Goal: Task Accomplishment & Management: Manage account settings

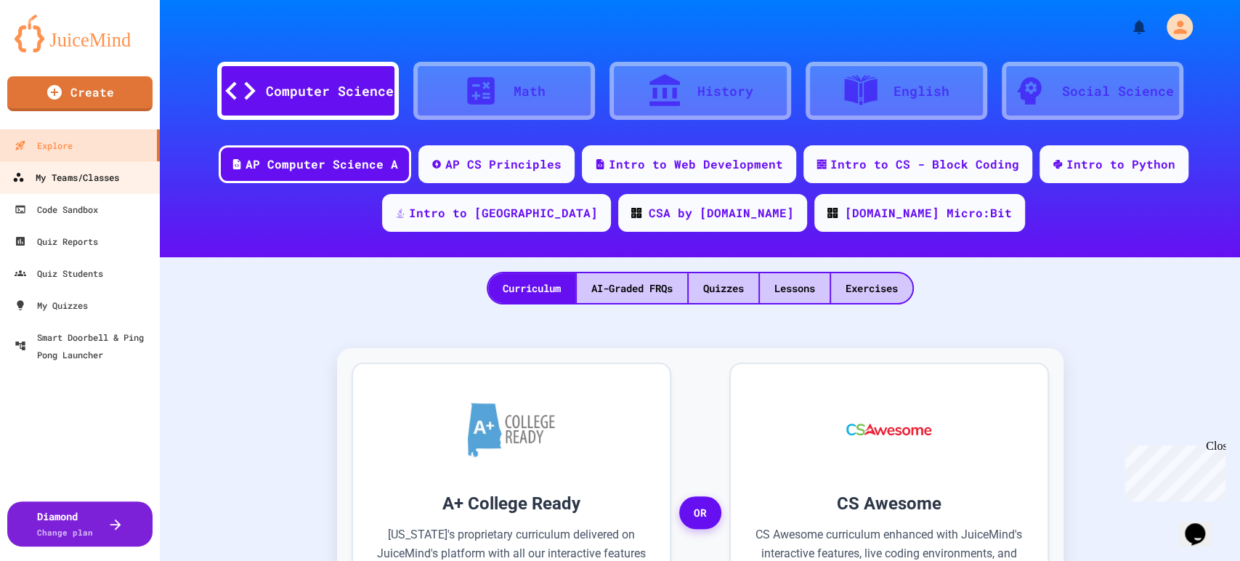
click at [100, 179] on div "My Teams/Classes" at bounding box center [65, 177] width 107 height 18
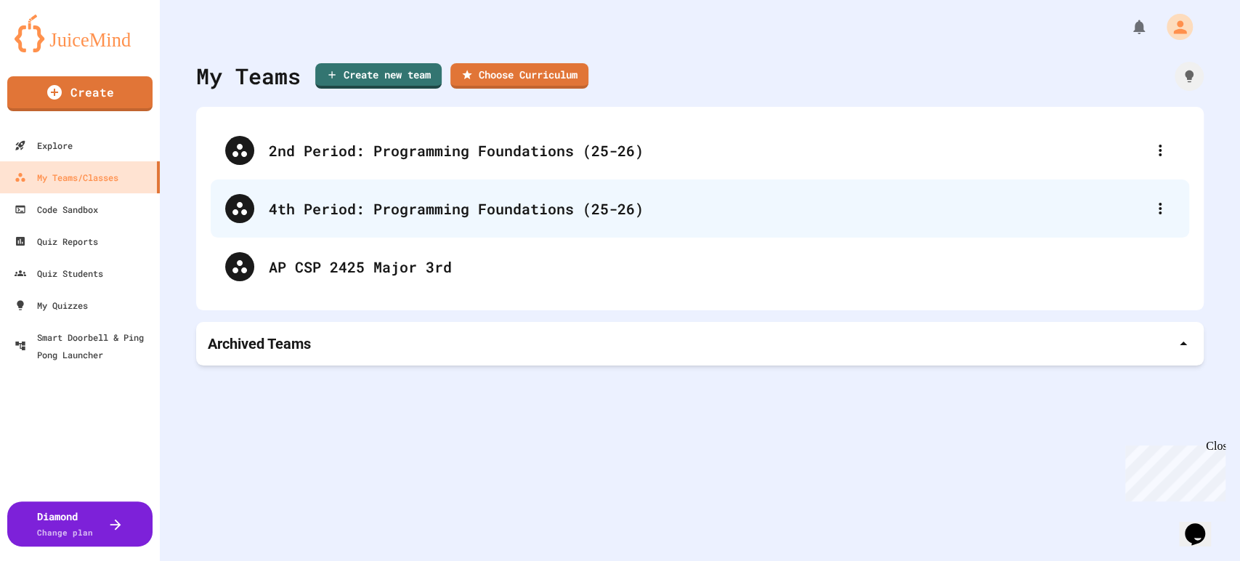
click at [413, 221] on div "4th Period: Programming Foundations (25-26)" at bounding box center [700, 208] width 978 height 58
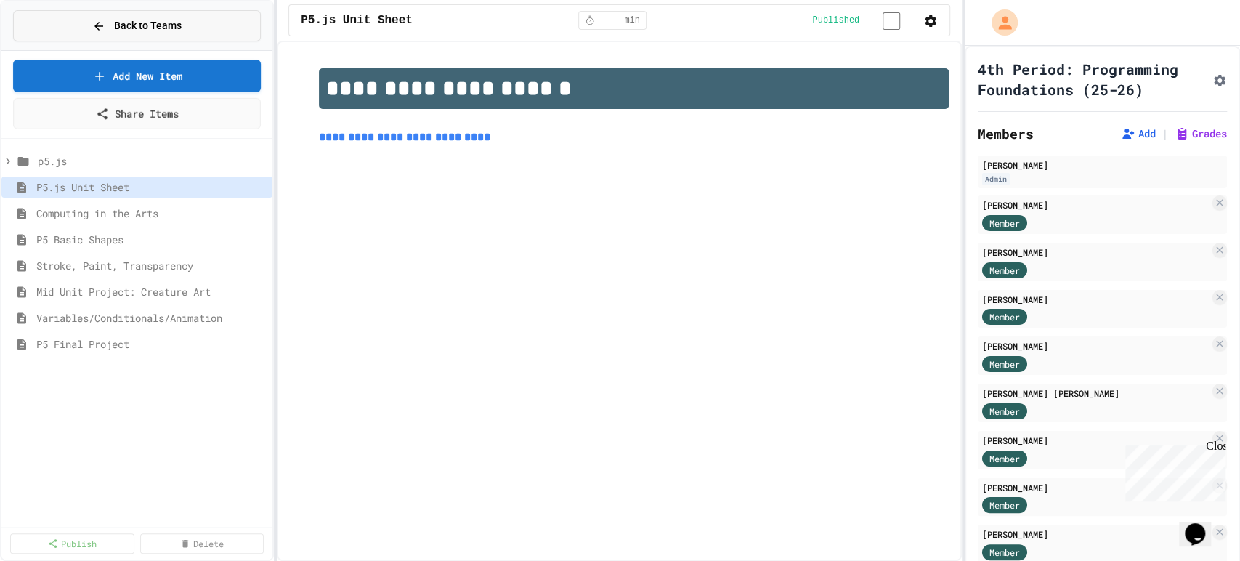
click at [163, 25] on span "Back to Teams" at bounding box center [148, 25] width 68 height 15
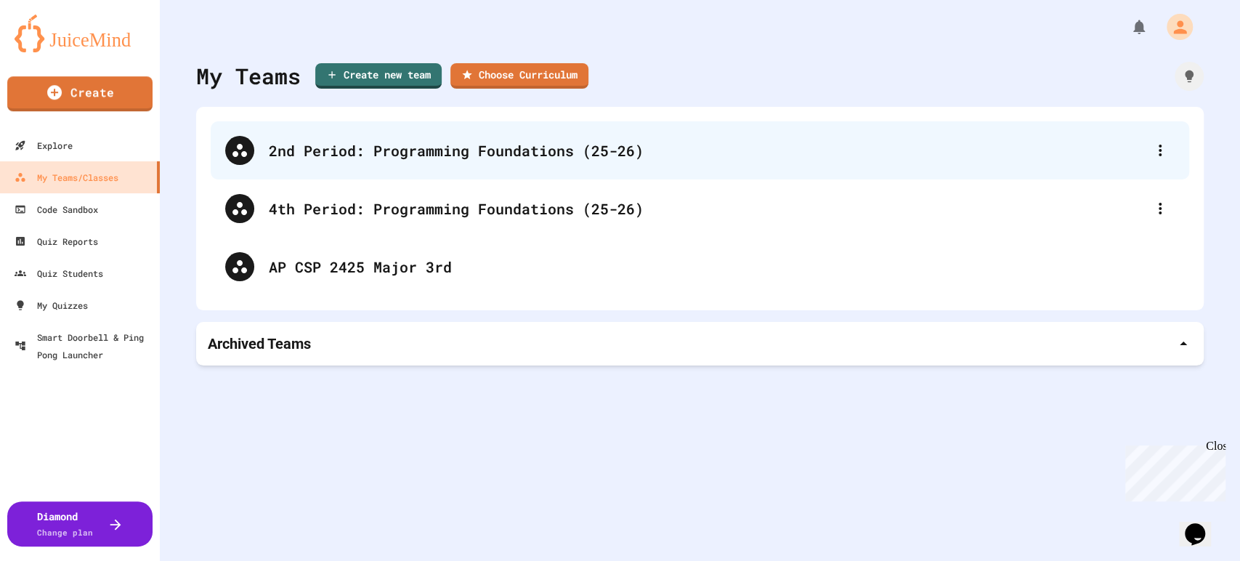
click at [407, 139] on div "2nd Period: Programming Foundations (25-26)" at bounding box center [707, 150] width 877 height 22
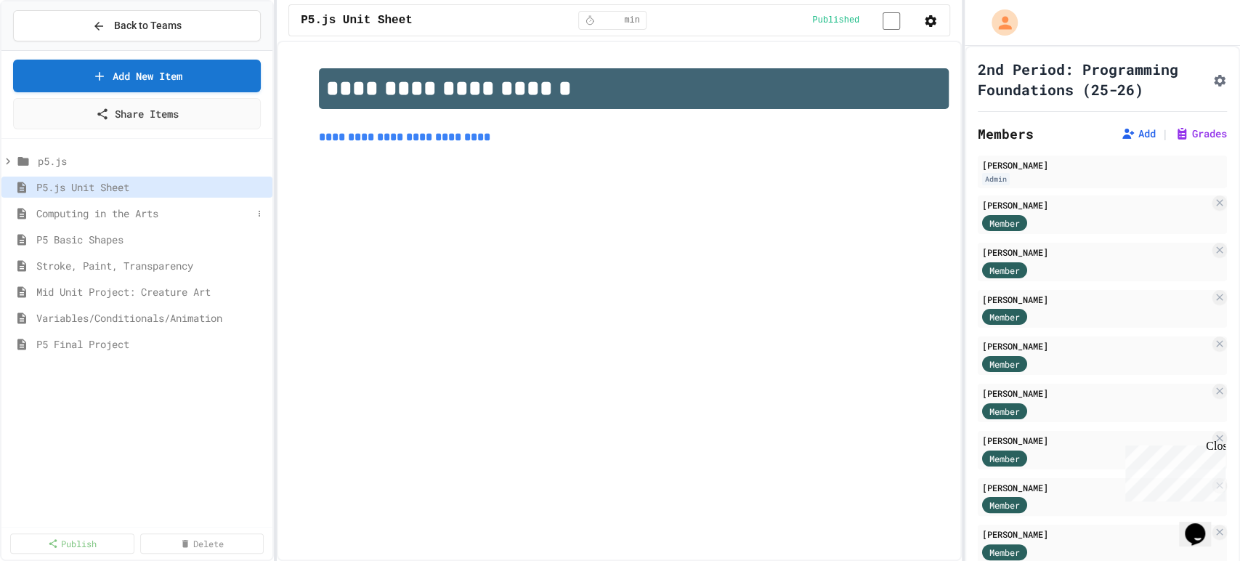
click at [172, 213] on span "Computing in the Arts" at bounding box center [144, 213] width 216 height 15
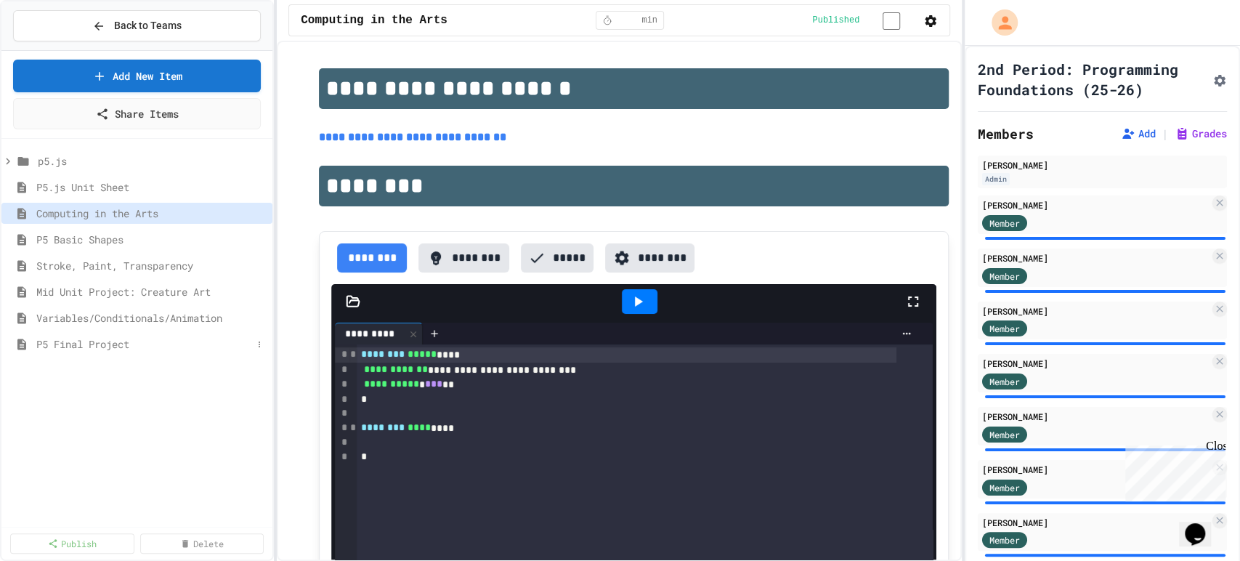
click at [136, 343] on span "P5 Final Project" at bounding box center [144, 343] width 216 height 15
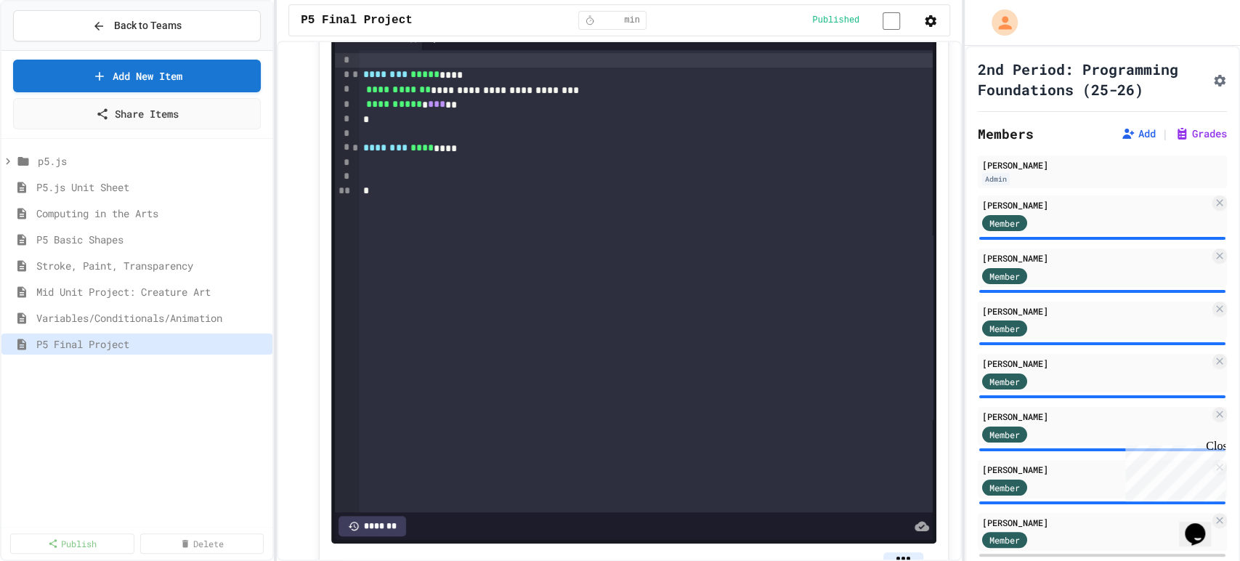
scroll to position [373, 0]
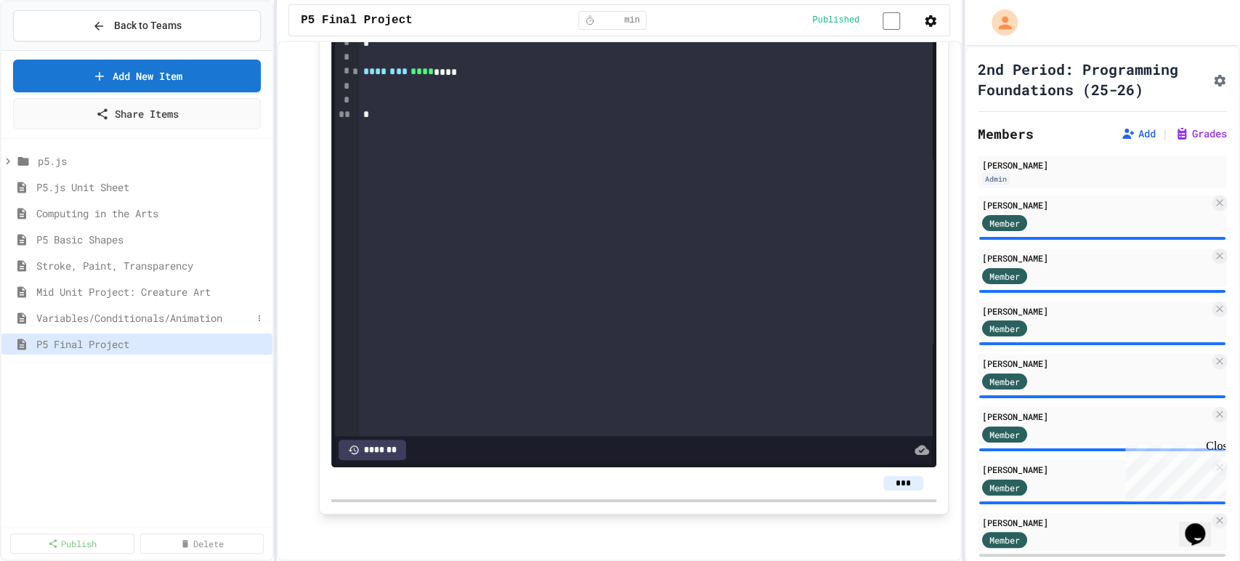
click at [219, 319] on span "Variables/Conditionals/Animation" at bounding box center [144, 317] width 216 height 15
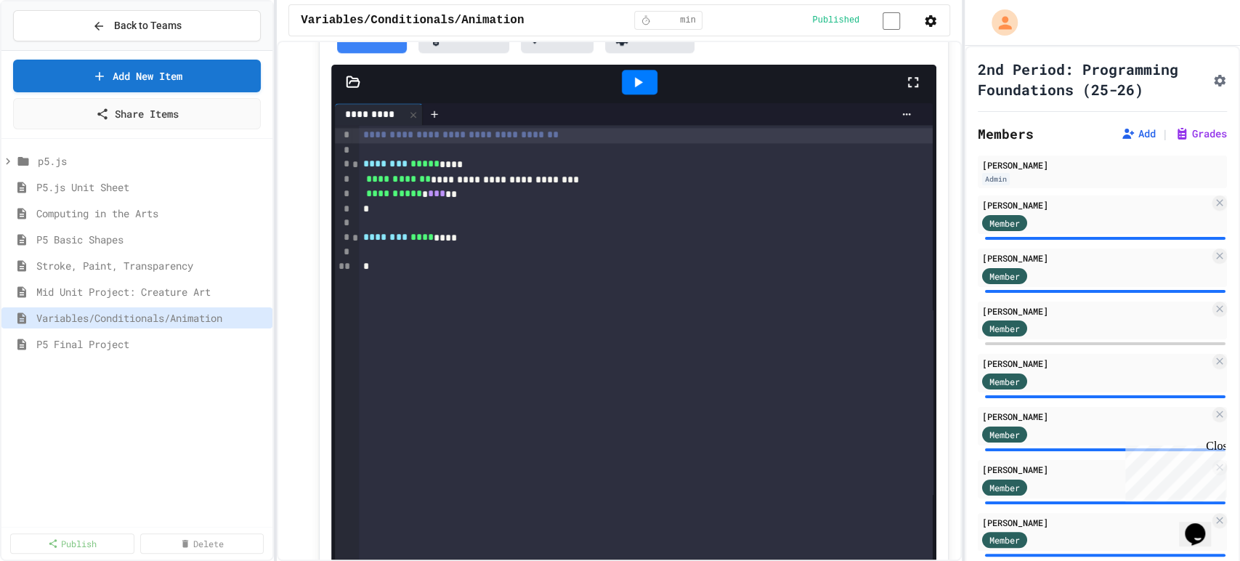
scroll to position [1533, 0]
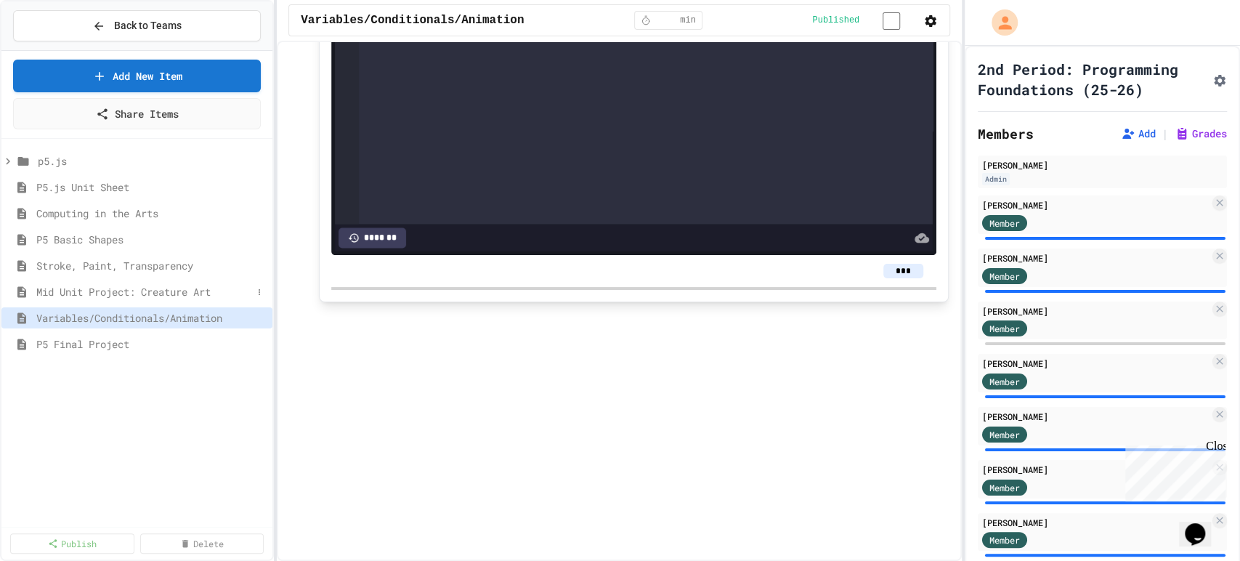
click at [187, 286] on span "Mid Unit Project: Creature Art" at bounding box center [144, 291] width 216 height 15
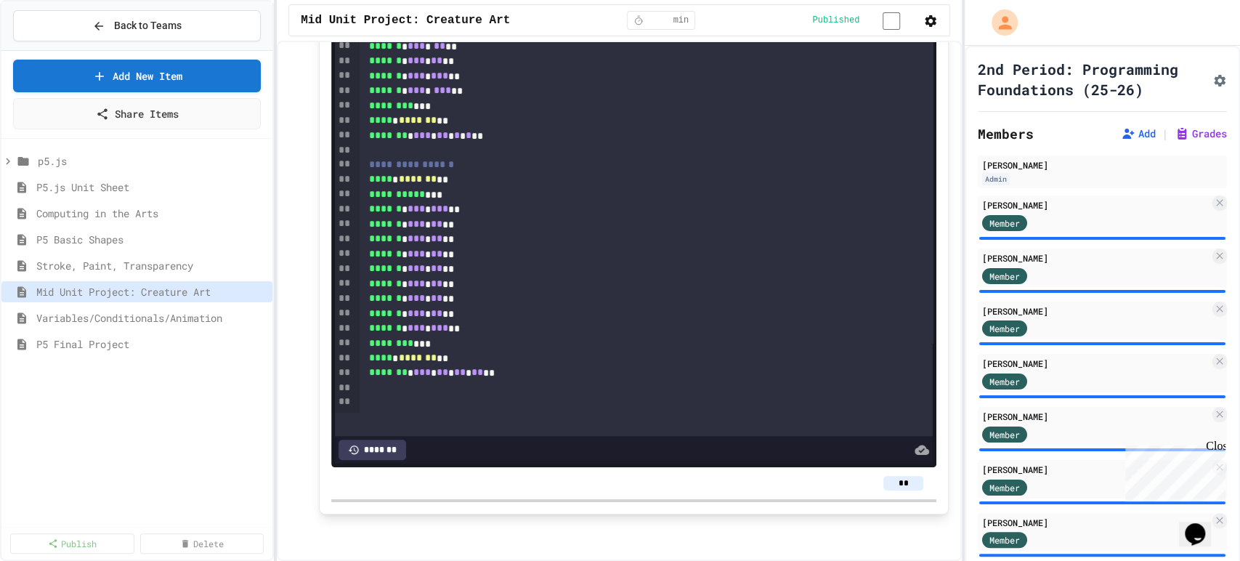
scroll to position [161, 0]
click at [185, 269] on span "Stroke, Paint, Transparency" at bounding box center [144, 265] width 216 height 15
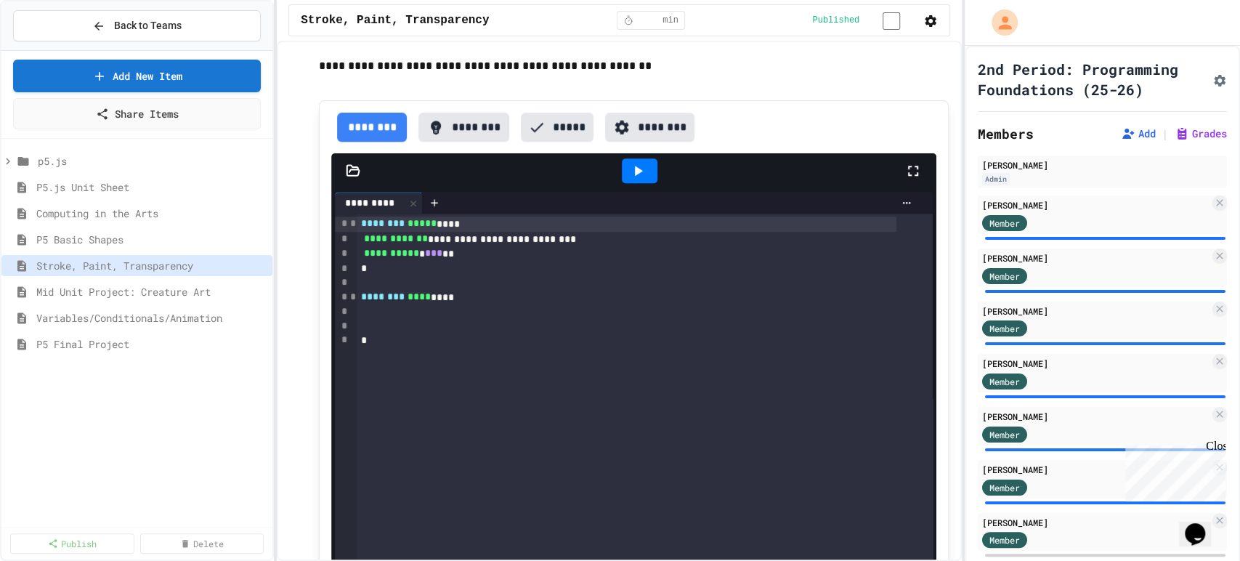
scroll to position [988, 0]
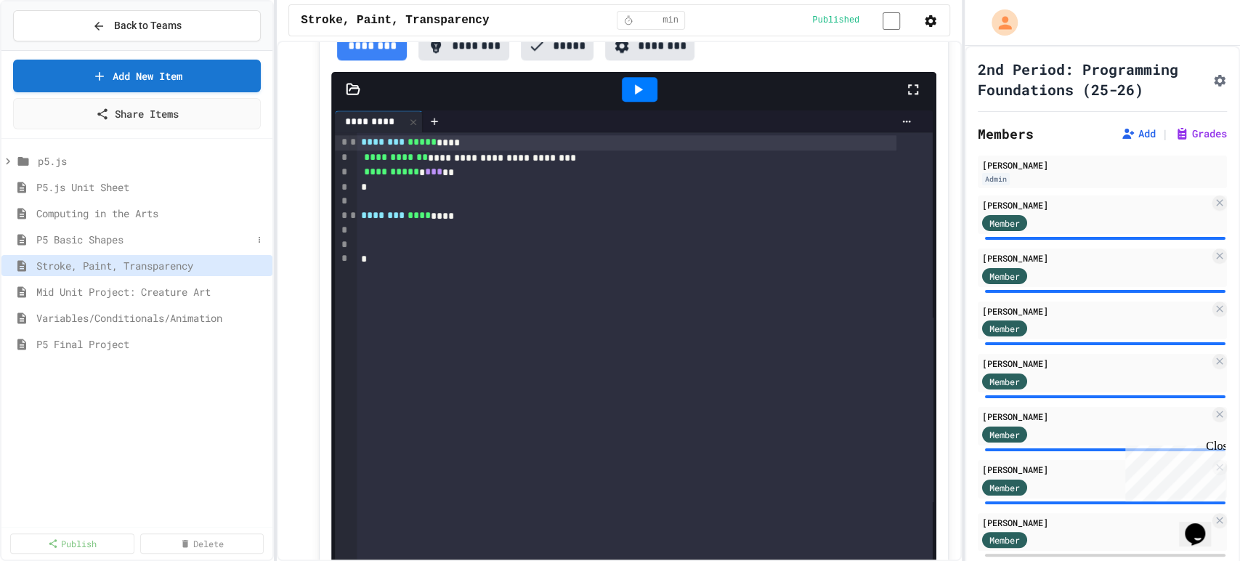
click at [146, 234] on span "P5 Basic Shapes" at bounding box center [144, 239] width 216 height 15
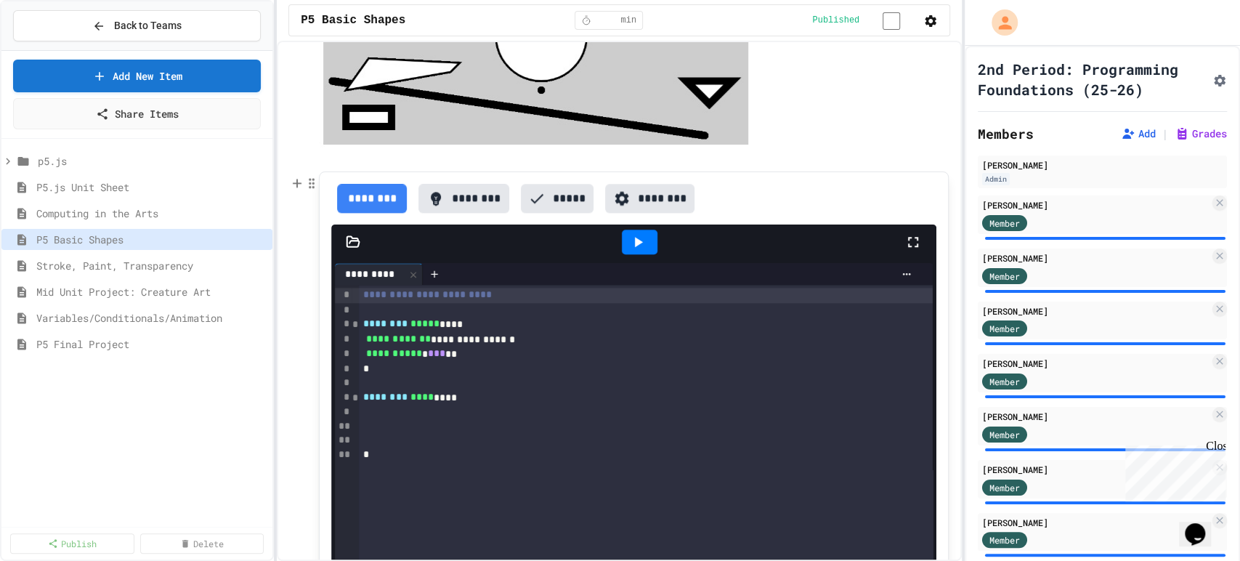
scroll to position [1049, 0]
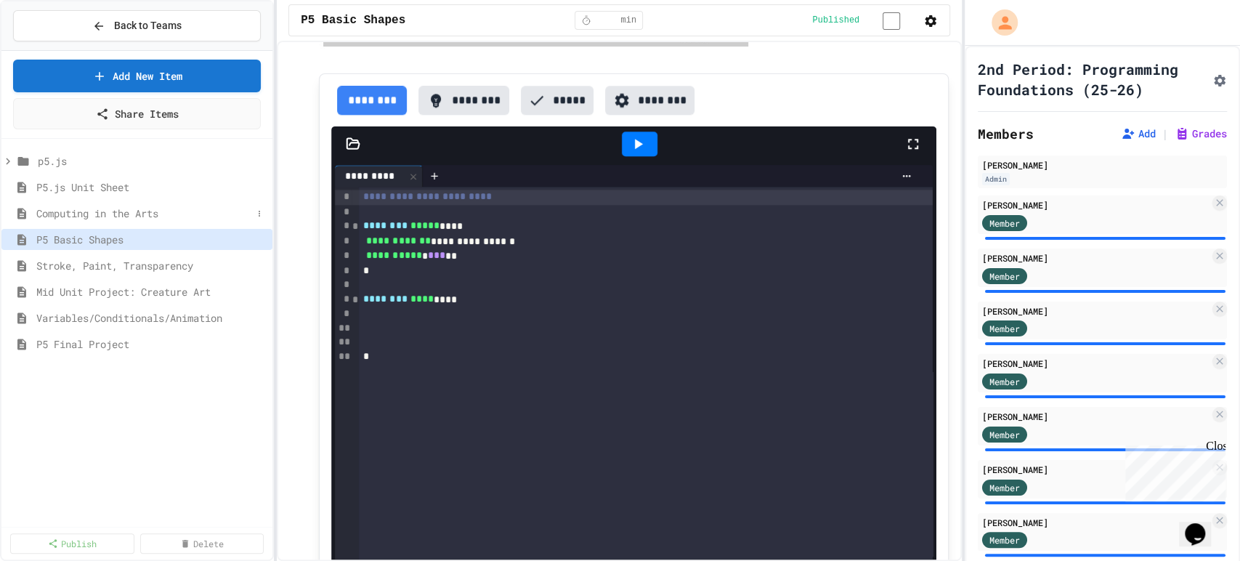
click at [147, 211] on span "Computing in the Arts" at bounding box center [144, 213] width 216 height 15
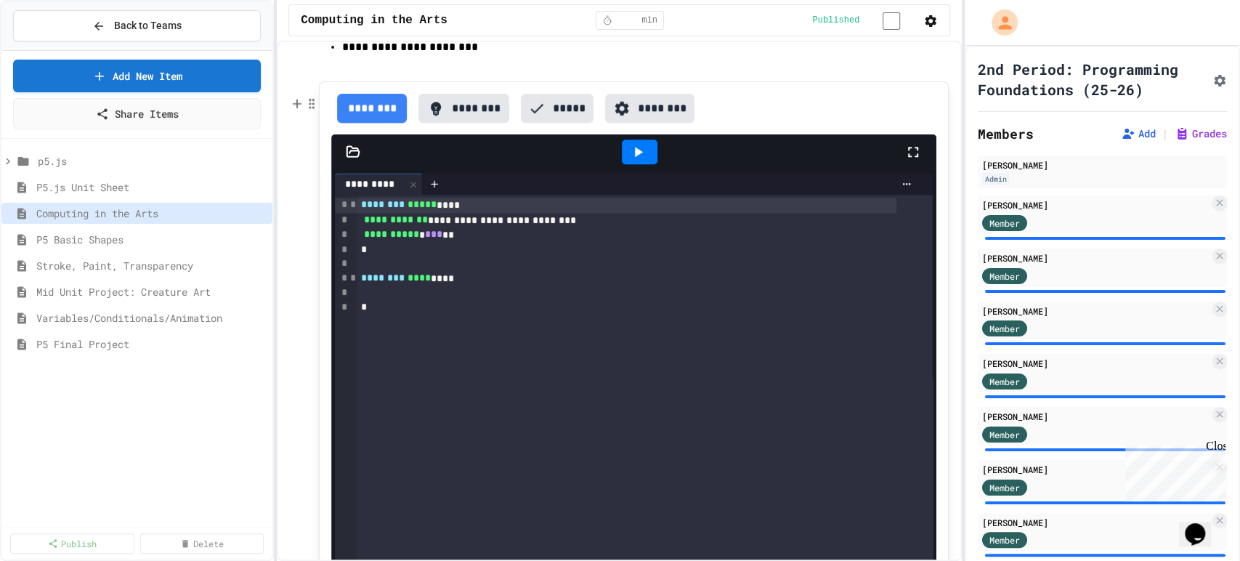
scroll to position [1314, 0]
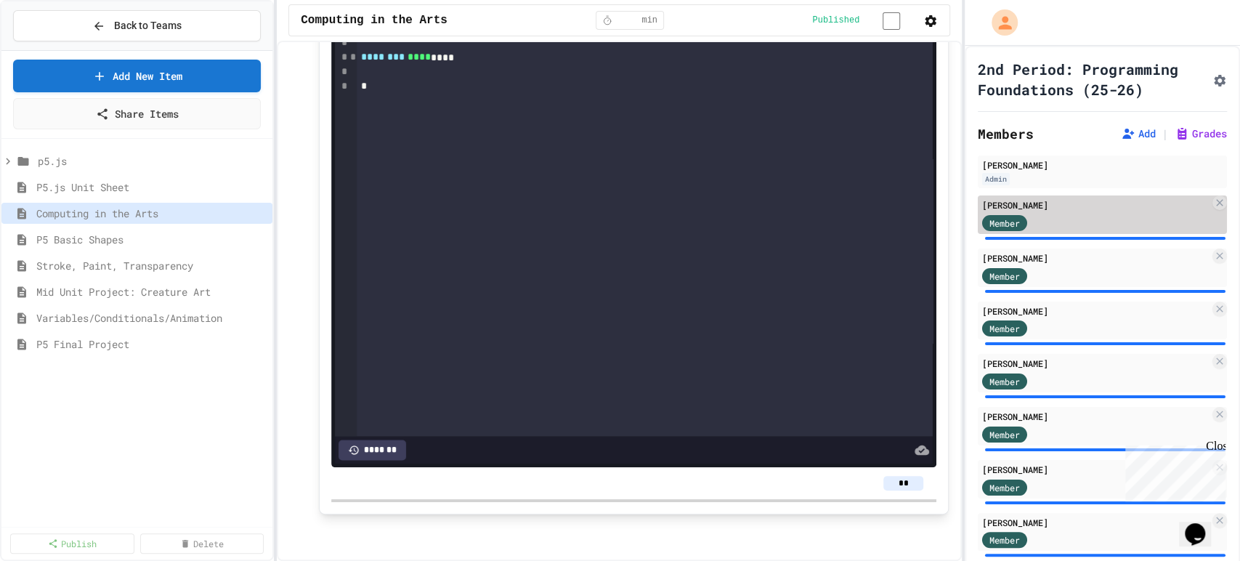
click at [1102, 231] on div "Member" at bounding box center [1095, 222] width 227 height 18
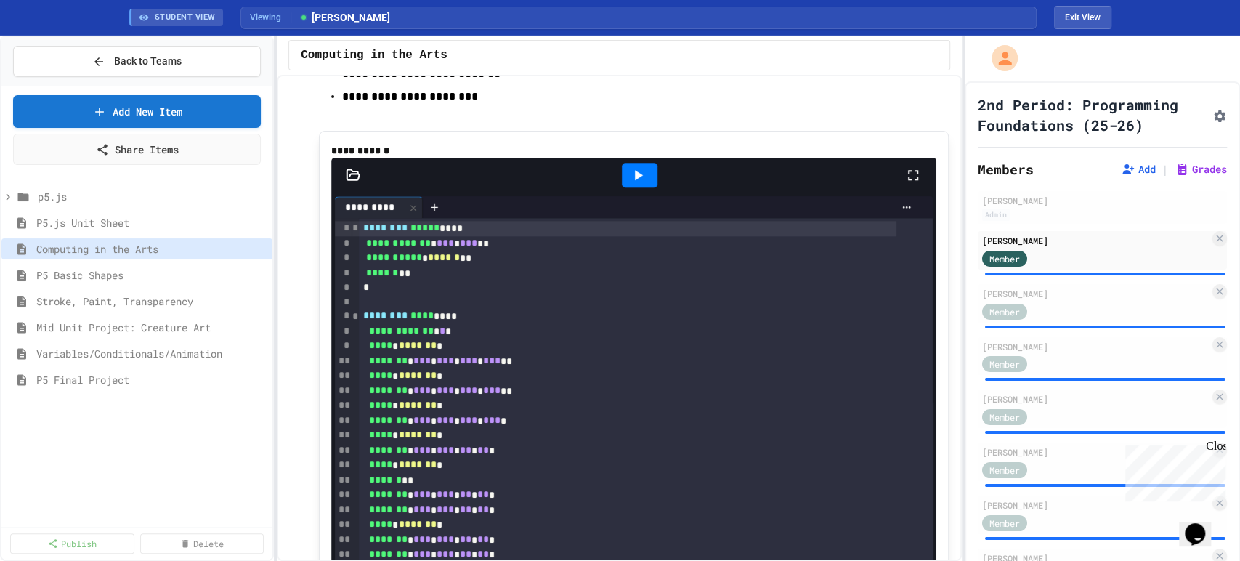
scroll to position [983, 0]
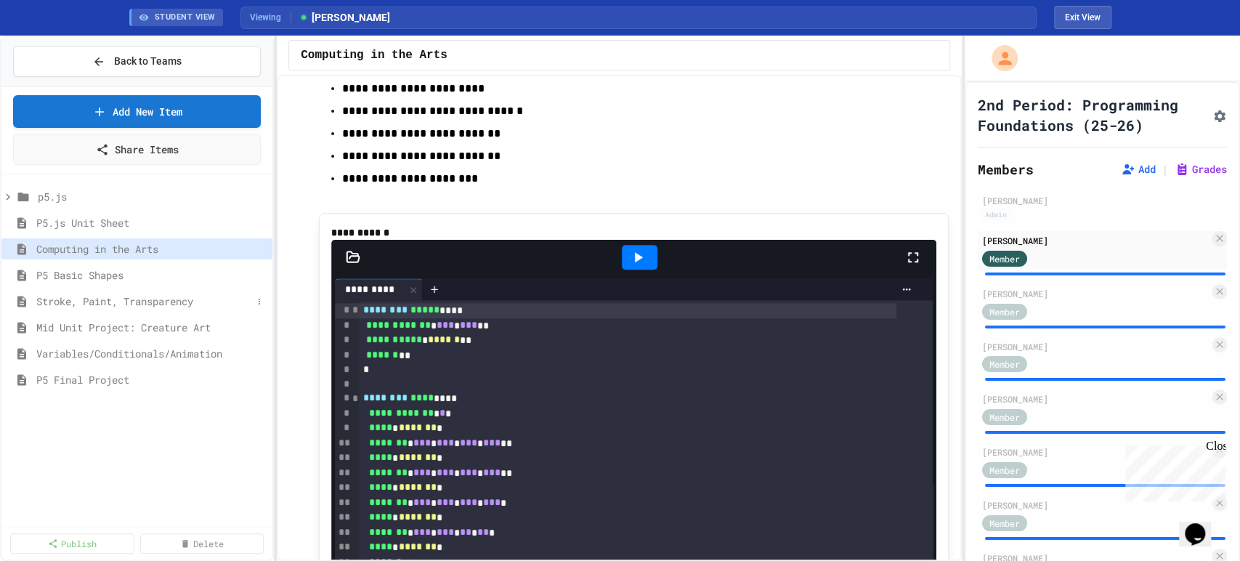
click at [122, 298] on span "Stroke, Paint, Transparency" at bounding box center [144, 300] width 216 height 15
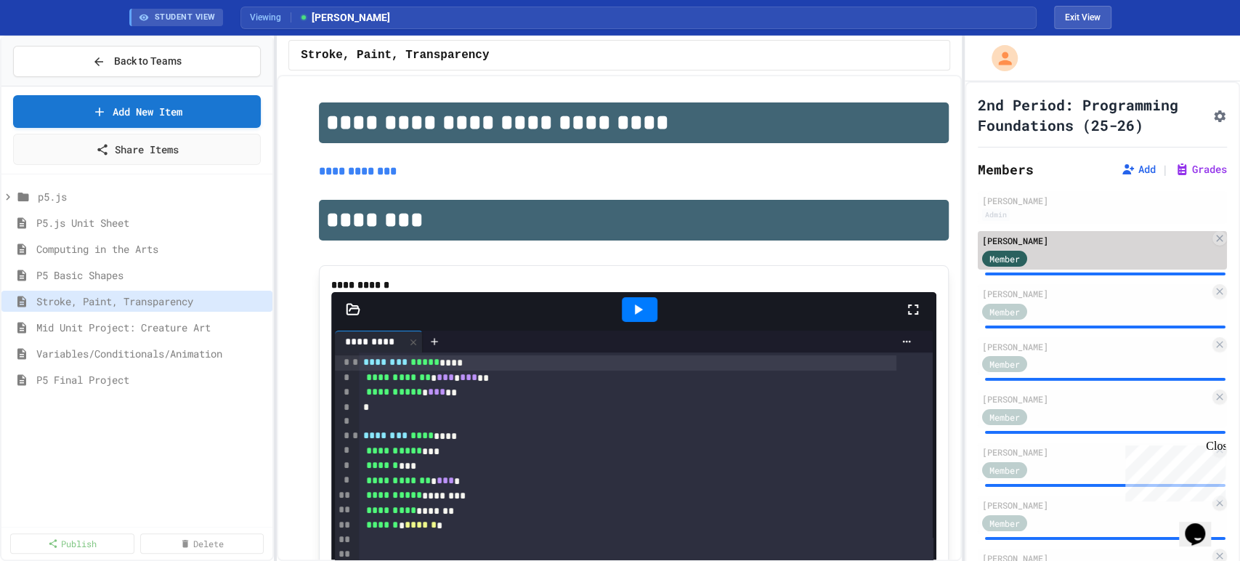
click at [1075, 267] on div "Member" at bounding box center [1095, 257] width 227 height 18
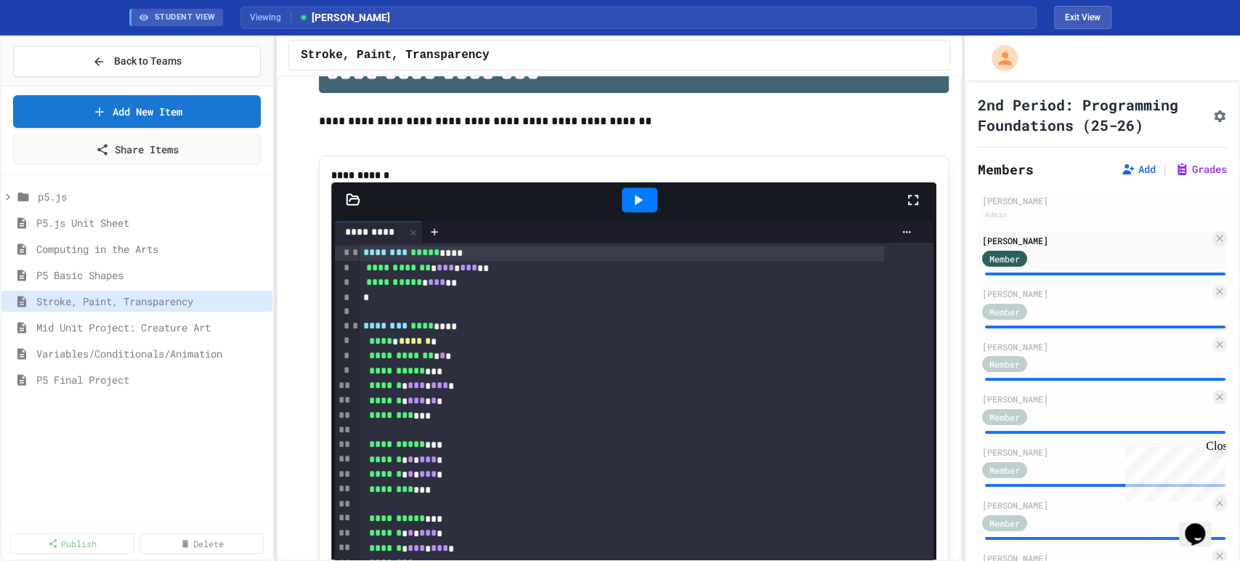
scroll to position [887, 0]
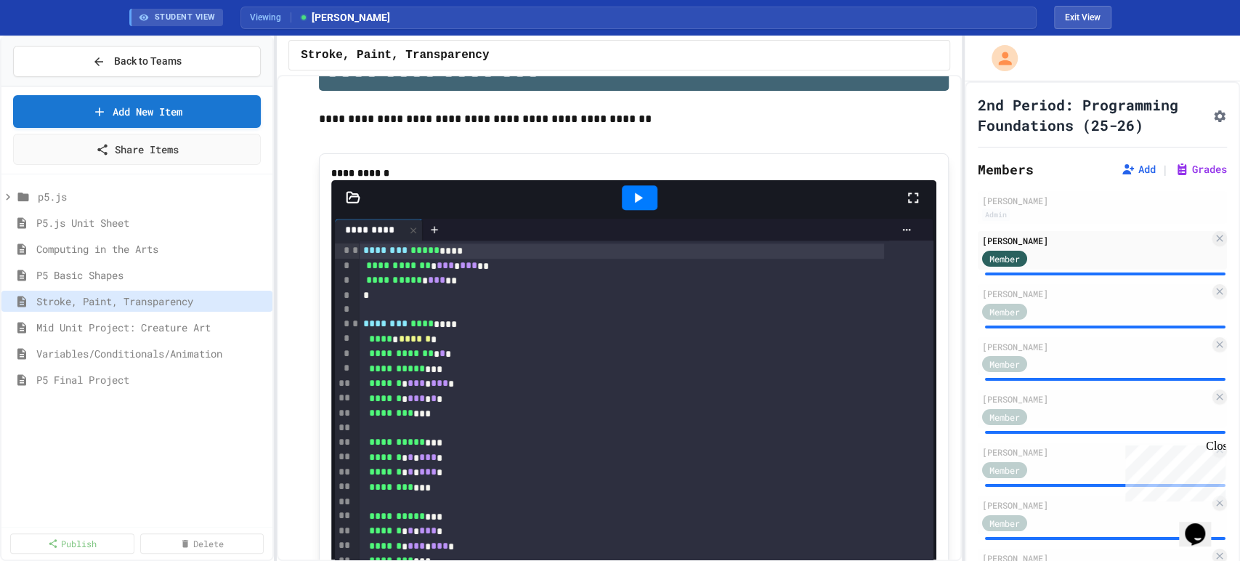
click at [639, 206] on icon at bounding box center [637, 197] width 17 height 17
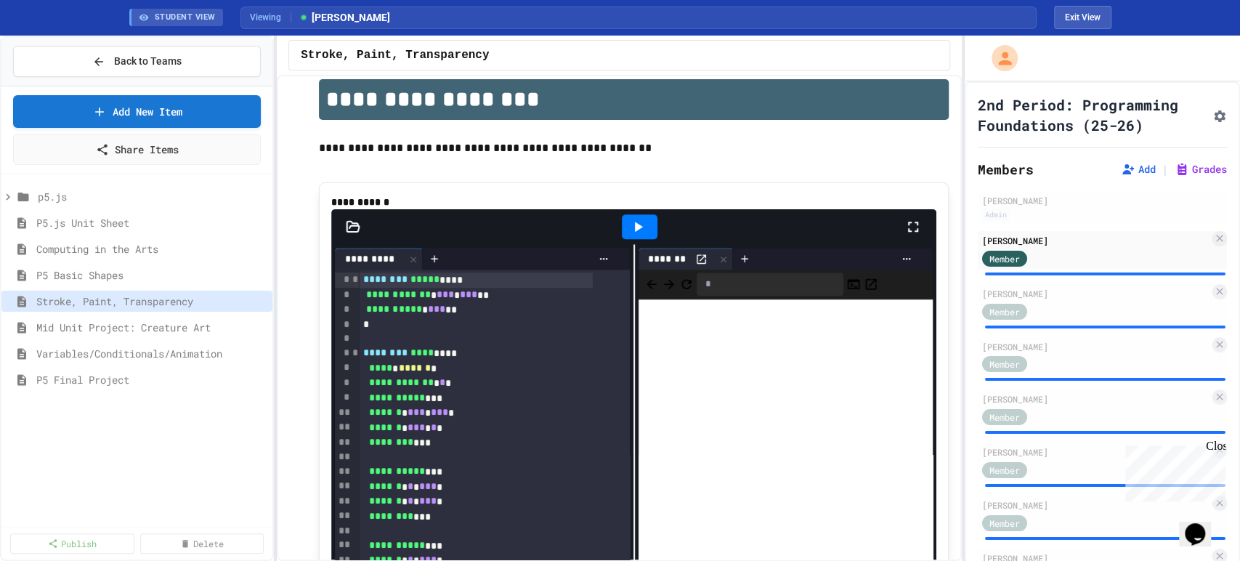
scroll to position [776, 0]
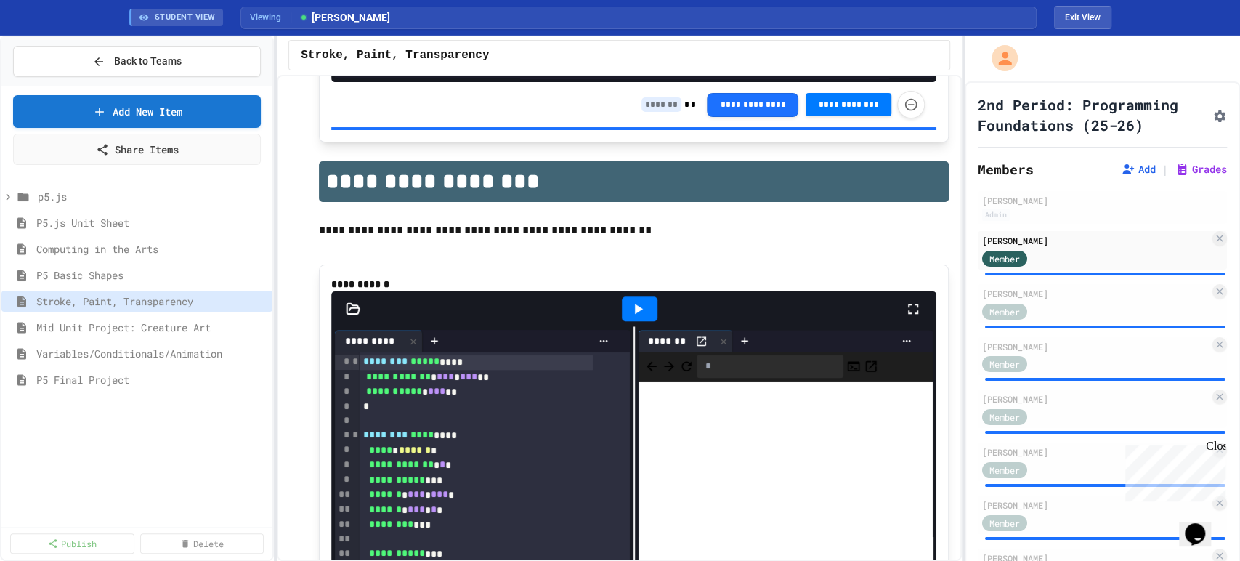
click at [363, 366] on span "********" at bounding box center [385, 361] width 44 height 10
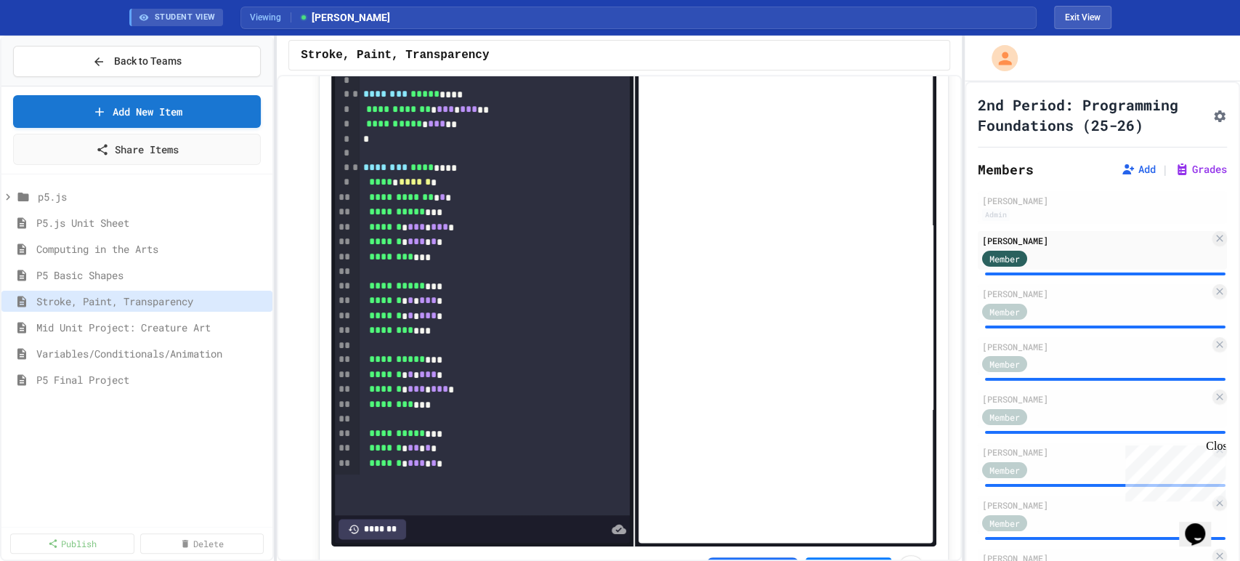
scroll to position [1179, 0]
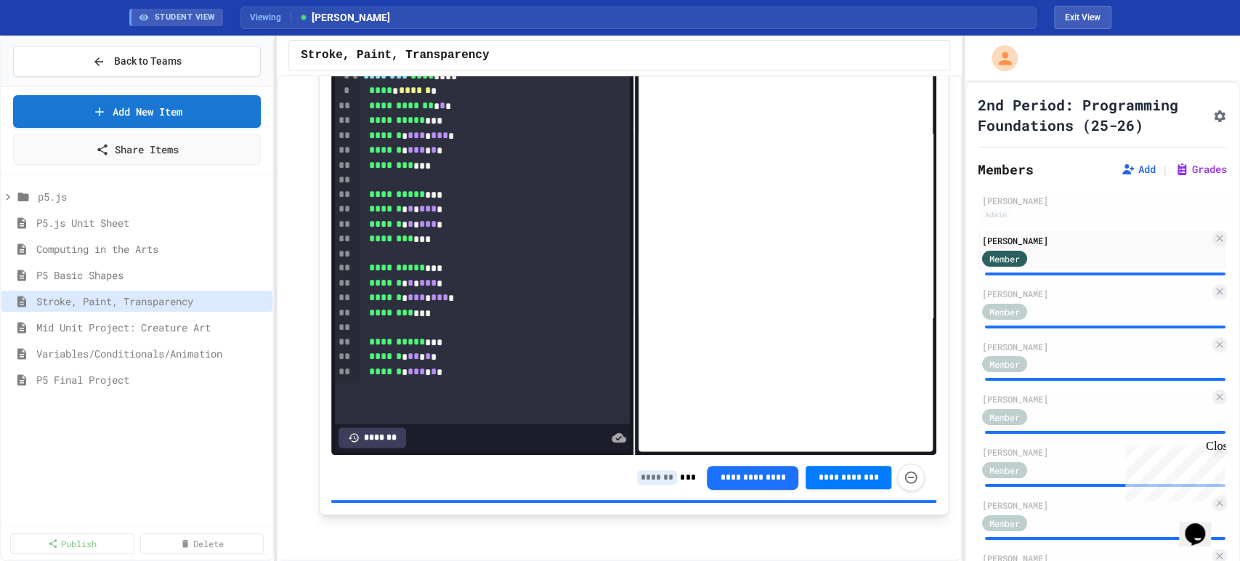
click at [643, 476] on input at bounding box center [657, 477] width 40 height 15
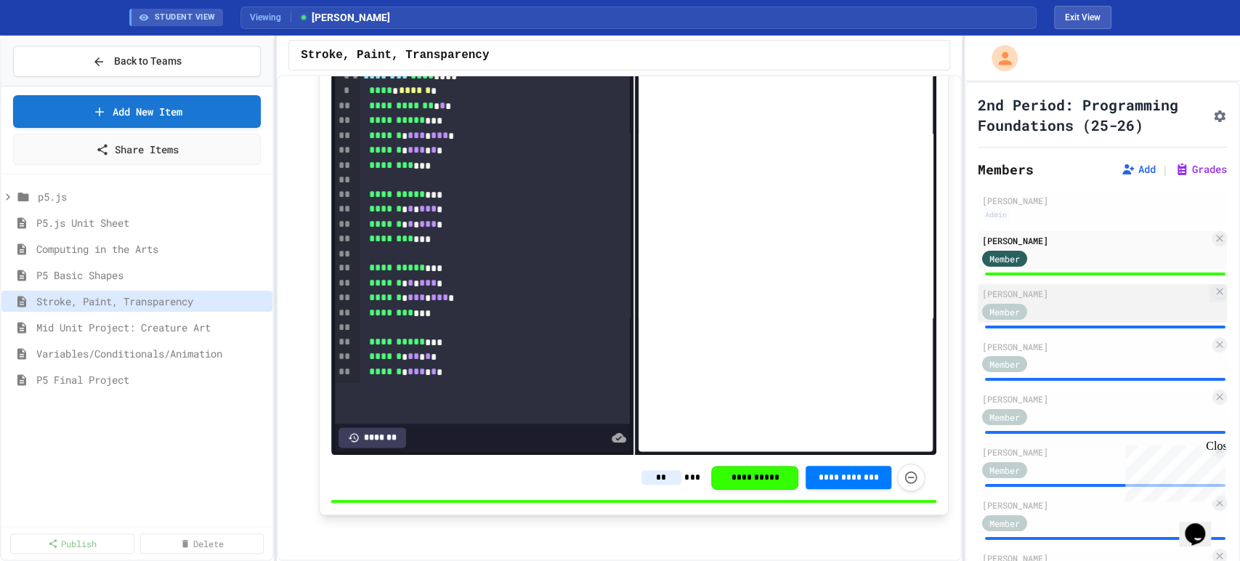
type input "**"
click at [1056, 300] on div "[PERSON_NAME]" at bounding box center [1095, 293] width 227 height 13
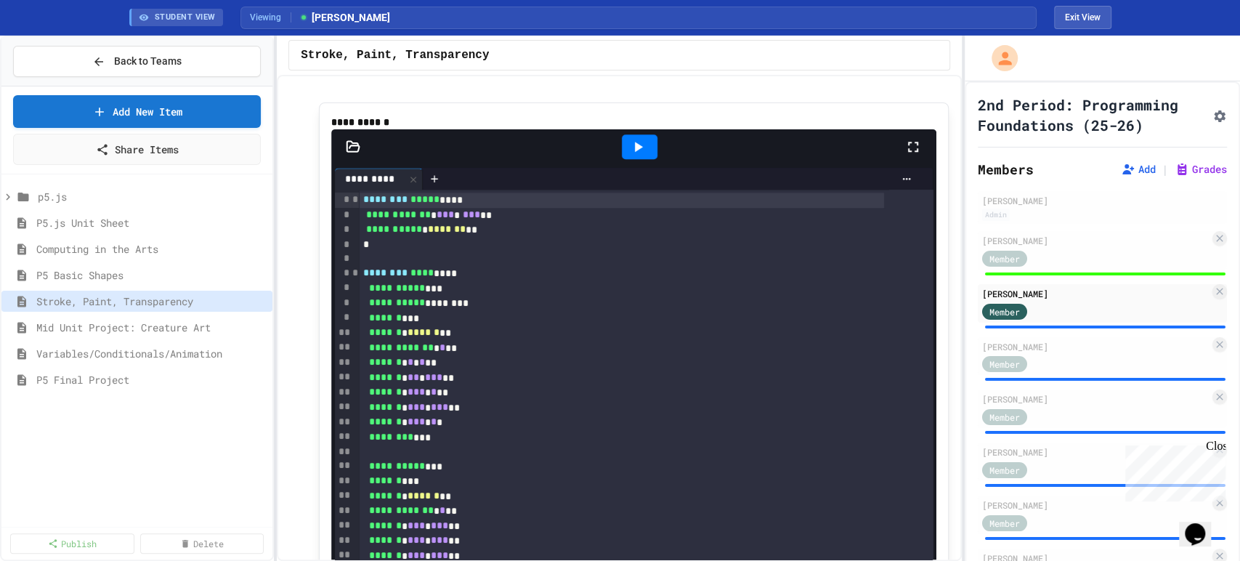
scroll to position [938, 0]
click at [635, 153] on icon at bounding box center [639, 147] width 8 height 10
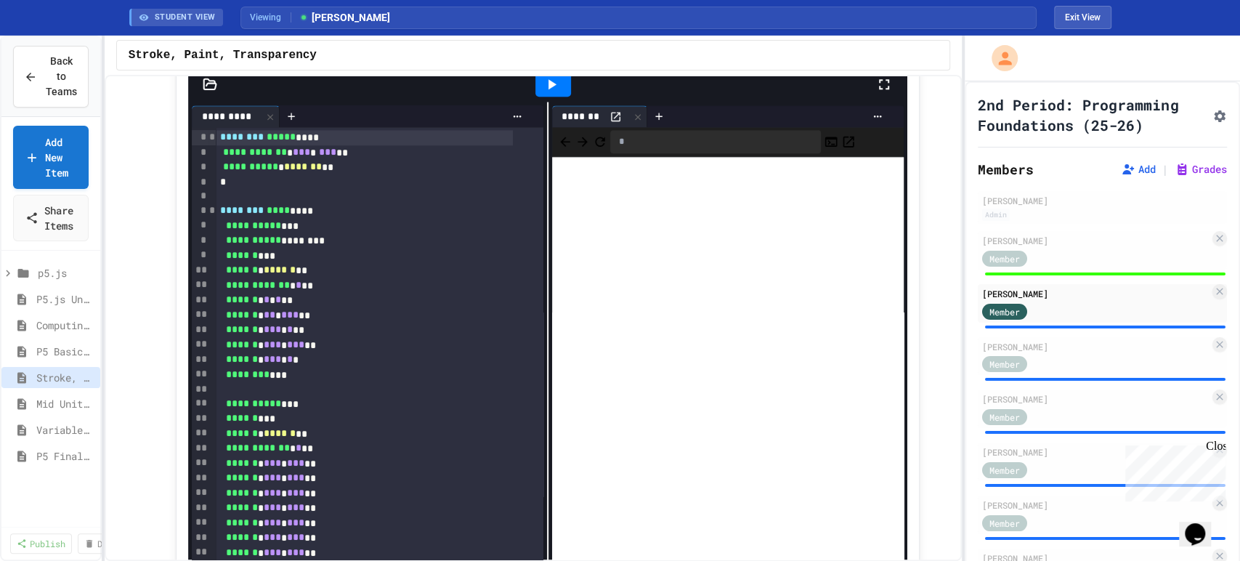
scroll to position [857, 0]
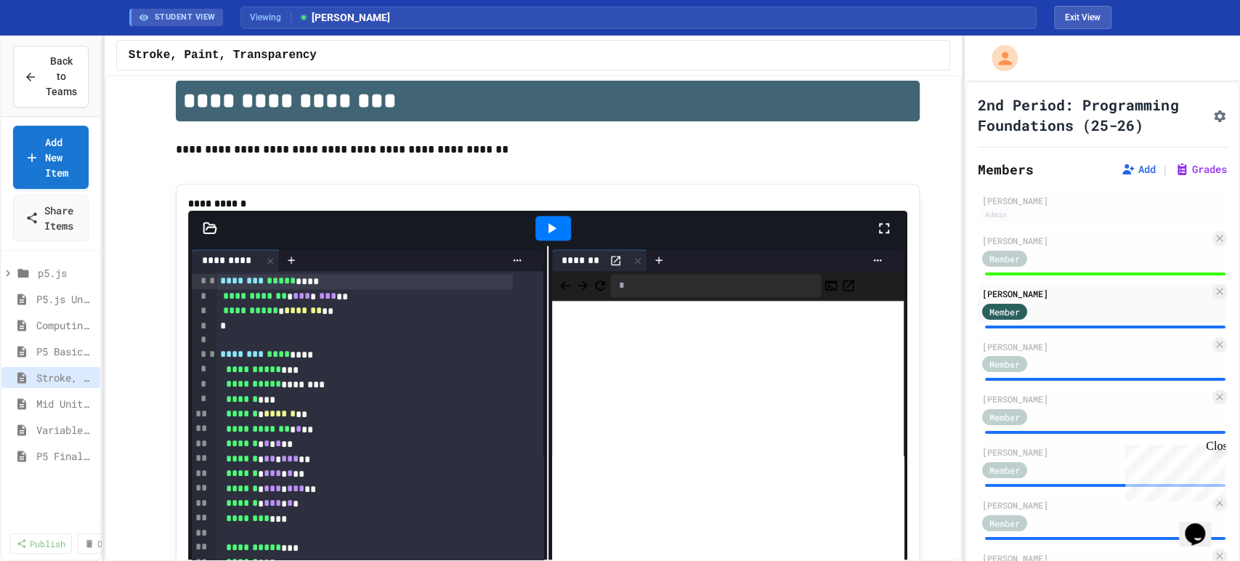
click at [216, 289] on div "******** ***** ****" at bounding box center [364, 281] width 296 height 15
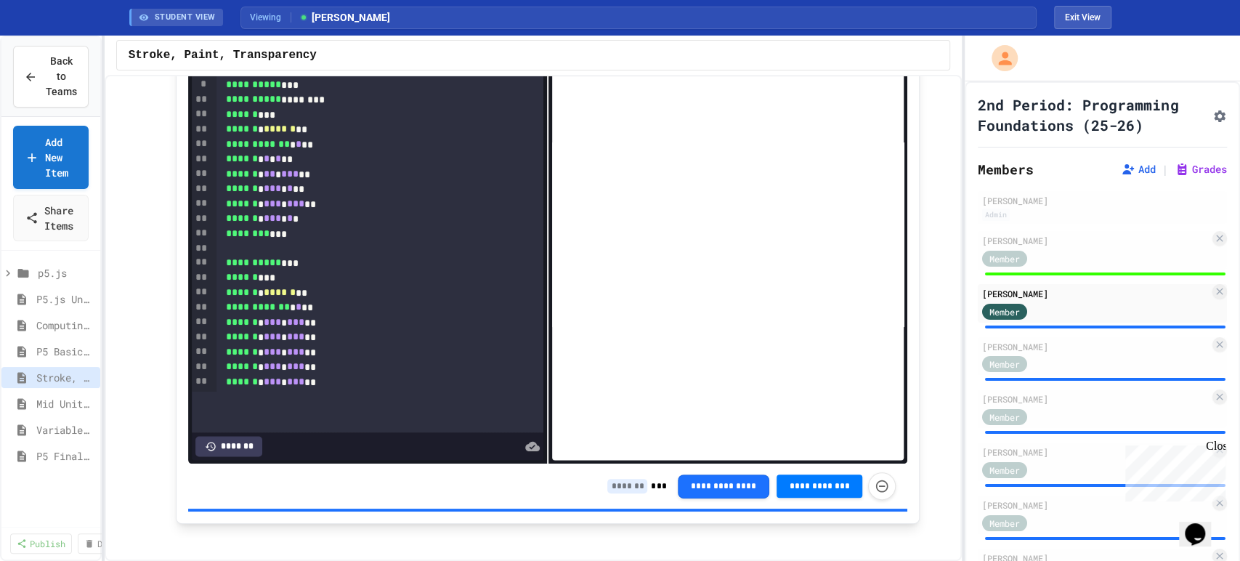
scroll to position [1179, 0]
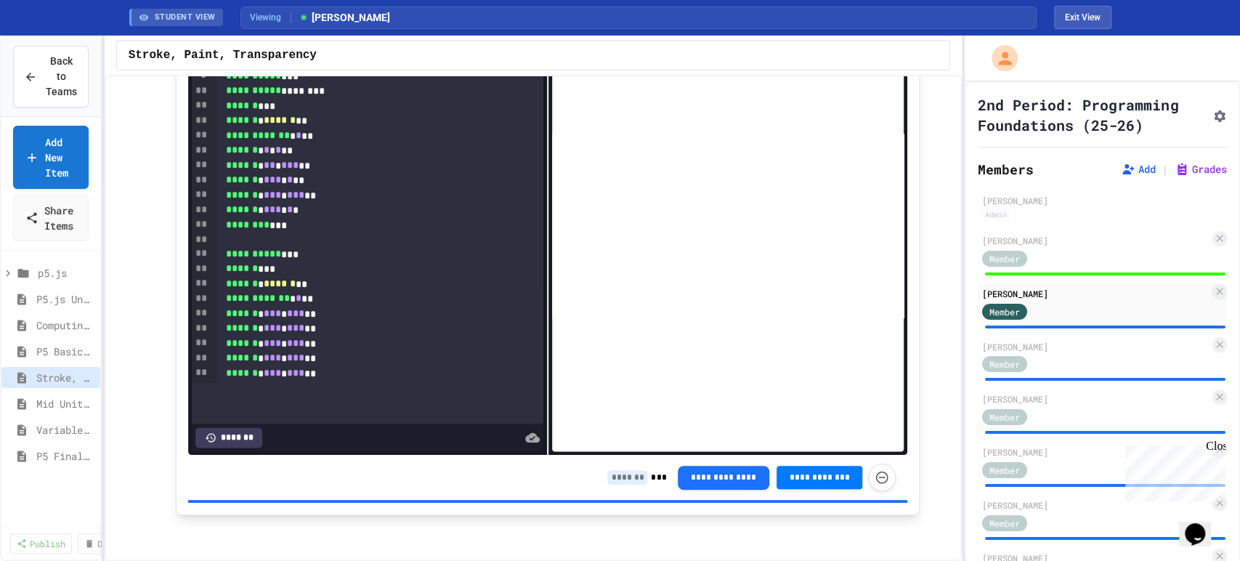
click at [627, 474] on input at bounding box center [627, 477] width 40 height 15
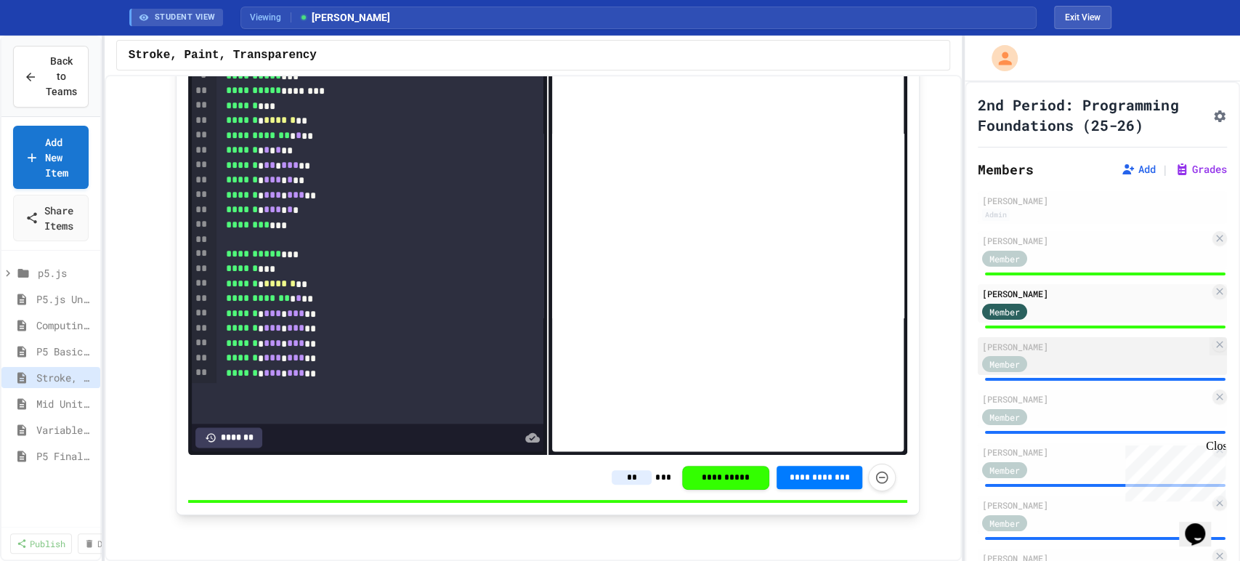
type input "**"
click at [1120, 353] on div "[PERSON_NAME]" at bounding box center [1095, 346] width 227 height 13
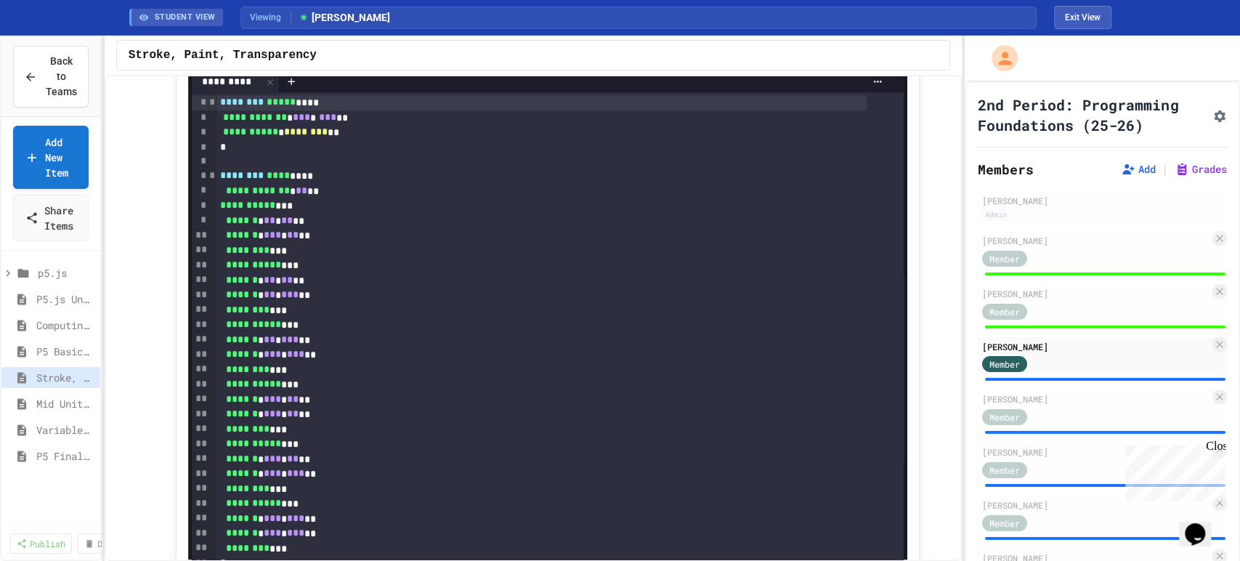
scroll to position [857, 0]
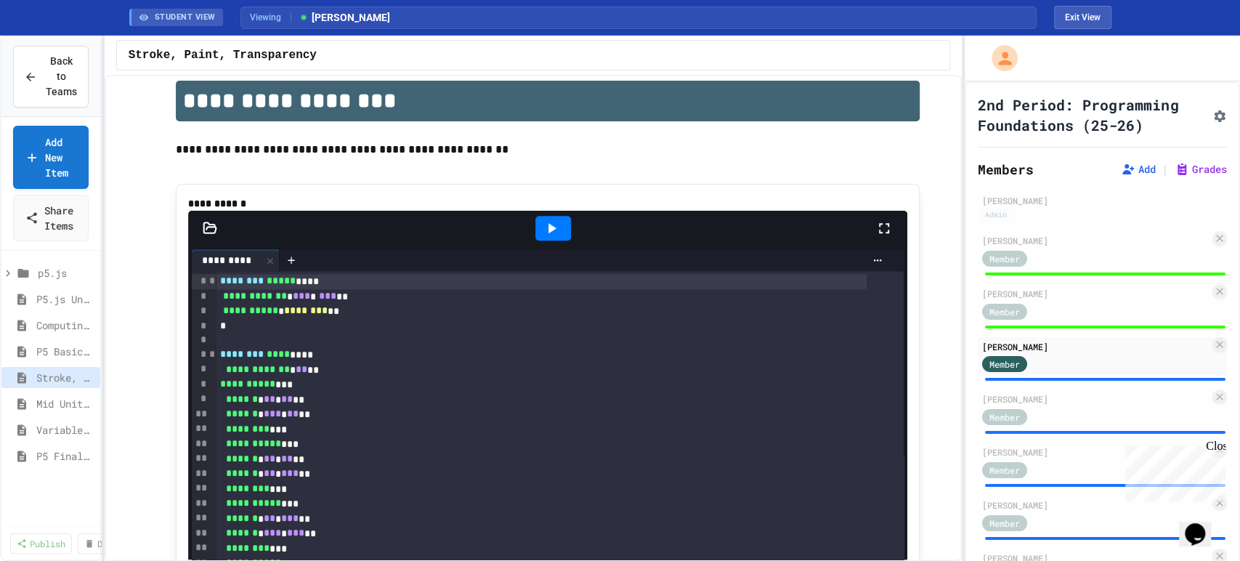
click at [555, 240] on div at bounding box center [553, 228] width 36 height 25
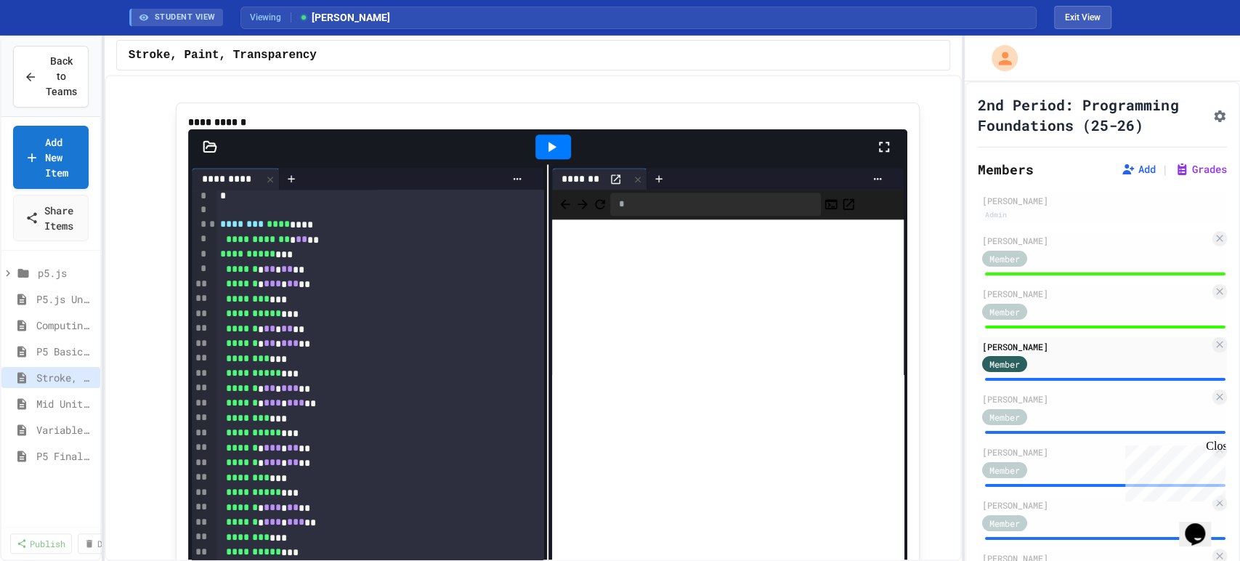
scroll to position [1179, 0]
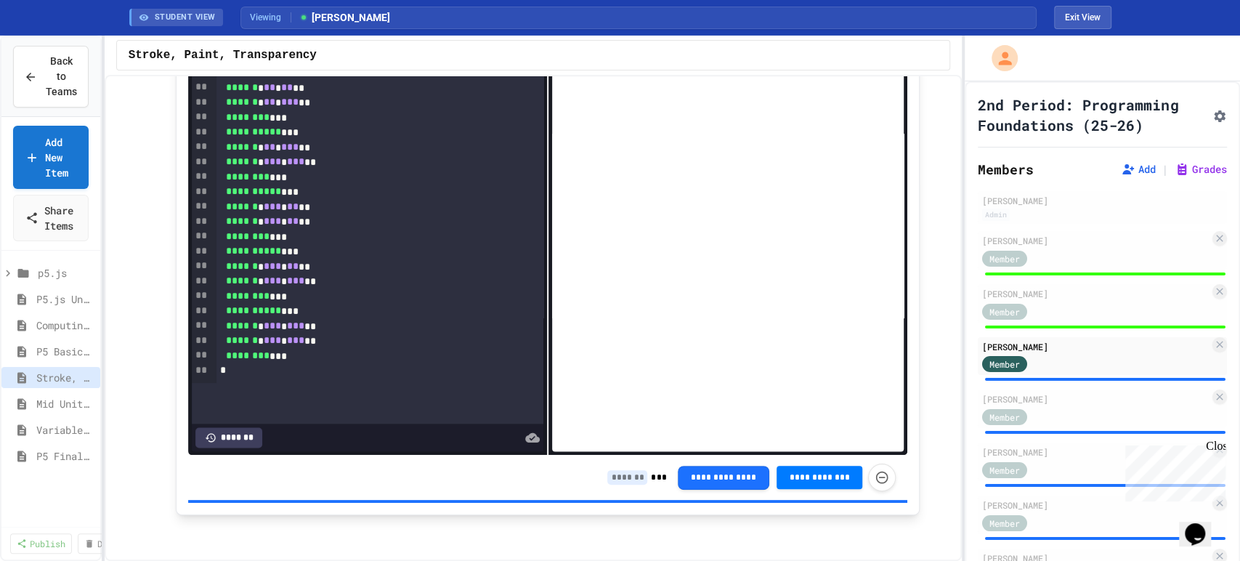
click at [620, 474] on input at bounding box center [627, 477] width 40 height 15
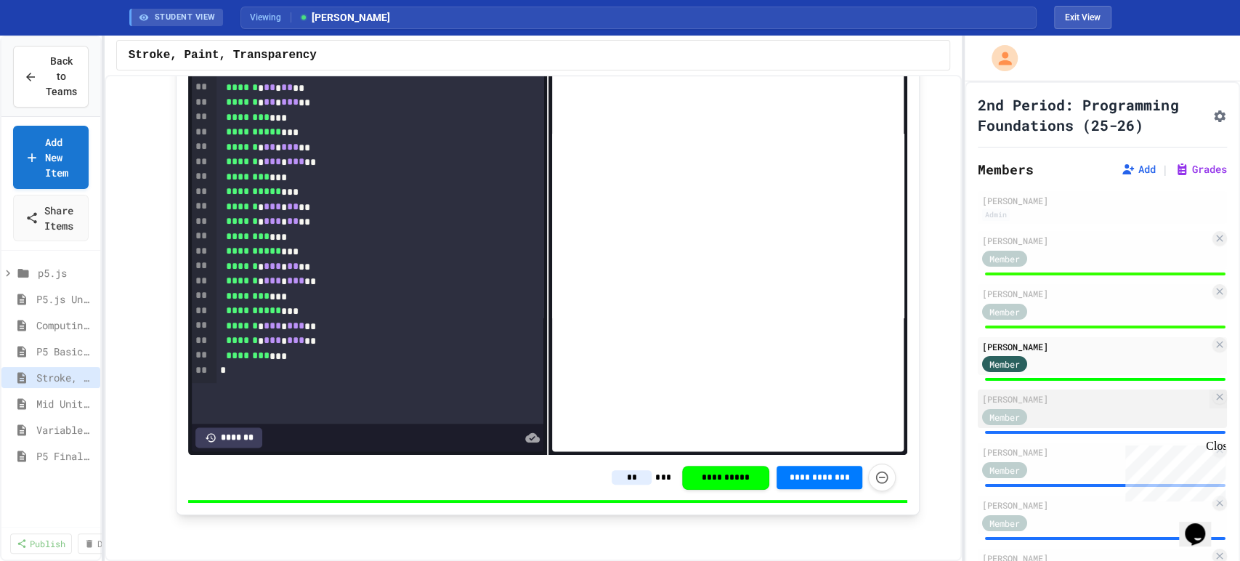
type input "**"
click at [1046, 405] on div "[PERSON_NAME]" at bounding box center [1095, 398] width 227 height 13
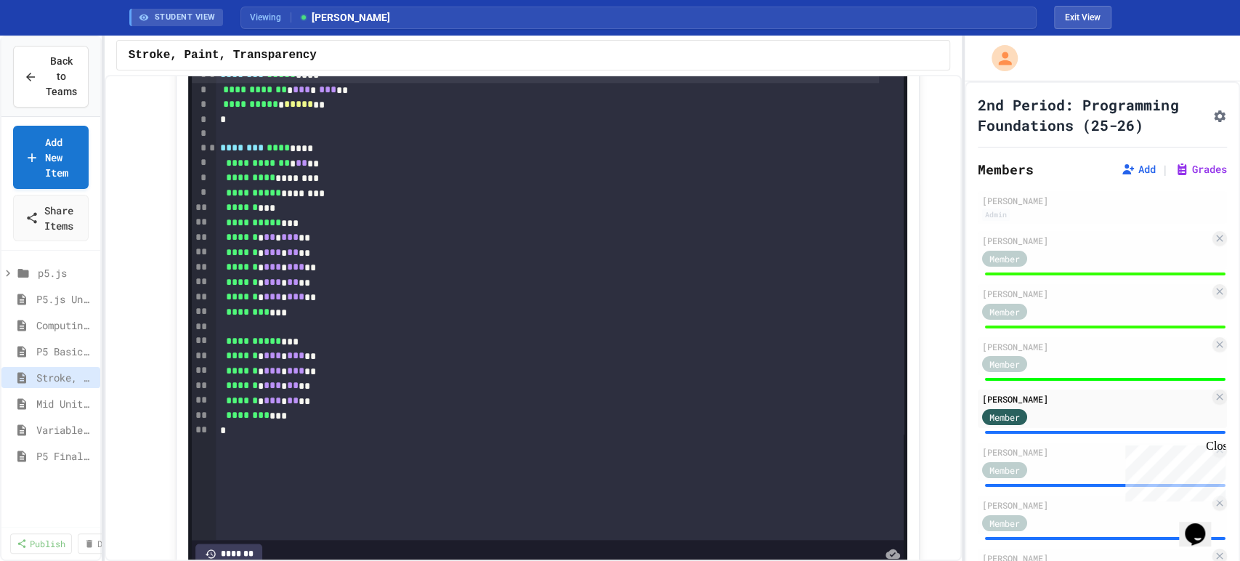
scroll to position [938, 0]
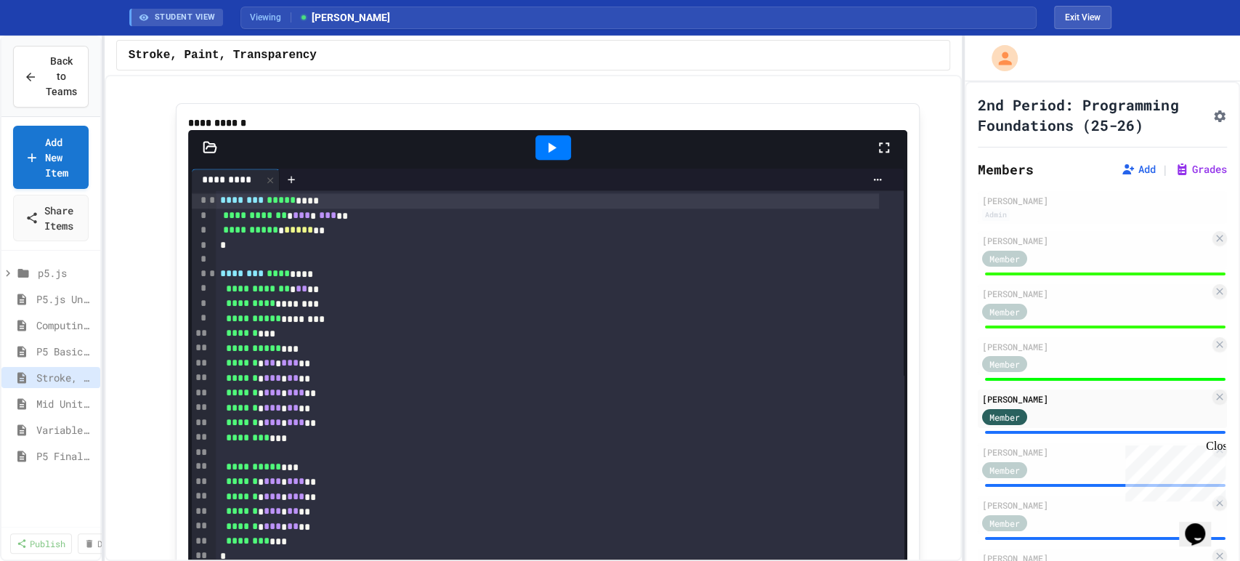
click at [553, 156] on icon at bounding box center [551, 147] width 17 height 17
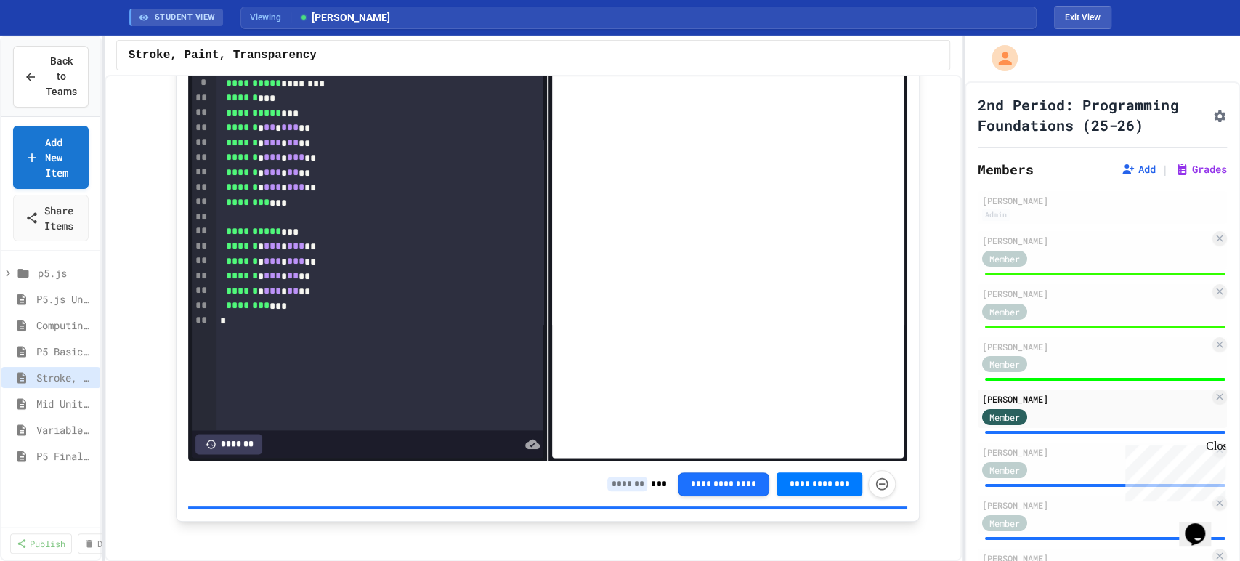
scroll to position [1179, 0]
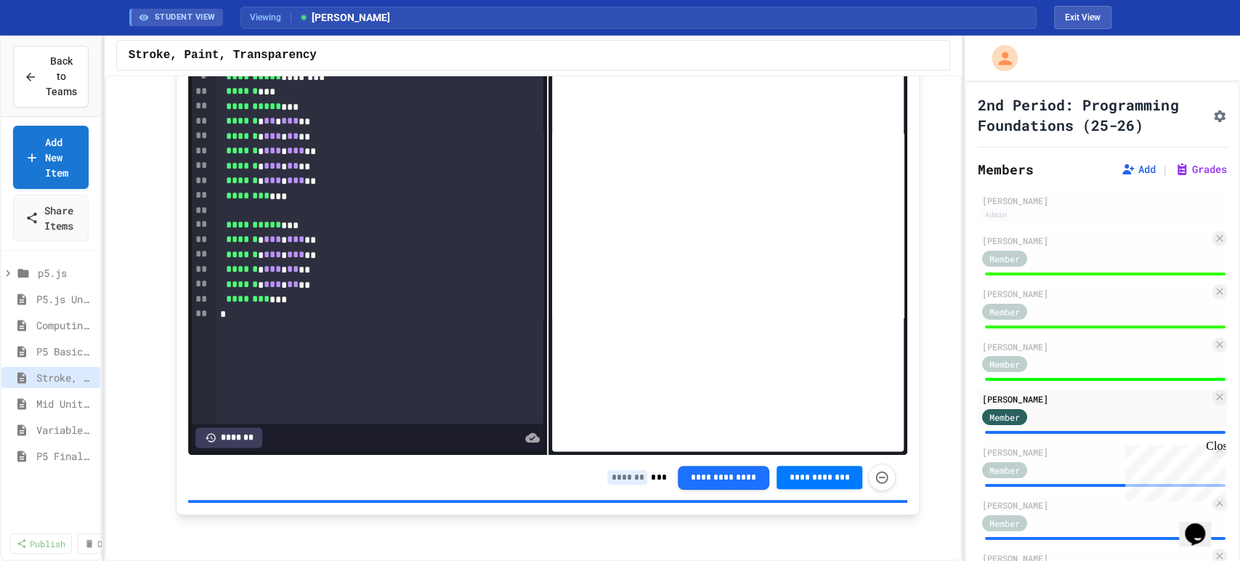
click at [616, 481] on input at bounding box center [627, 477] width 40 height 15
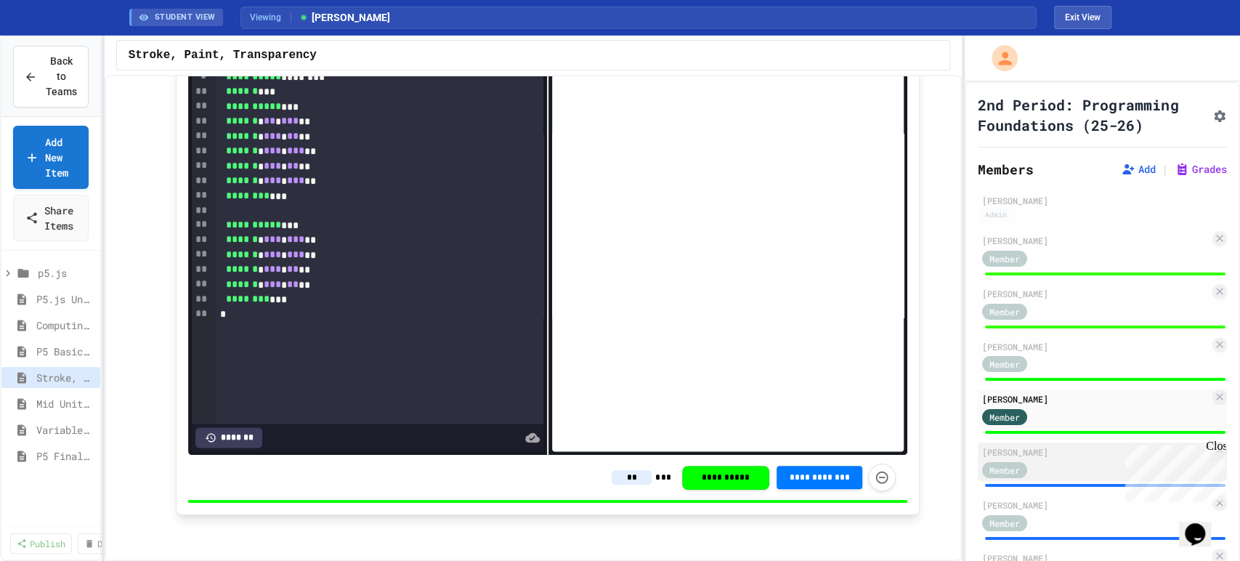
type input "**"
click at [1052, 458] on div "[PERSON_NAME]" at bounding box center [1095, 451] width 227 height 13
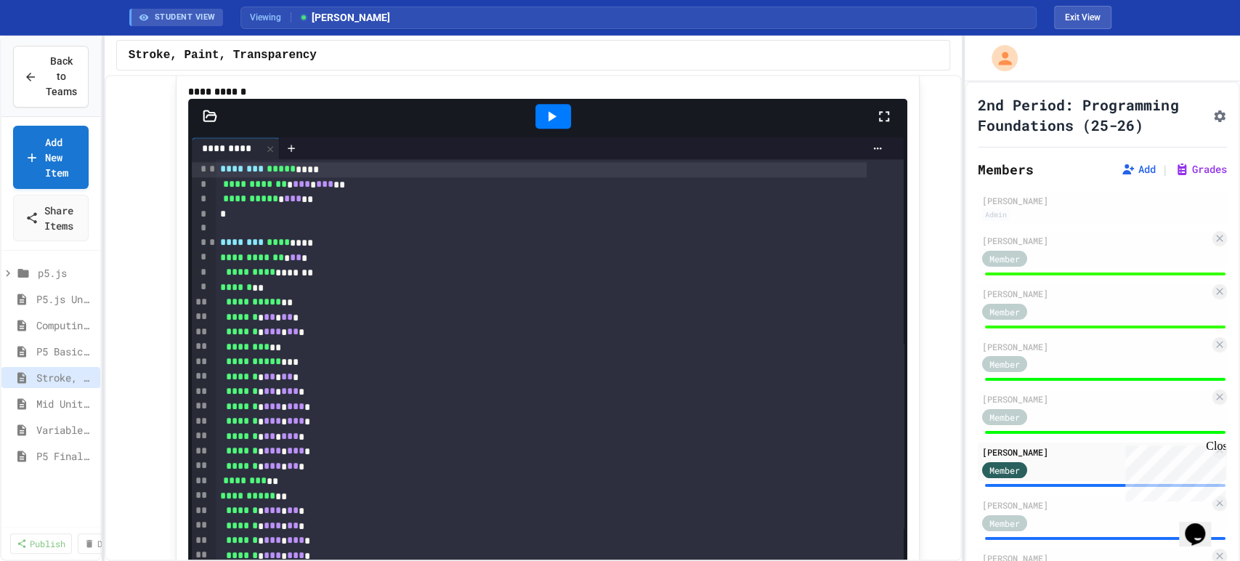
scroll to position [938, 0]
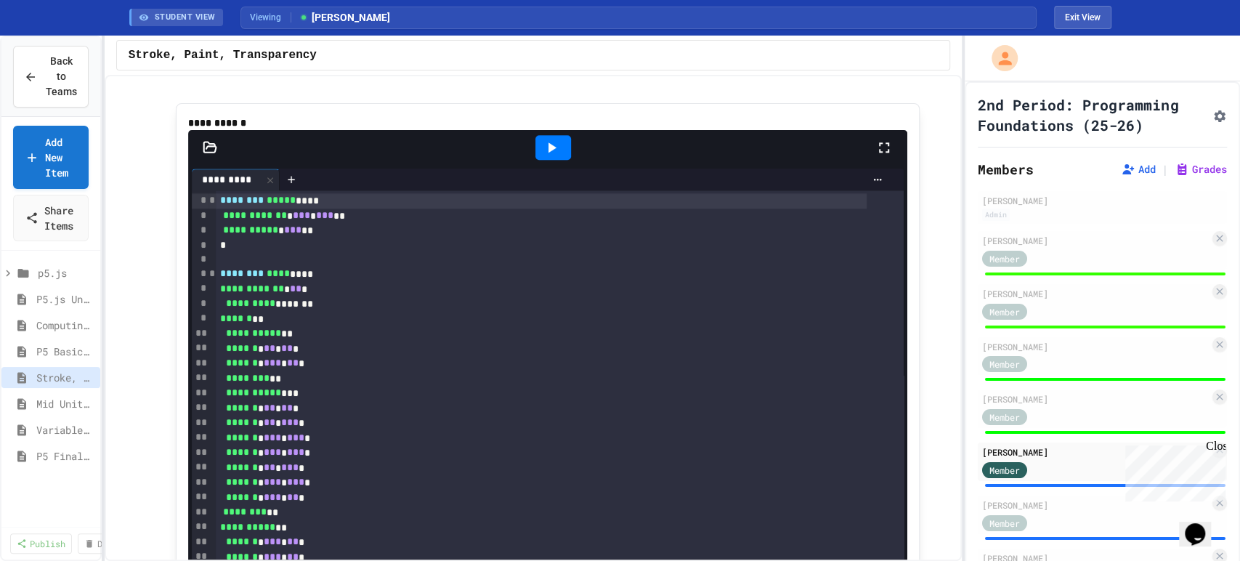
click at [543, 156] on icon at bounding box center [551, 147] width 17 height 17
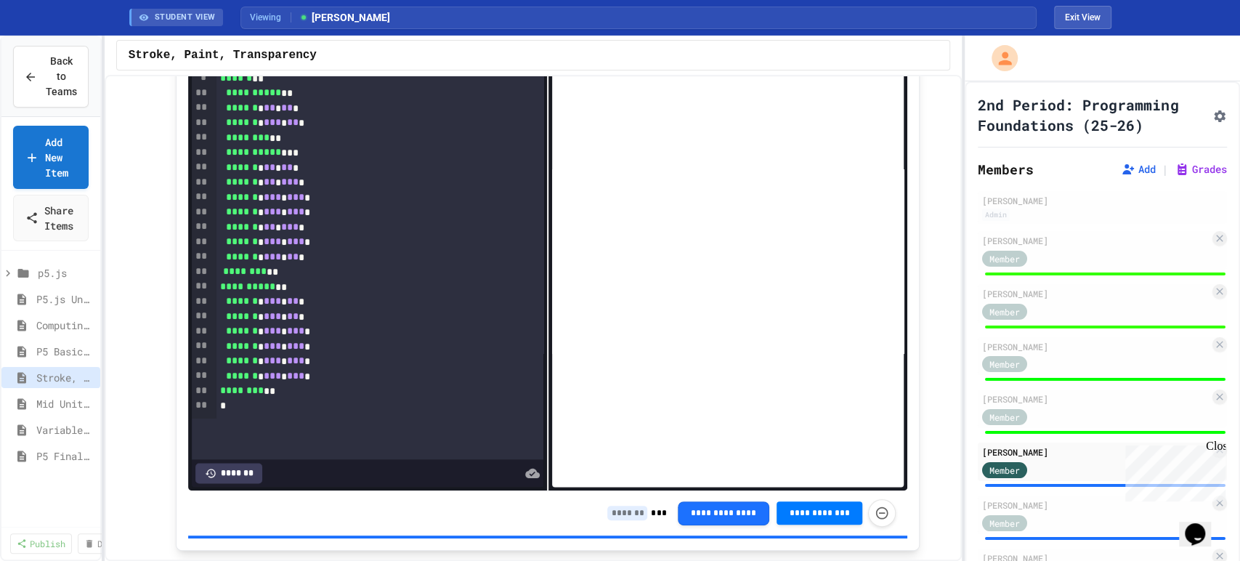
scroll to position [1179, 0]
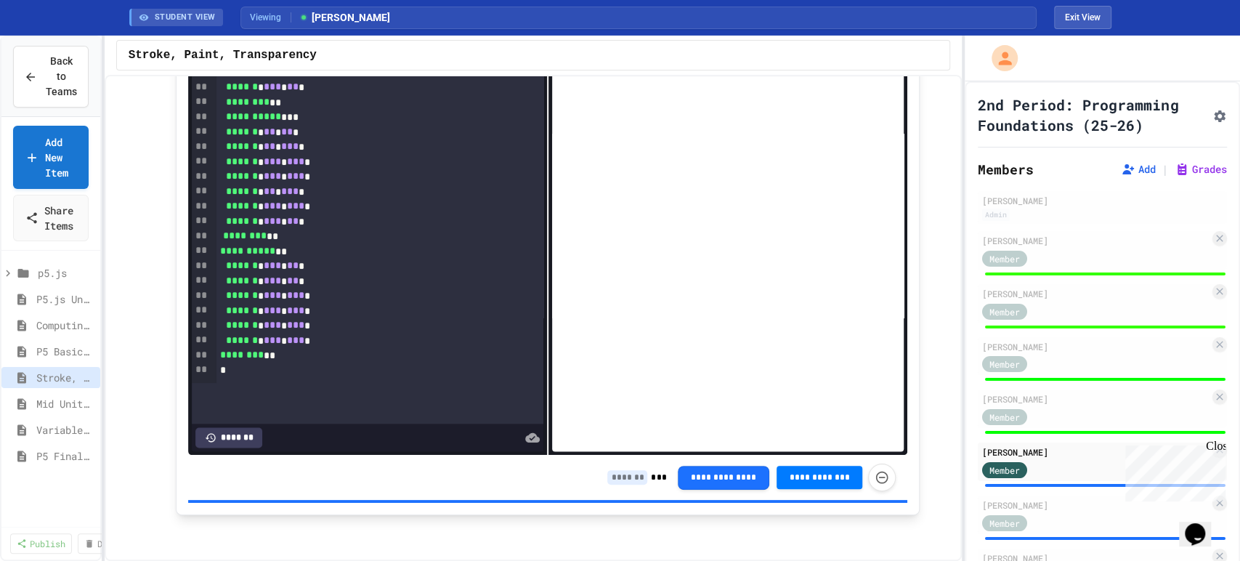
click at [626, 475] on input at bounding box center [627, 477] width 40 height 15
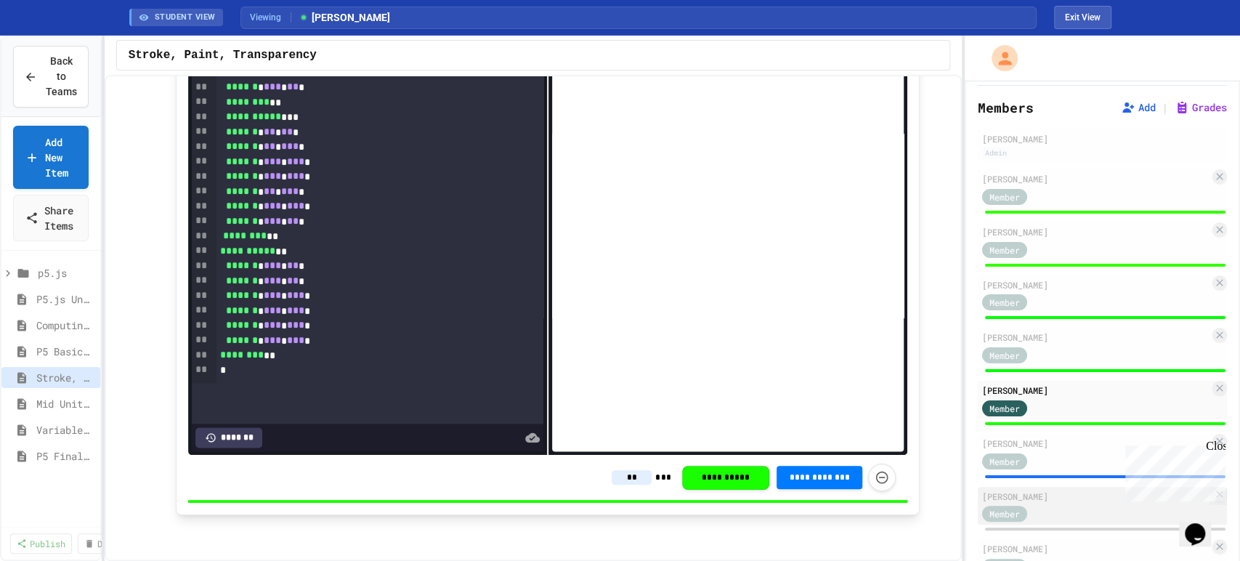
scroll to position [161, 0]
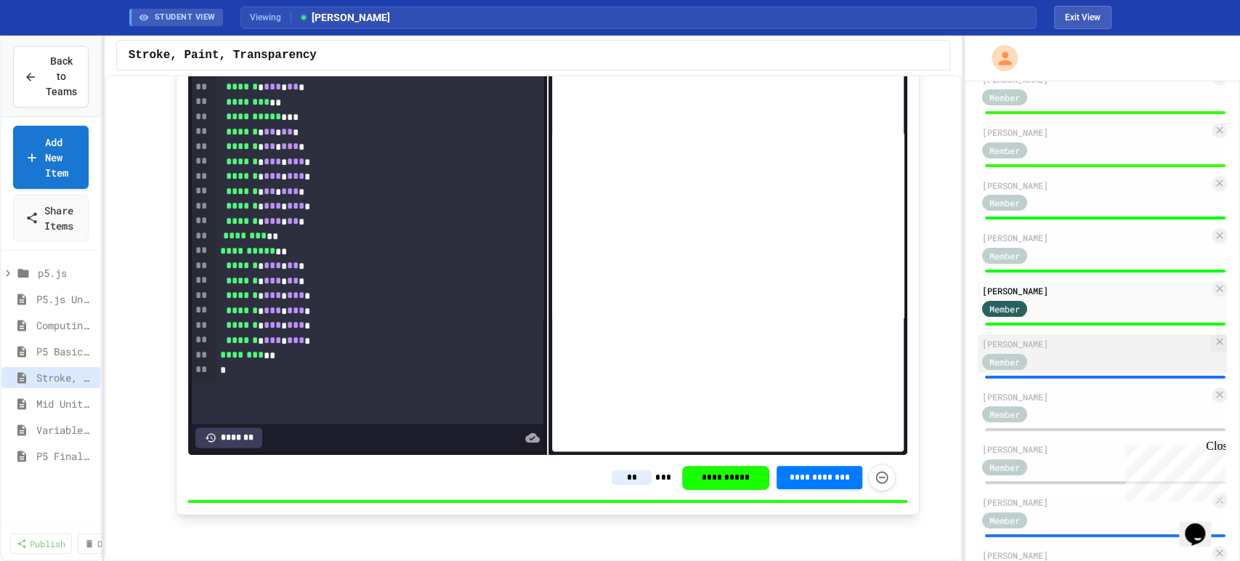
type input "**"
click at [1065, 370] on div "Member" at bounding box center [1095, 361] width 227 height 18
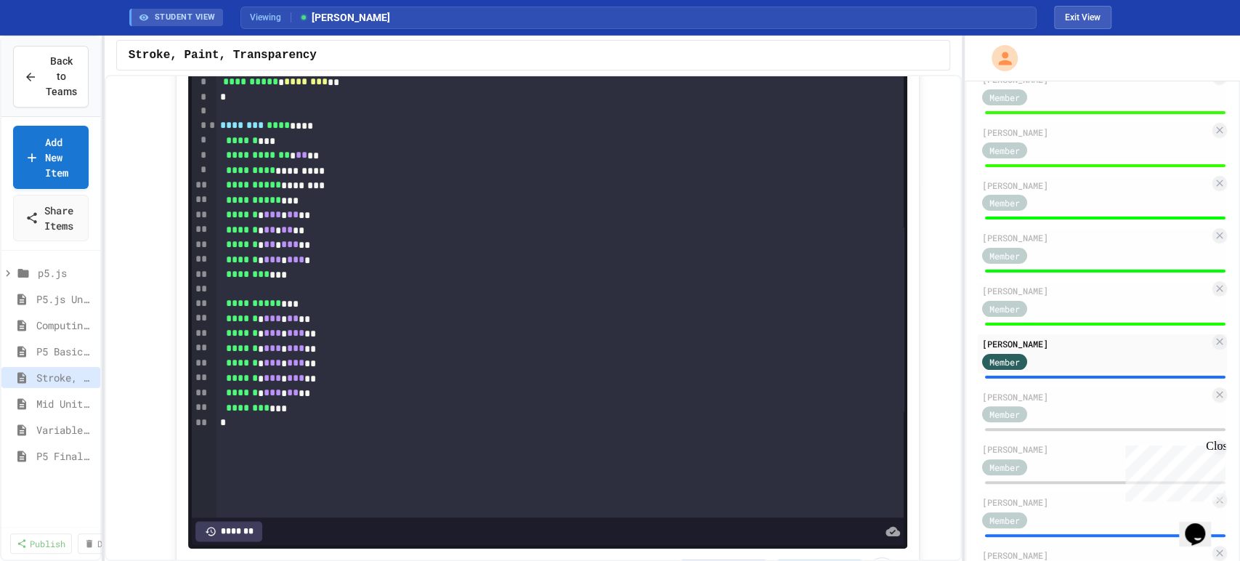
scroll to position [938, 0]
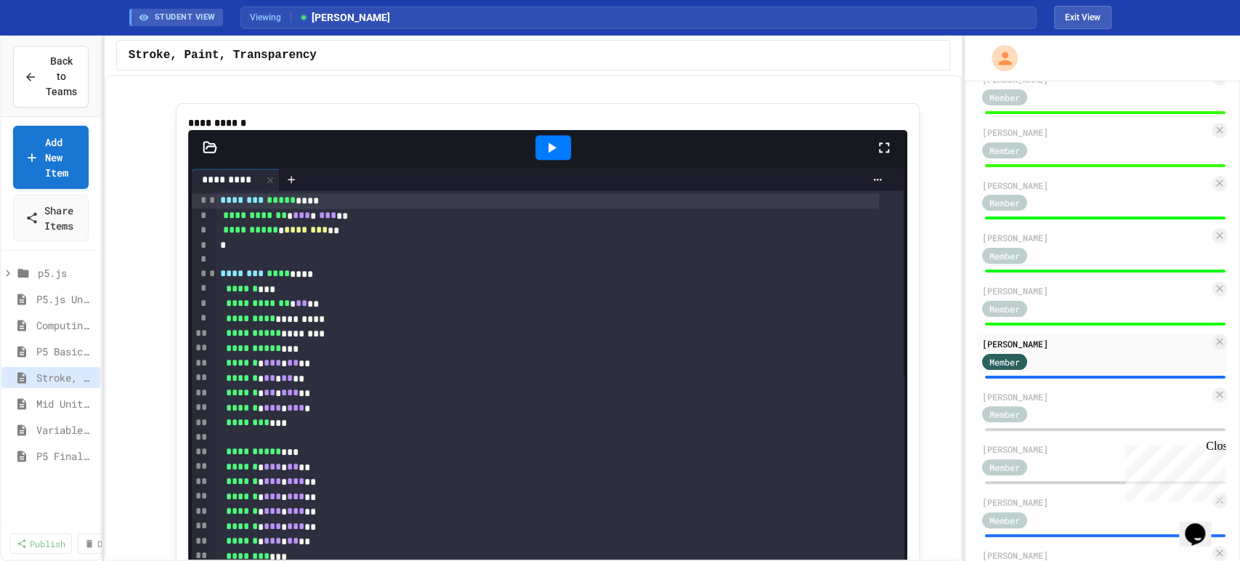
click at [555, 160] on div at bounding box center [553, 147] width 36 height 25
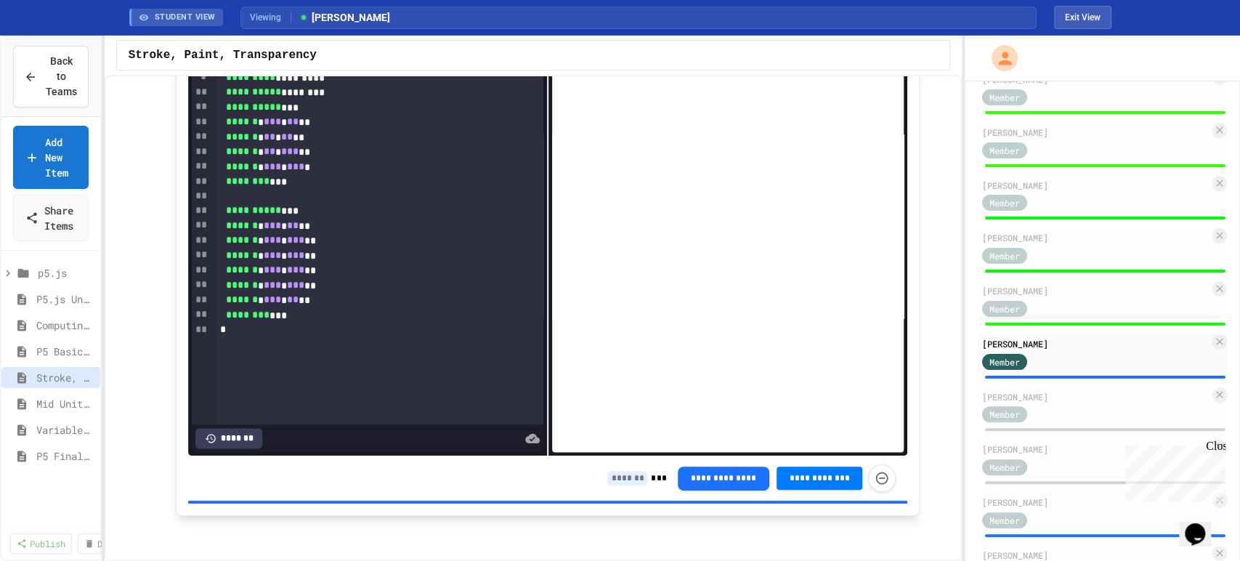
scroll to position [1179, 0]
click at [617, 479] on input at bounding box center [627, 477] width 40 height 15
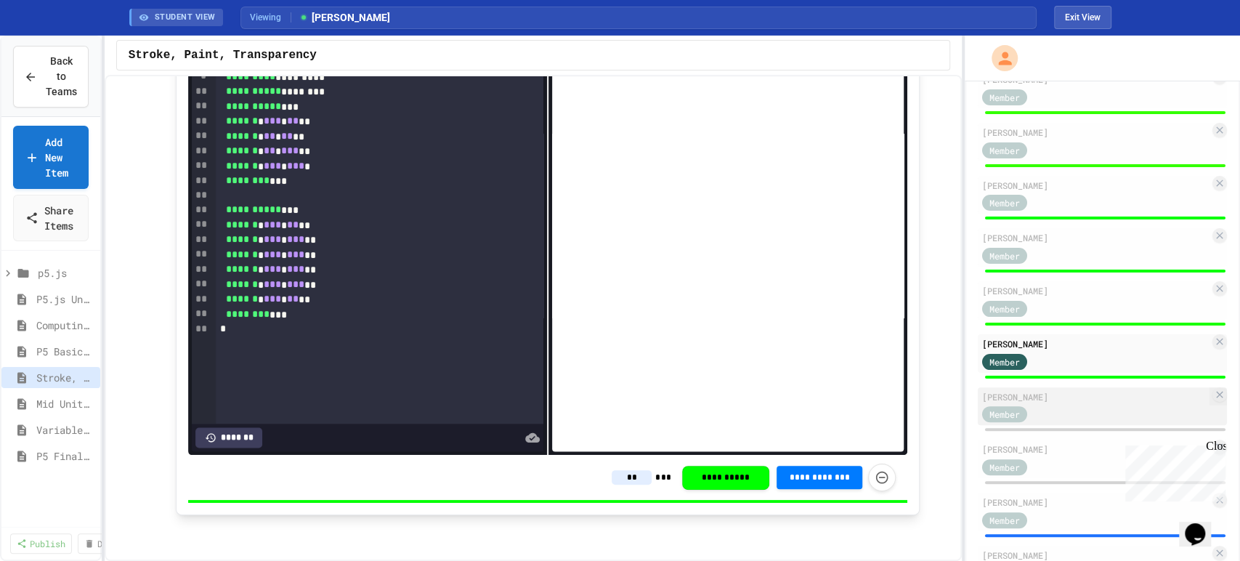
type input "**"
click at [1060, 423] on div "Member" at bounding box center [1095, 414] width 227 height 18
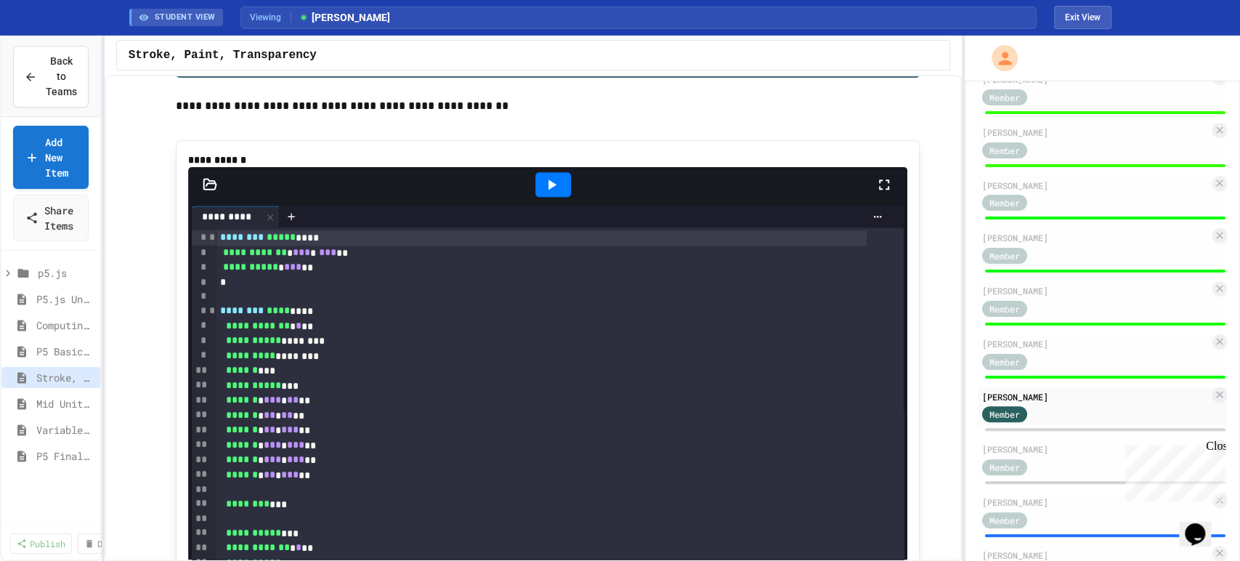
scroll to position [857, 0]
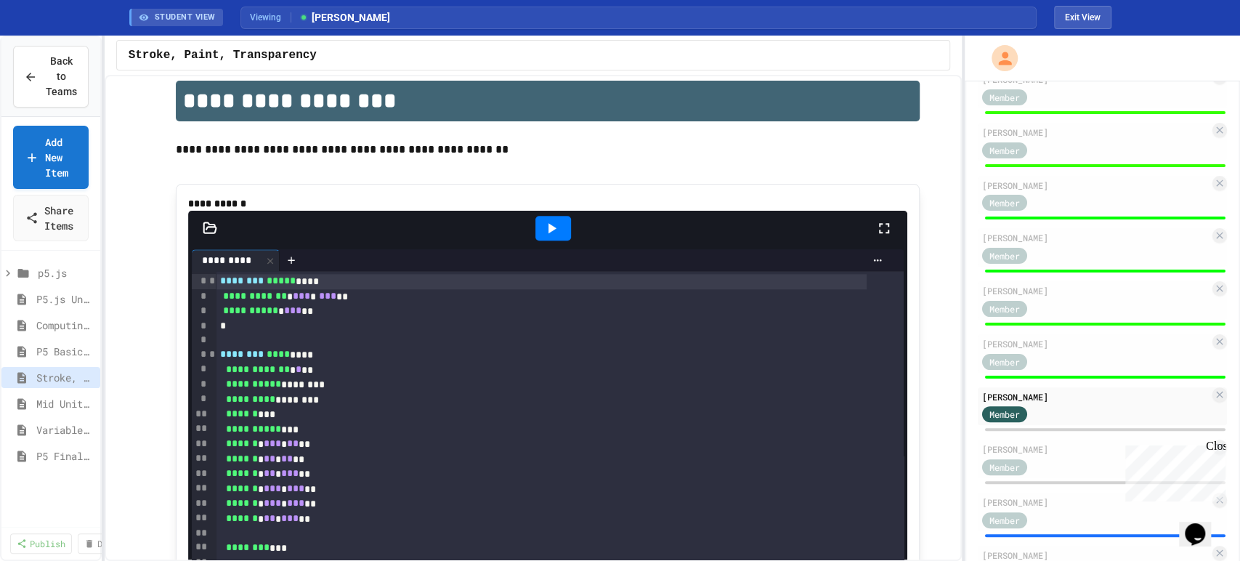
click at [548, 233] on icon at bounding box center [552, 228] width 8 height 10
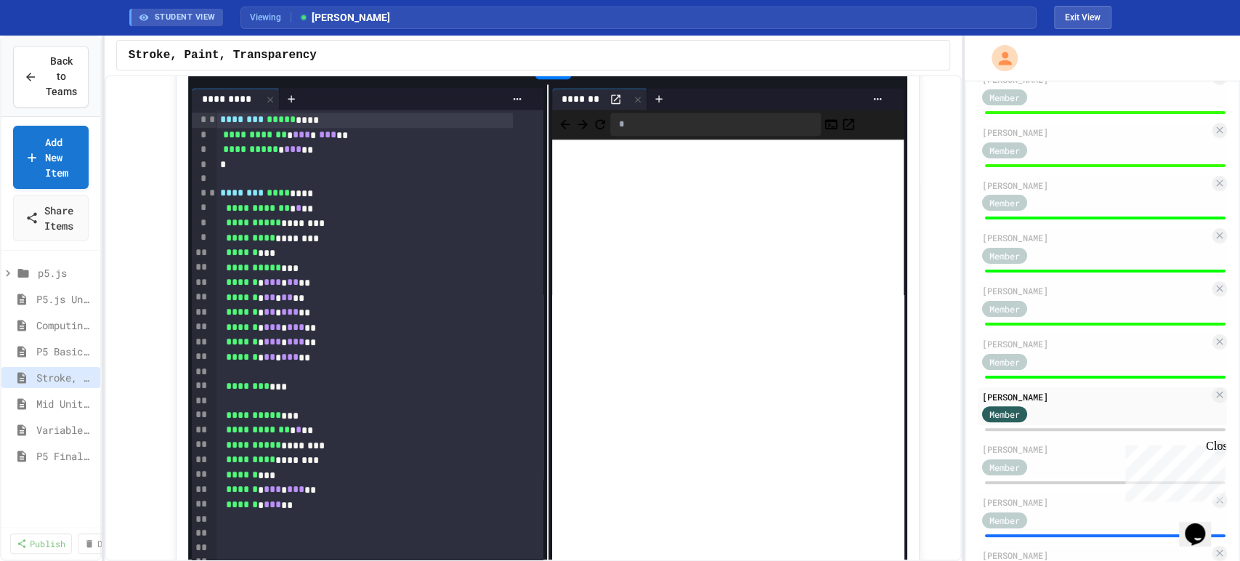
scroll to position [1179, 0]
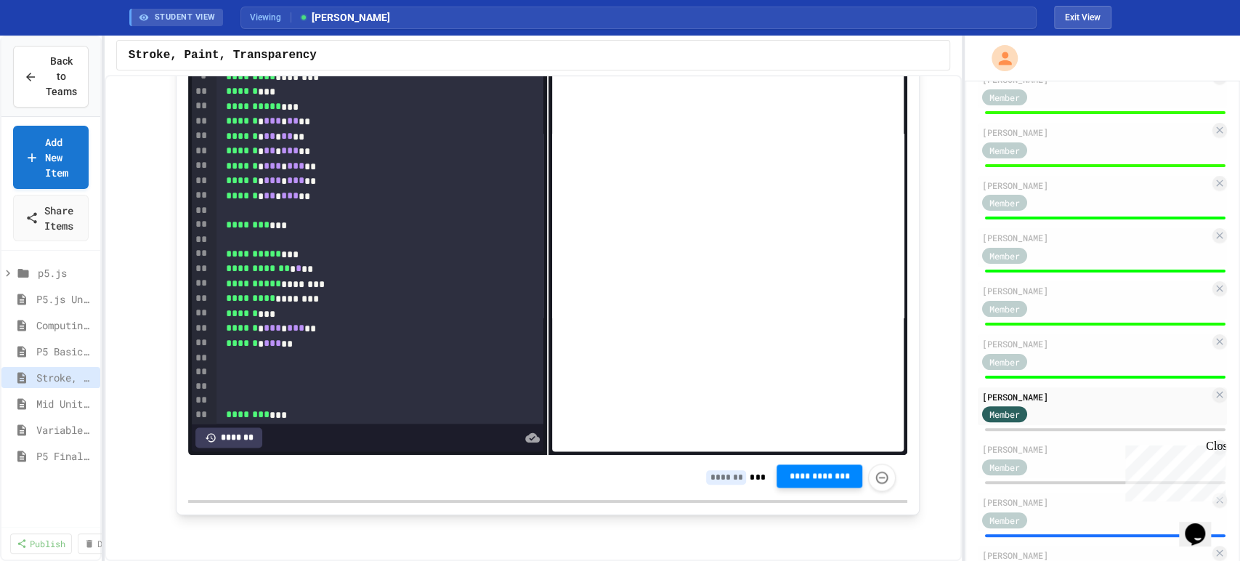
click at [807, 479] on span "**********" at bounding box center [819, 476] width 62 height 12
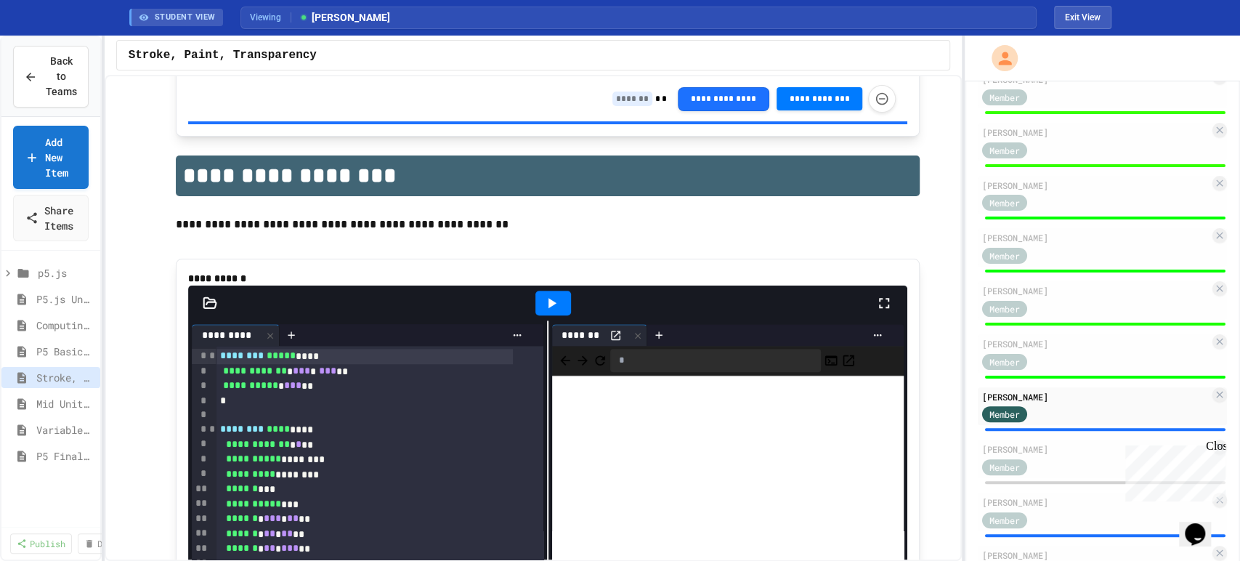
scroll to position [776, 0]
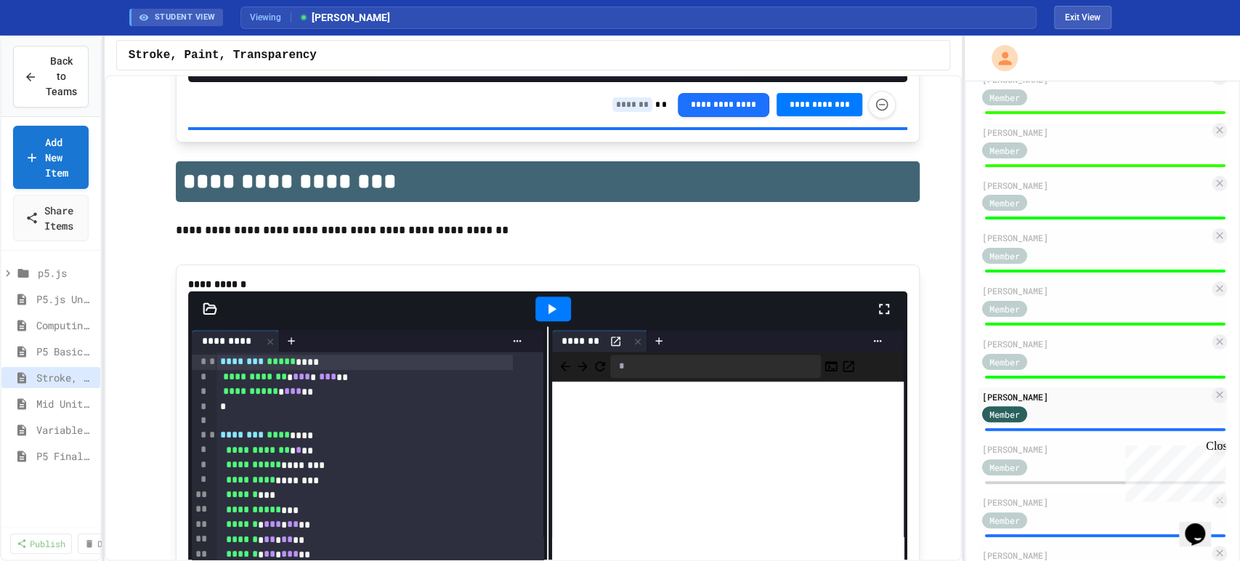
click at [220, 366] on span "********" at bounding box center [242, 361] width 44 height 10
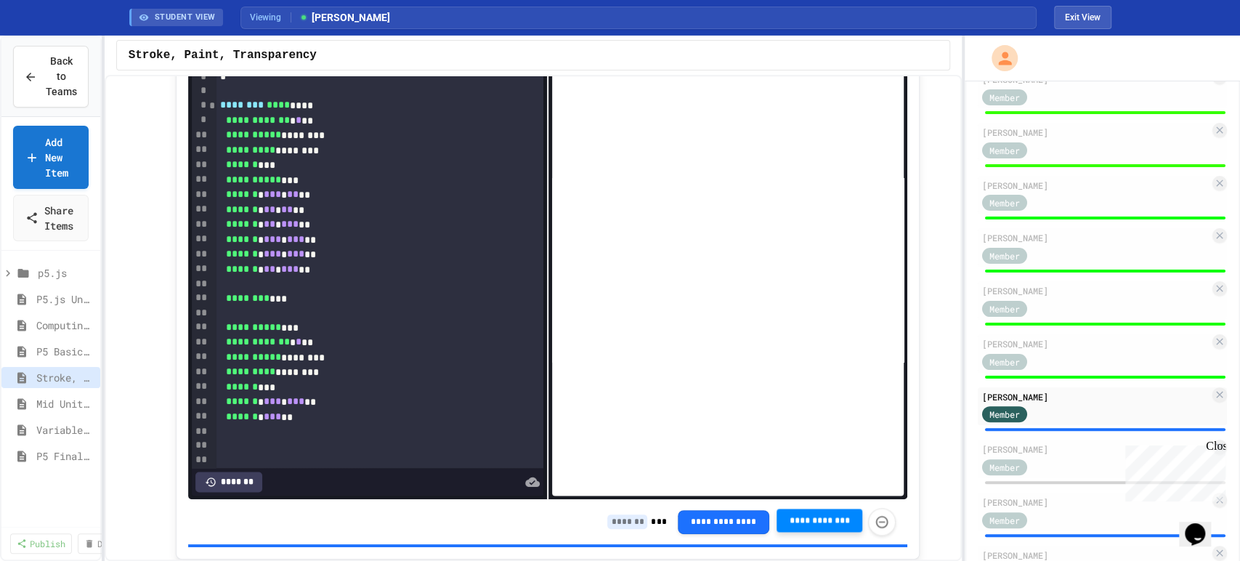
scroll to position [1179, 0]
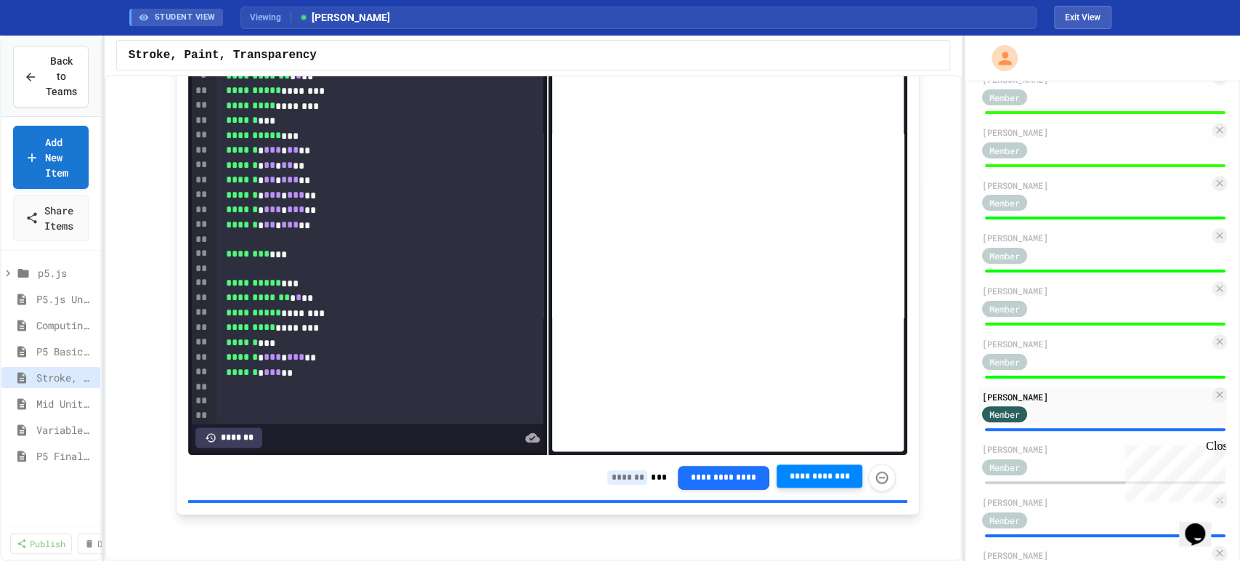
click at [616, 479] on input at bounding box center [627, 477] width 40 height 15
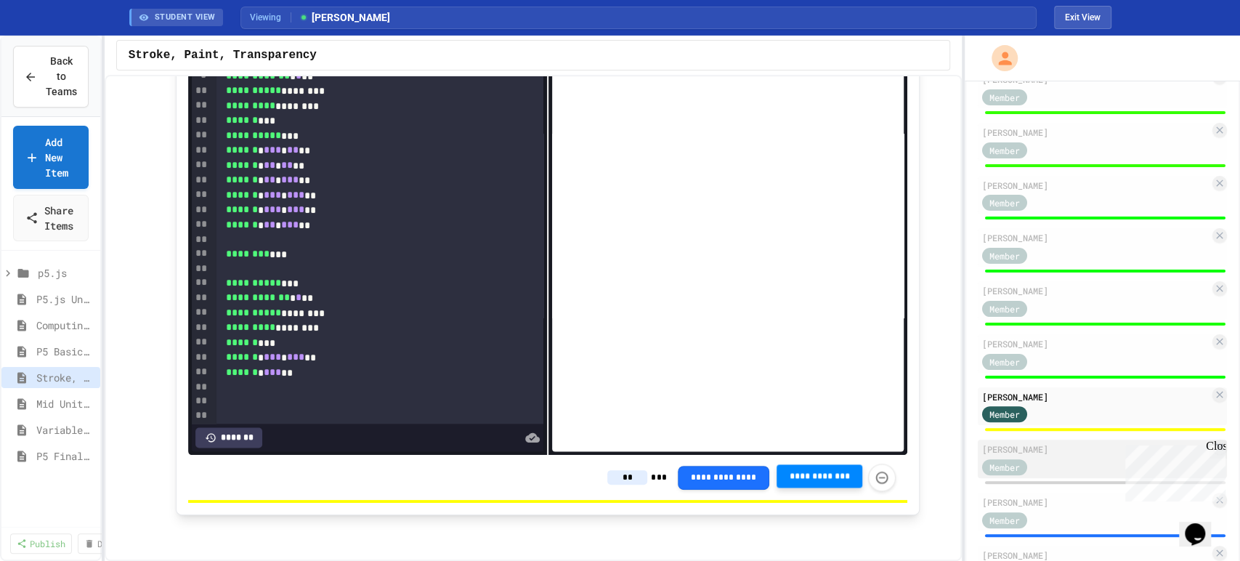
type input "**"
click at [1047, 475] on div "[PERSON_NAME] Member" at bounding box center [1102, 458] width 249 height 38
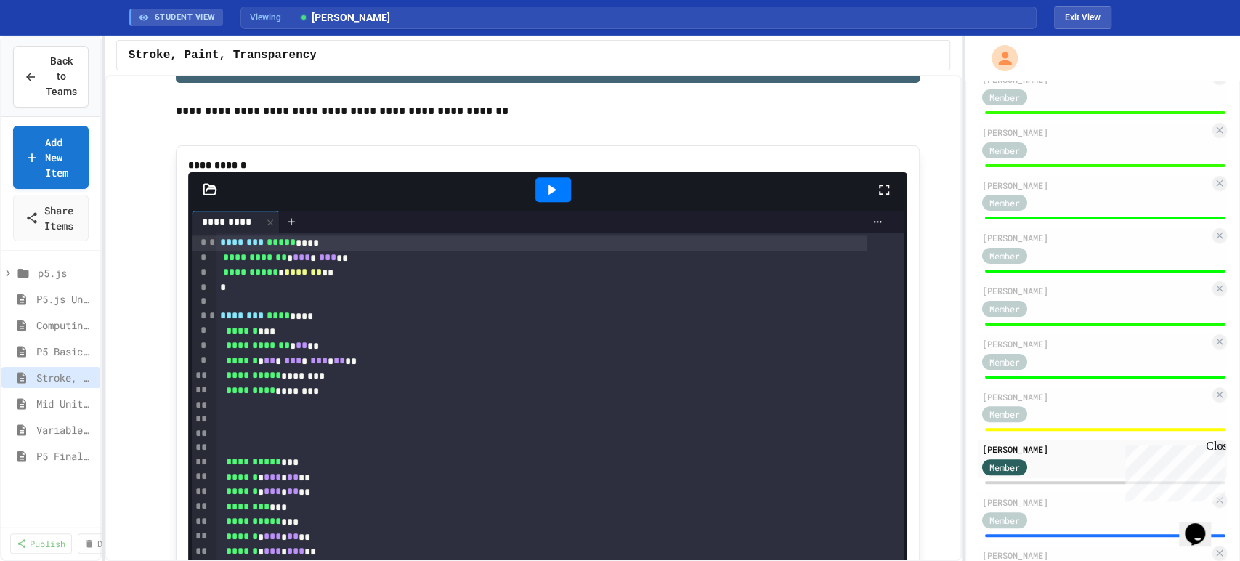
scroll to position [857, 0]
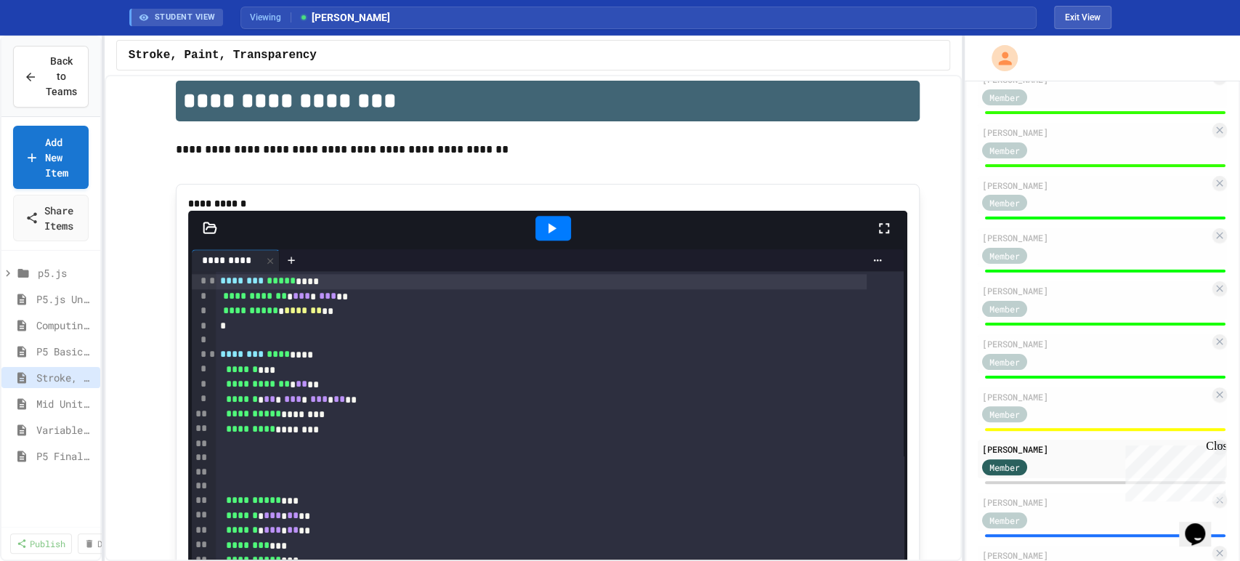
click at [549, 237] on icon at bounding box center [551, 227] width 17 height 17
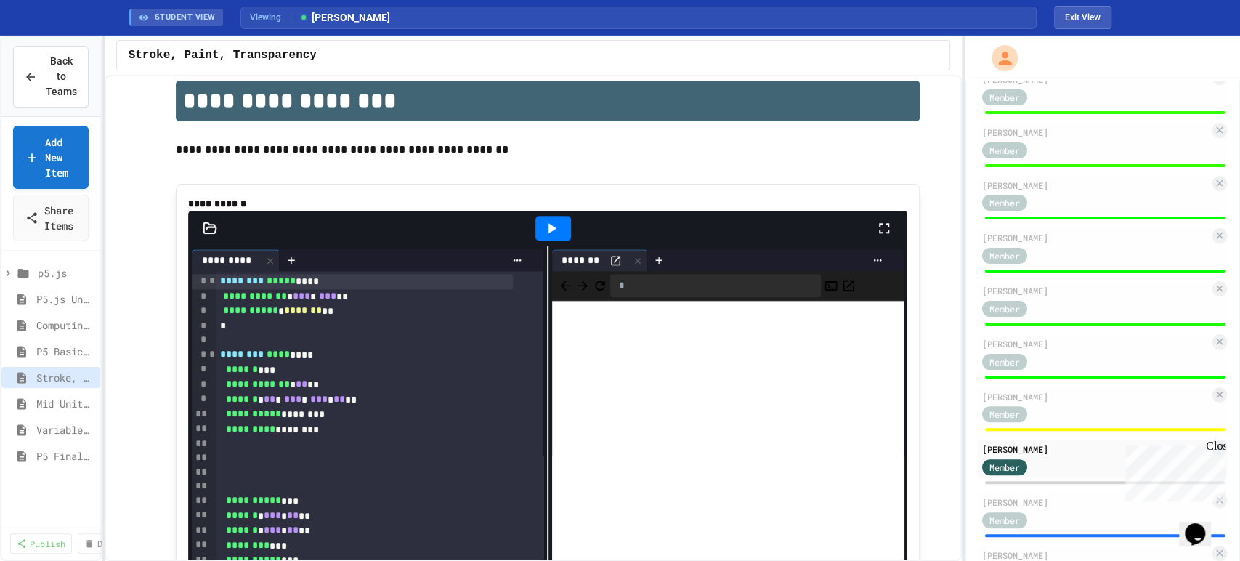
scroll to position [403, 0]
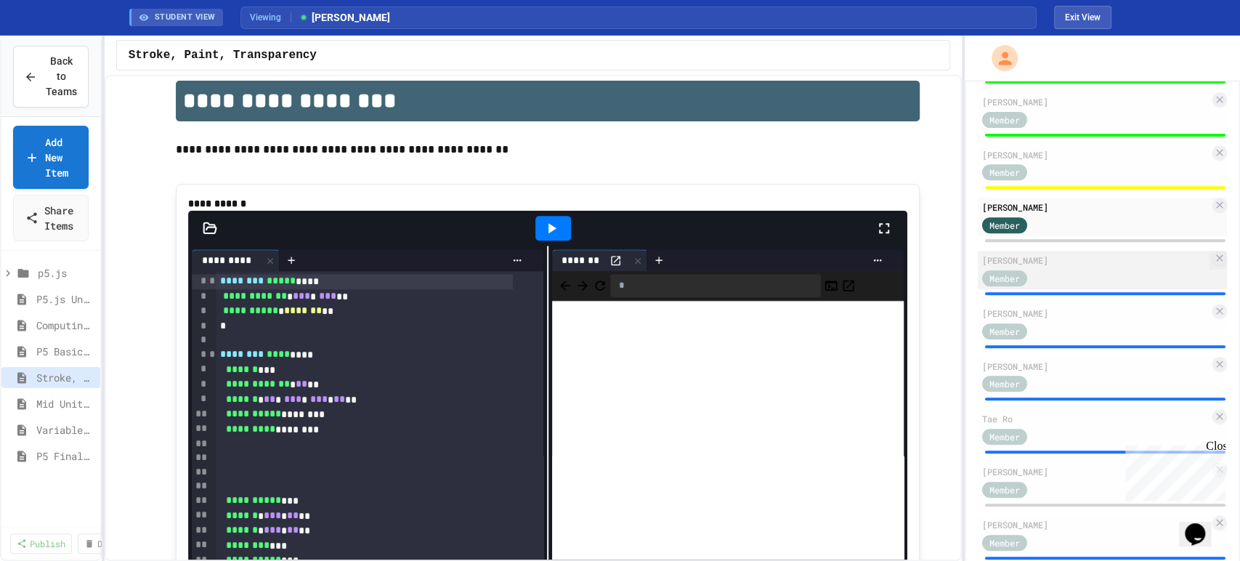
click at [1097, 286] on div "Member" at bounding box center [1095, 277] width 227 height 18
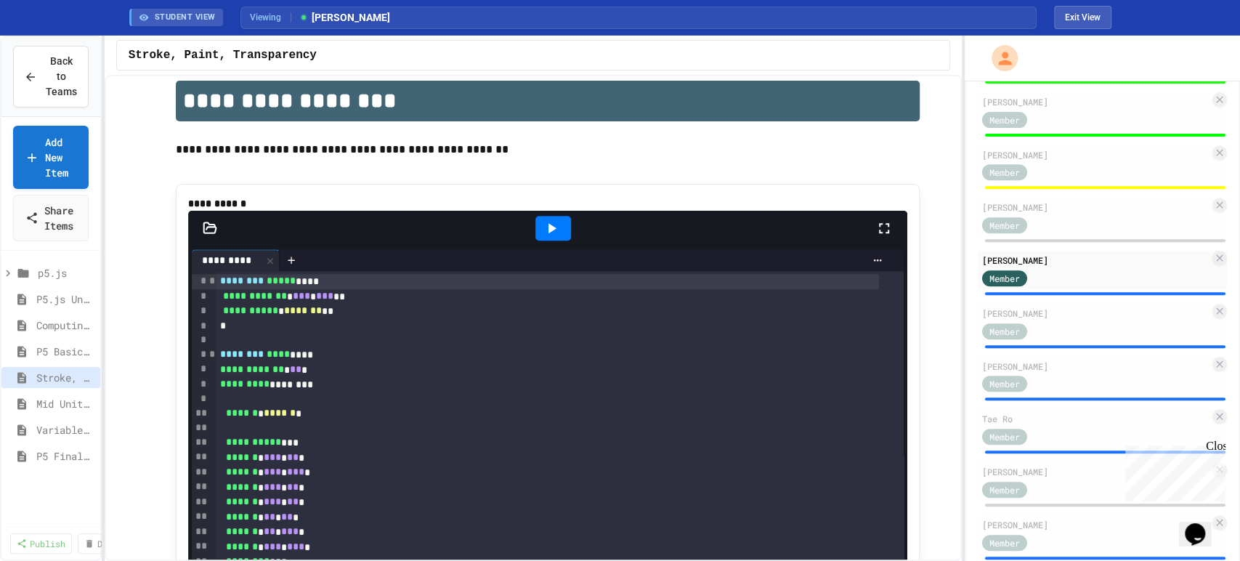
click at [551, 237] on icon at bounding box center [551, 227] width 17 height 17
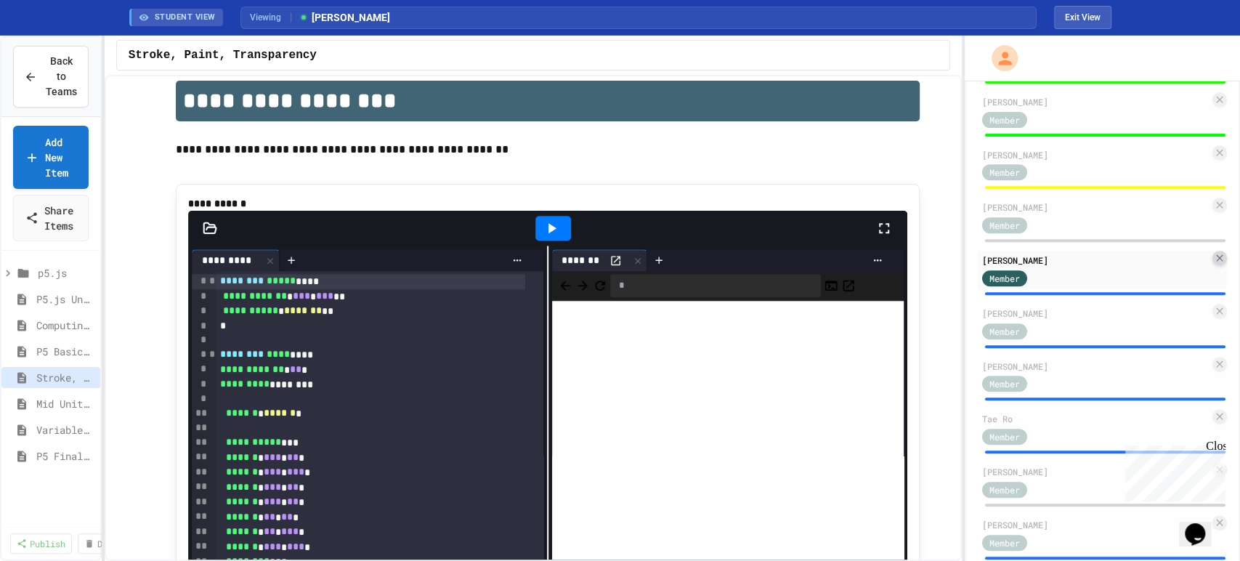
click at [1214, 264] on icon at bounding box center [1220, 258] width 12 height 12
click at [49, 351] on span "P5 Basic Shapes" at bounding box center [58, 351] width 44 height 15
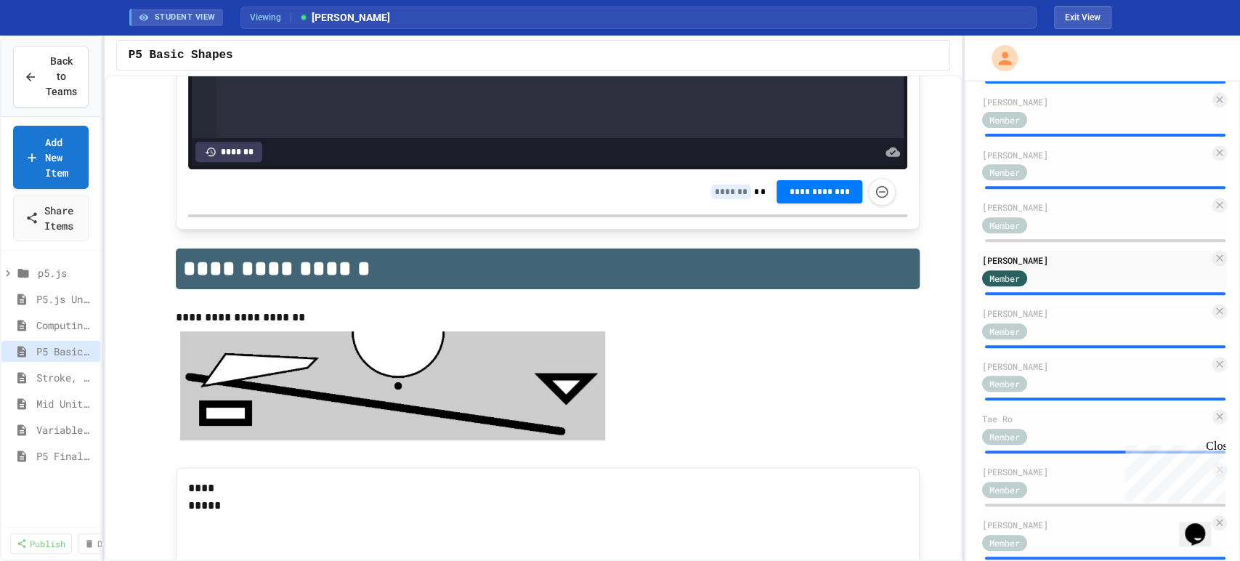
scroll to position [887, 0]
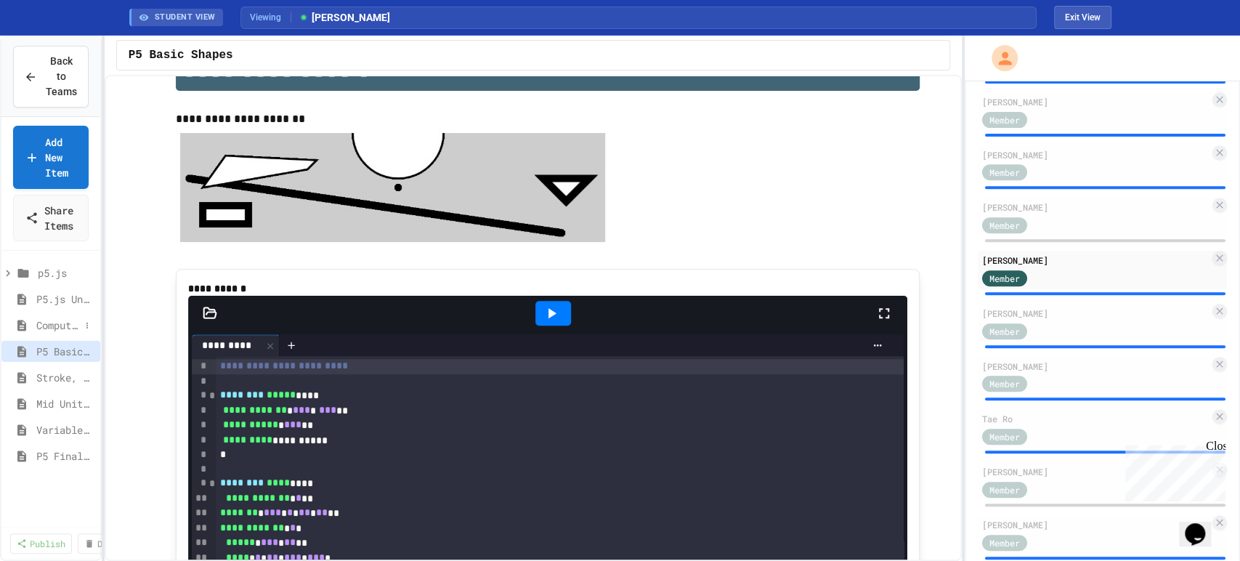
click at [47, 322] on span "Computing in the Arts" at bounding box center [58, 324] width 44 height 15
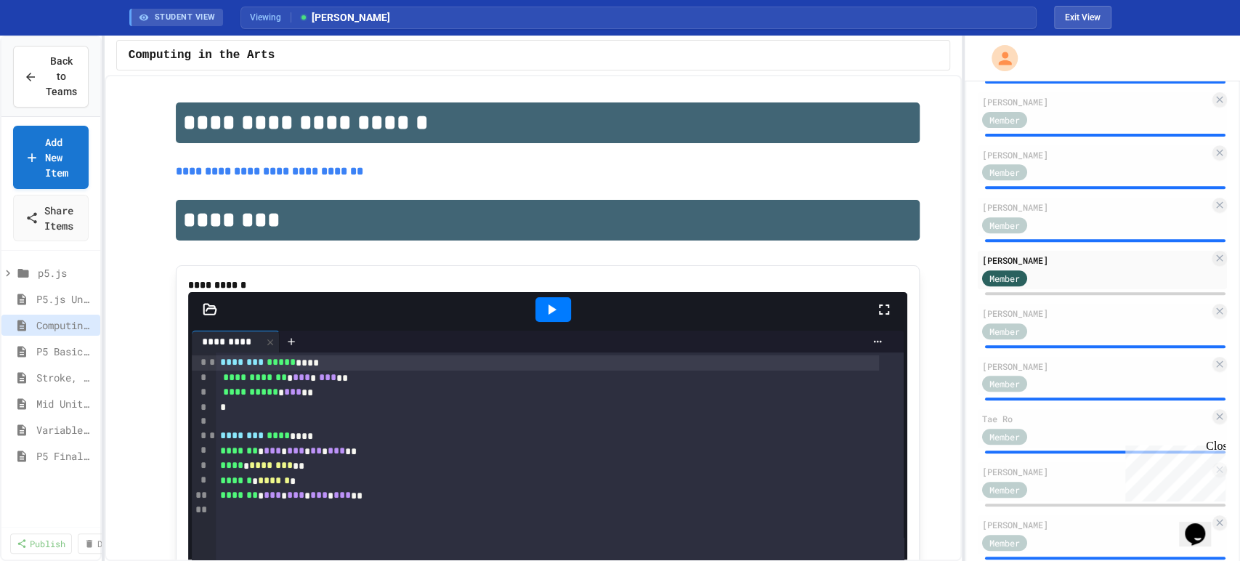
click at [552, 318] on icon at bounding box center [551, 309] width 17 height 17
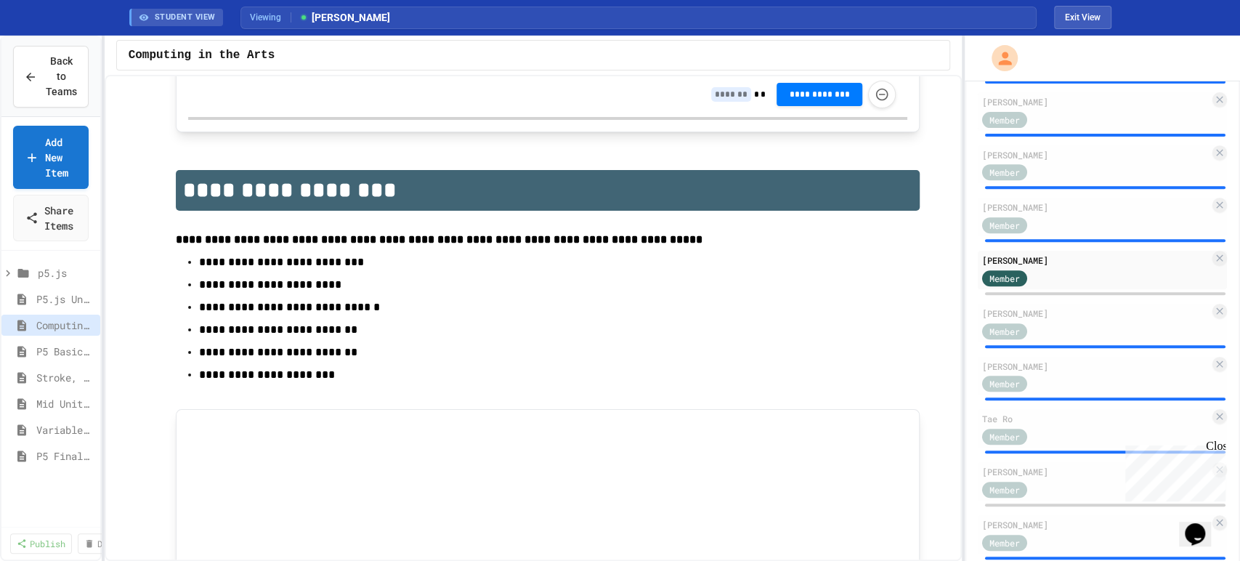
scroll to position [968, 0]
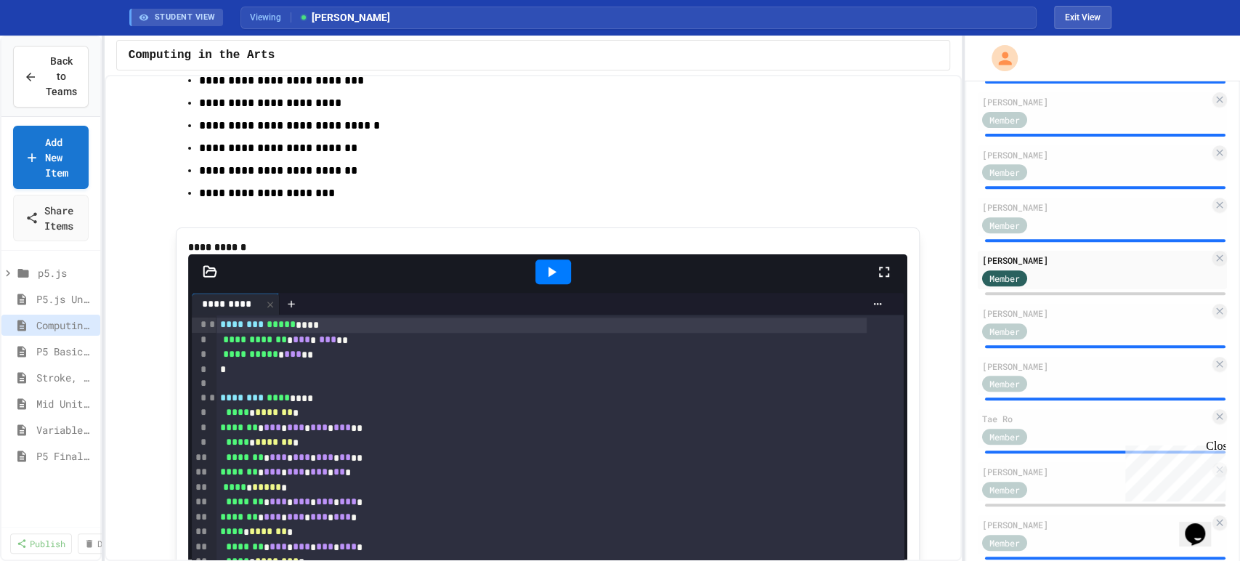
click at [548, 277] on icon at bounding box center [552, 272] width 8 height 10
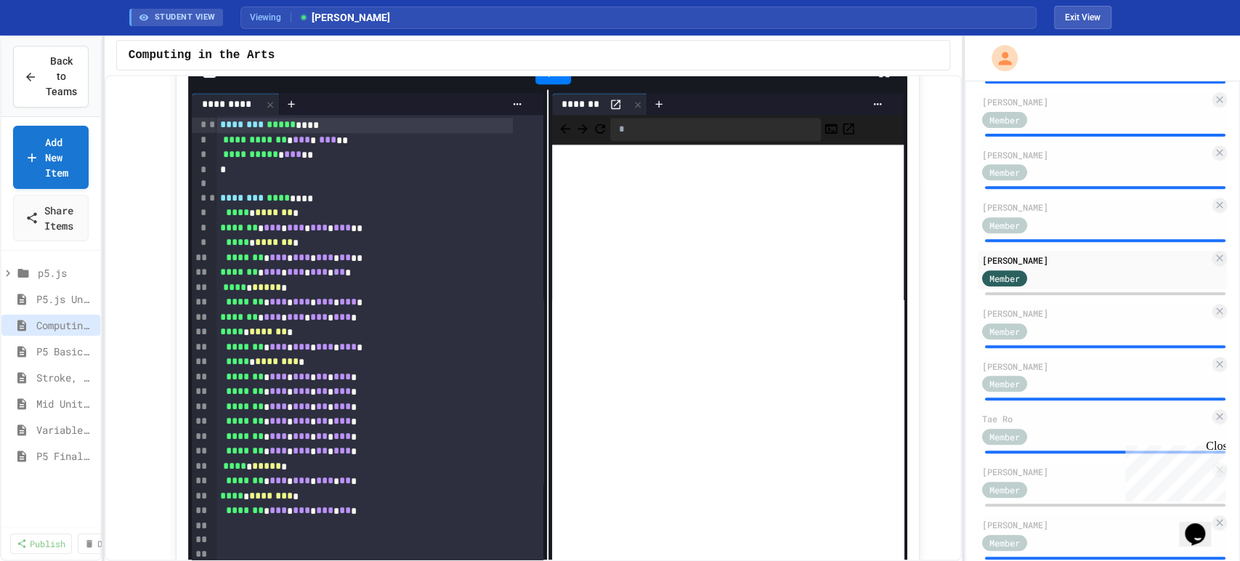
scroll to position [1210, 0]
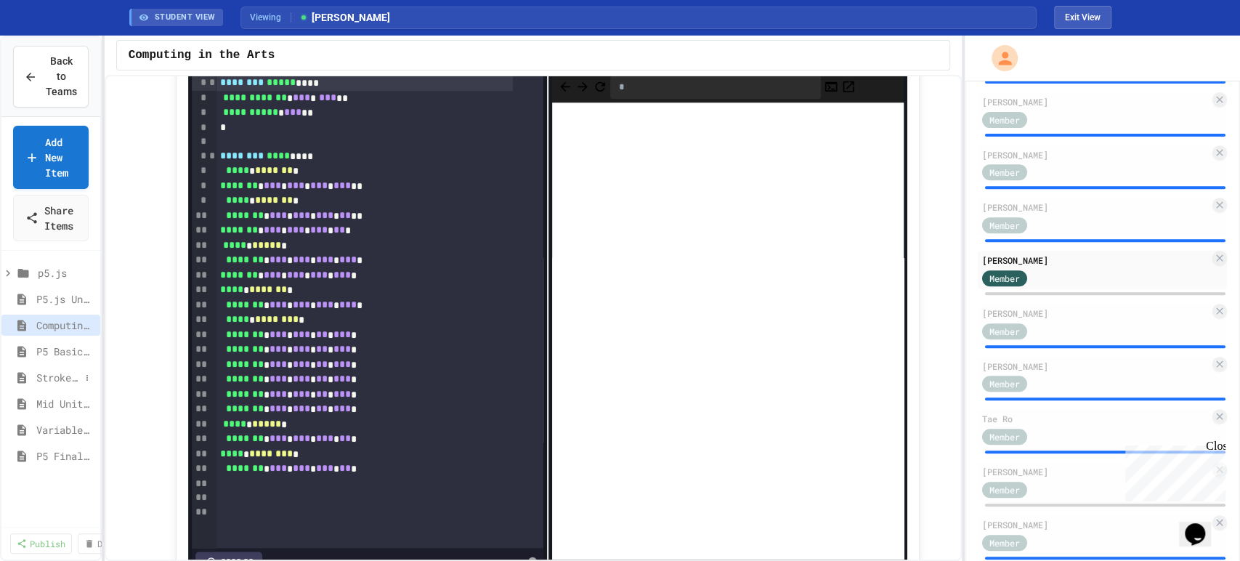
click at [55, 376] on span "Stroke, Paint, Transparency" at bounding box center [58, 377] width 44 height 15
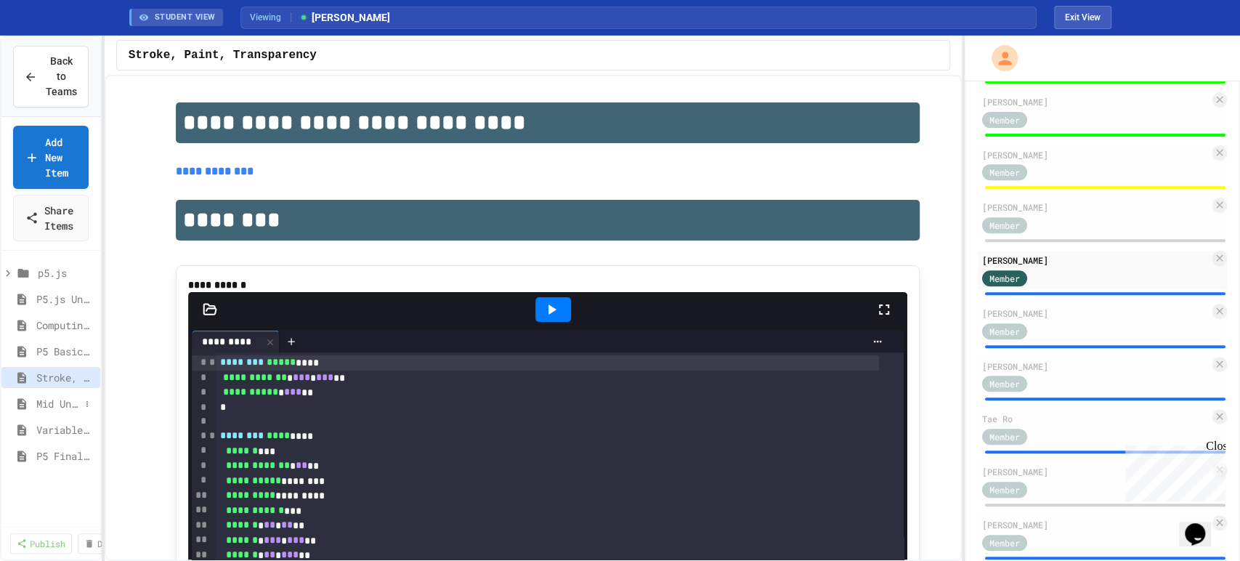
click at [55, 401] on span "Mid Unit Project: Creature Art" at bounding box center [58, 403] width 44 height 15
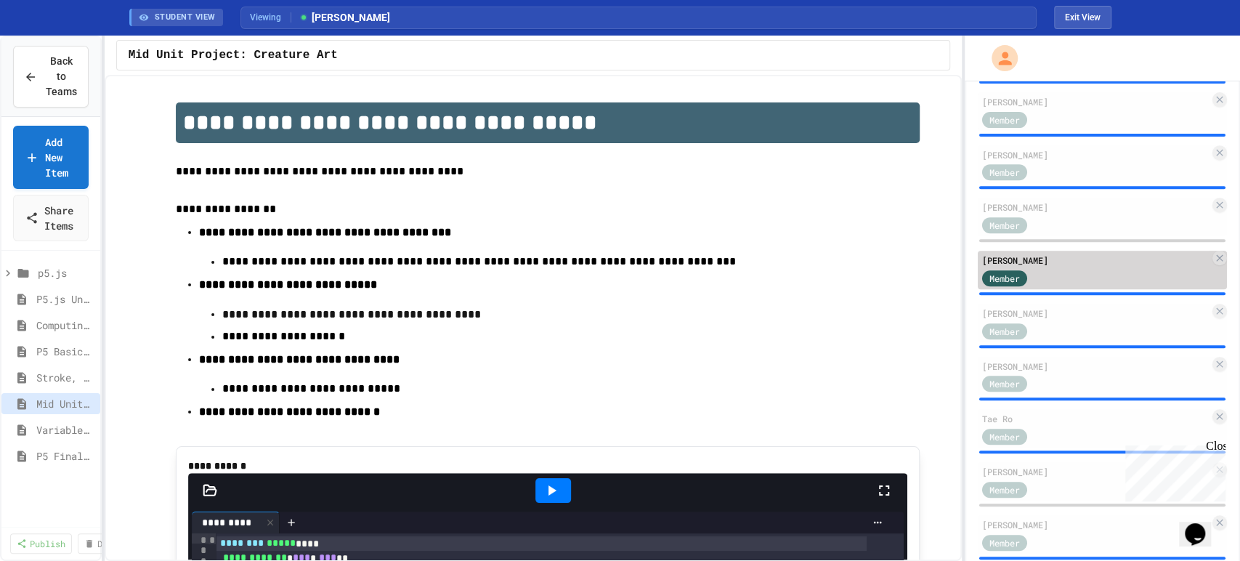
click at [1050, 286] on div "Member" at bounding box center [1018, 277] width 73 height 18
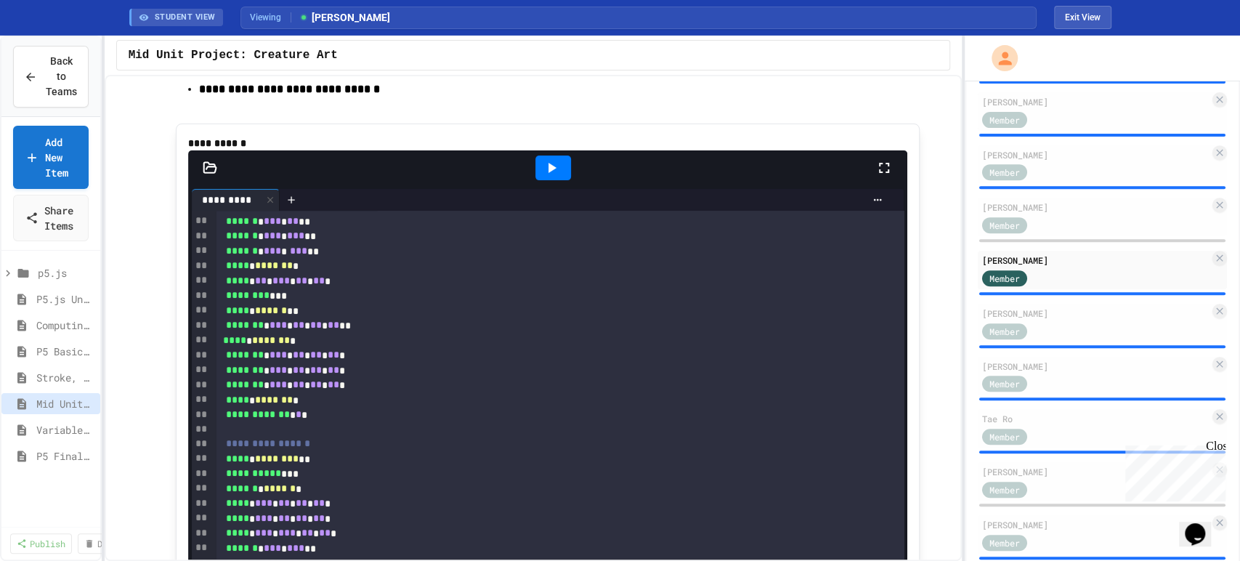
scroll to position [403, 0]
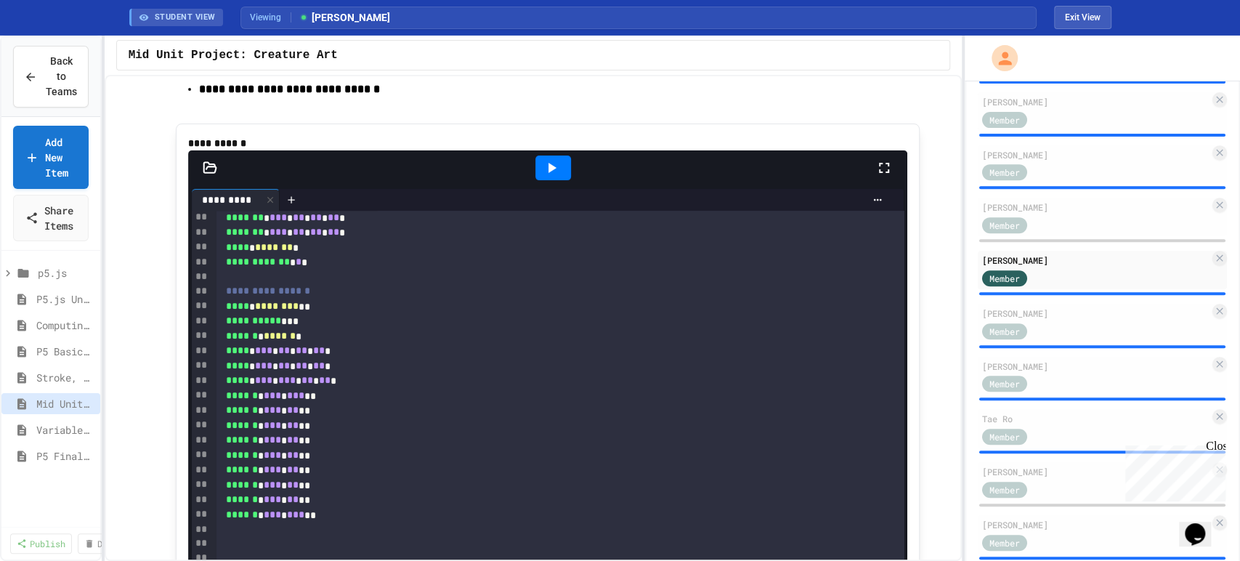
click at [550, 176] on icon at bounding box center [551, 167] width 17 height 17
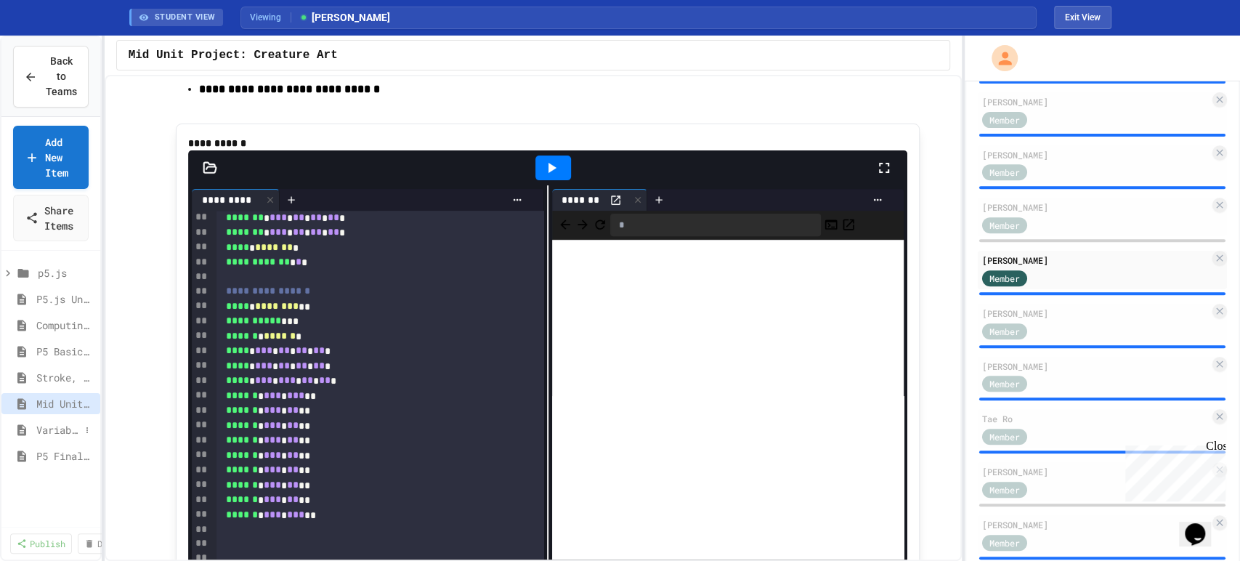
click at [64, 428] on span "Variables/Conditionals/Animation" at bounding box center [58, 429] width 44 height 15
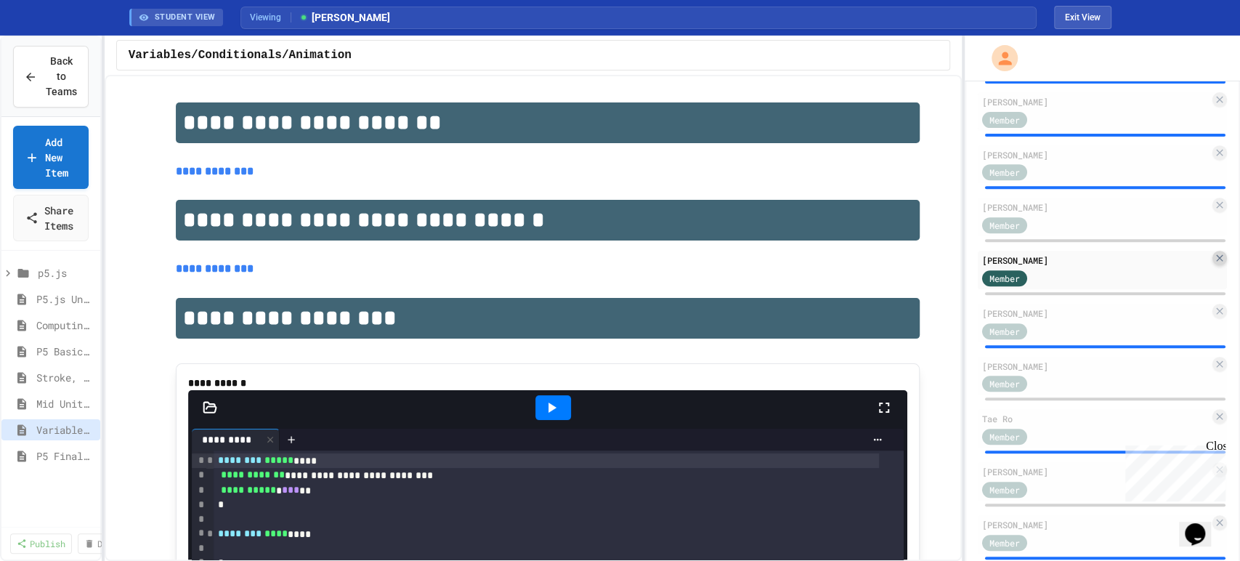
click at [1214, 264] on icon at bounding box center [1220, 258] width 12 height 12
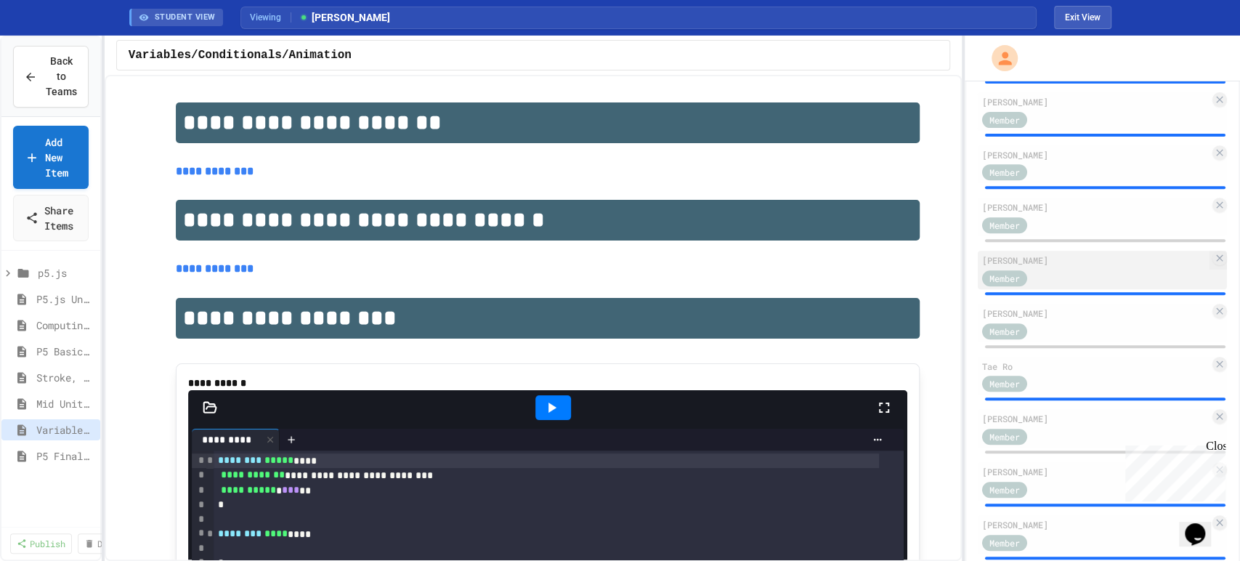
click at [1103, 286] on div "Member" at bounding box center [1095, 277] width 227 height 18
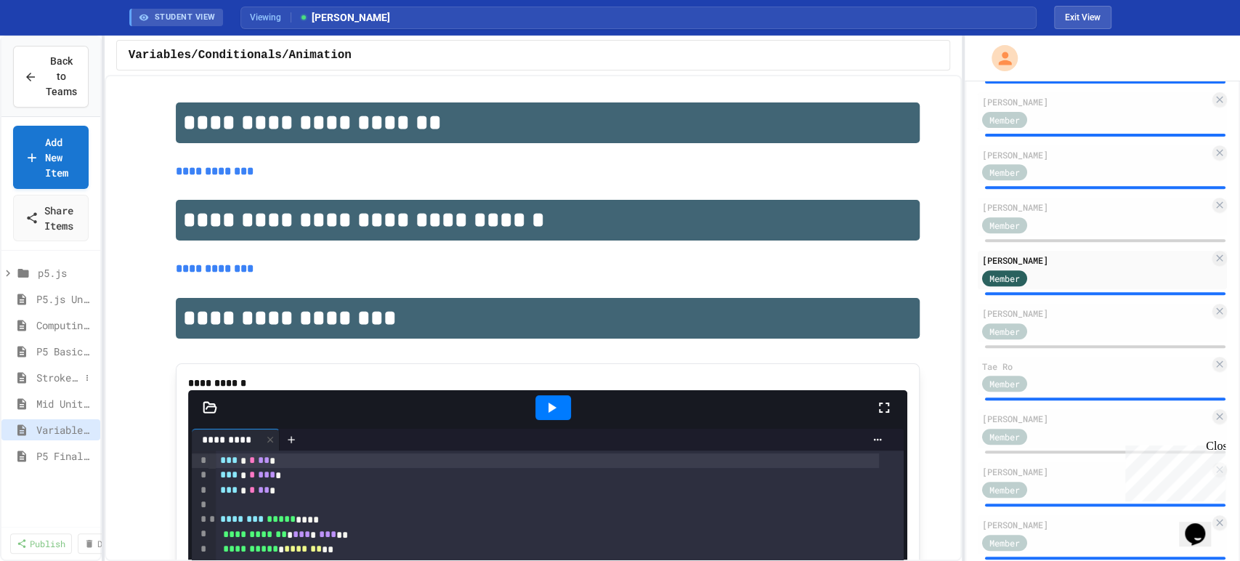
click at [44, 376] on span "Stroke, Paint, Transparency" at bounding box center [58, 377] width 44 height 15
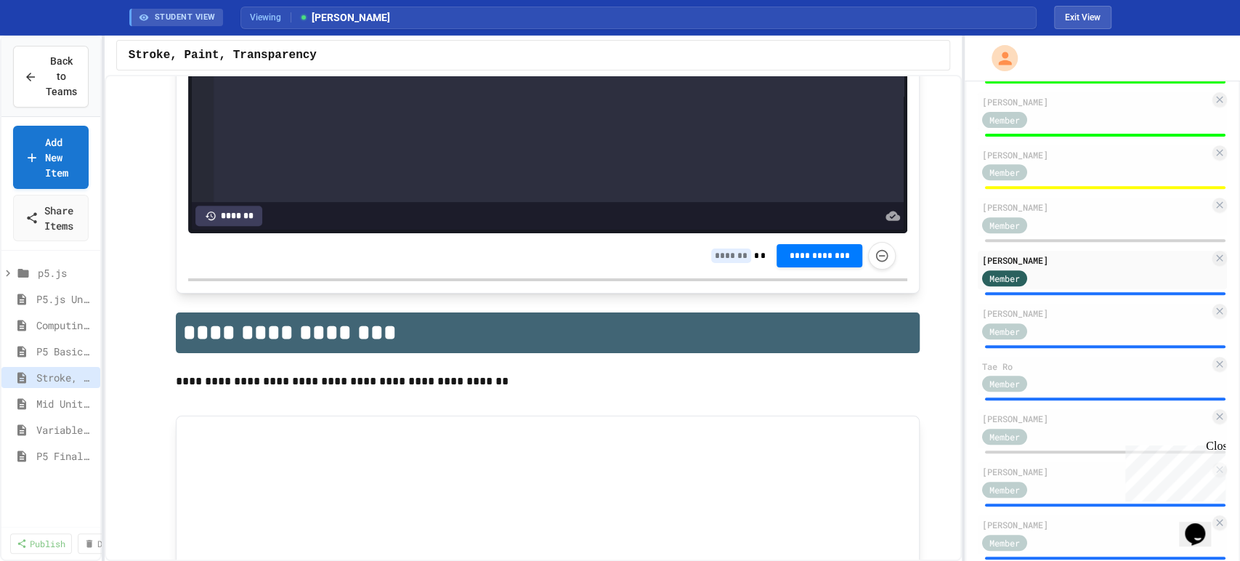
scroll to position [807, 0]
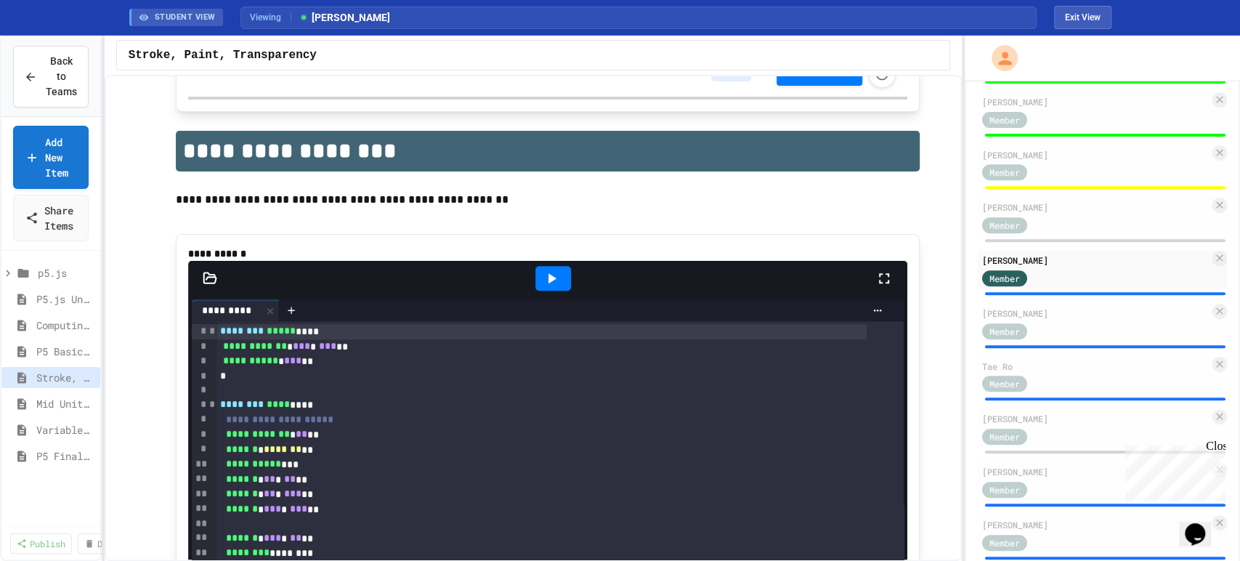
click at [543, 287] on icon at bounding box center [551, 277] width 17 height 17
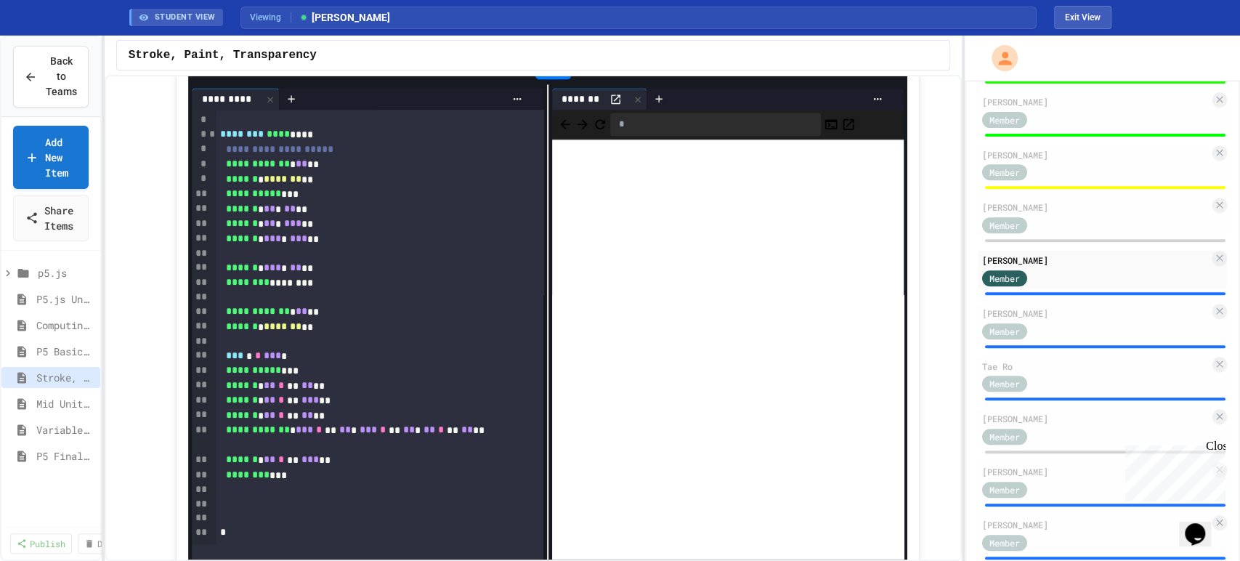
scroll to position [1099, 0]
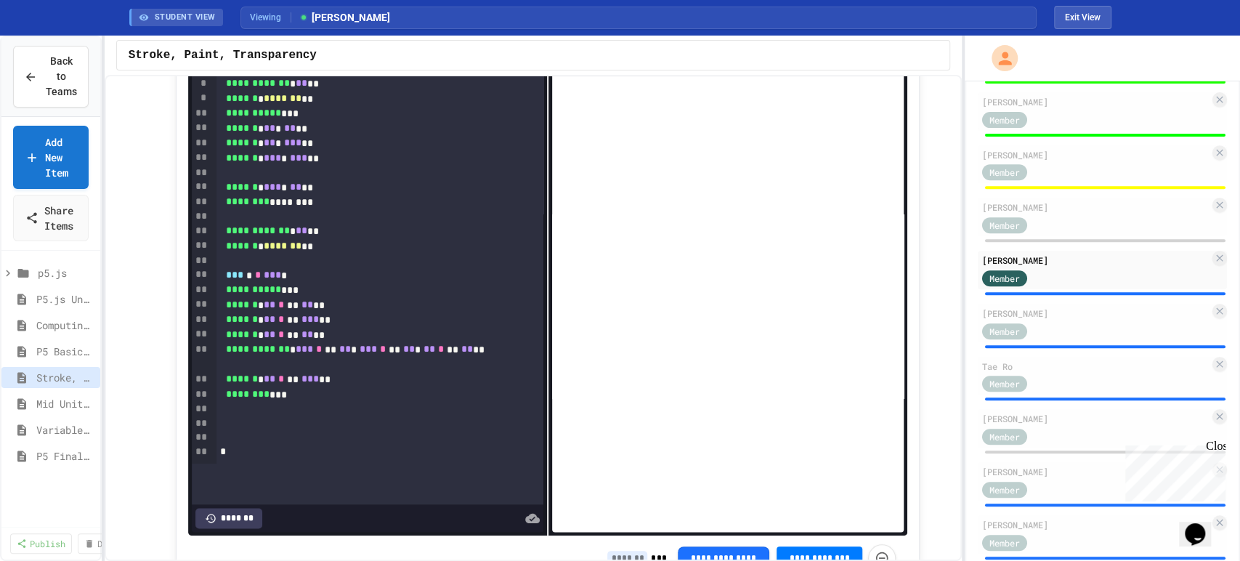
click at [237, 508] on div "*******" at bounding box center [228, 518] width 67 height 20
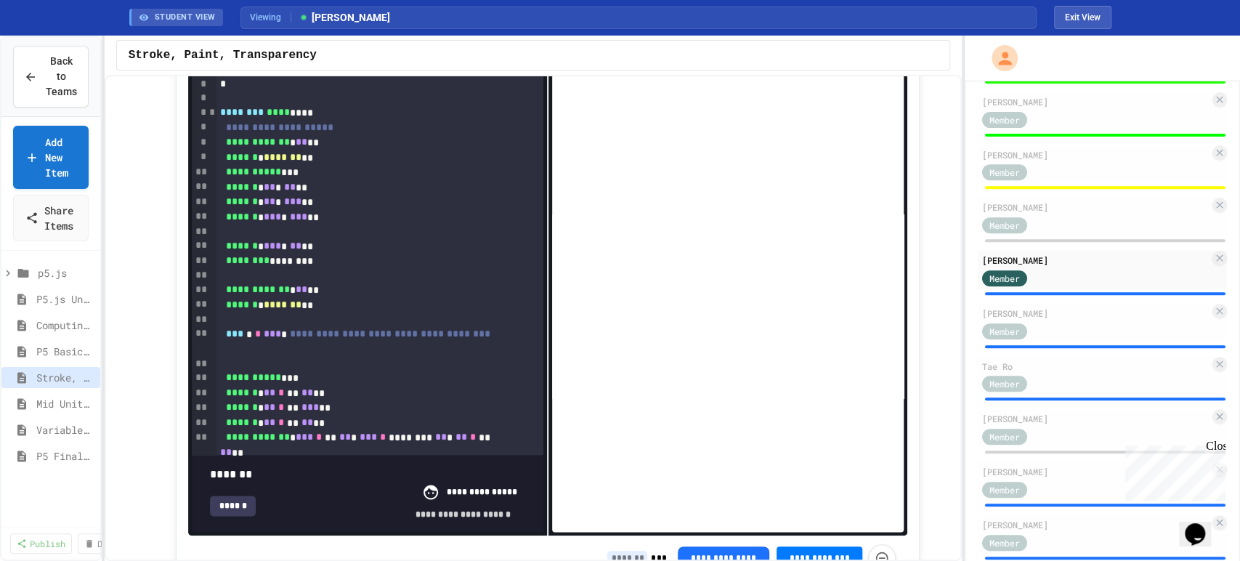
click at [210, 466] on span at bounding box center [210, 466] width 0 height 0
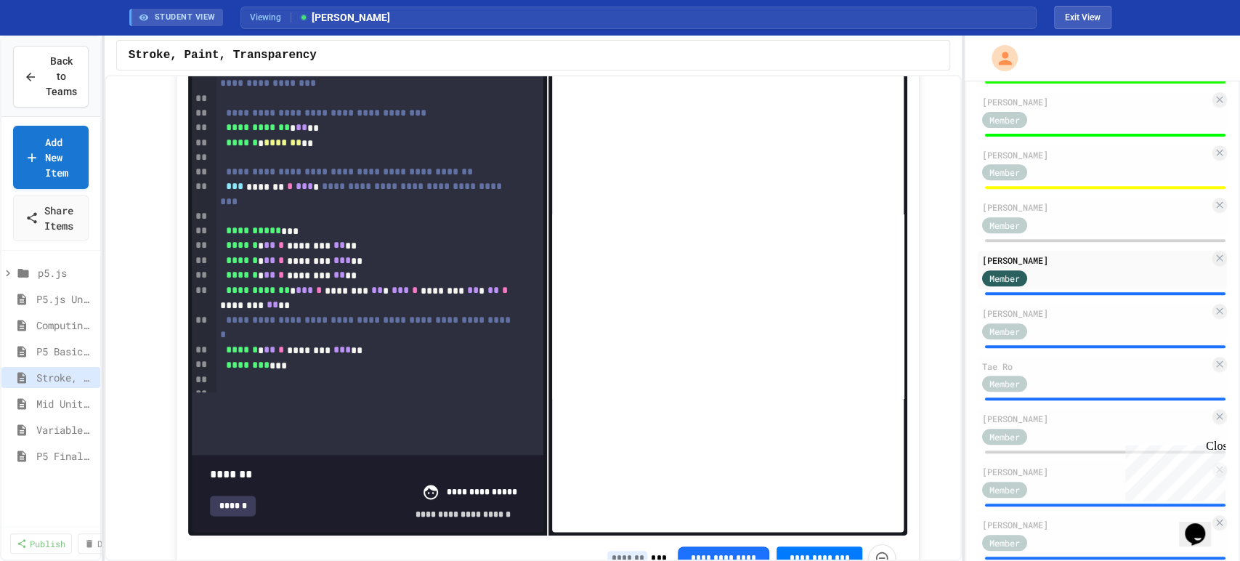
scroll to position [0, 0]
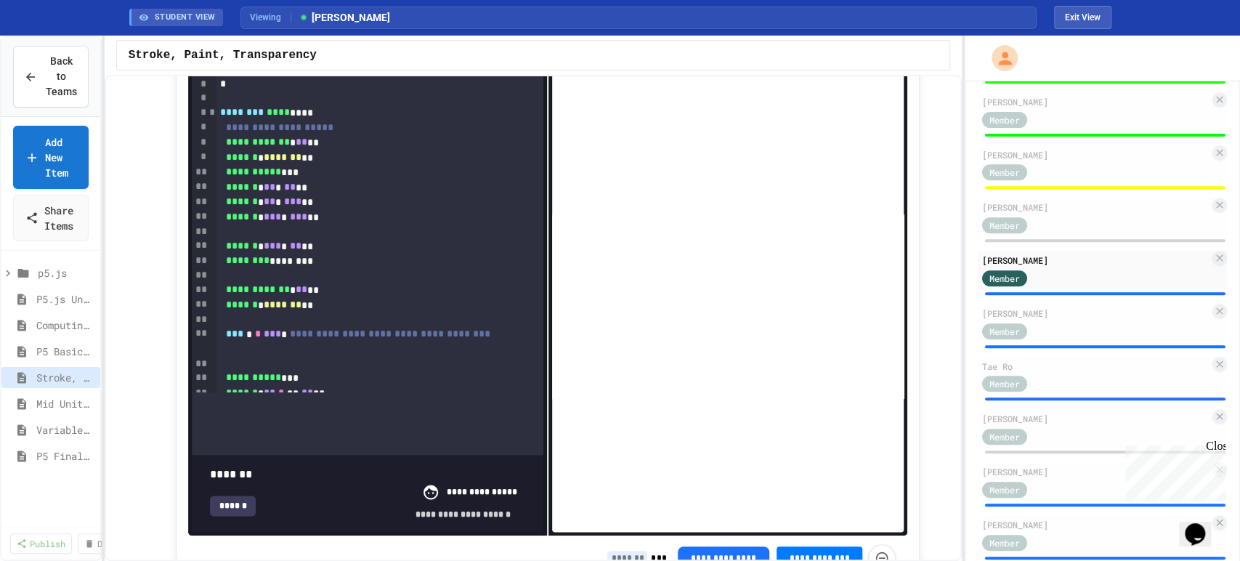
click at [210, 466] on span at bounding box center [210, 466] width 0 height 0
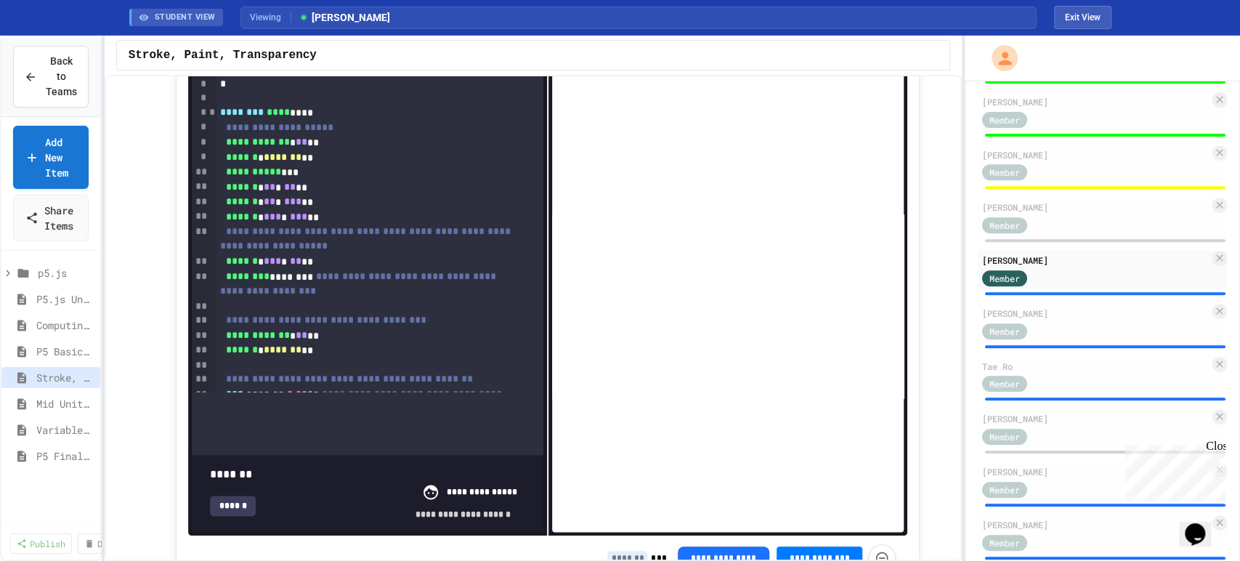
type input "***"
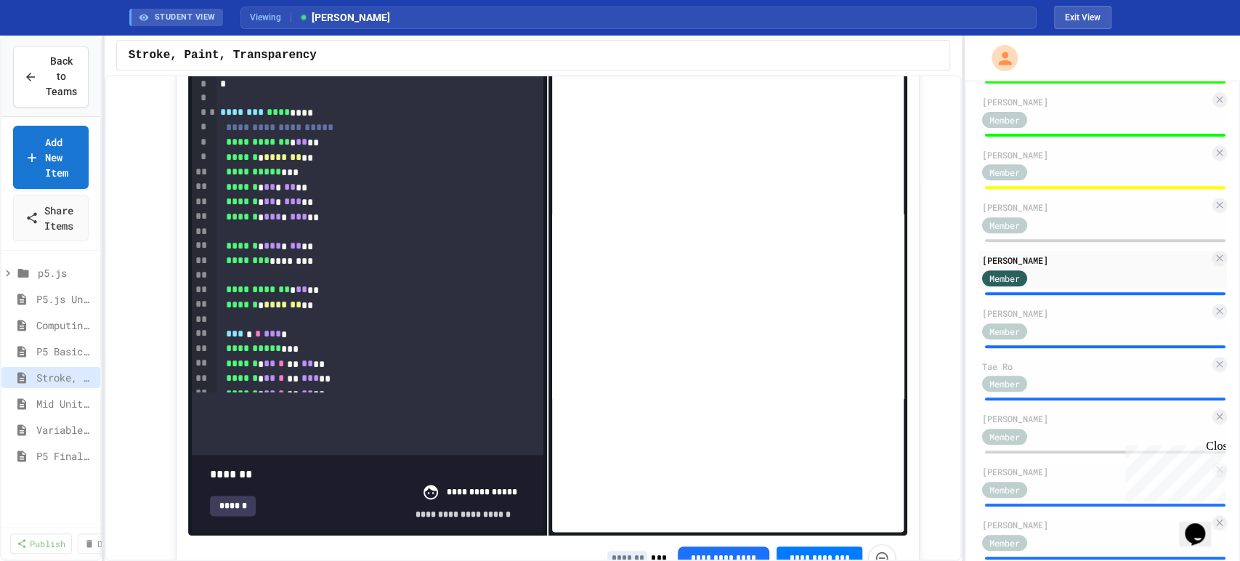
drag, startPoint x: 506, startPoint y: 440, endPoint x: 528, endPoint y: 439, distance: 21.8
click at [528, 455] on div "**********" at bounding box center [368, 493] width 352 height 77
click at [238, 495] on div "******" at bounding box center [233, 505] width 46 height 20
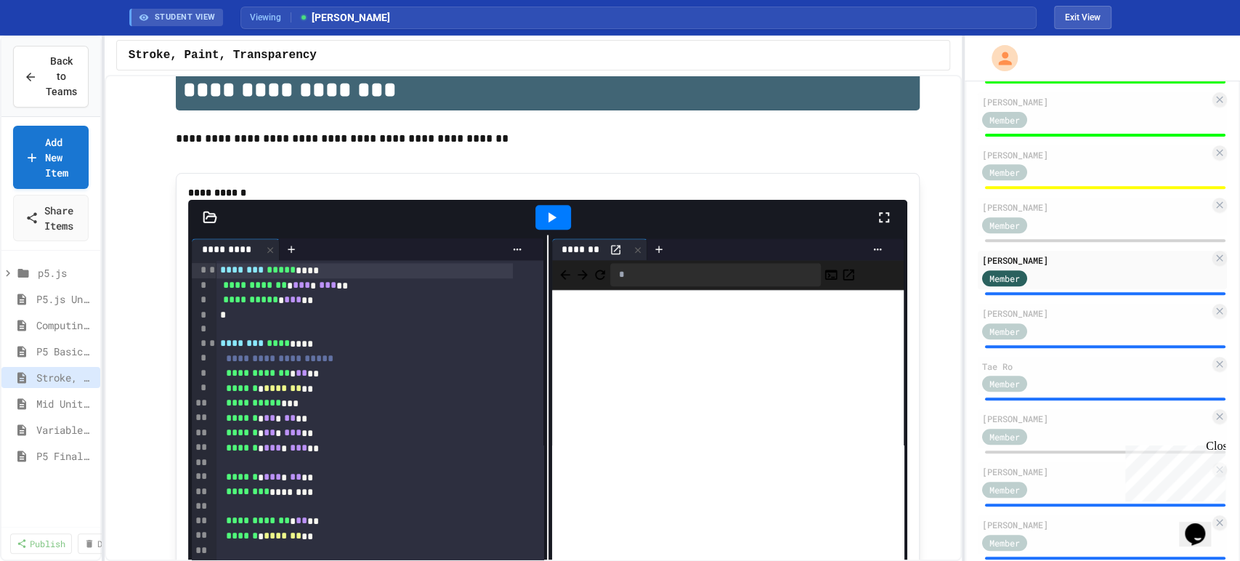
scroll to position [857, 0]
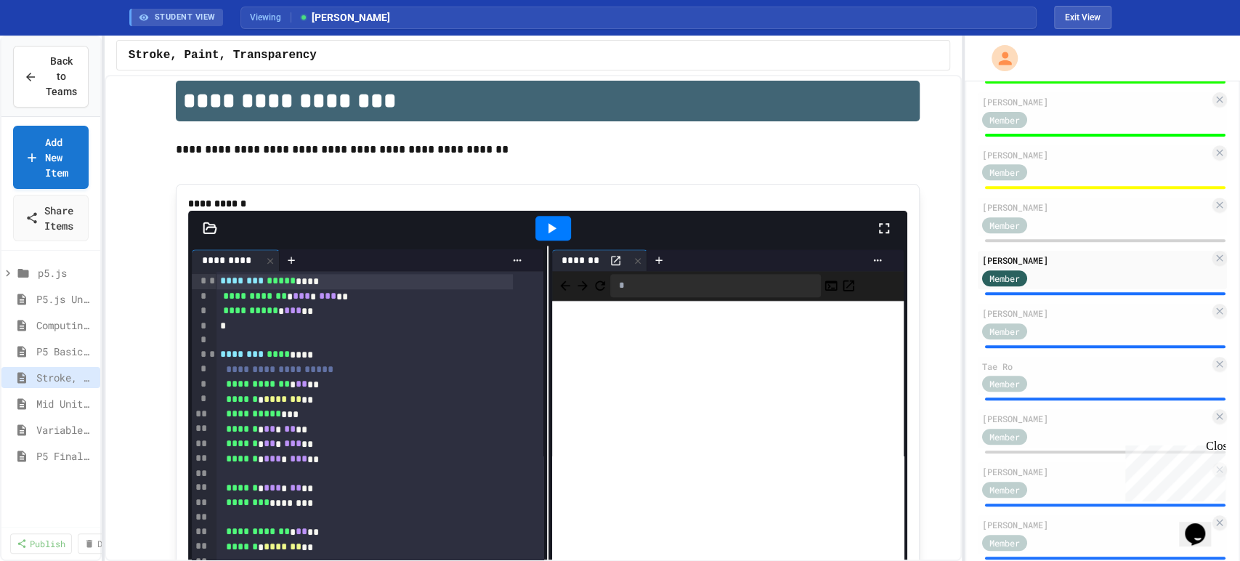
drag, startPoint x: 214, startPoint y: 298, endPoint x: 227, endPoint y: 289, distance: 15.7
click at [220, 285] on span "********" at bounding box center [242, 280] width 44 height 10
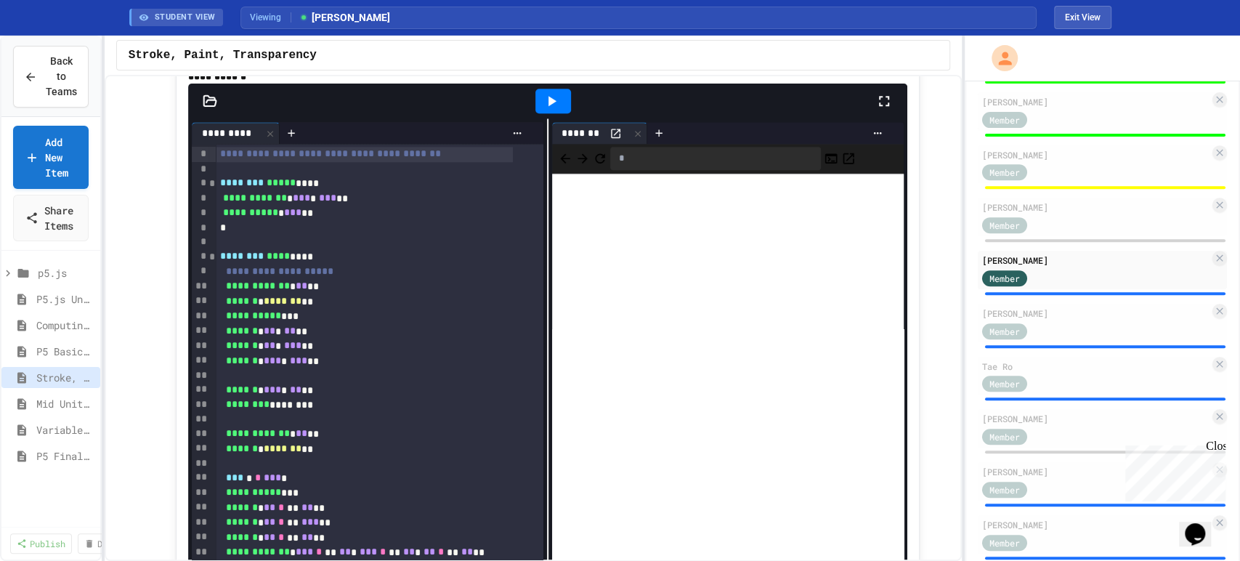
scroll to position [1179, 0]
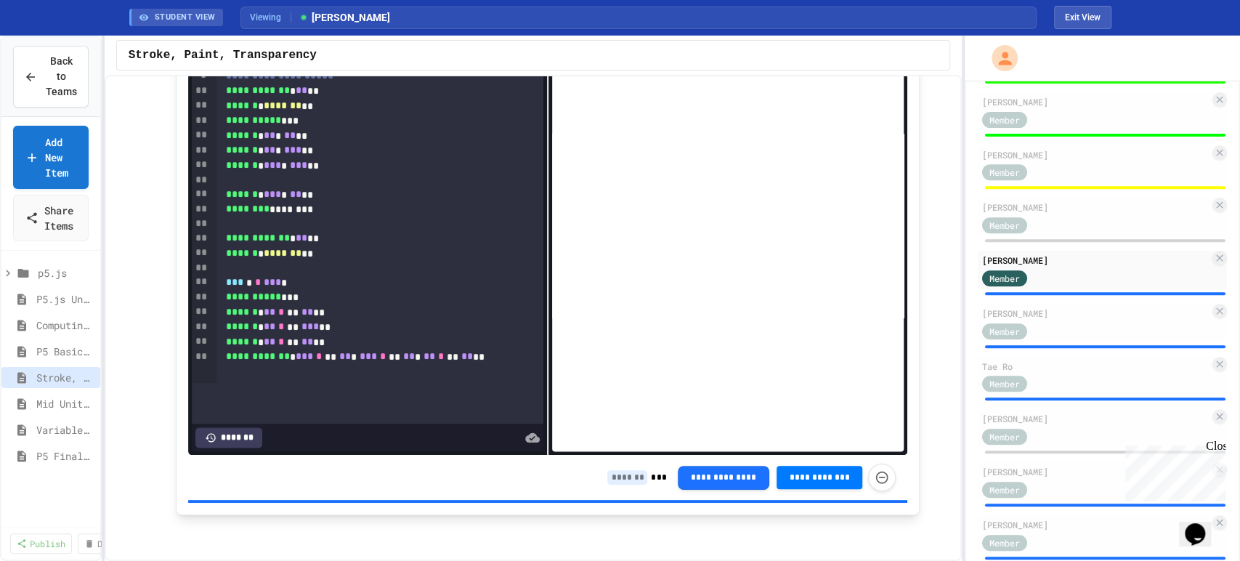
click at [622, 477] on input at bounding box center [627, 477] width 40 height 15
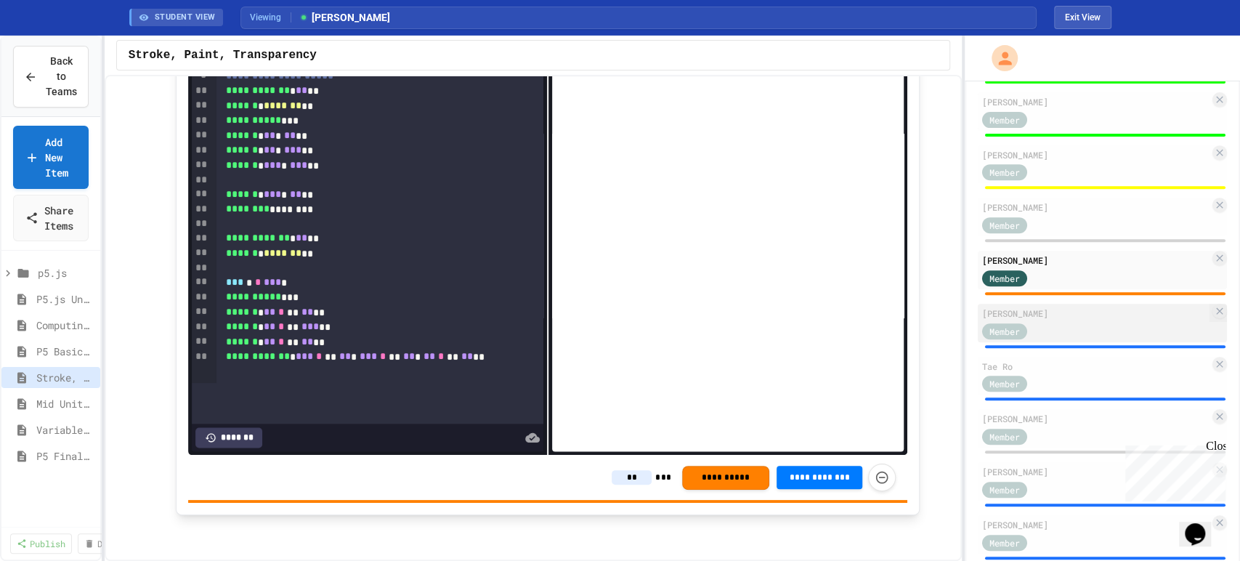
type input "**"
click at [1078, 339] on div "Member" at bounding box center [1095, 330] width 227 height 18
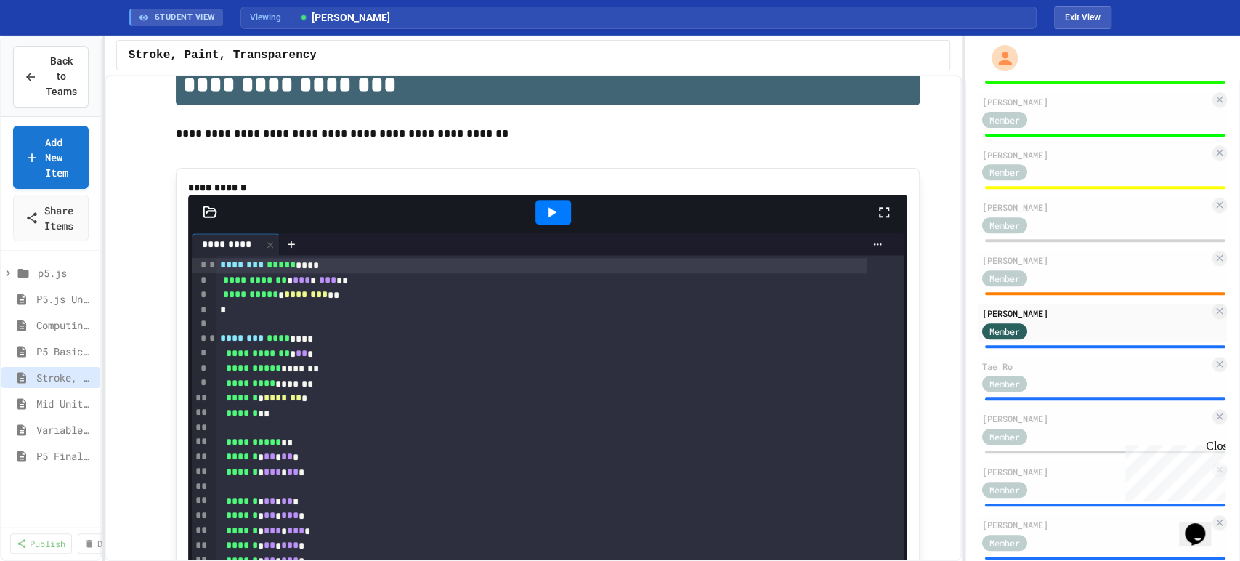
scroll to position [776, 0]
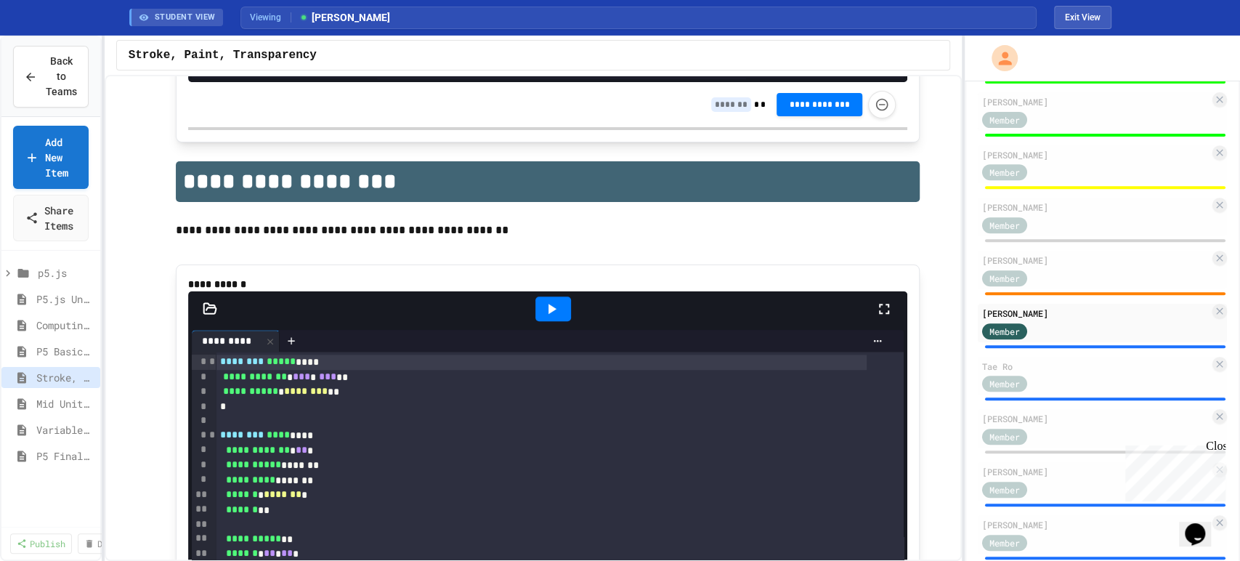
click at [554, 321] on div at bounding box center [553, 308] width 36 height 25
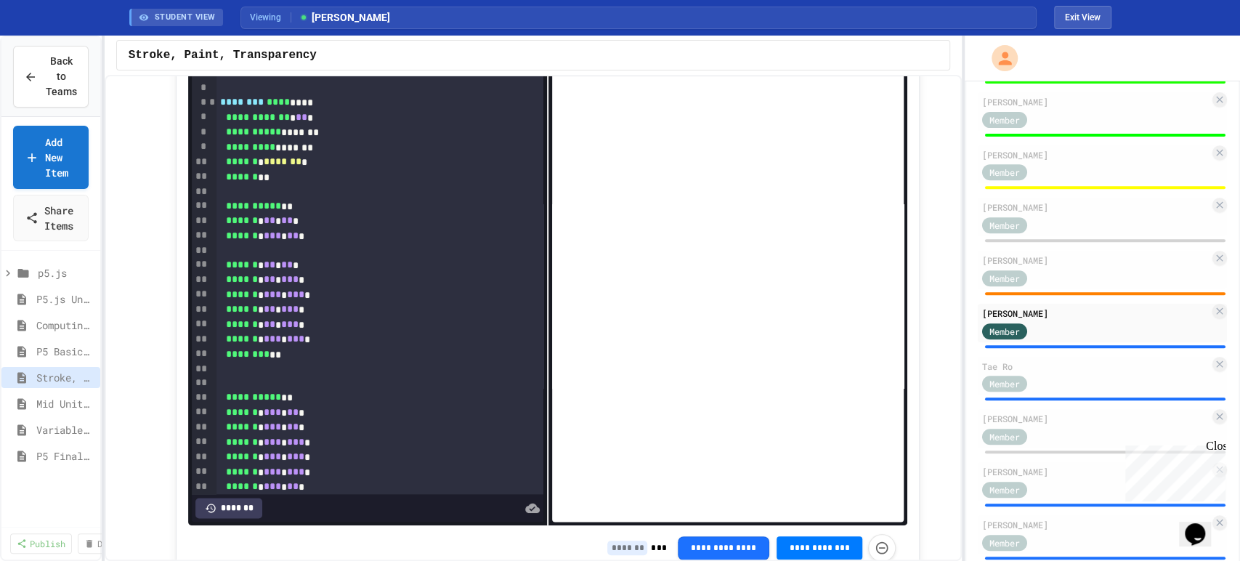
scroll to position [1179, 0]
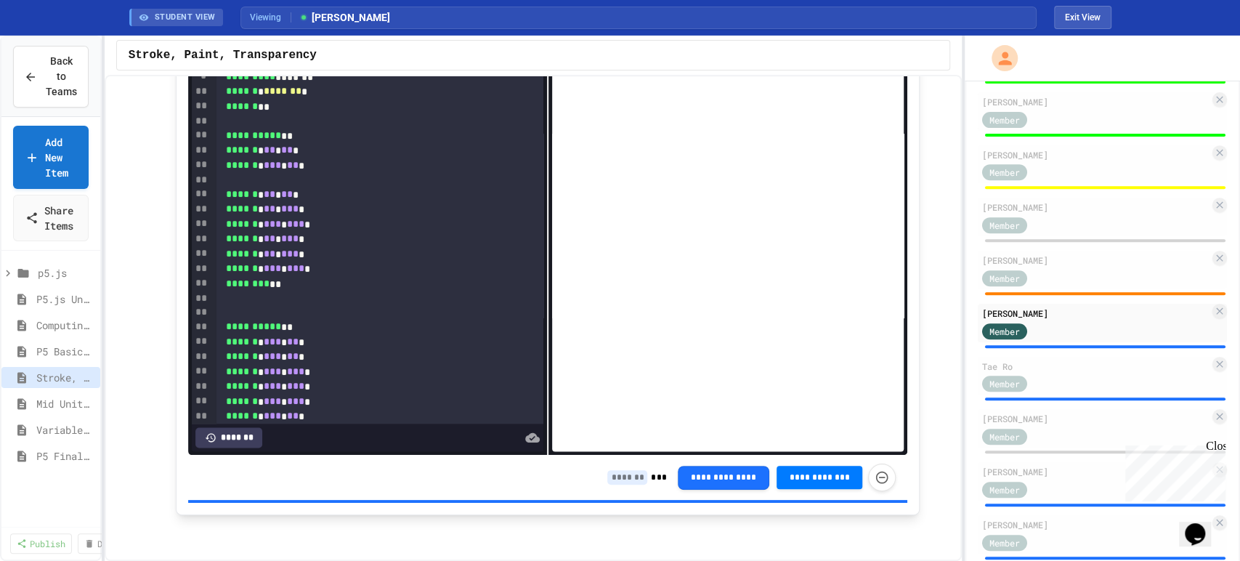
click at [618, 477] on input at bounding box center [627, 477] width 40 height 15
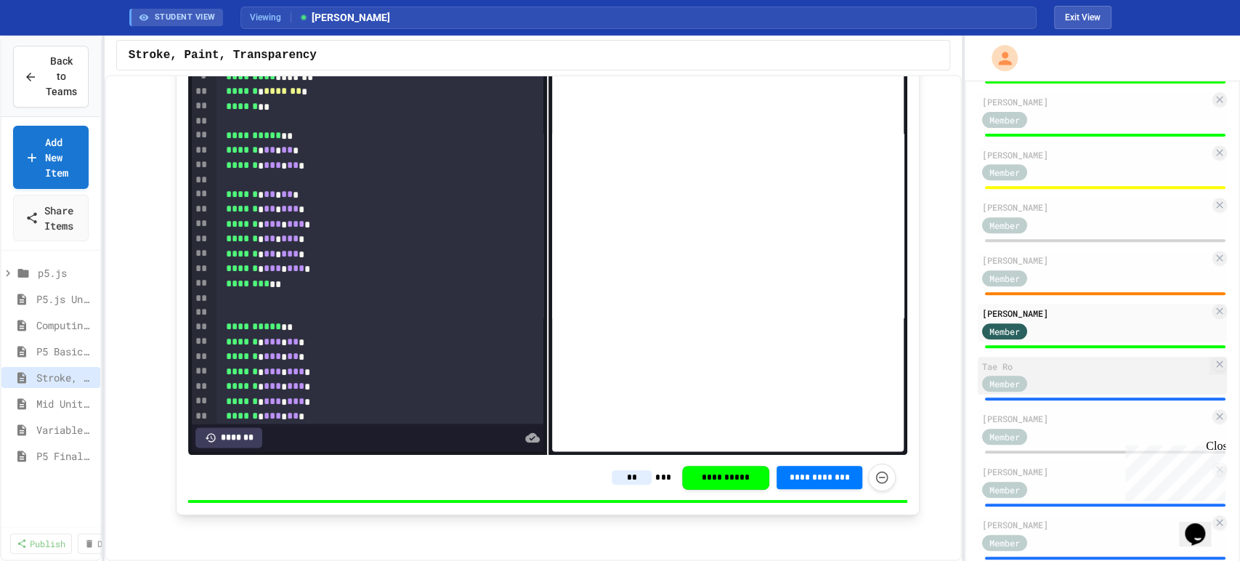
type input "**"
click at [1069, 392] on div "Member" at bounding box center [1095, 383] width 227 height 18
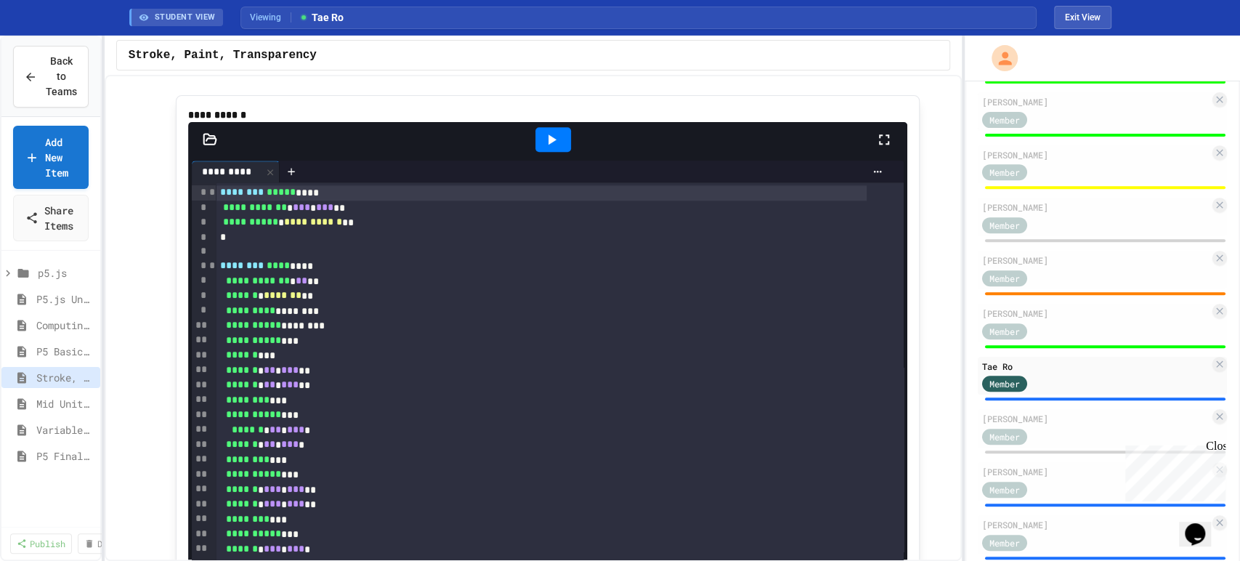
scroll to position [938, 0]
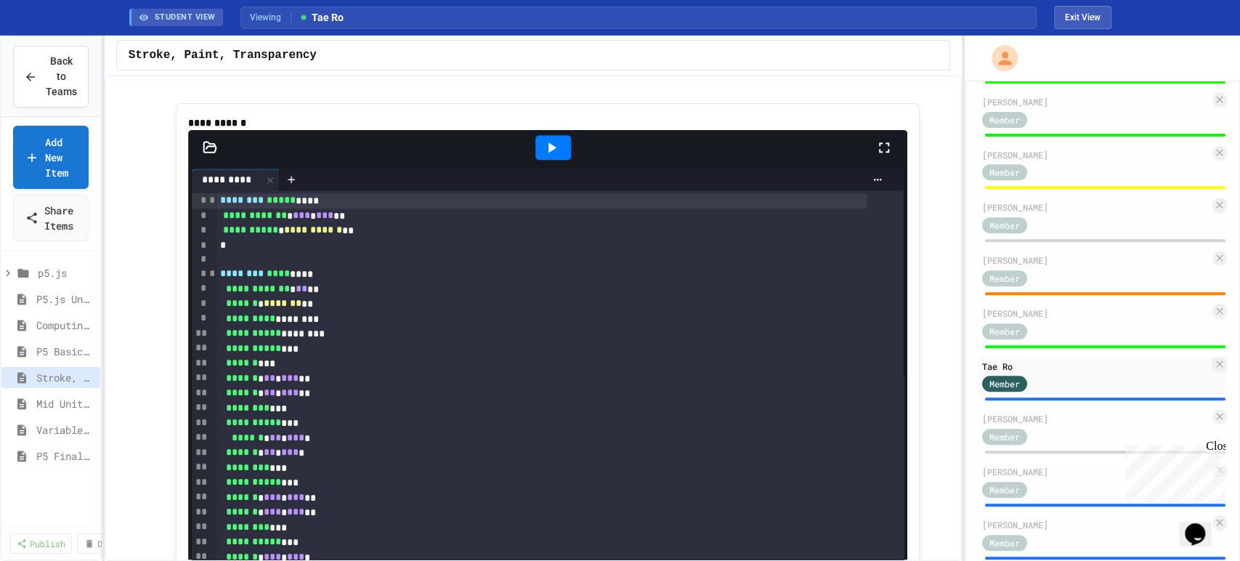
click at [550, 156] on icon at bounding box center [551, 147] width 17 height 17
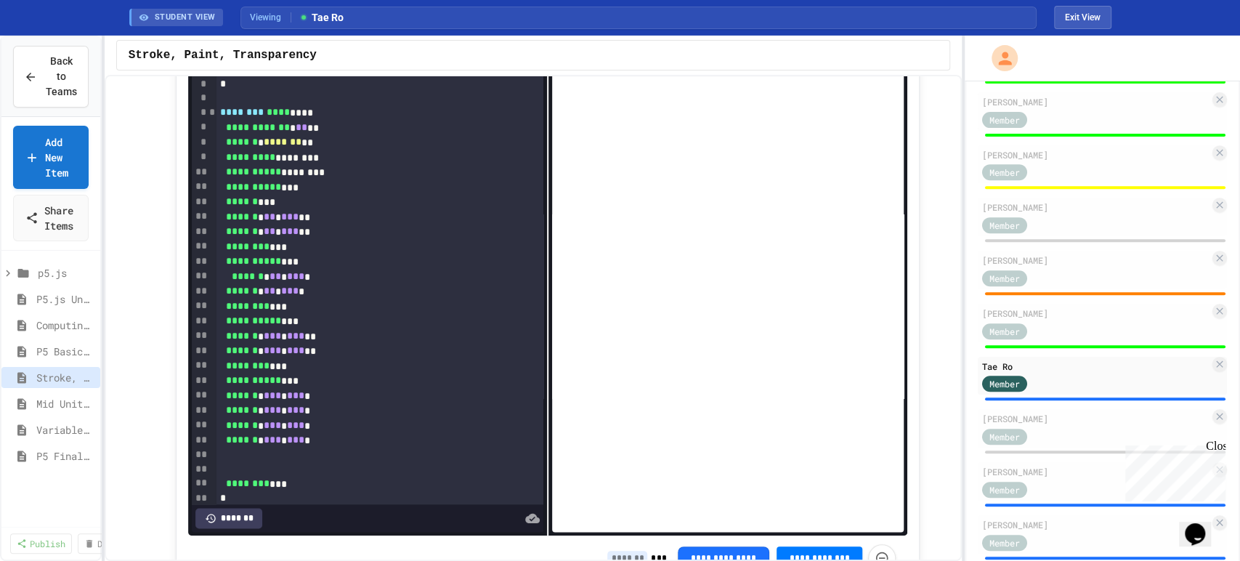
scroll to position [1179, 0]
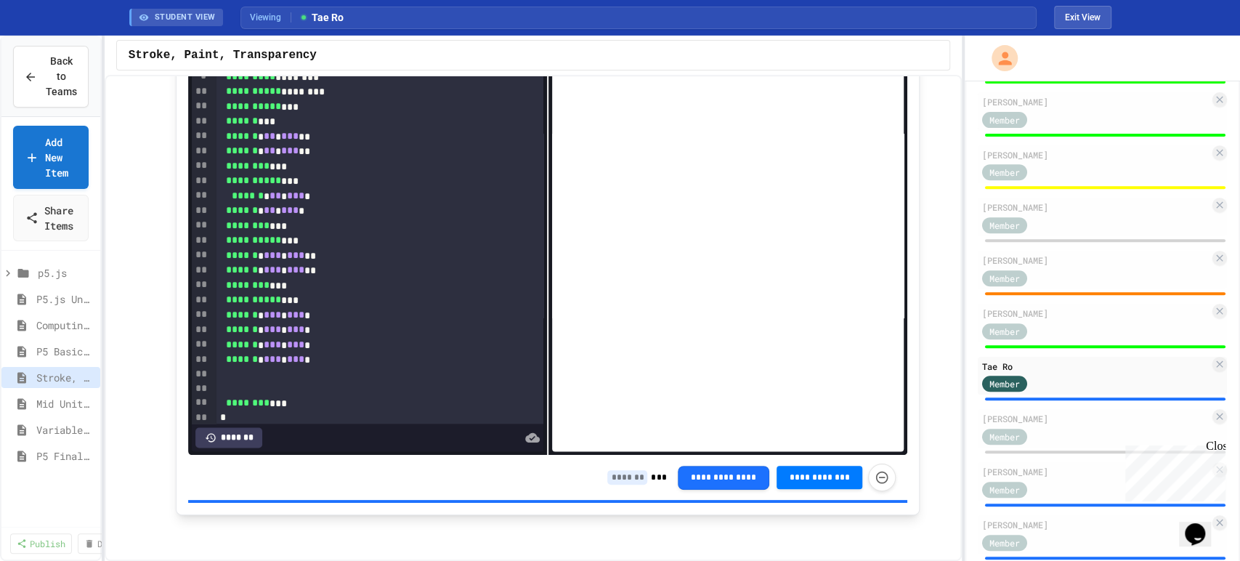
click at [619, 481] on input at bounding box center [627, 477] width 40 height 15
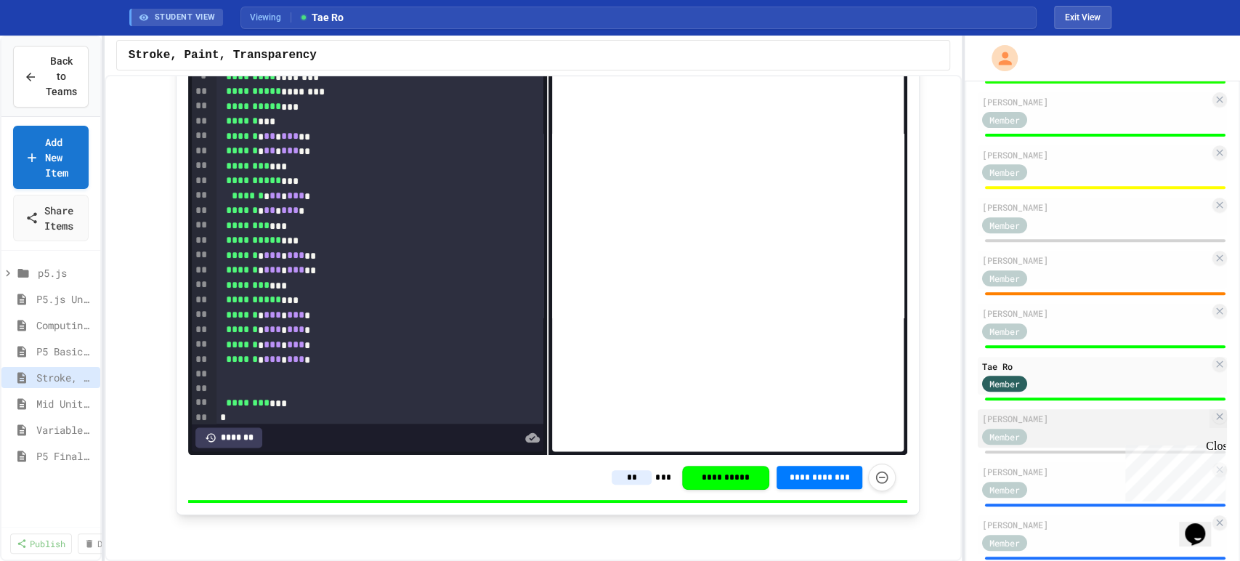
type input "**"
click at [1051, 425] on div "[PERSON_NAME]" at bounding box center [1095, 418] width 227 height 13
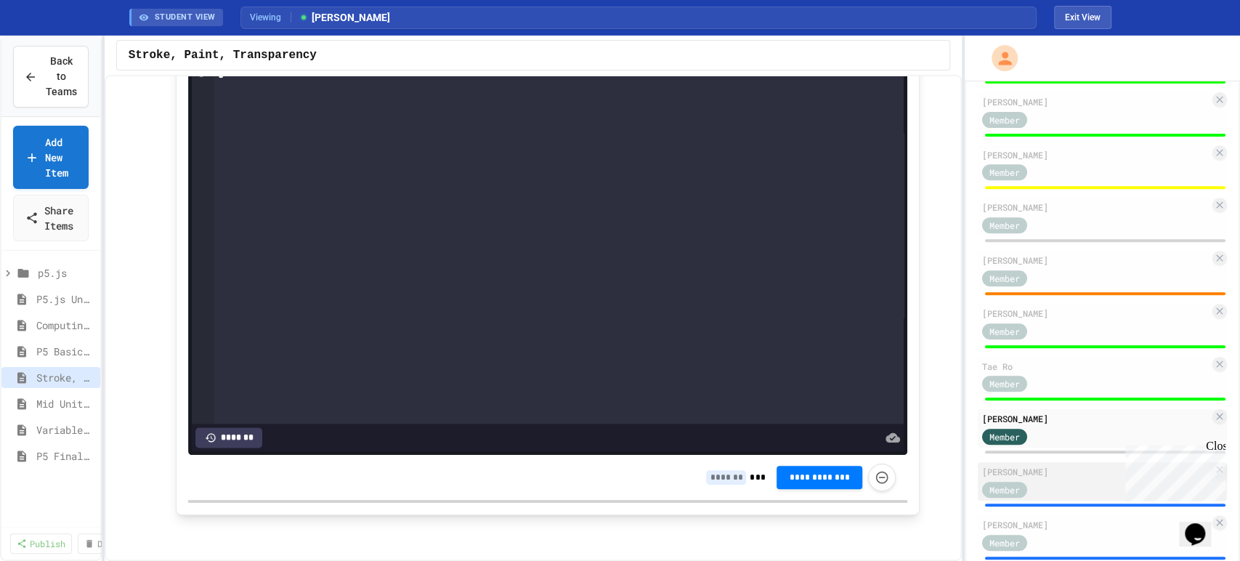
click at [1047, 478] on div "[PERSON_NAME]" at bounding box center [1095, 471] width 227 height 13
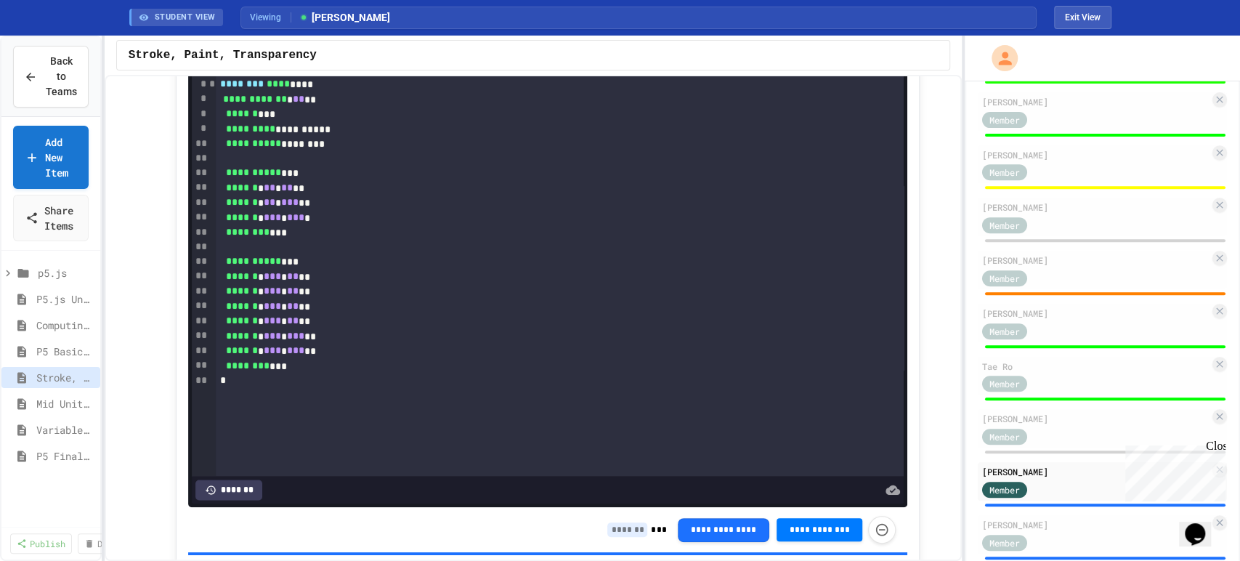
scroll to position [1018, 0]
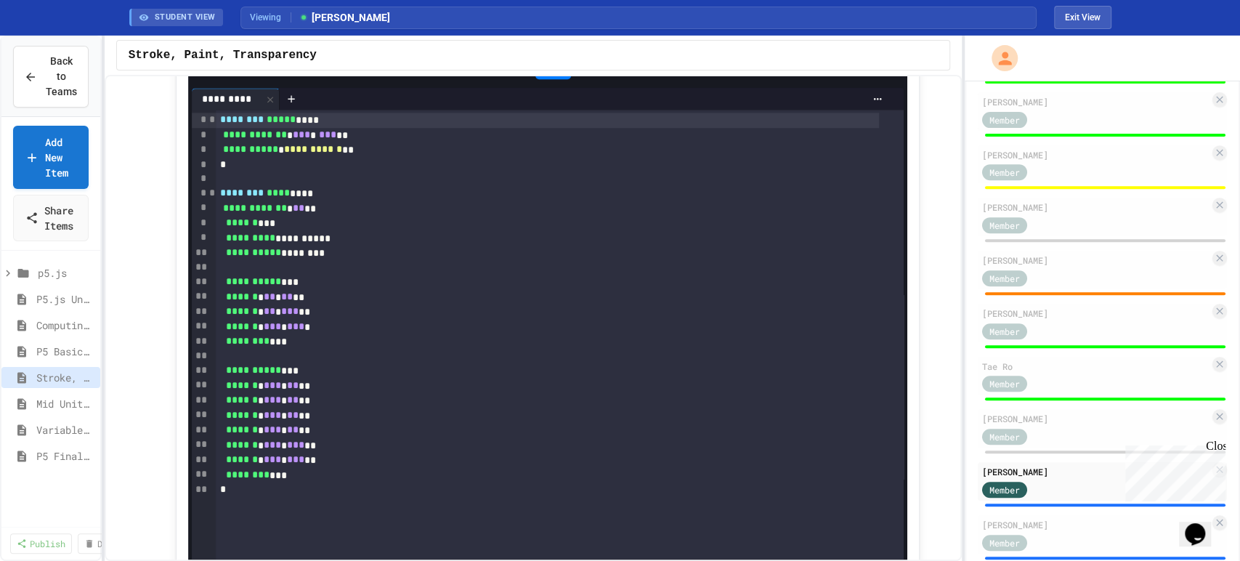
click at [550, 76] on icon at bounding box center [551, 66] width 17 height 17
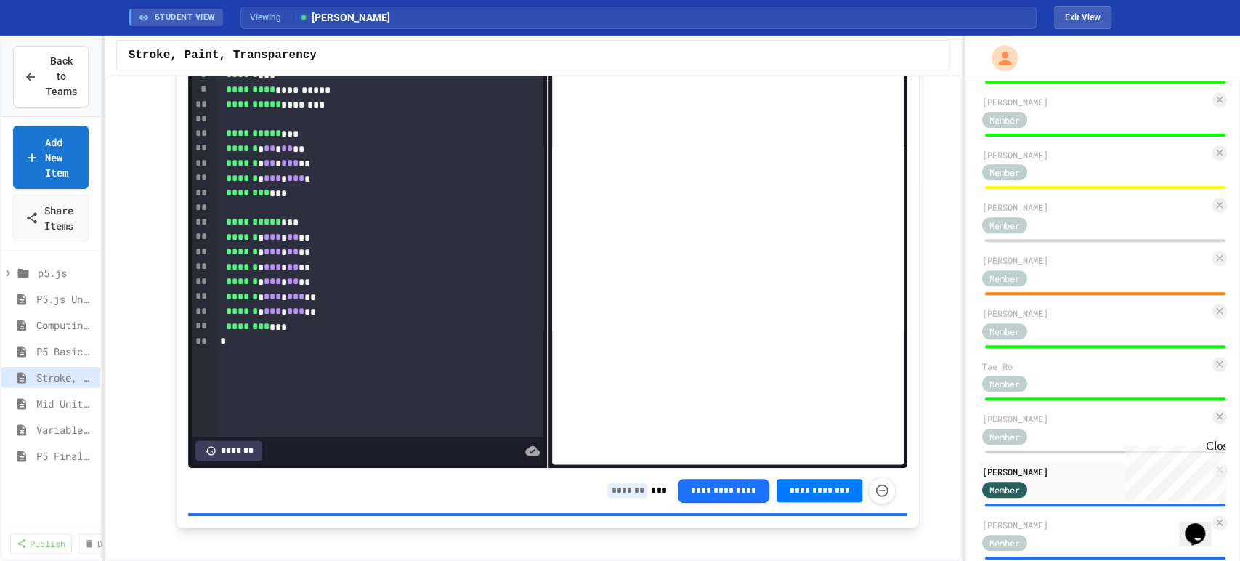
scroll to position [1179, 0]
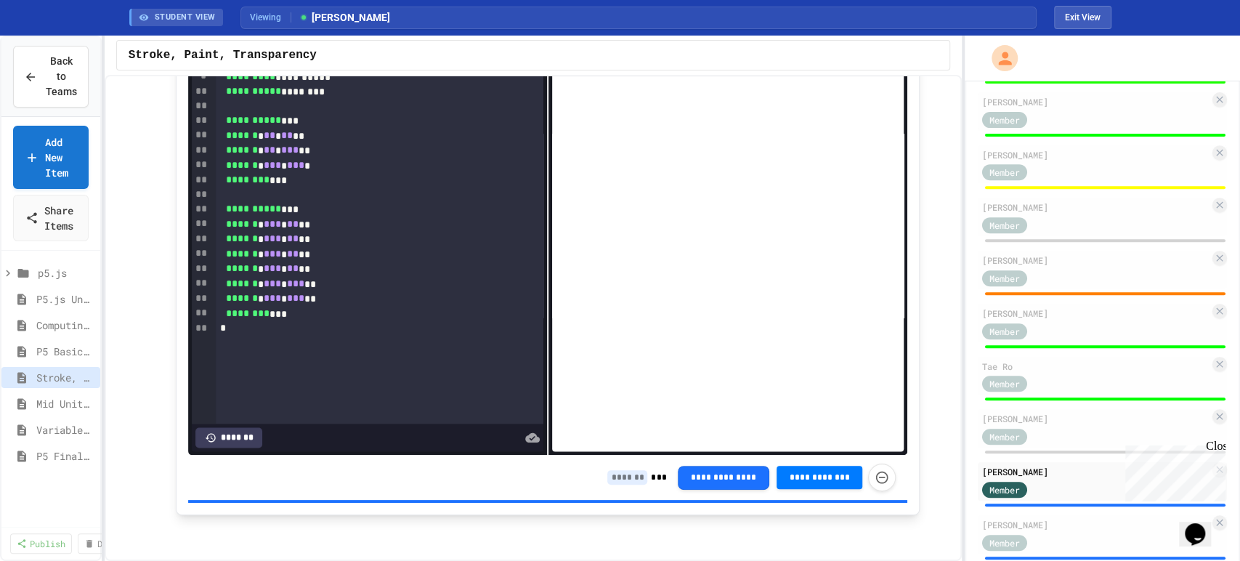
click at [613, 475] on input at bounding box center [627, 477] width 40 height 15
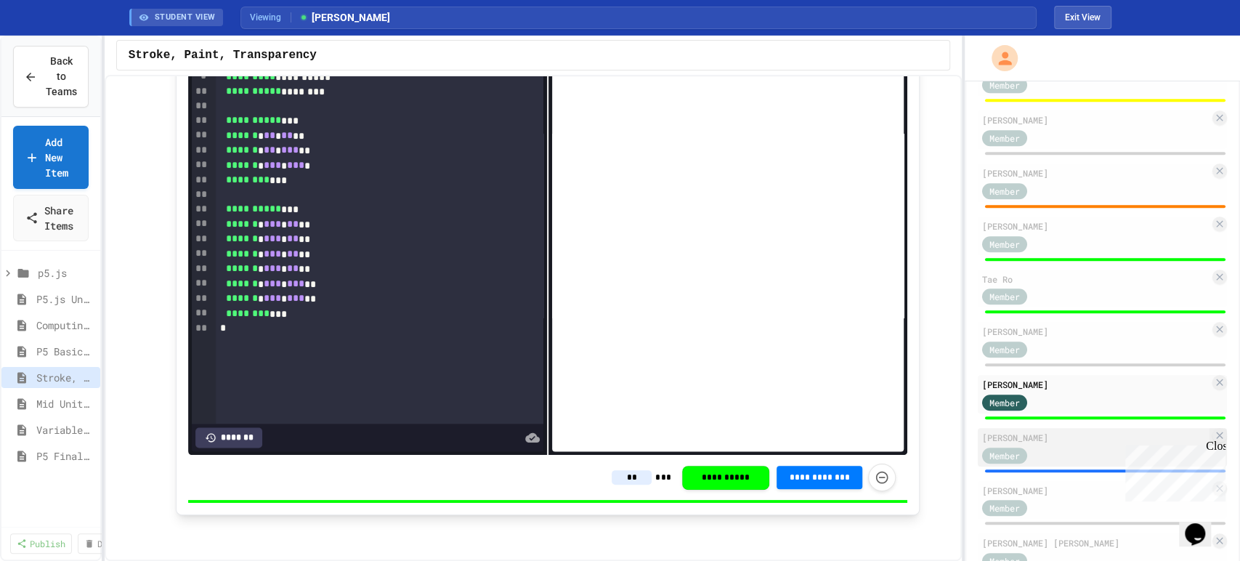
scroll to position [556, 0]
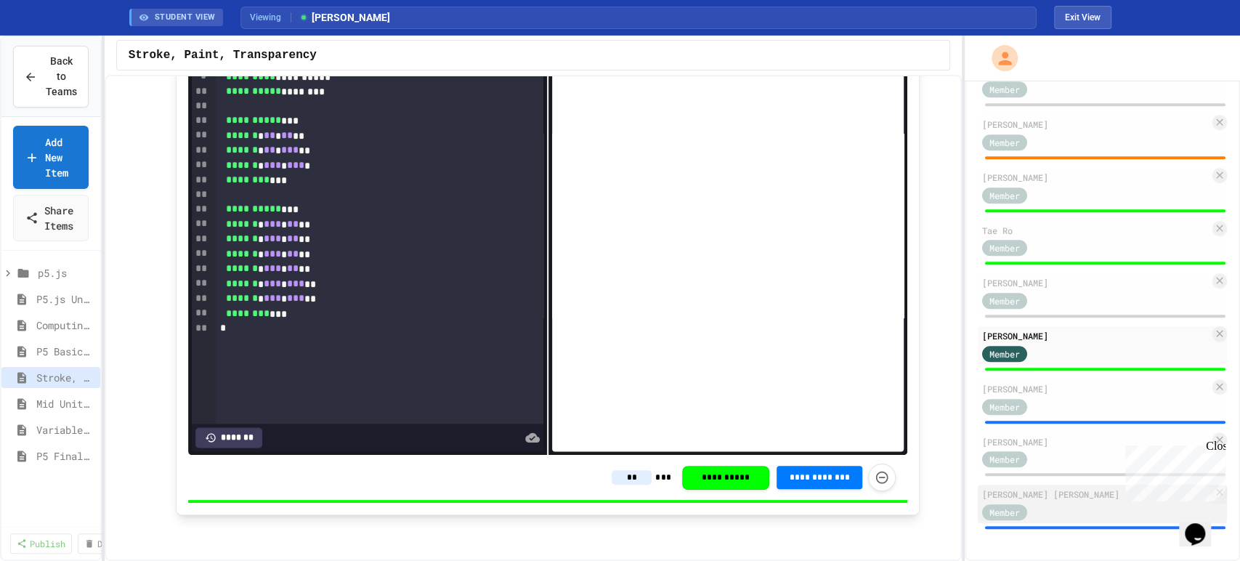
type input "**"
click at [1060, 499] on div "[PERSON_NAME] [PERSON_NAME]" at bounding box center [1095, 493] width 227 height 13
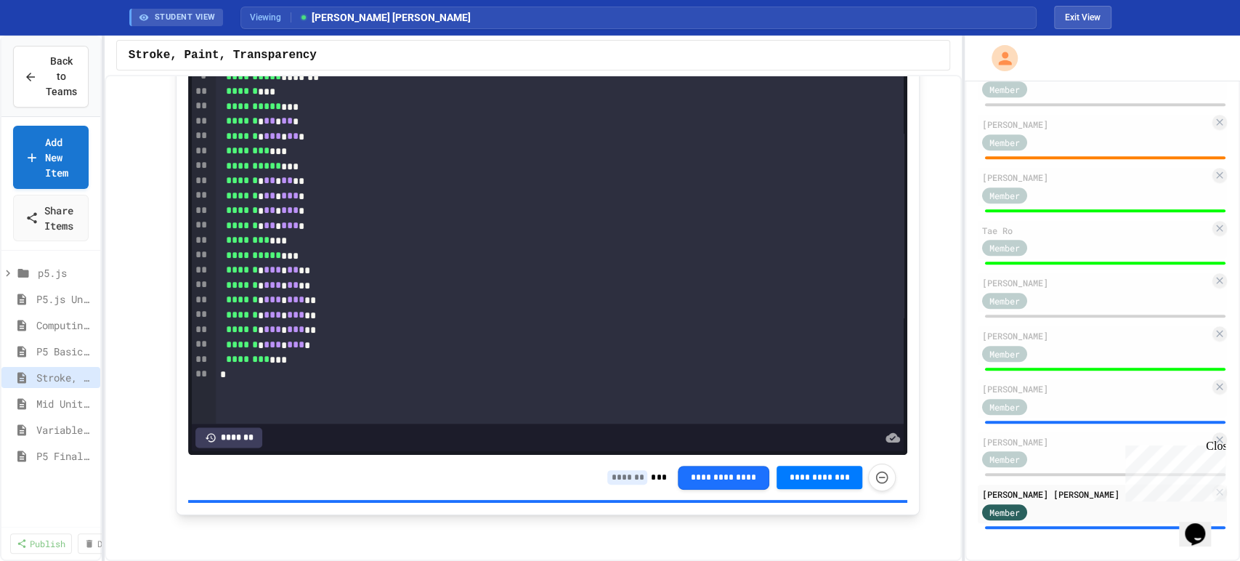
scroll to position [1018, 0]
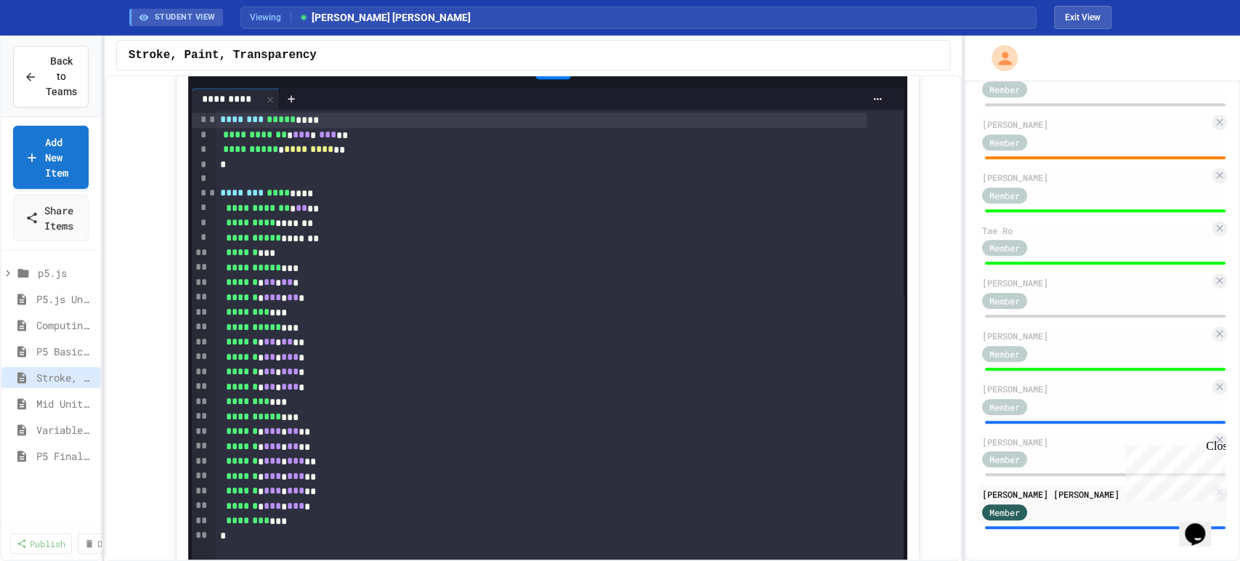
click at [550, 76] on icon at bounding box center [551, 66] width 17 height 17
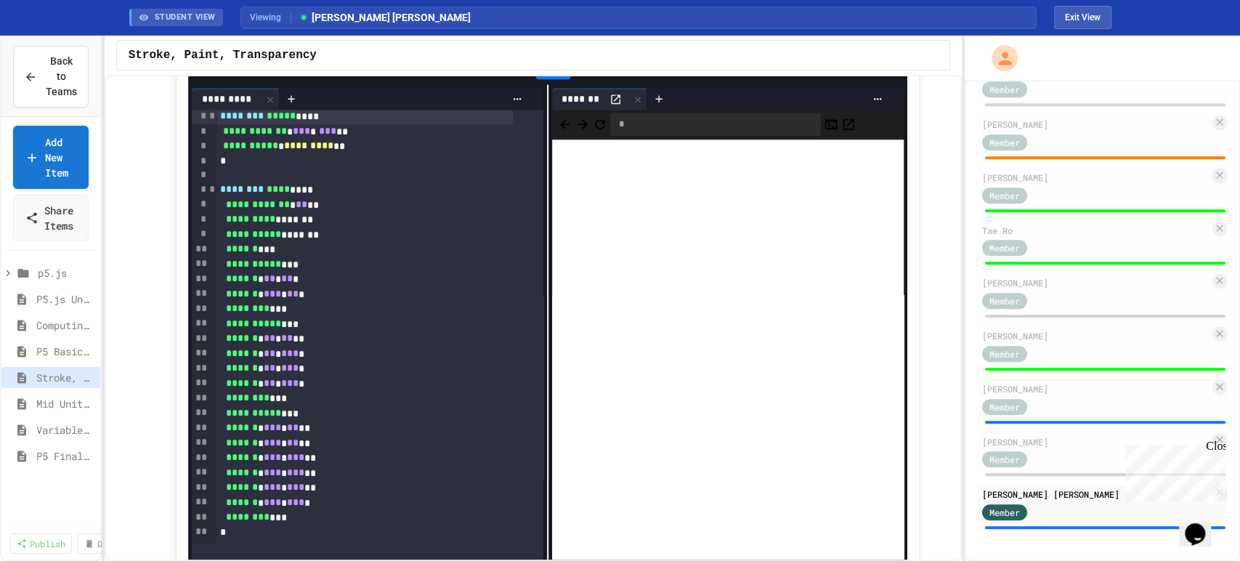
scroll to position [1179, 0]
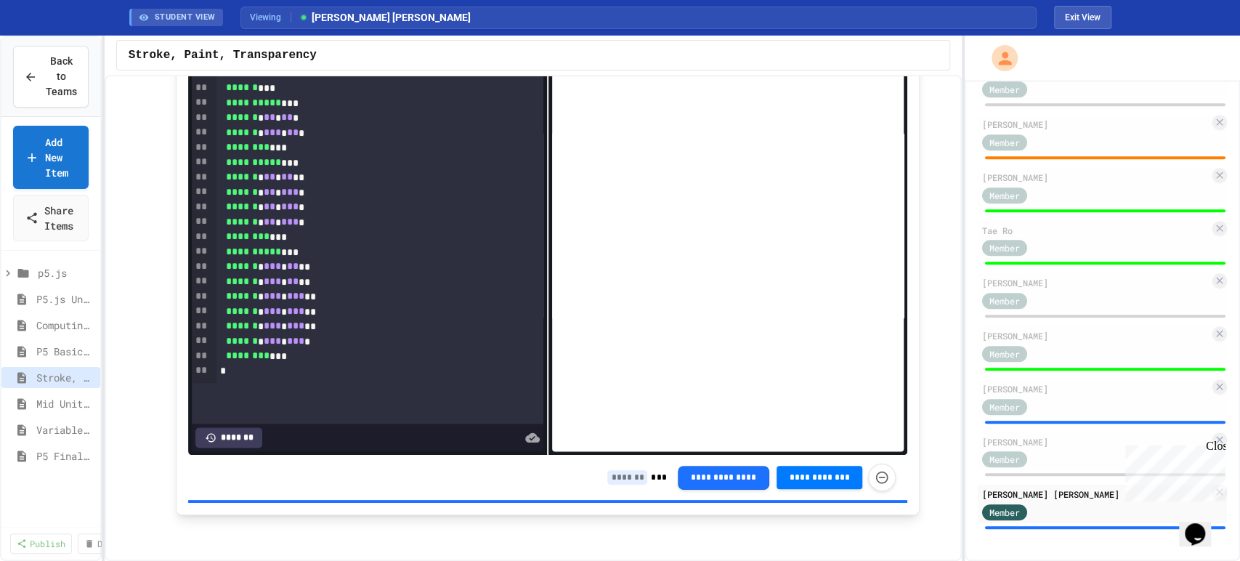
click at [623, 477] on input at bounding box center [627, 477] width 40 height 15
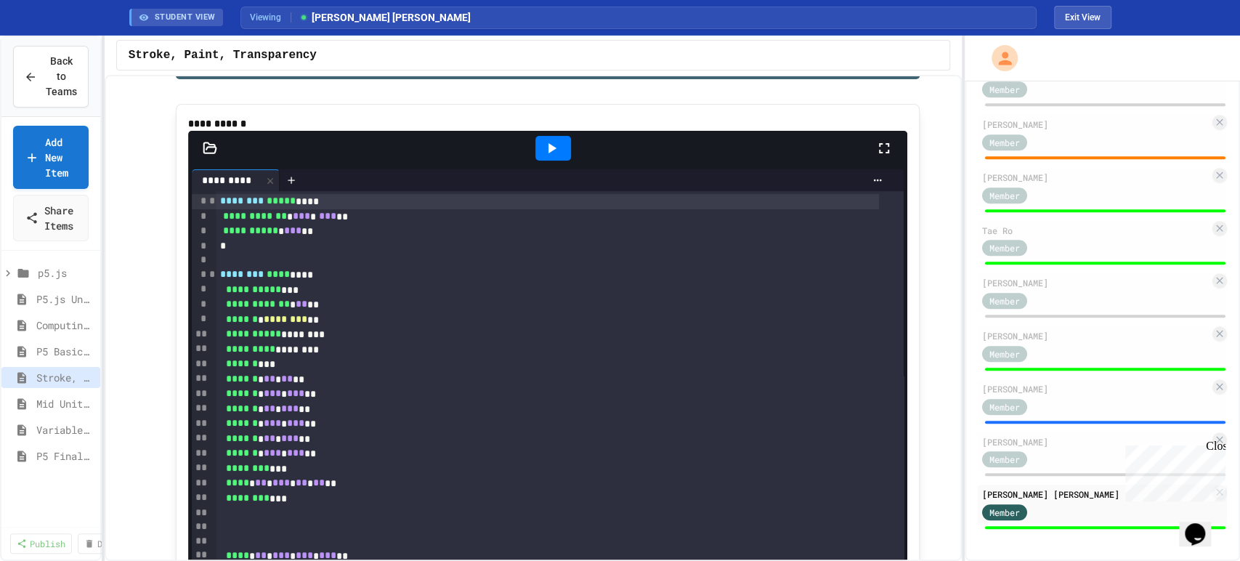
scroll to position [163, 0]
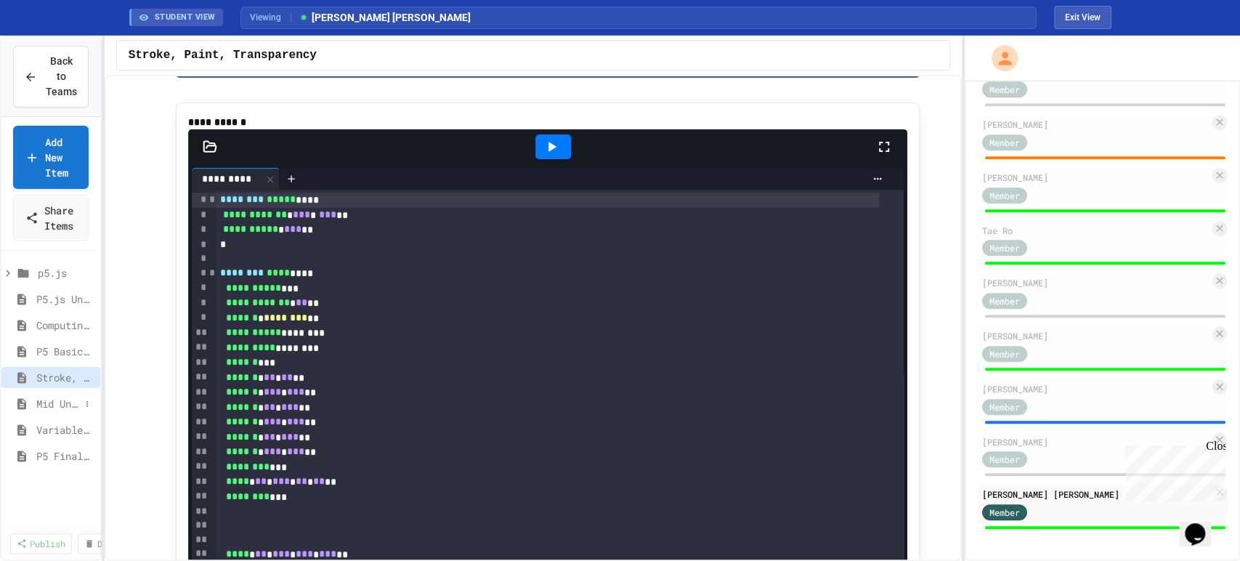
type input "**"
click at [69, 402] on span "Mid Unit Project: Creature Art" at bounding box center [58, 403] width 44 height 15
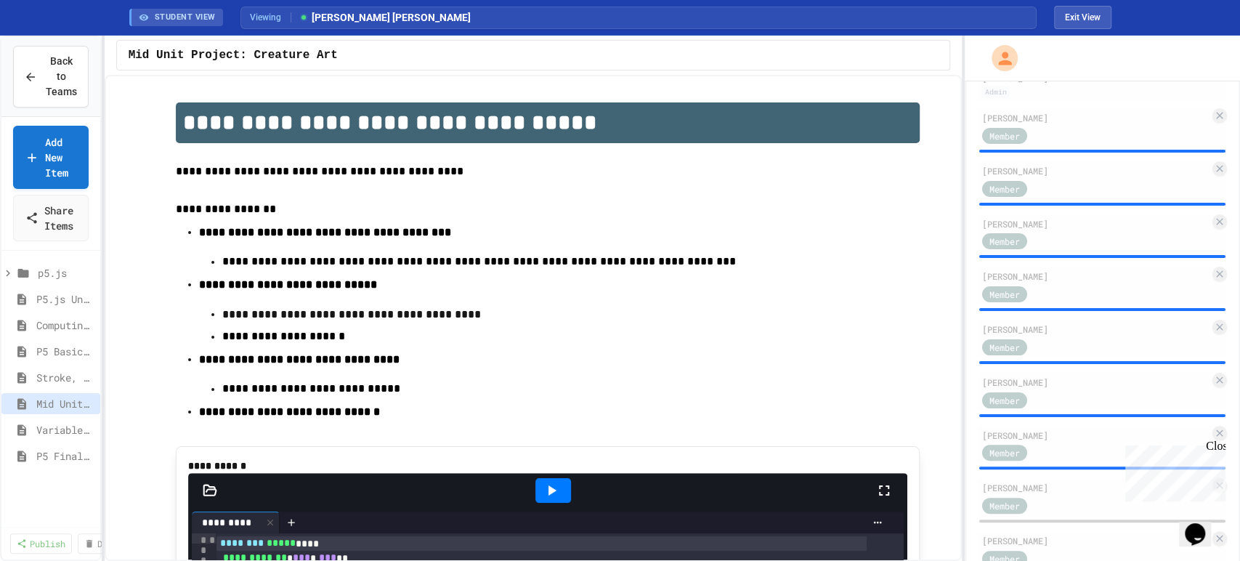
scroll to position [71, 0]
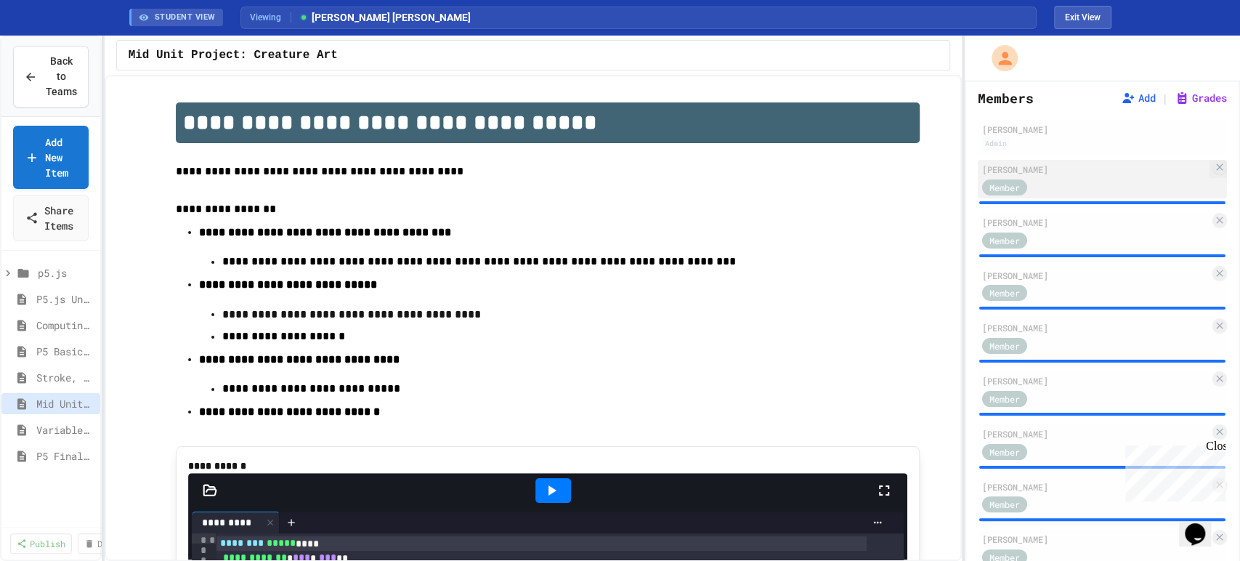
click at [1102, 195] on div "Member" at bounding box center [1095, 186] width 227 height 18
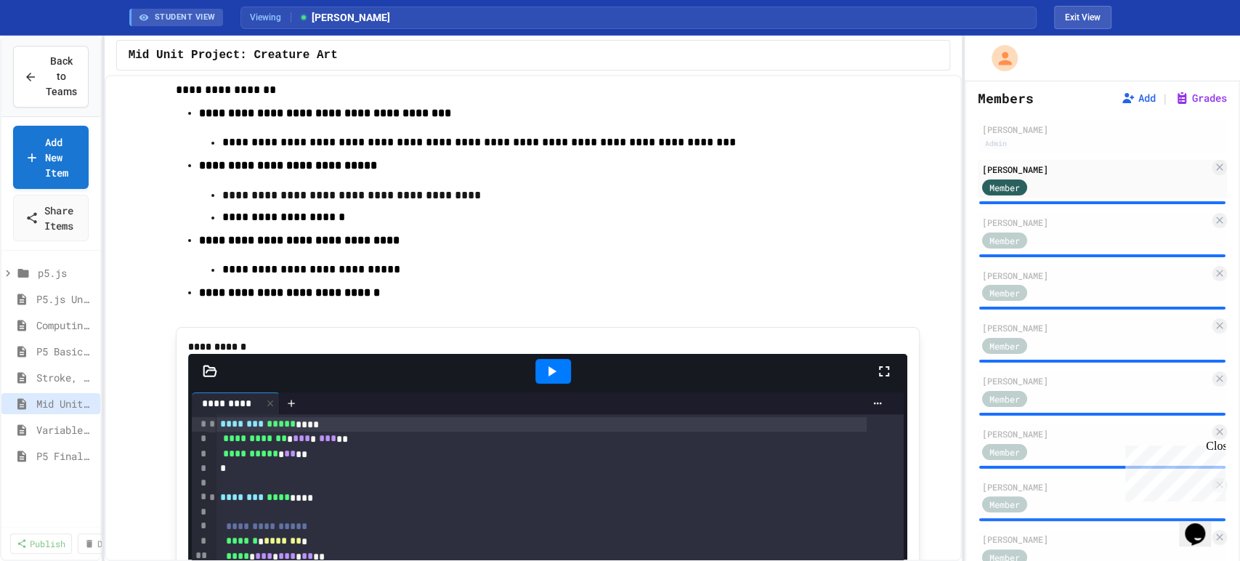
scroll to position [242, 0]
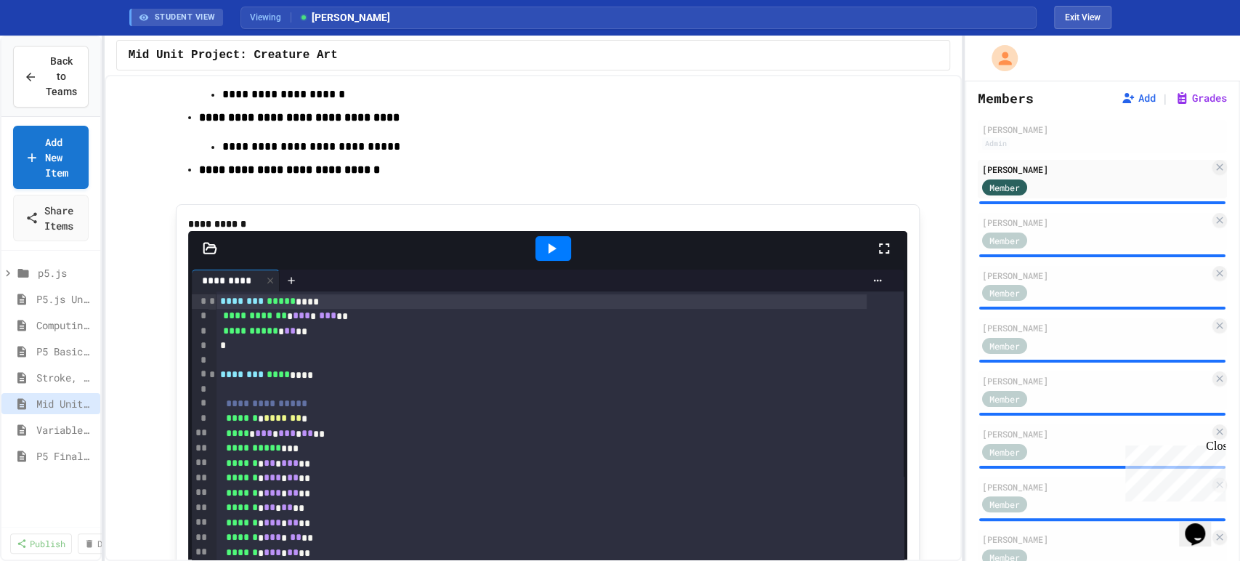
click at [543, 257] on icon at bounding box center [551, 248] width 17 height 17
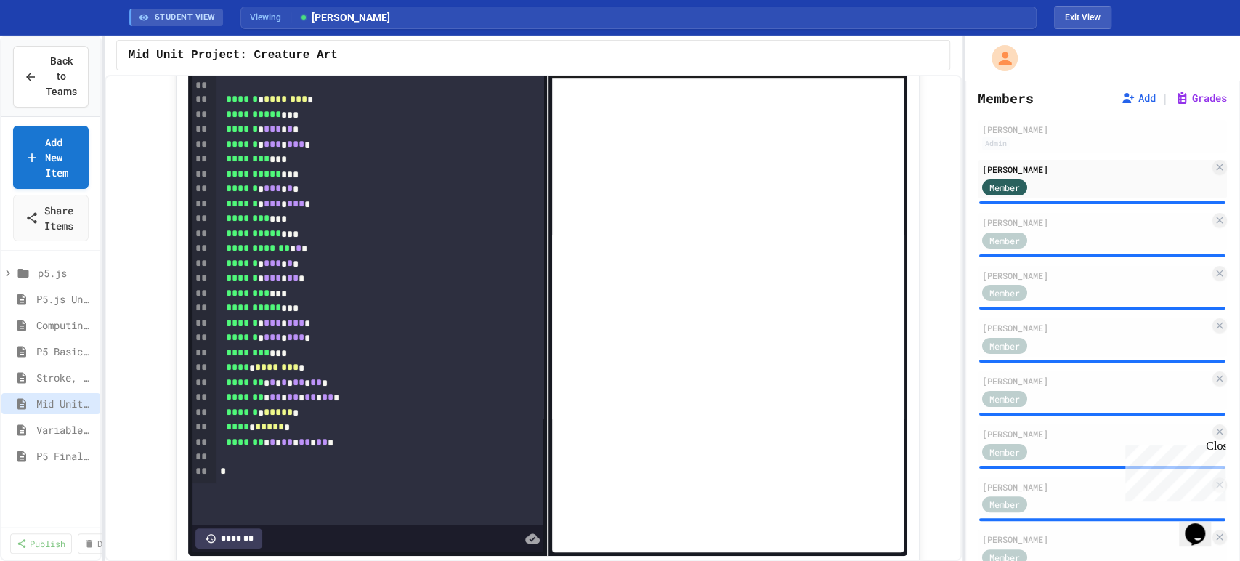
scroll to position [567, 0]
click at [219, 537] on div "*******" at bounding box center [228, 538] width 67 height 20
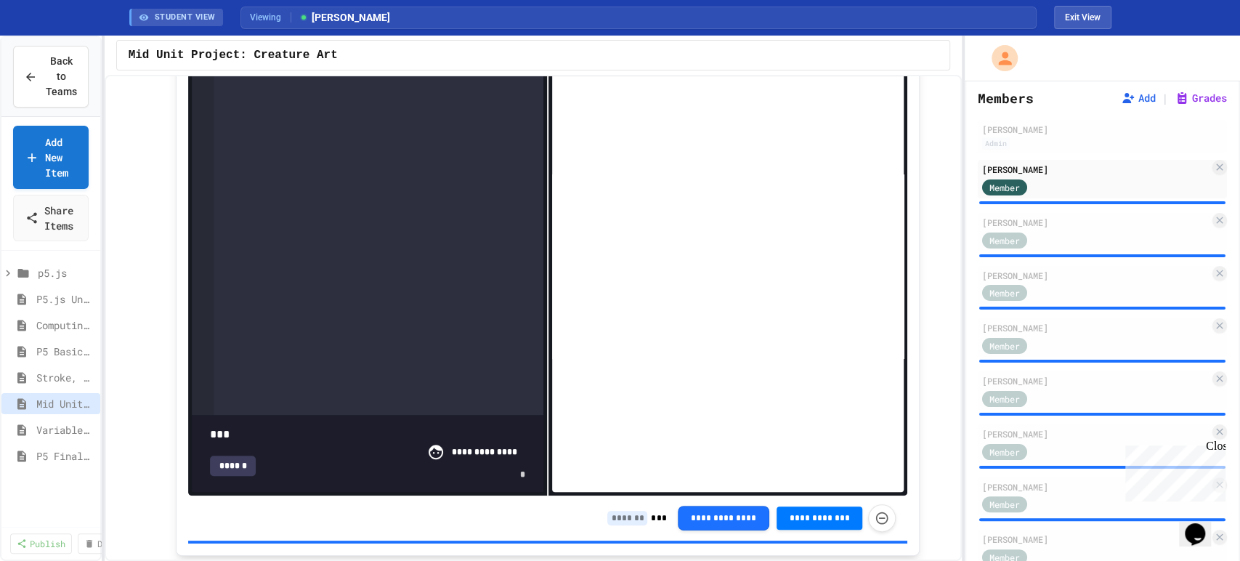
scroll to position [599, 0]
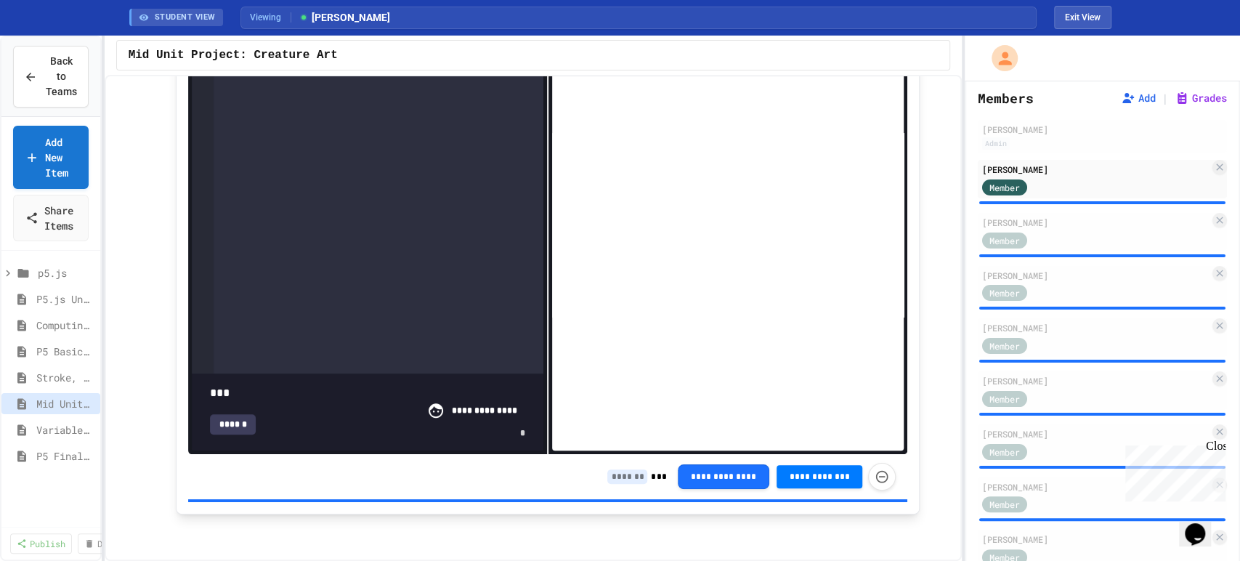
type input "***"
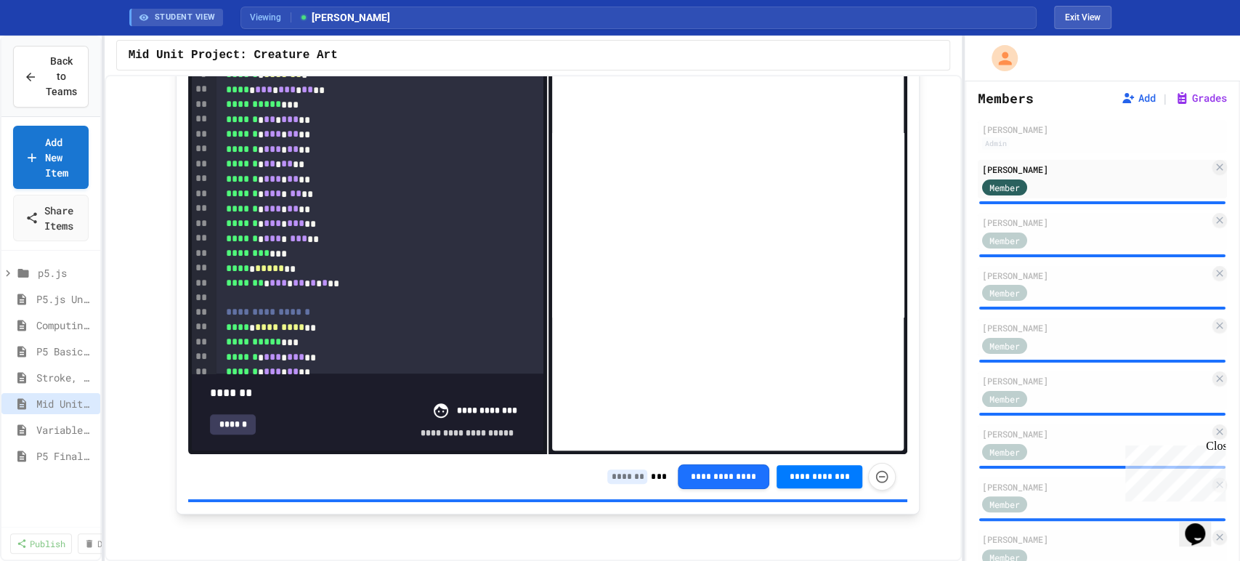
click at [223, 414] on div "******" at bounding box center [233, 424] width 46 height 20
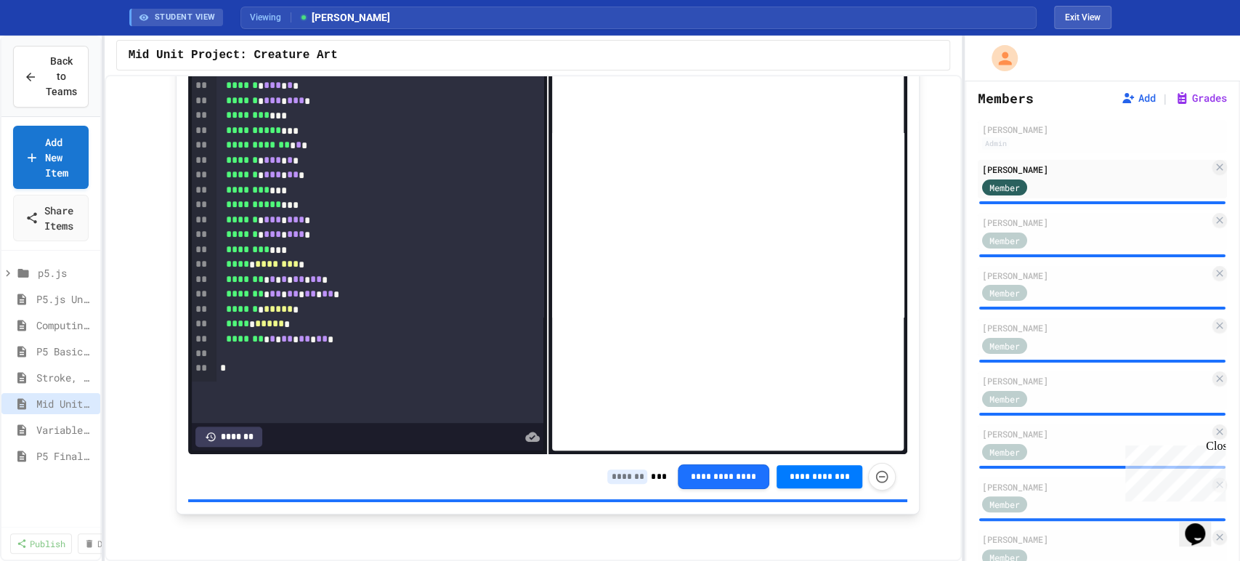
click at [621, 478] on input at bounding box center [627, 476] width 40 height 15
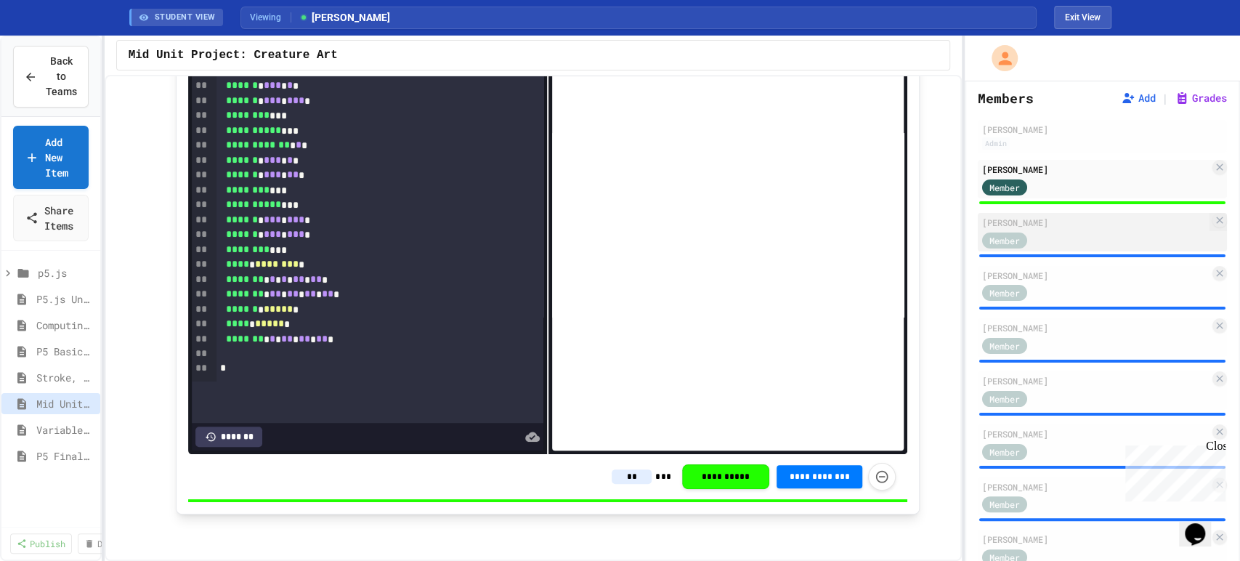
type input "**"
click at [1097, 229] on div "[PERSON_NAME]" at bounding box center [1095, 222] width 227 height 13
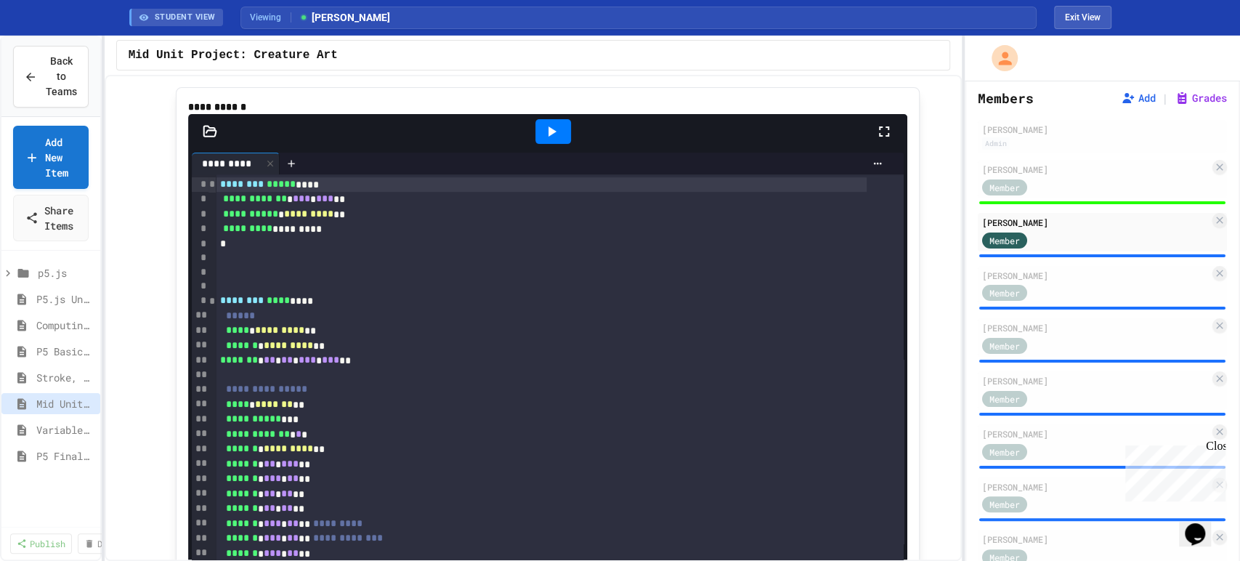
scroll to position [357, 0]
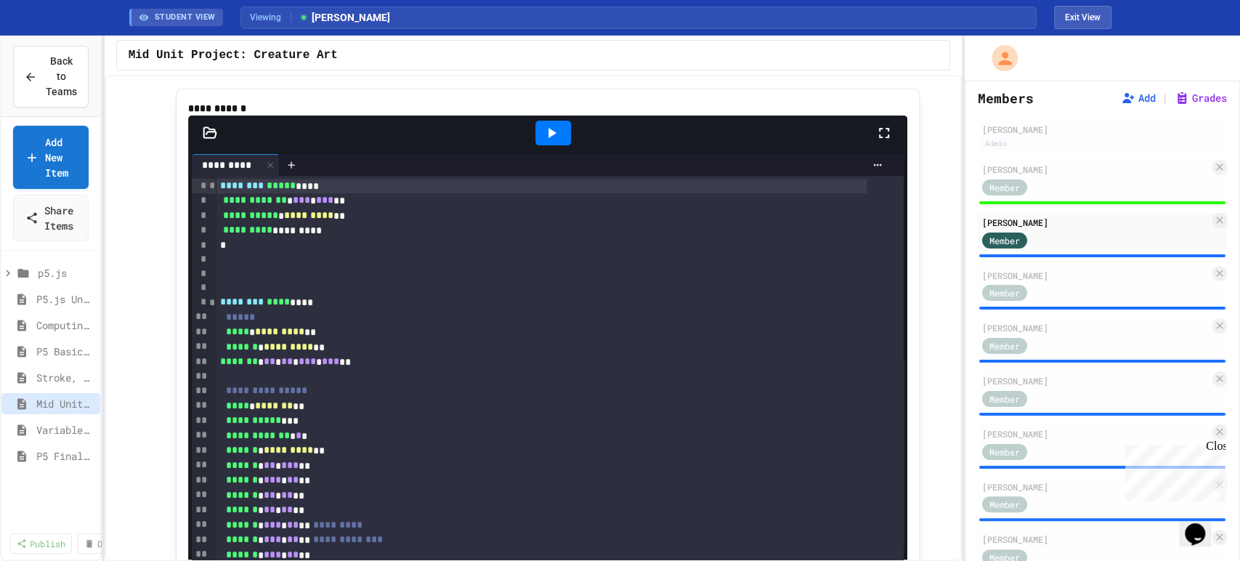
click at [548, 142] on icon at bounding box center [551, 132] width 17 height 17
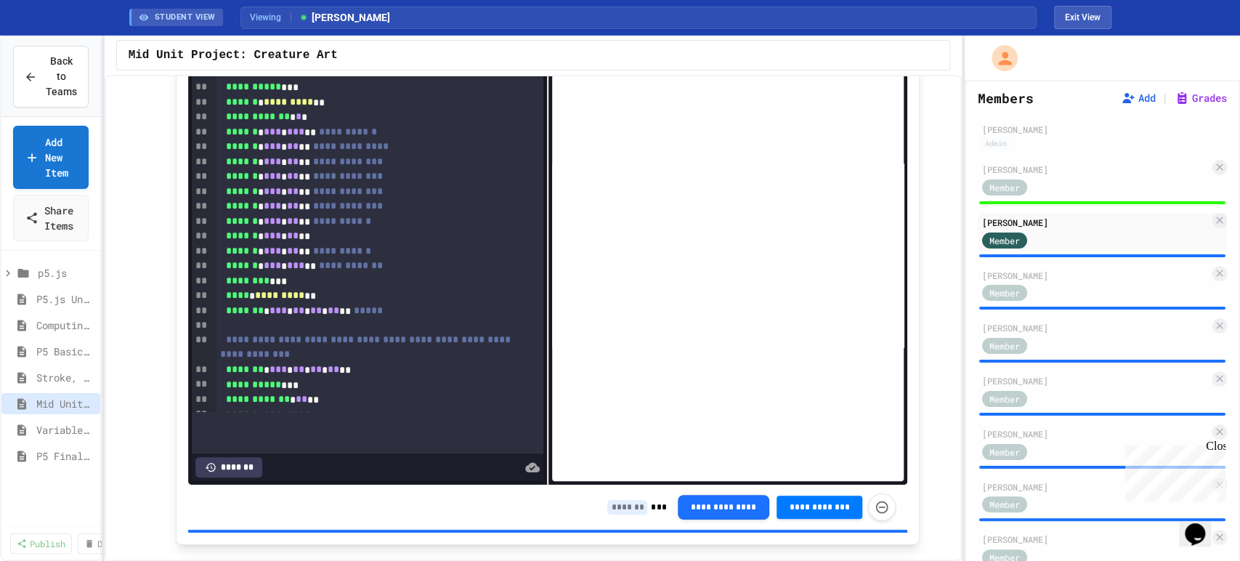
scroll to position [599, 0]
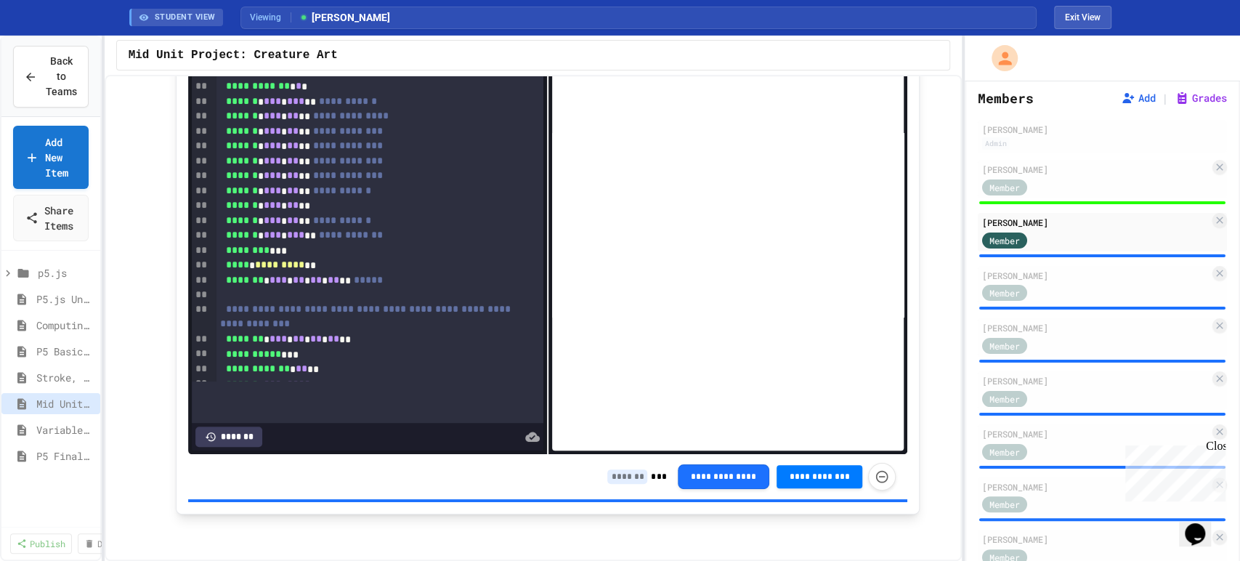
click at [619, 479] on input at bounding box center [627, 476] width 40 height 15
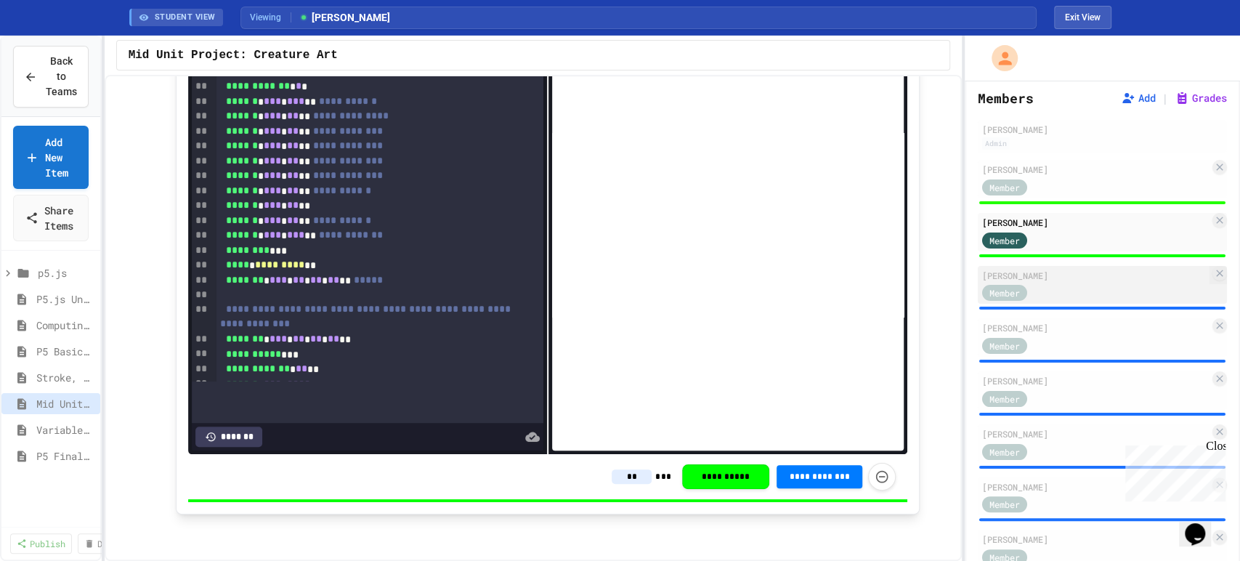
type input "**"
click at [1075, 282] on div "[PERSON_NAME]" at bounding box center [1095, 275] width 227 height 13
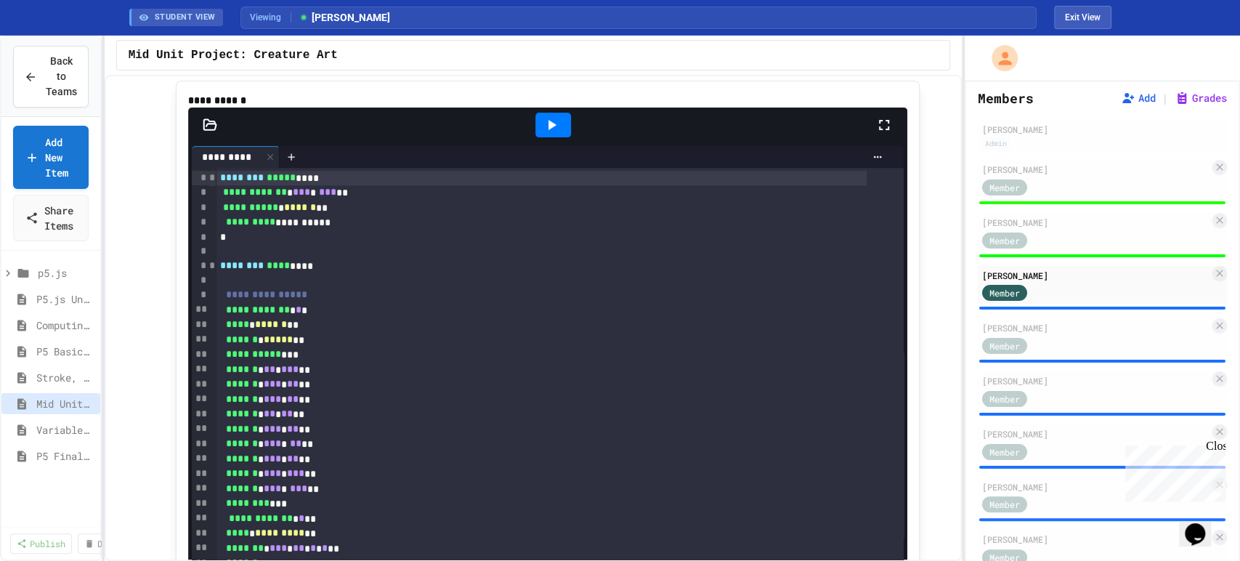
scroll to position [357, 0]
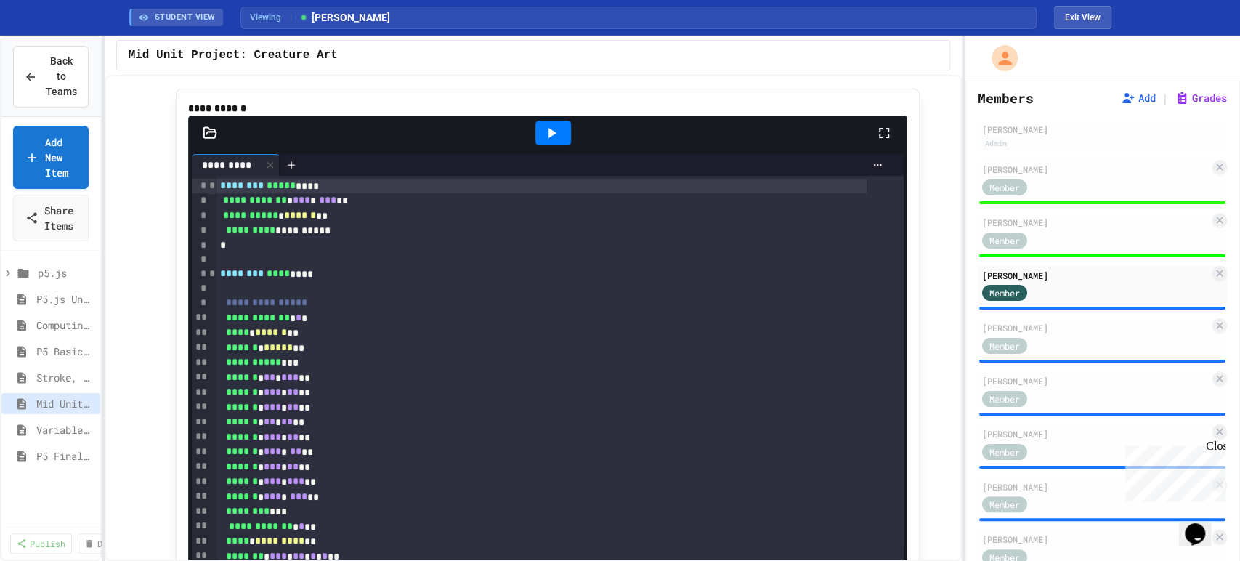
click at [558, 145] on div at bounding box center [553, 133] width 36 height 25
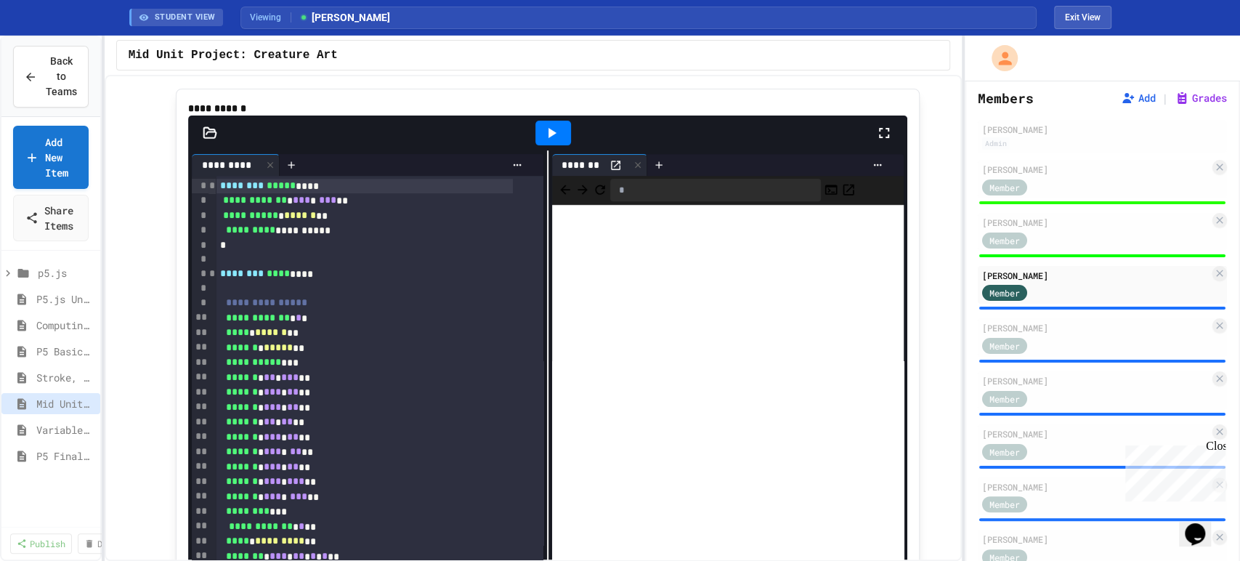
scroll to position [599, 0]
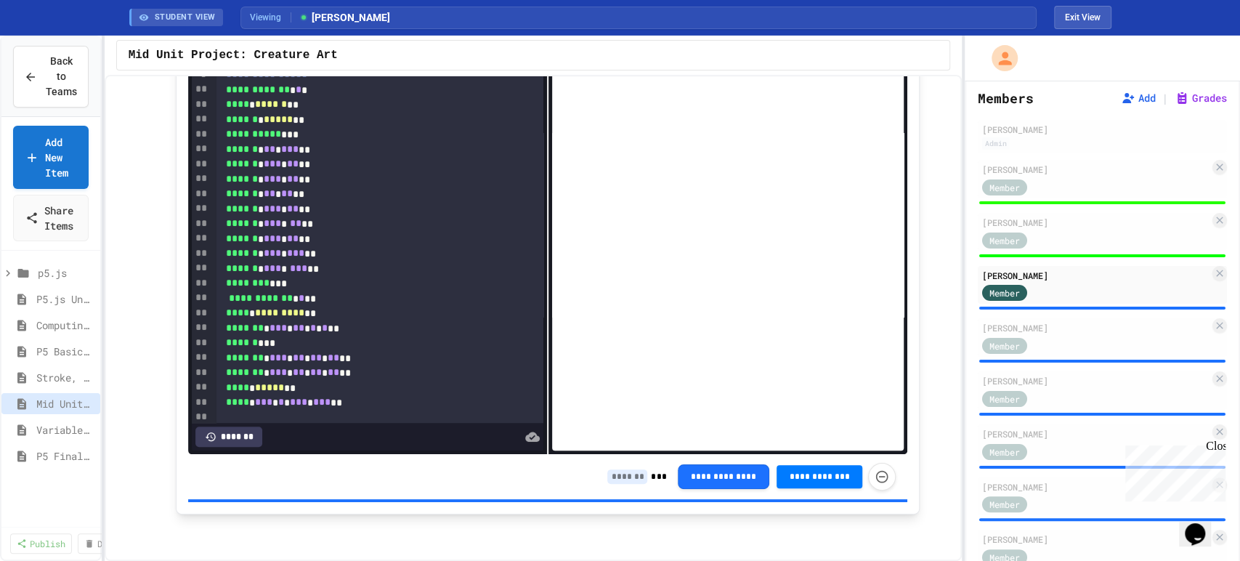
click at [625, 480] on input at bounding box center [627, 476] width 40 height 15
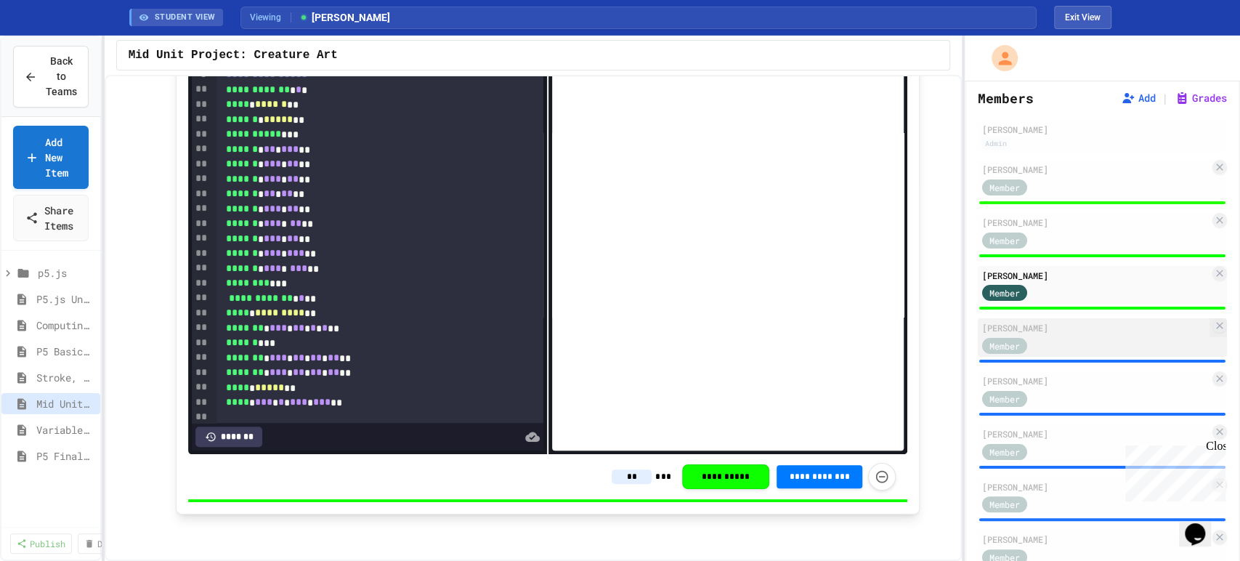
type input "**"
click at [1081, 354] on div "Member" at bounding box center [1095, 345] width 227 height 18
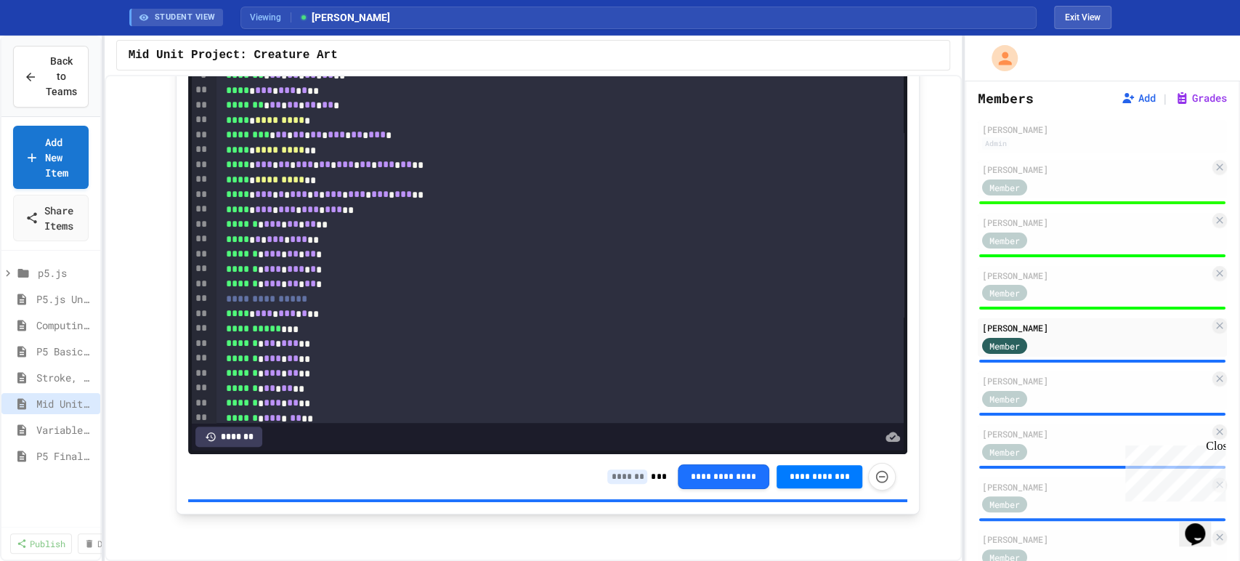
scroll to position [438, 0]
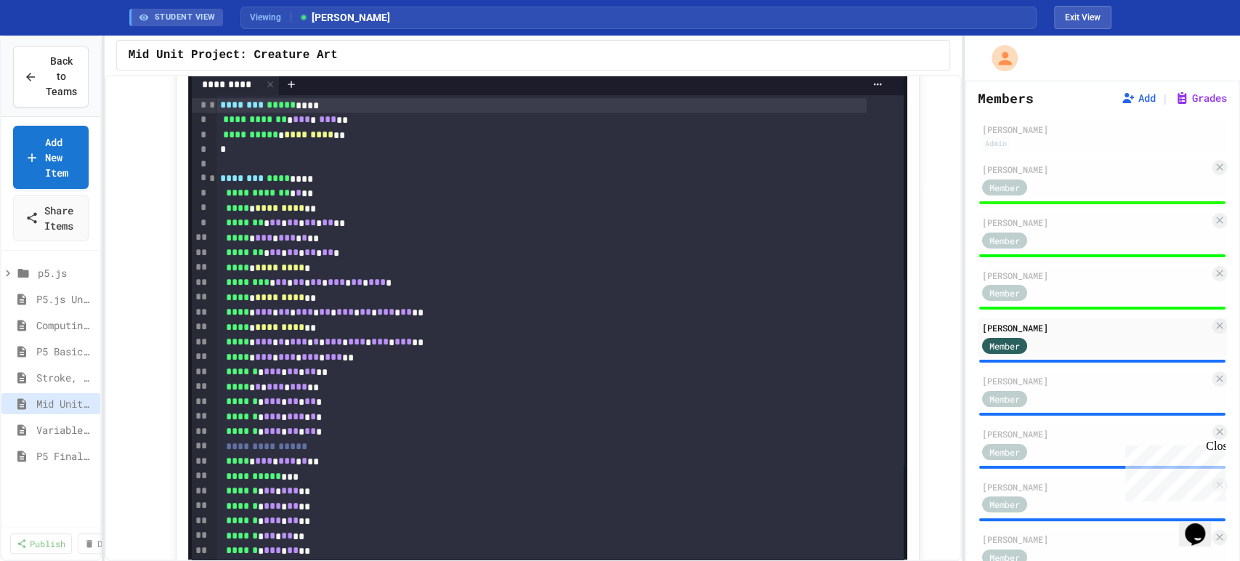
click at [548, 61] on icon at bounding box center [551, 52] width 17 height 17
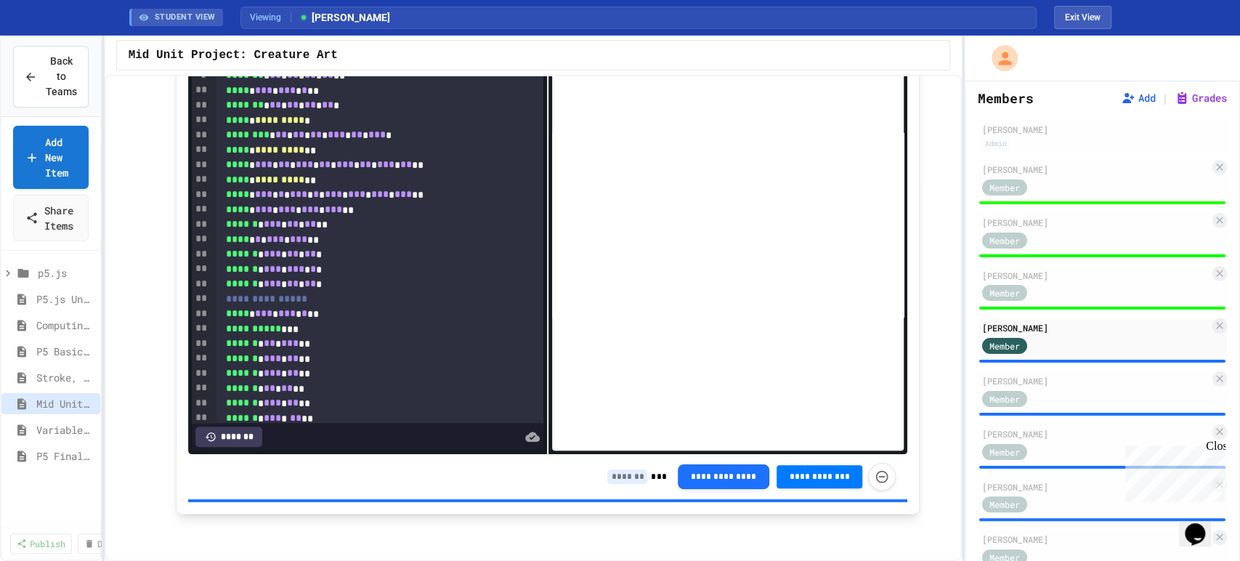
scroll to position [599, 0]
click at [627, 478] on input at bounding box center [627, 476] width 40 height 15
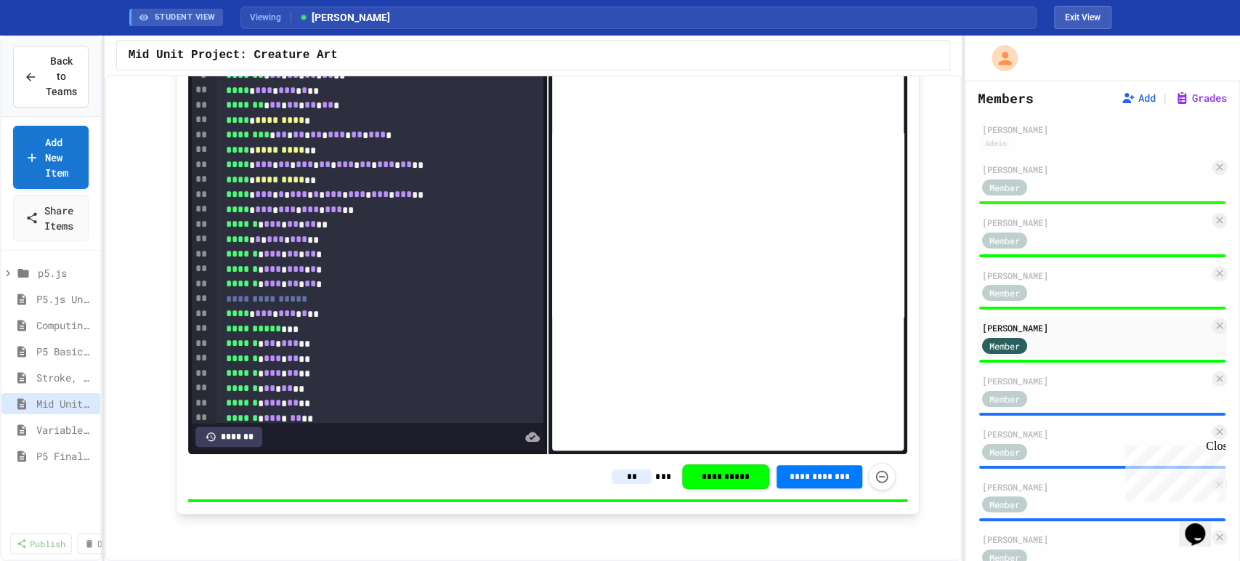
type input "**"
click at [227, 428] on div "*******" at bounding box center [228, 436] width 67 height 20
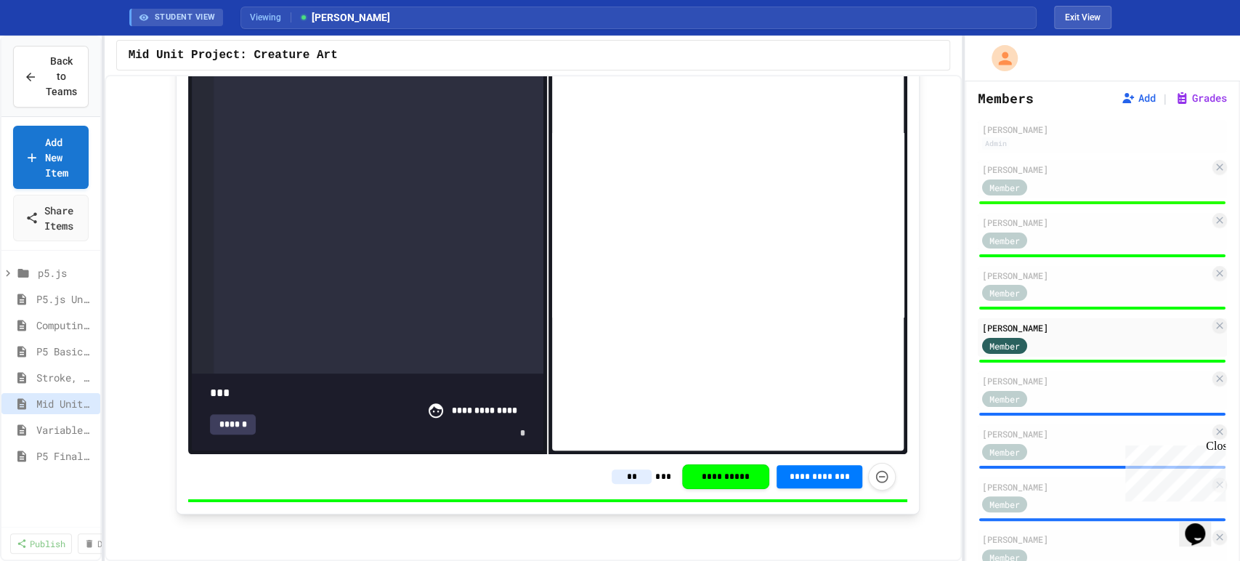
type input "****"
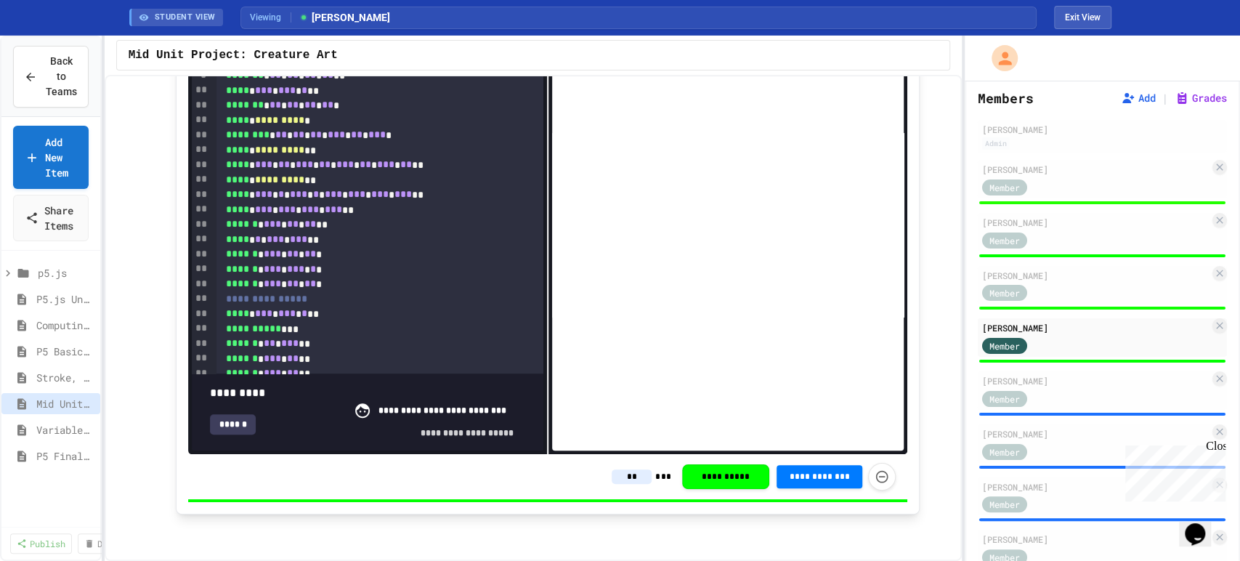
click at [221, 415] on div "******" at bounding box center [233, 424] width 46 height 20
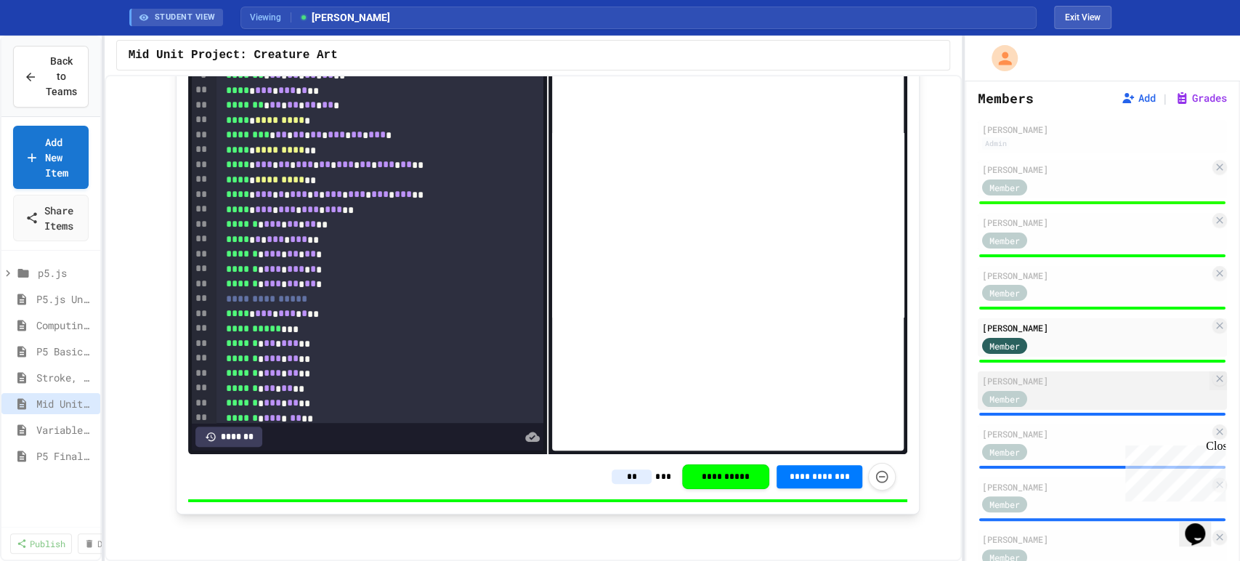
click at [1062, 387] on div "[PERSON_NAME]" at bounding box center [1095, 380] width 227 height 13
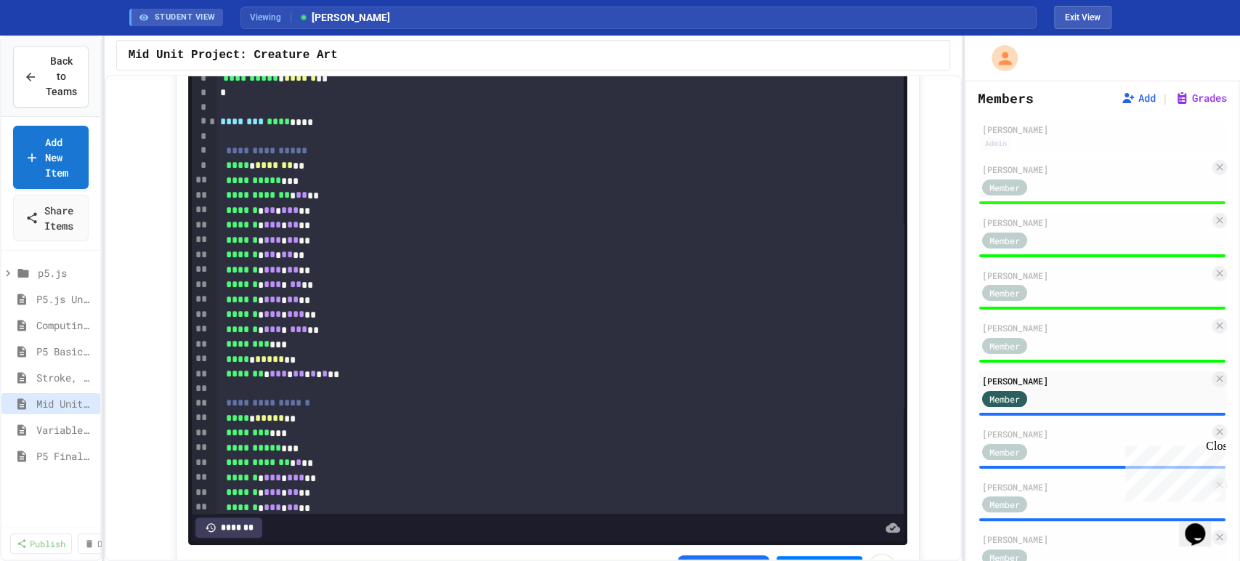
scroll to position [357, 0]
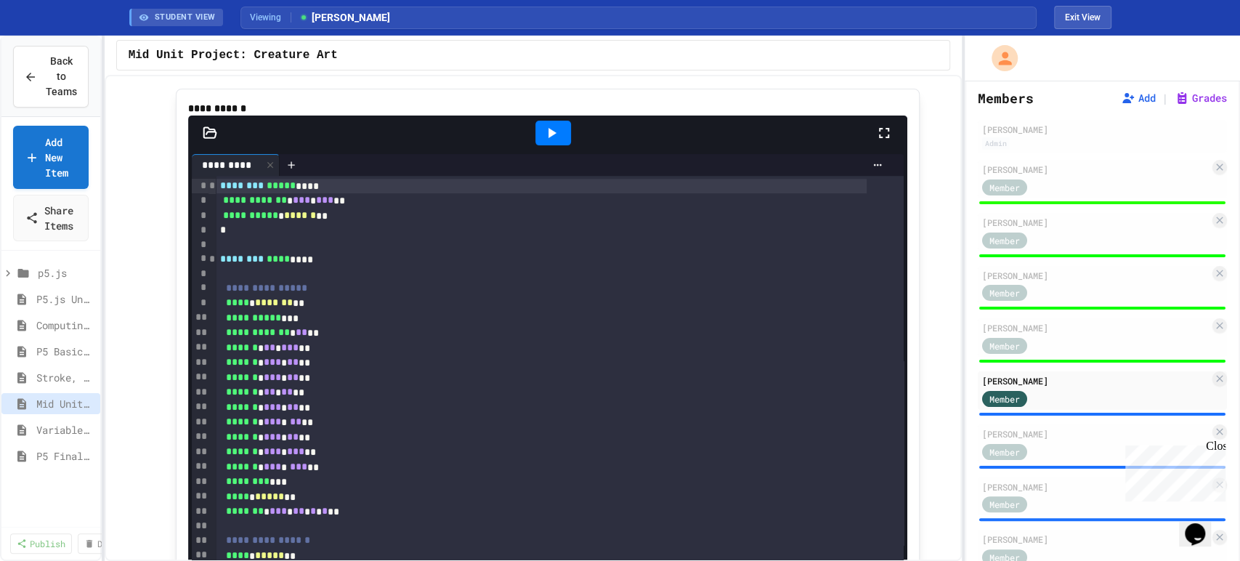
click at [548, 138] on icon at bounding box center [552, 133] width 8 height 10
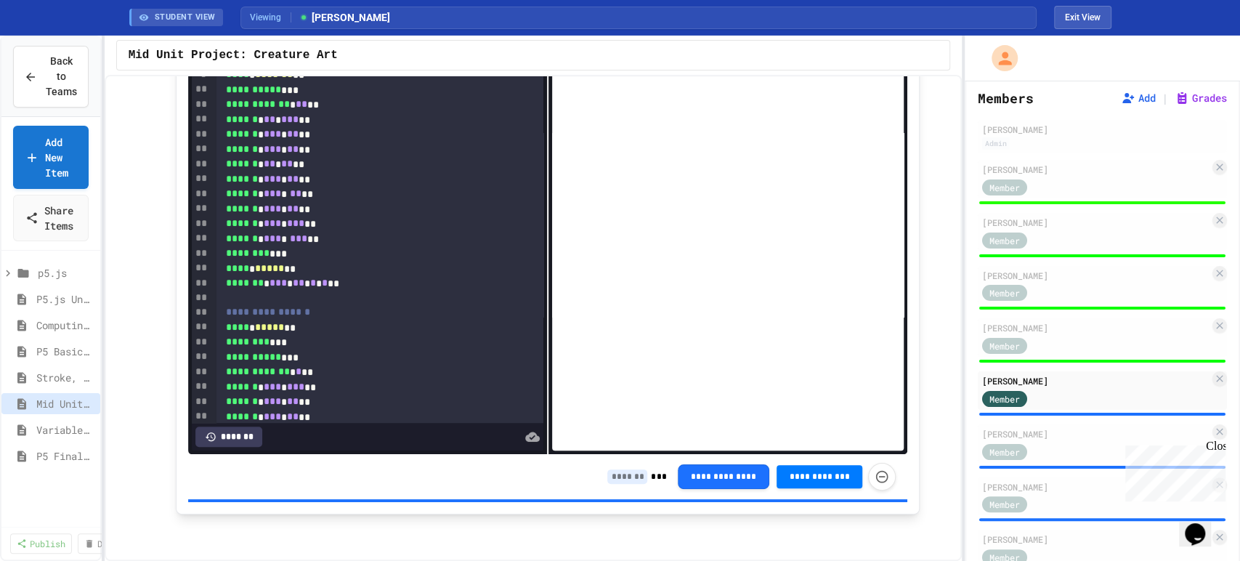
scroll to position [599, 0]
click at [626, 480] on input at bounding box center [627, 476] width 40 height 15
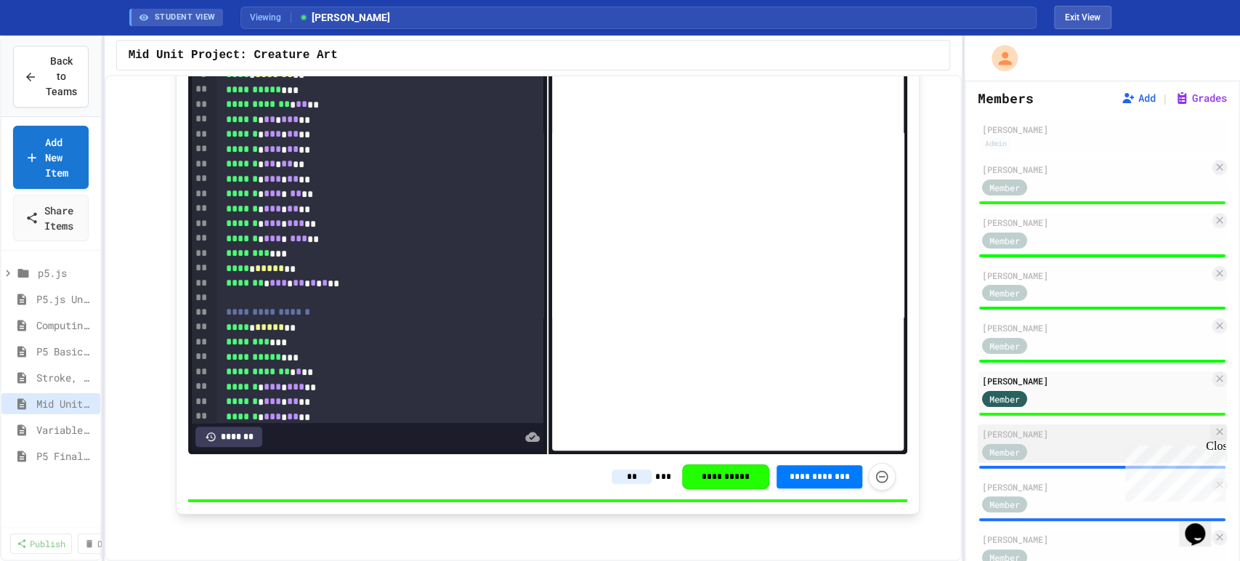
type input "**"
click at [1015, 459] on div "[PERSON_NAME] Member" at bounding box center [1102, 443] width 249 height 38
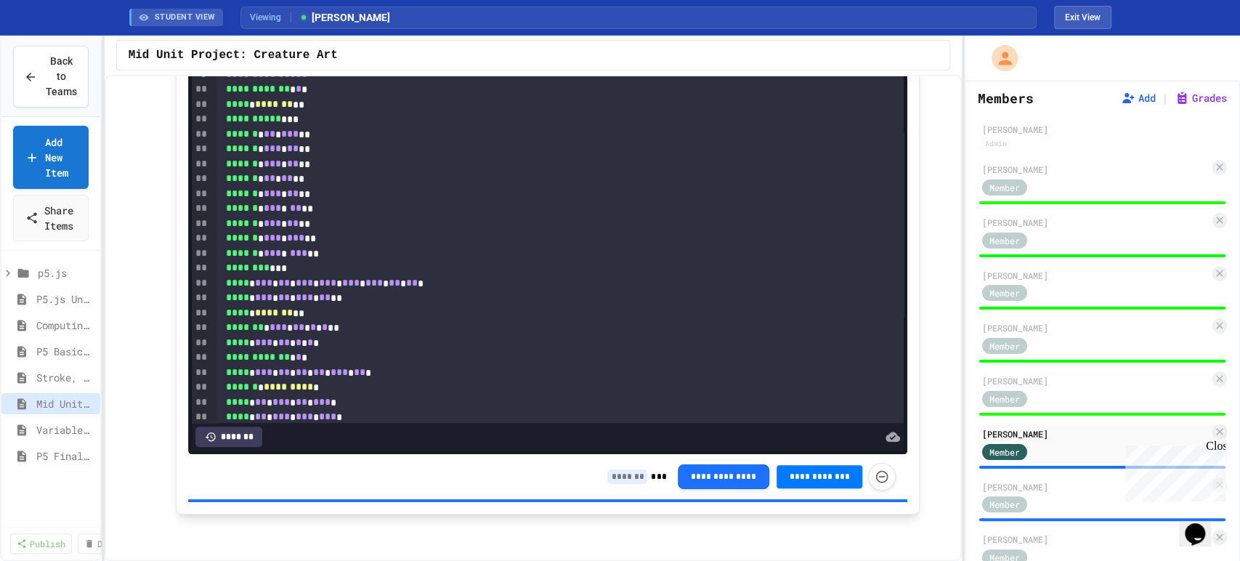
scroll to position [357, 0]
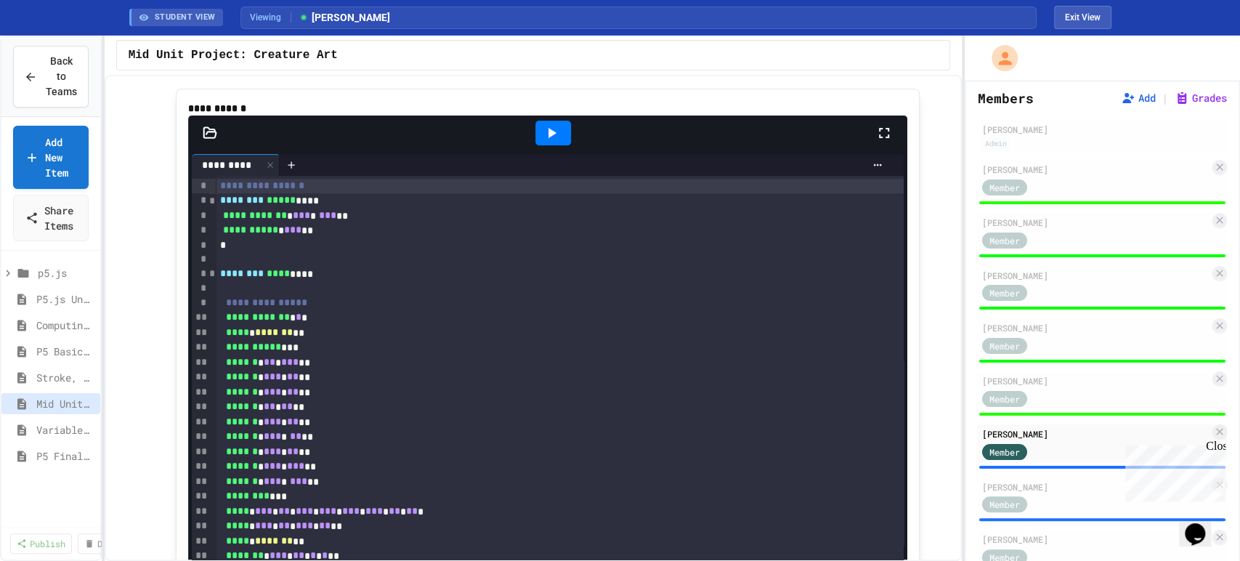
click at [551, 142] on icon at bounding box center [551, 132] width 17 height 17
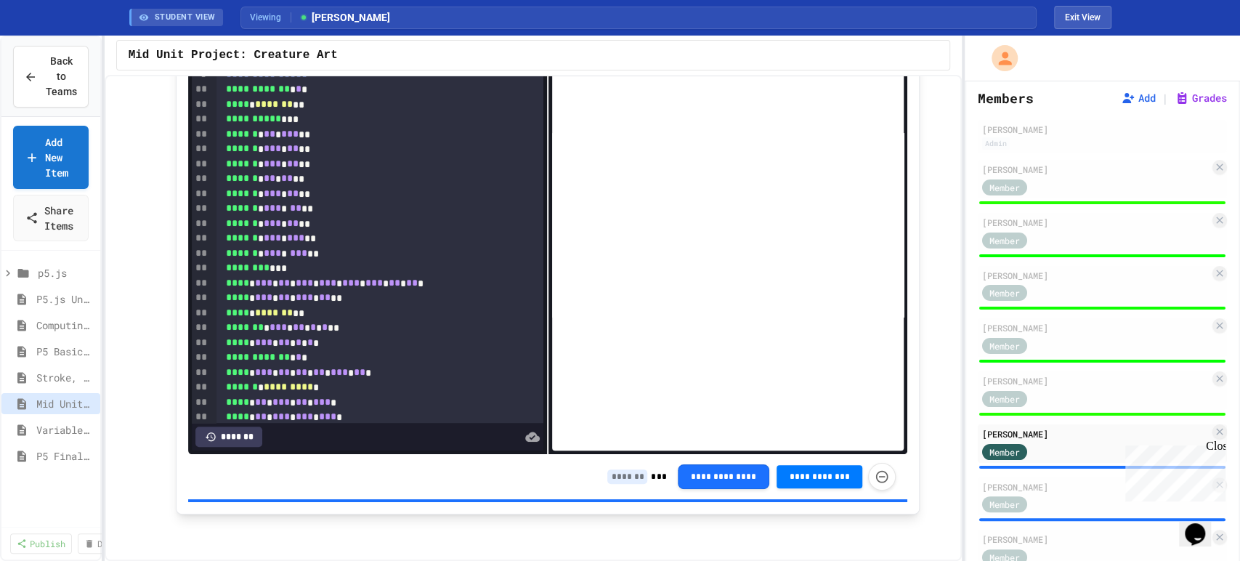
scroll to position [599, 0]
click at [622, 474] on input at bounding box center [627, 476] width 40 height 15
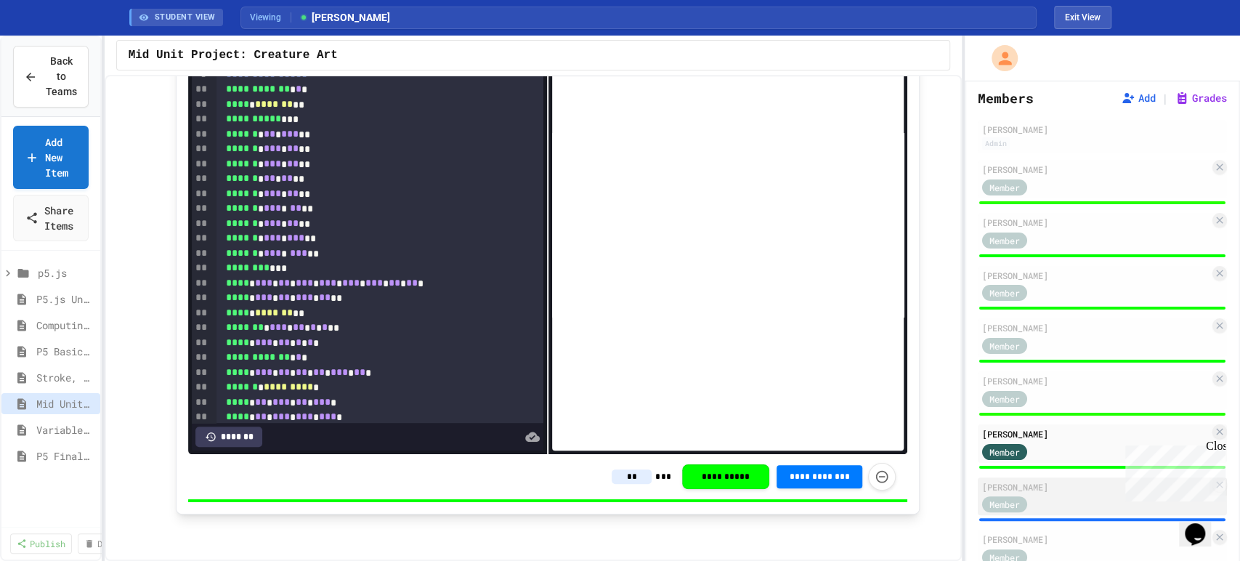
type input "**"
click at [1047, 493] on div "[PERSON_NAME]" at bounding box center [1095, 486] width 227 height 13
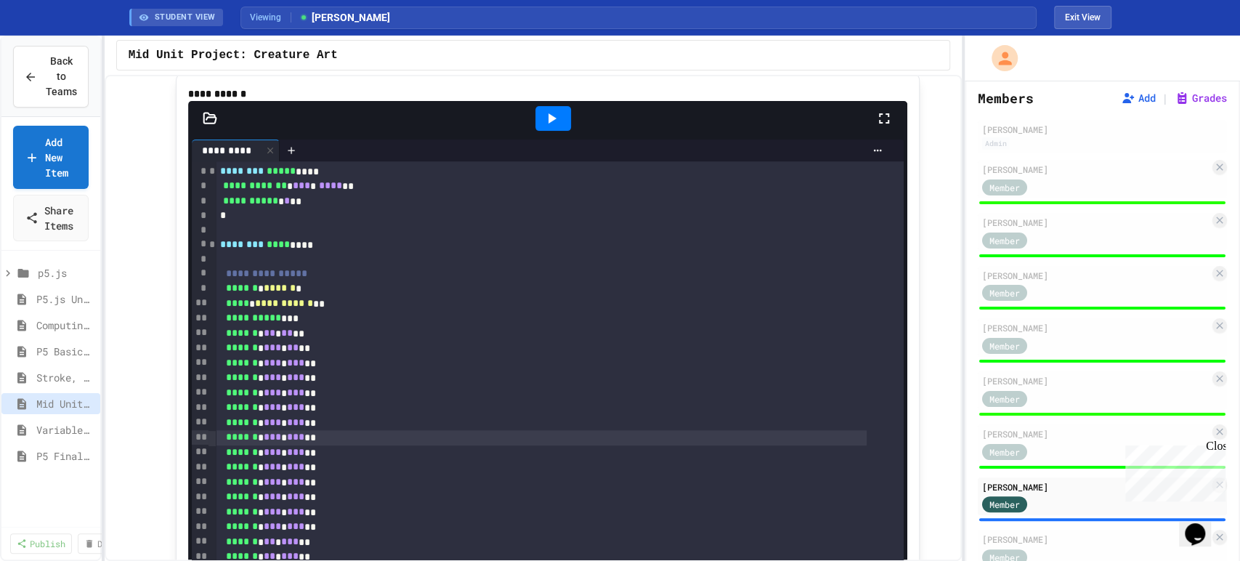
scroll to position [361, 0]
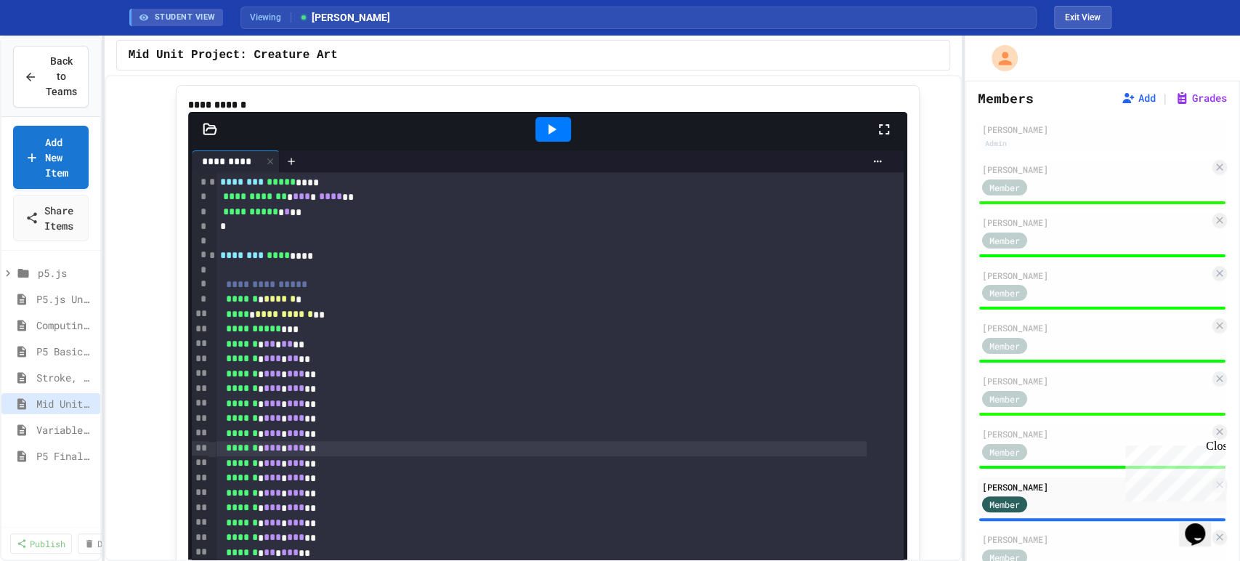
click at [548, 134] on icon at bounding box center [552, 129] width 8 height 10
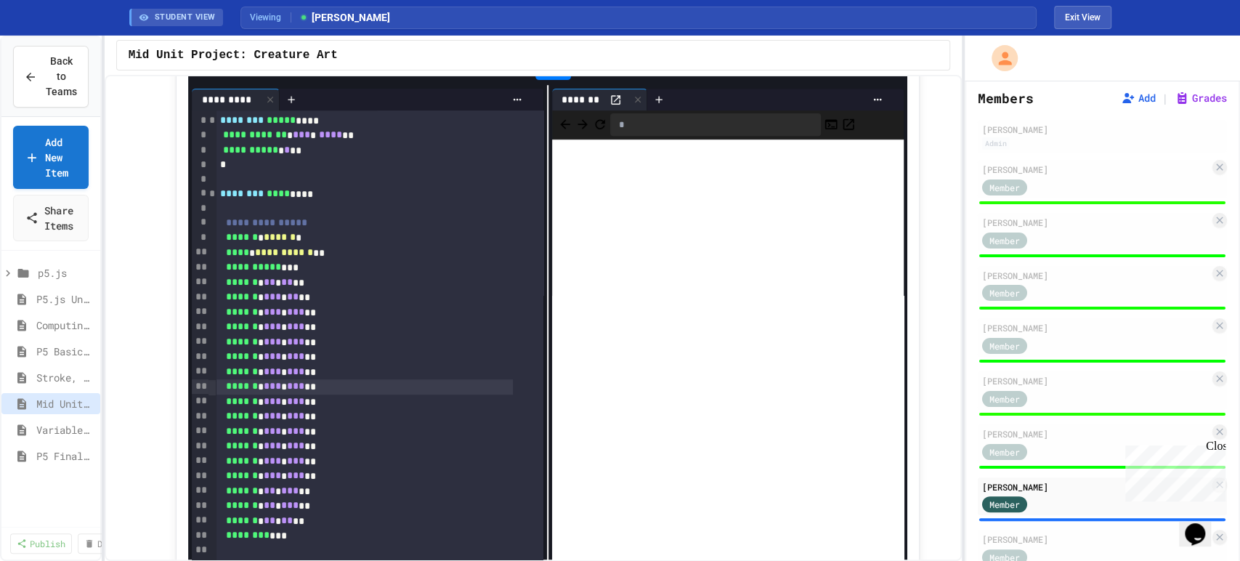
scroll to position [599, 0]
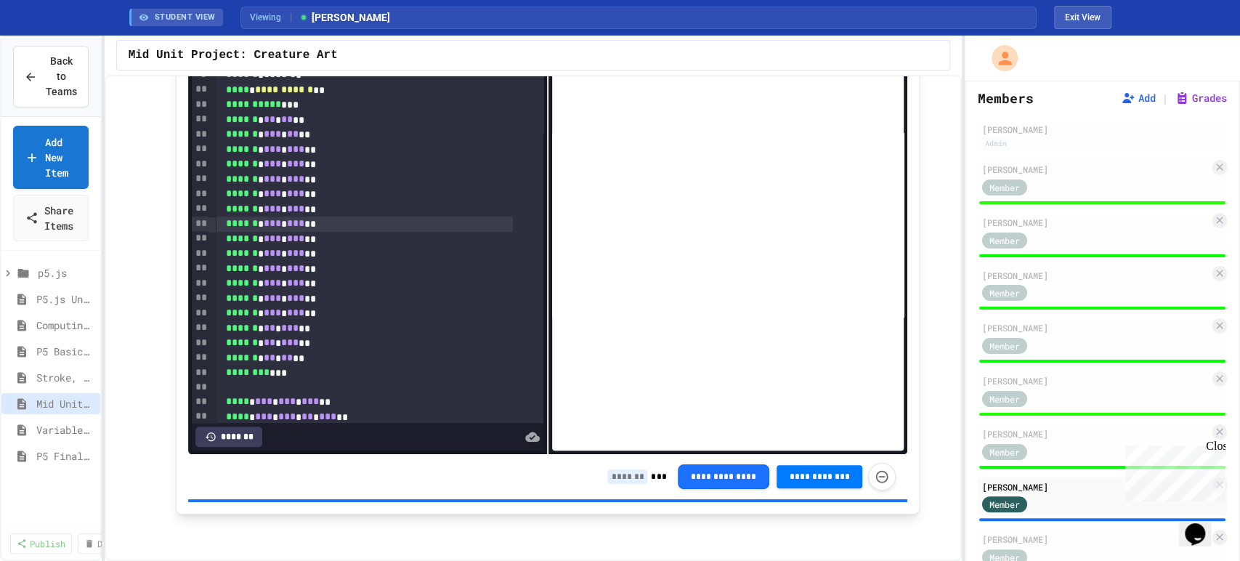
click at [627, 479] on input at bounding box center [627, 476] width 40 height 15
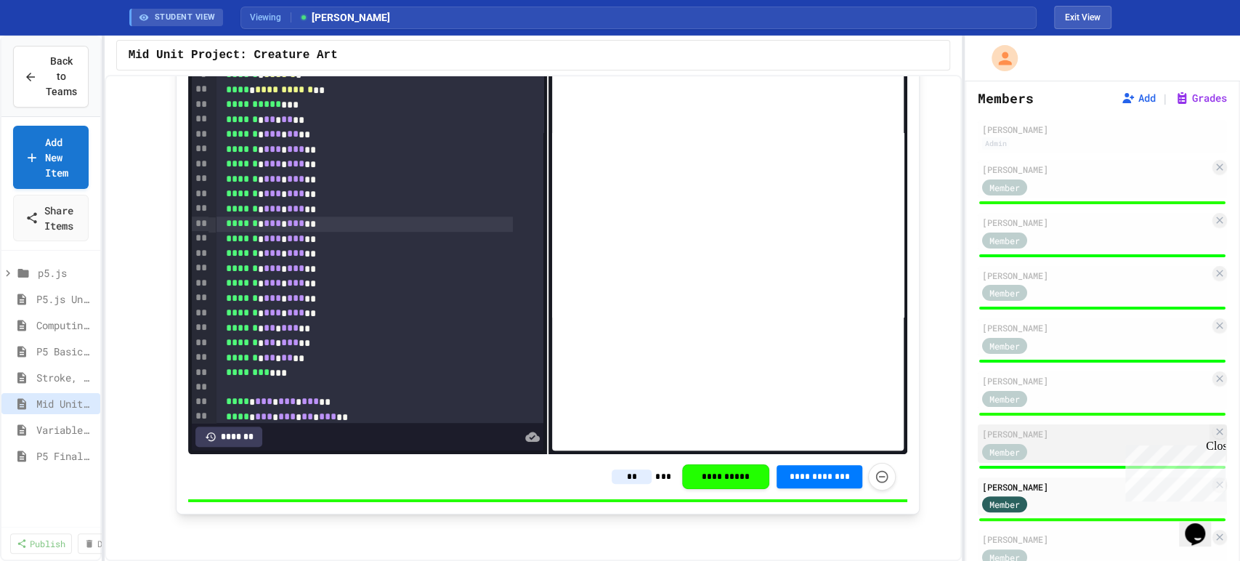
scroll to position [394, 0]
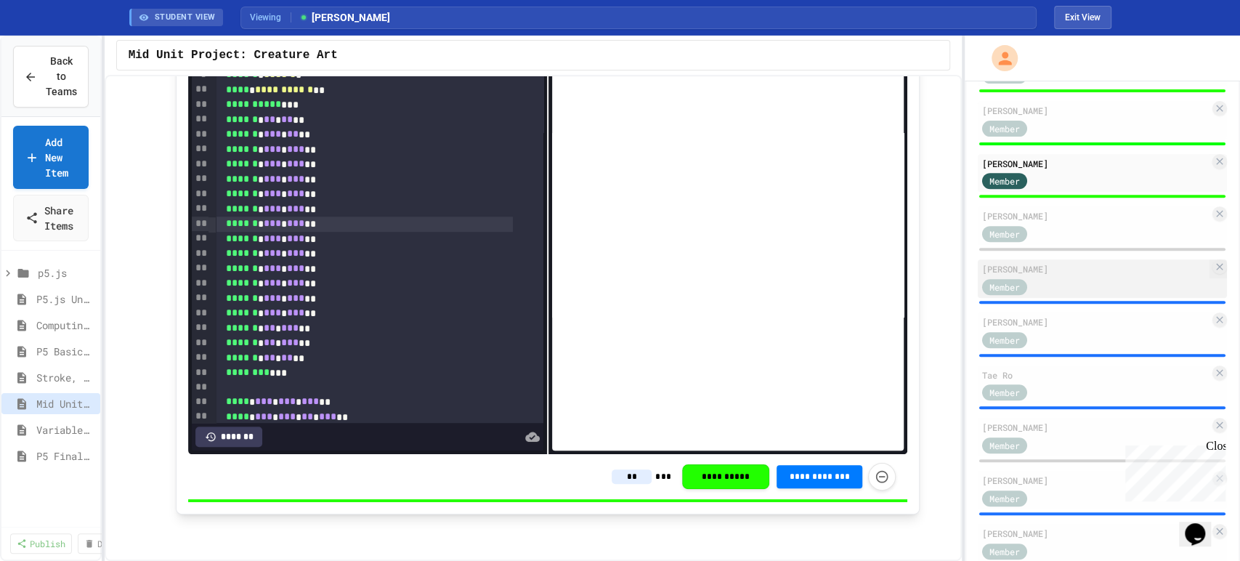
type input "**"
click at [1066, 295] on div "Member" at bounding box center [1095, 286] width 227 height 18
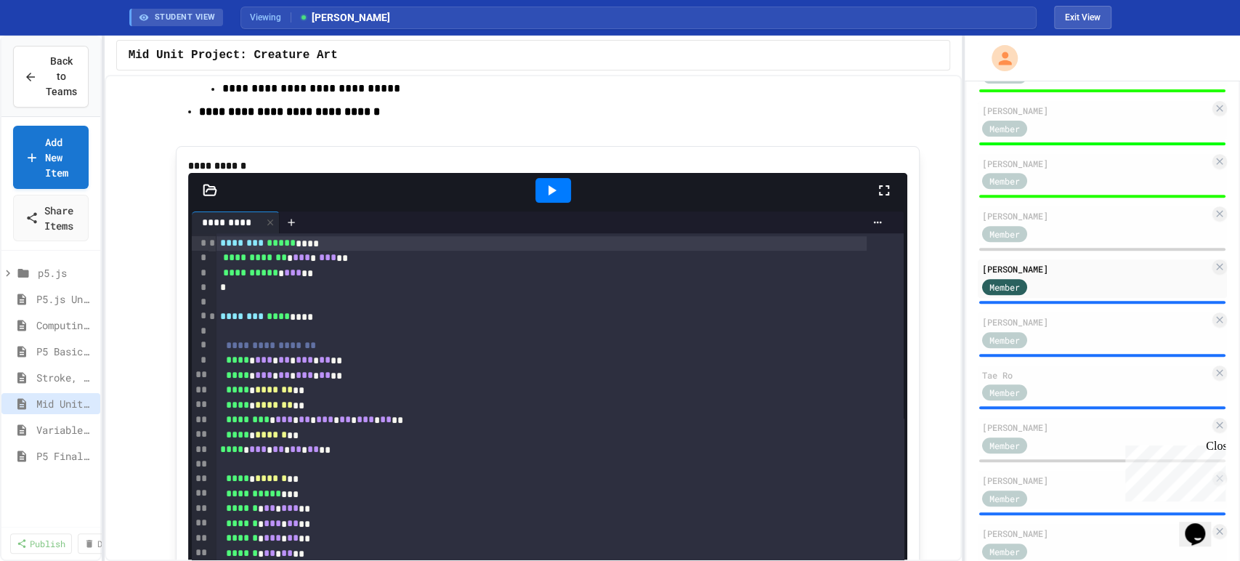
scroll to position [277, 0]
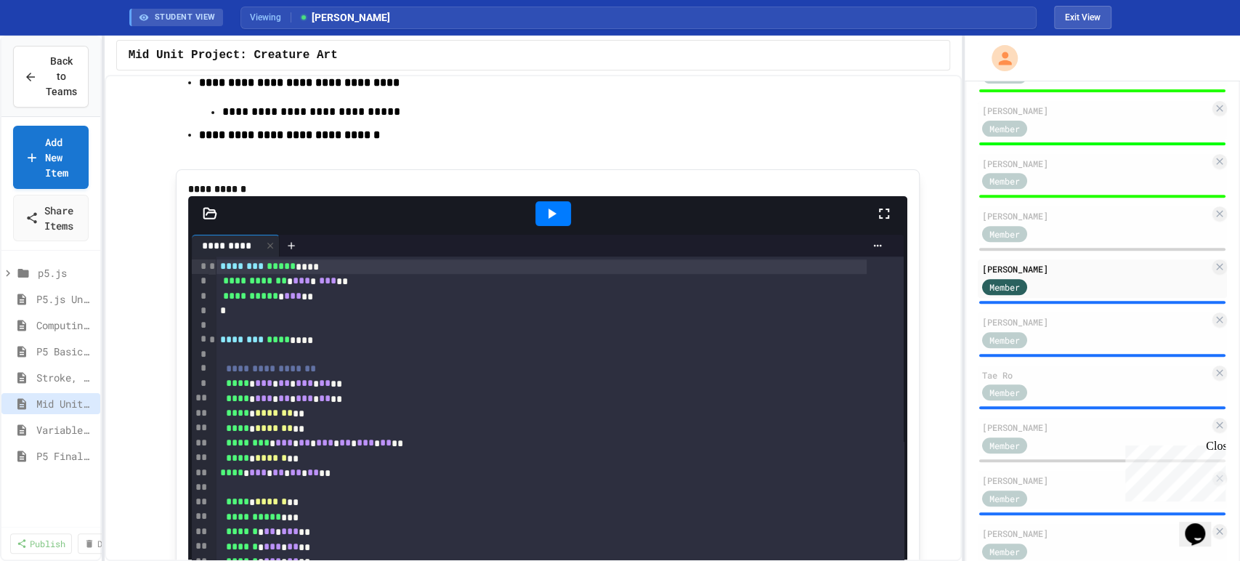
click at [548, 219] on icon at bounding box center [552, 213] width 8 height 10
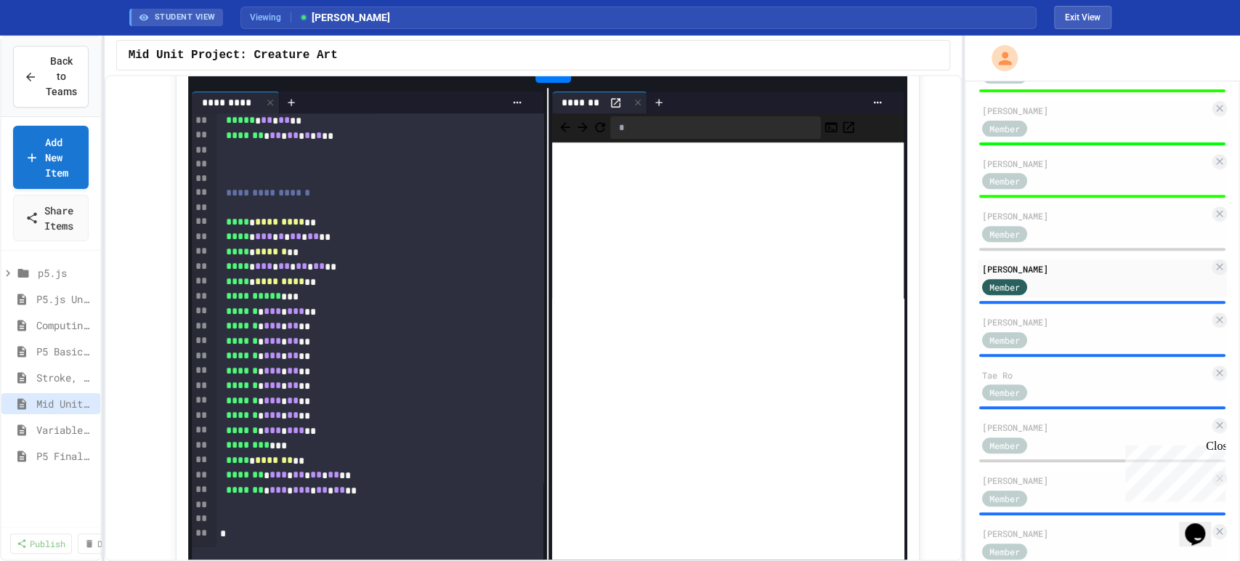
scroll to position [599, 0]
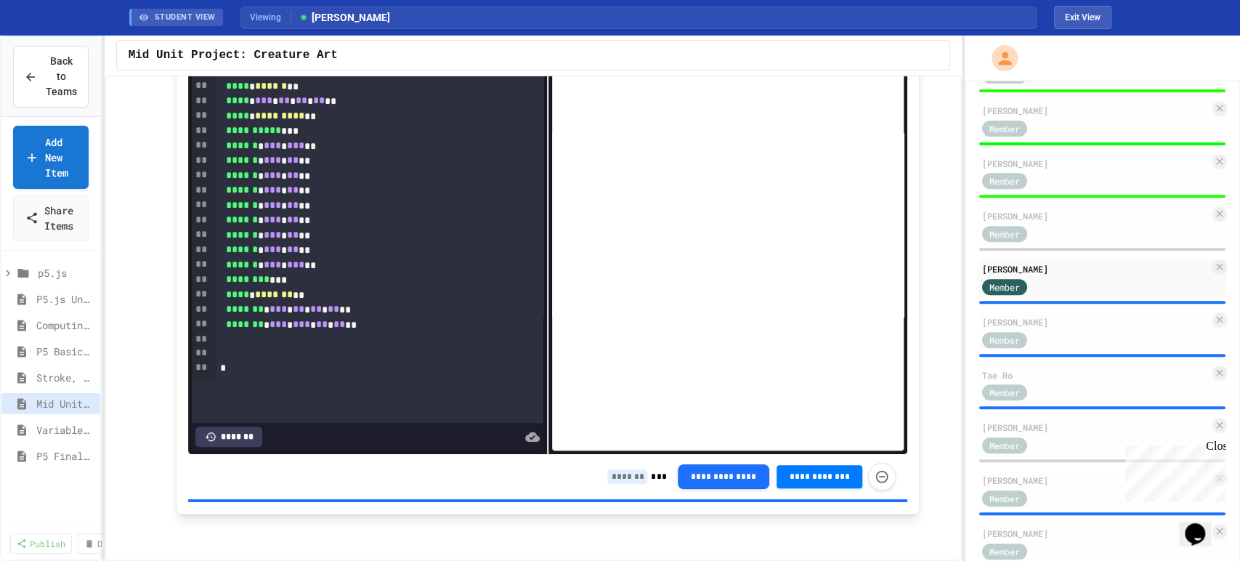
click at [248, 426] on div "*******" at bounding box center [228, 436] width 67 height 20
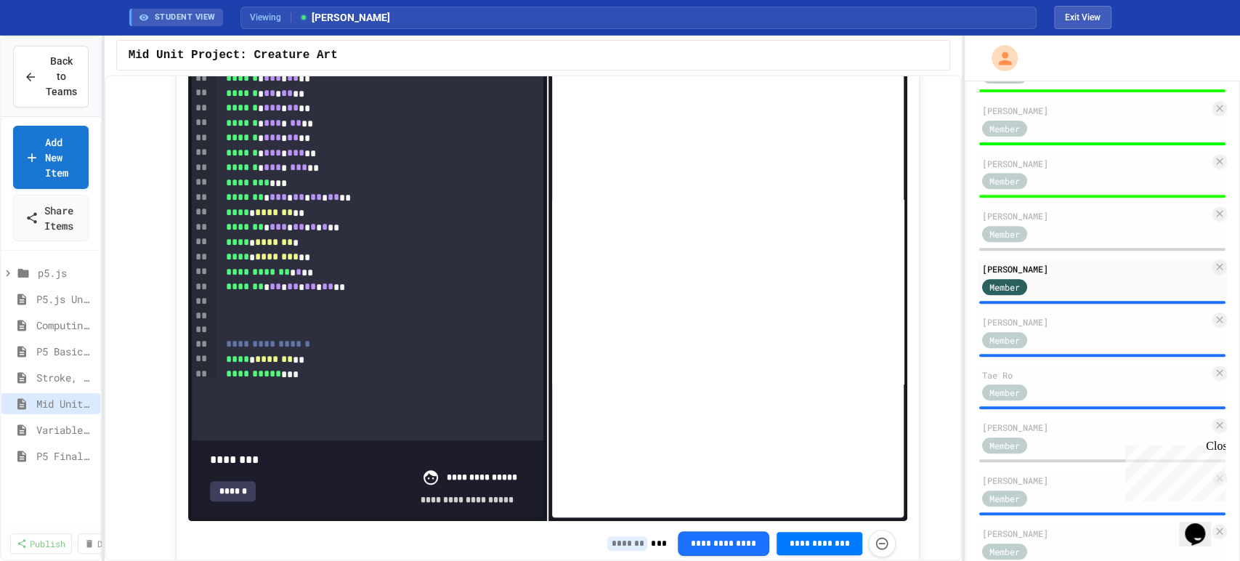
scroll to position [122, 0]
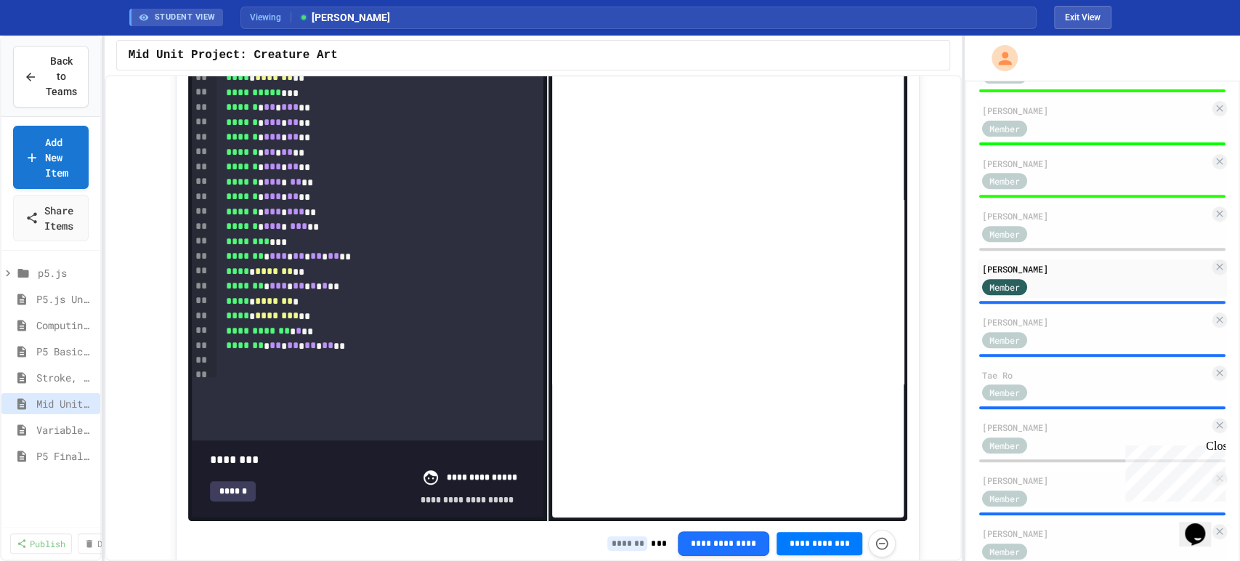
drag, startPoint x: 511, startPoint y: 442, endPoint x: 335, endPoint y: 442, distance: 176.5
click at [210, 450] on span at bounding box center [210, 450] width 0 height 0
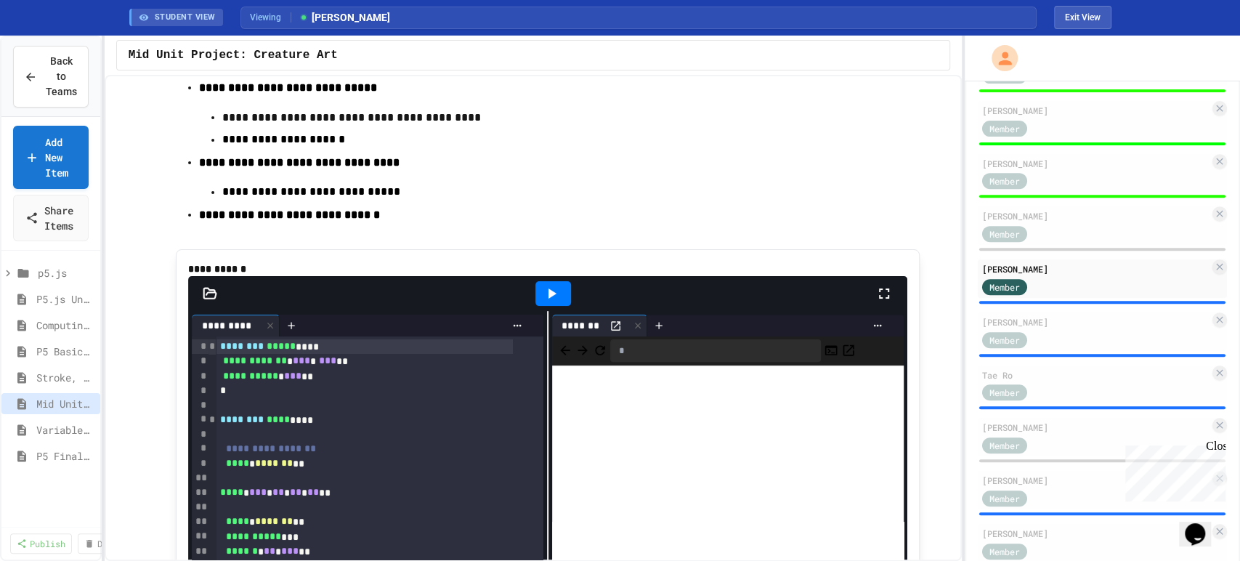
scroll to position [196, 0]
click at [875, 303] on icon at bounding box center [883, 293] width 17 height 17
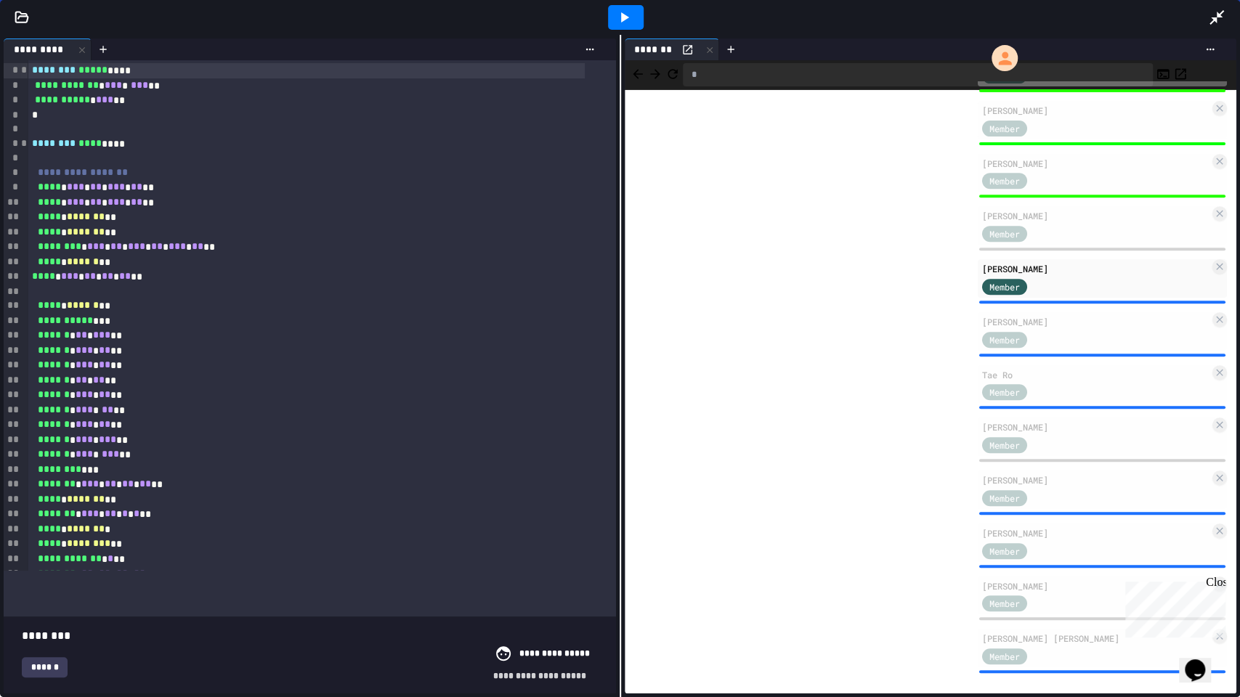
type input "****"
drag, startPoint x: 258, startPoint y: 604, endPoint x: 608, endPoint y: 598, distance: 350.1
click at [22, 560] on span at bounding box center [22, 627] width 0 height 0
click at [1219, 14] on icon at bounding box center [1216, 17] width 15 height 15
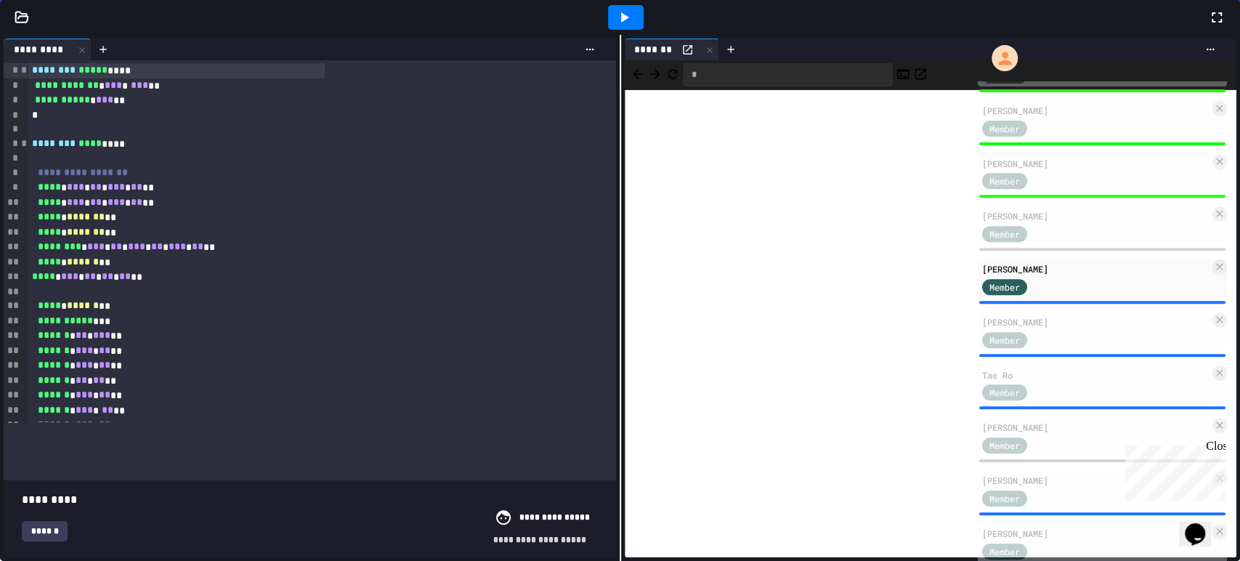
scroll to position [599, 0]
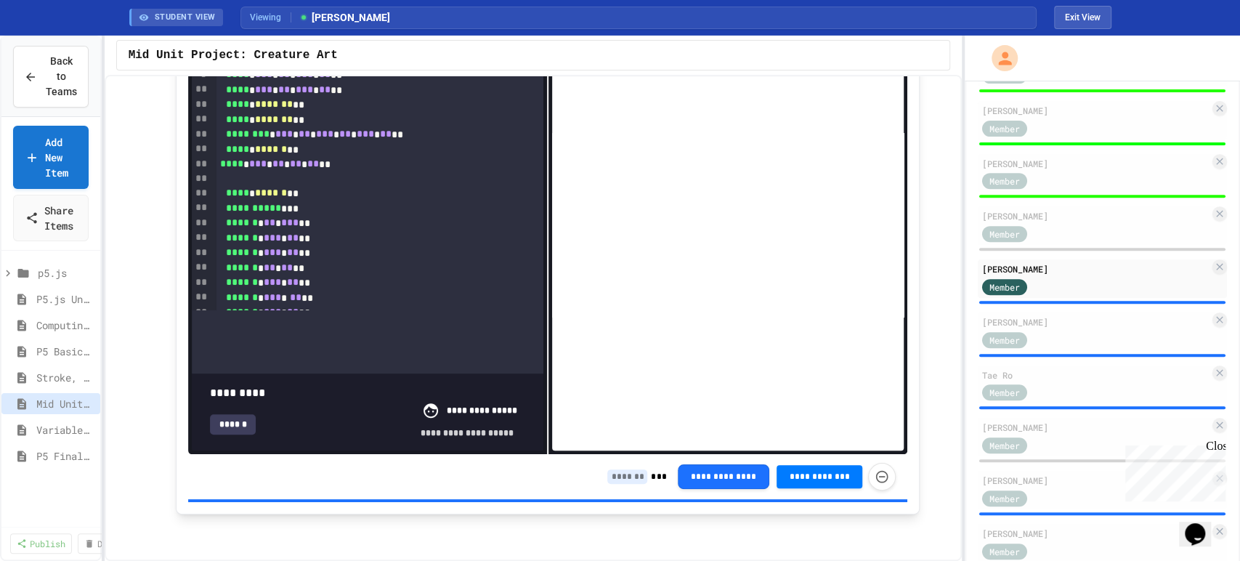
click at [616, 477] on input at bounding box center [627, 476] width 40 height 15
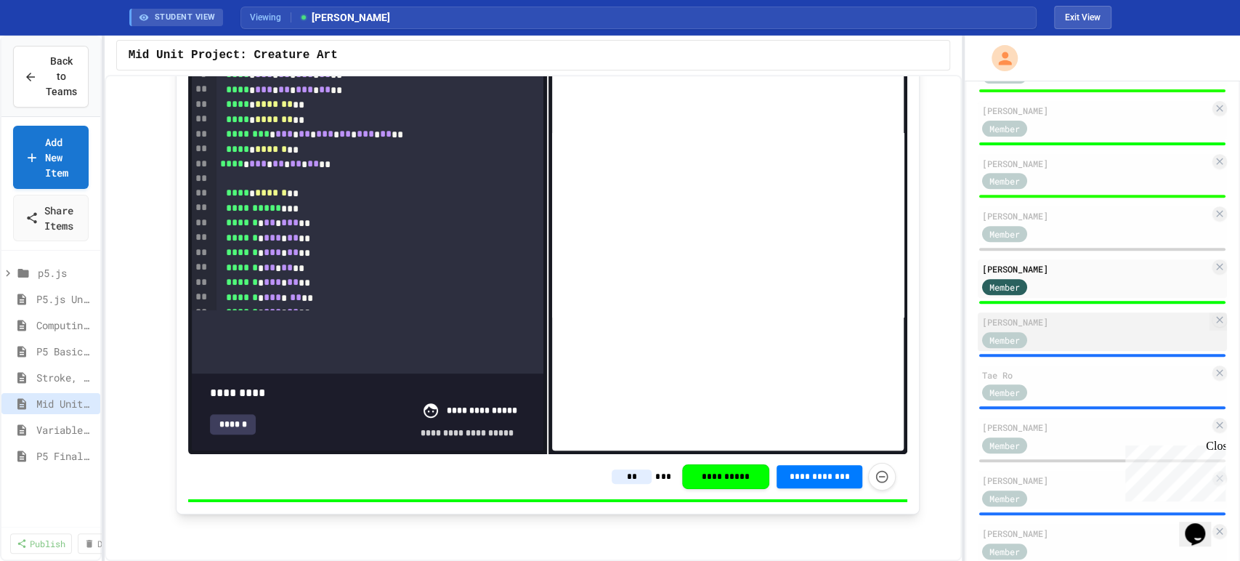
type input "**"
click at [1108, 348] on div "Member" at bounding box center [1095, 339] width 227 height 18
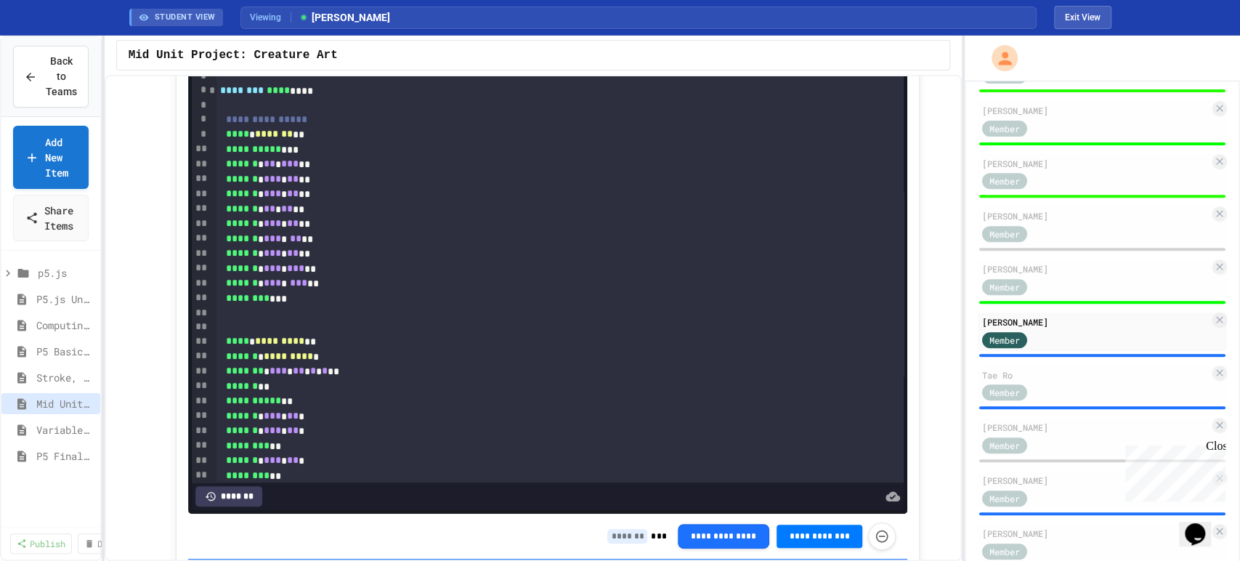
scroll to position [357, 0]
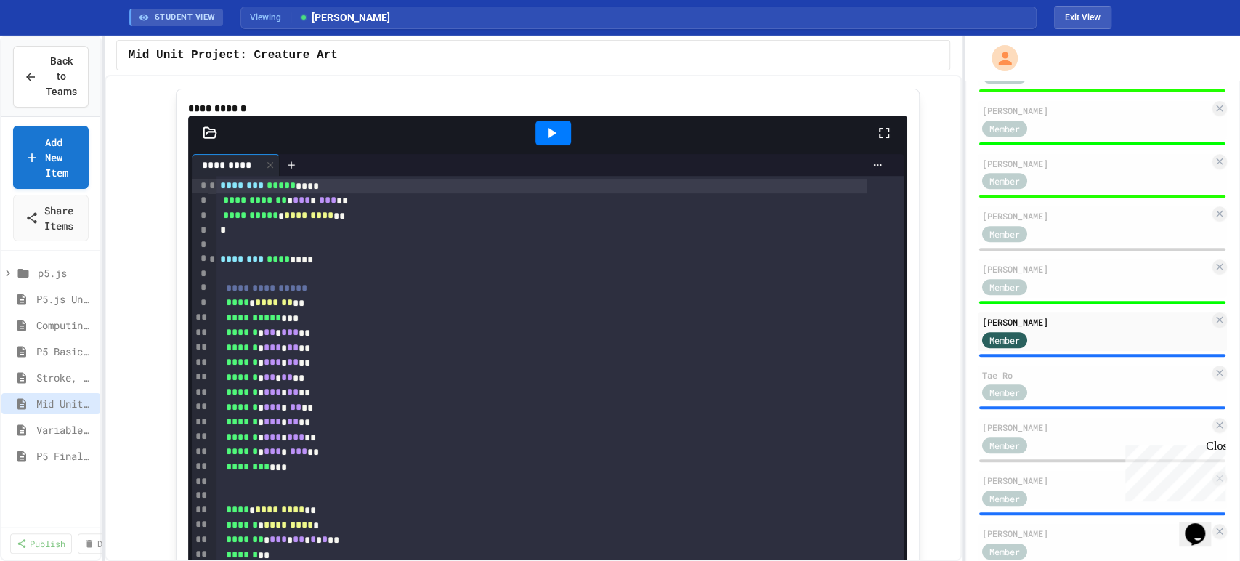
click at [537, 152] on div at bounding box center [553, 132] width 50 height 39
click at [543, 142] on icon at bounding box center [551, 132] width 17 height 17
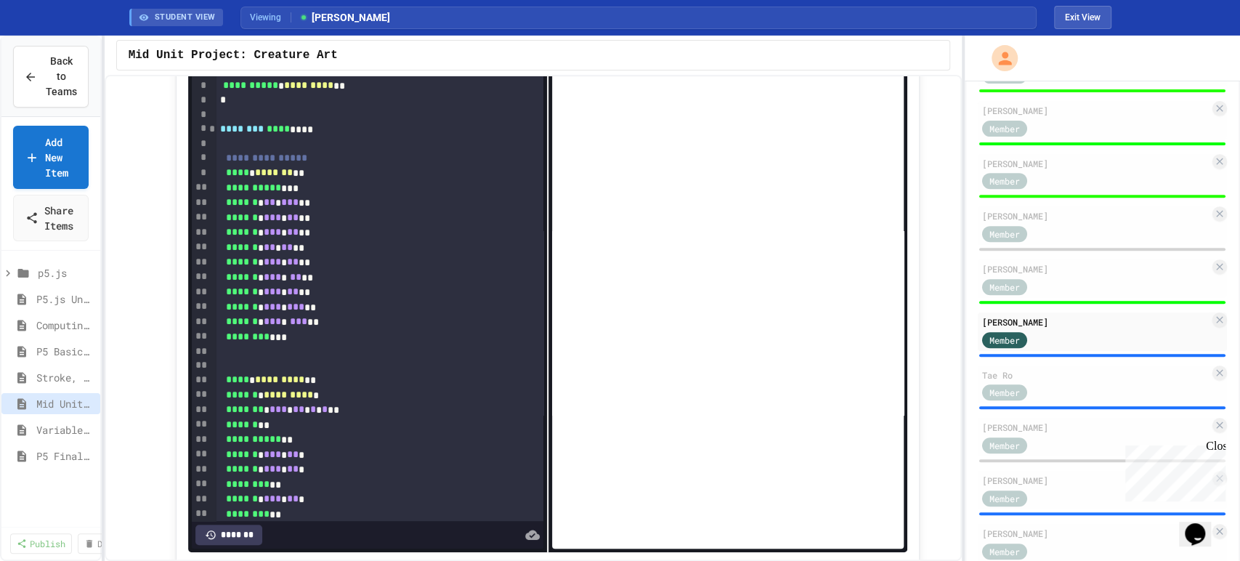
scroll to position [599, 0]
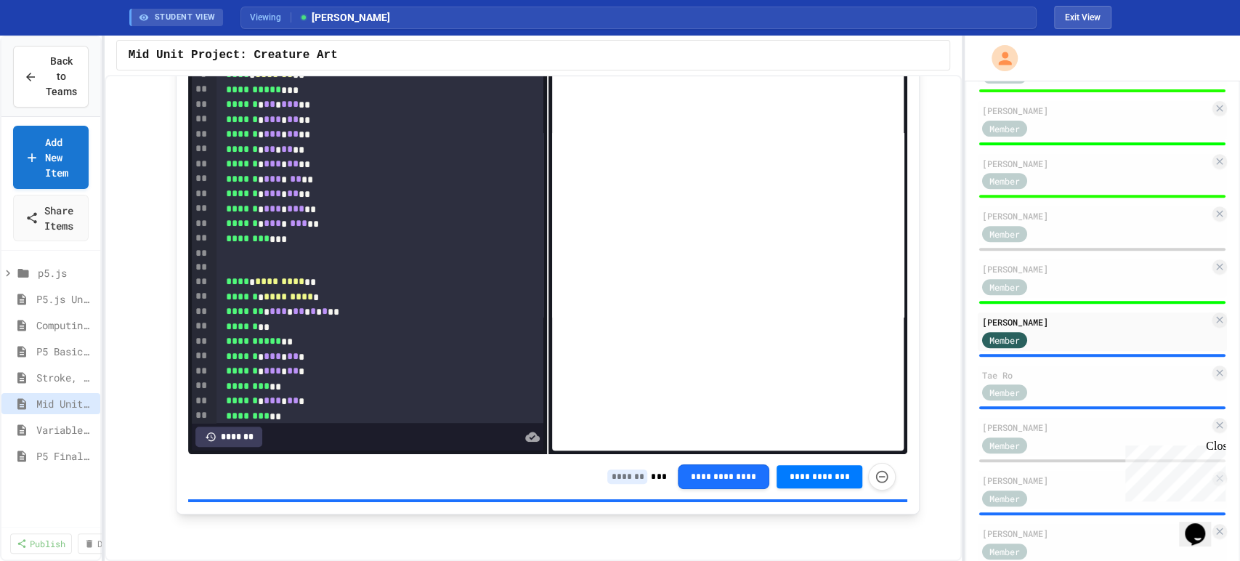
click at [617, 476] on input at bounding box center [627, 476] width 40 height 15
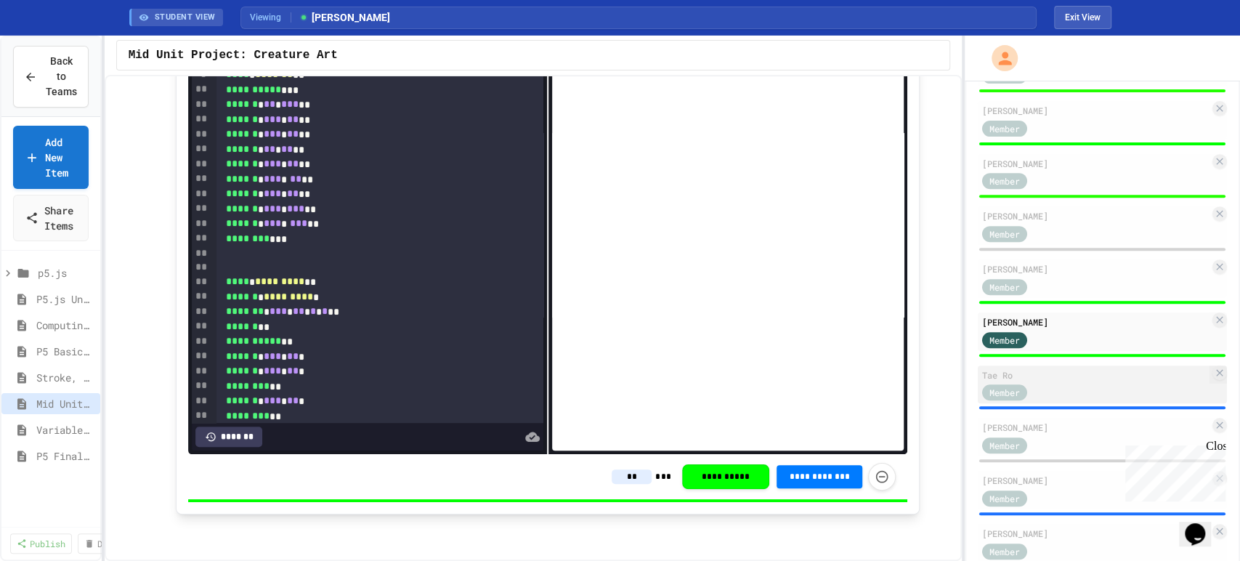
type input "**"
click at [1116, 399] on div "[PERSON_NAME] Member" at bounding box center [1102, 384] width 249 height 38
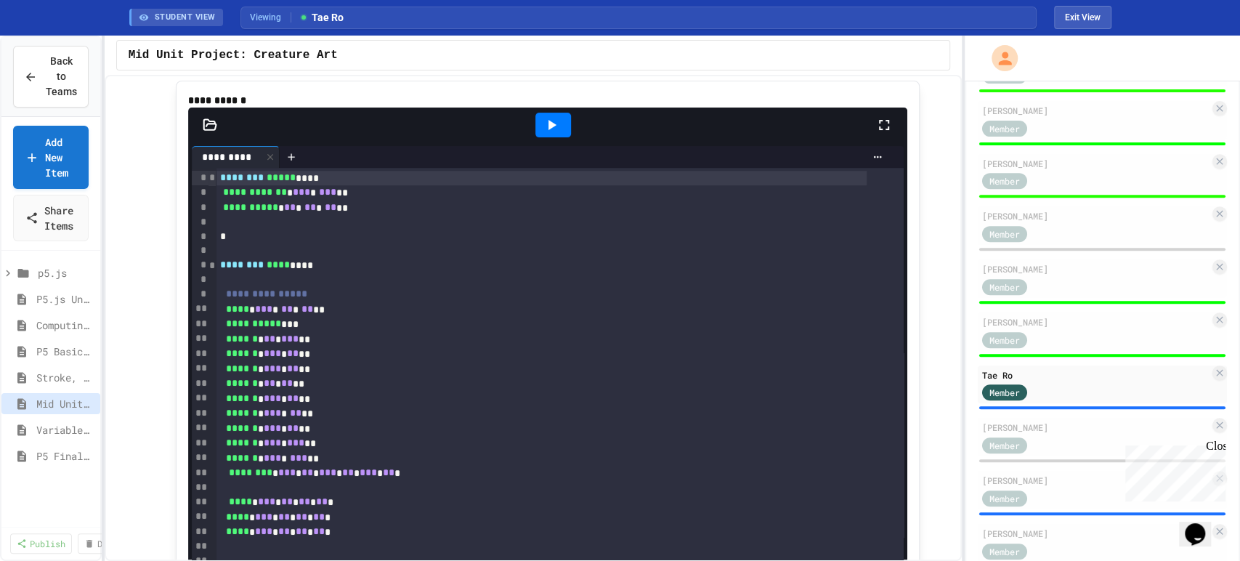
scroll to position [357, 0]
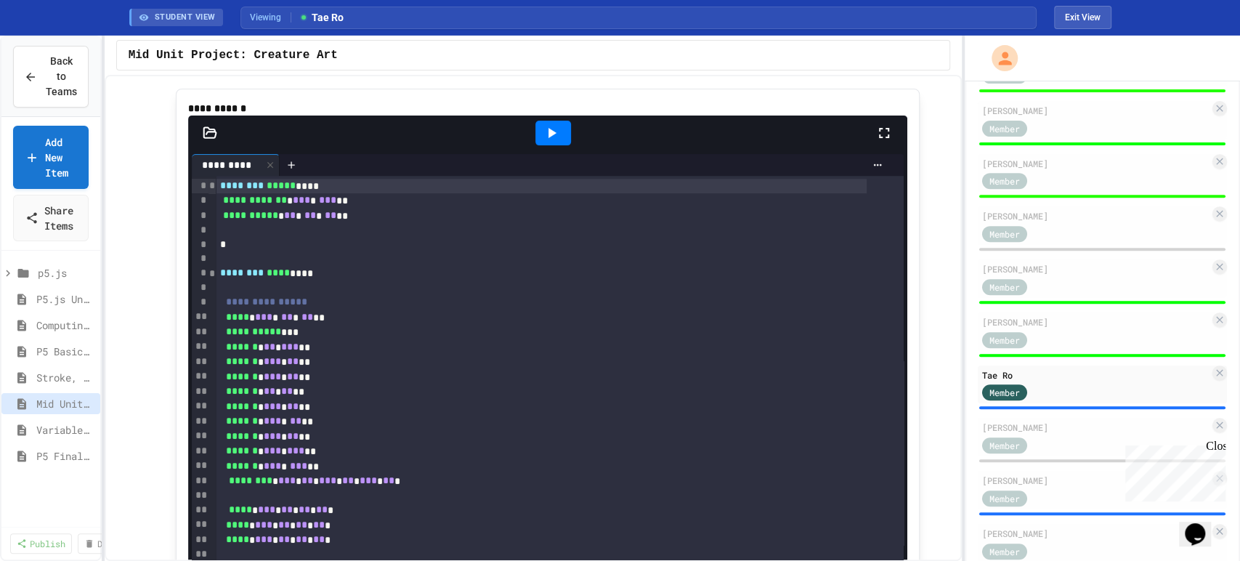
click at [550, 142] on icon at bounding box center [551, 132] width 17 height 17
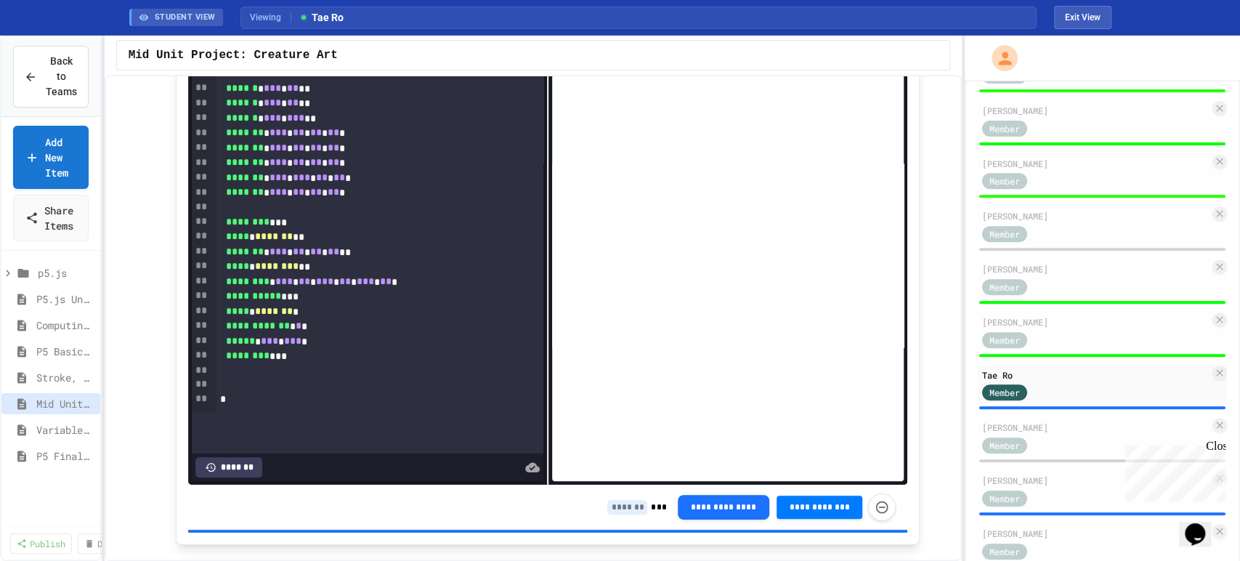
scroll to position [599, 0]
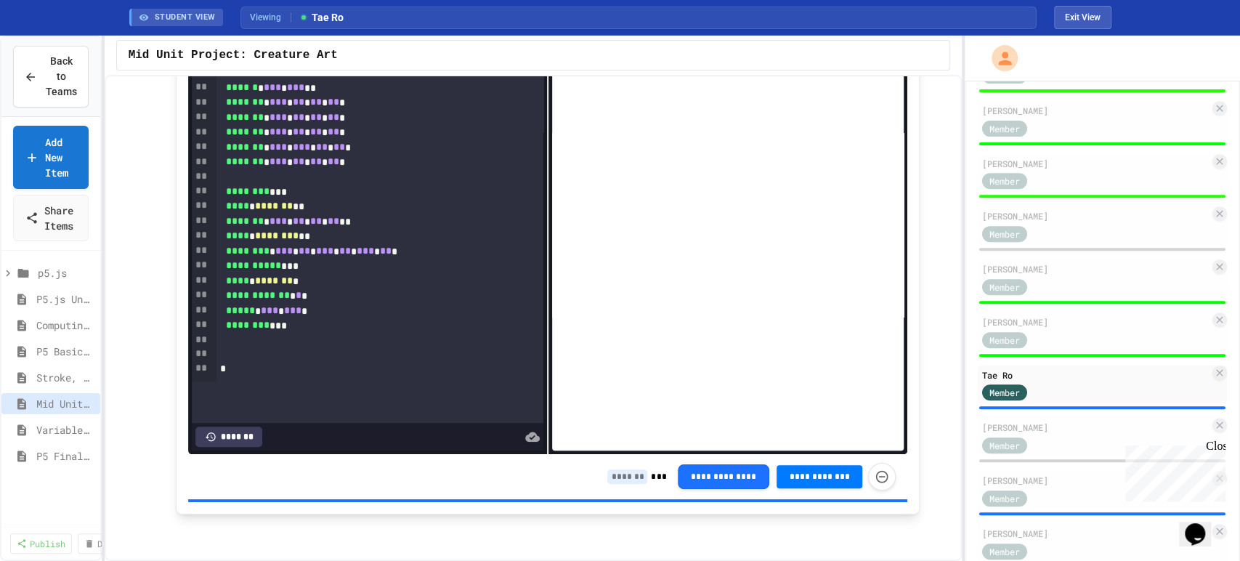
click at [627, 475] on input at bounding box center [627, 476] width 40 height 15
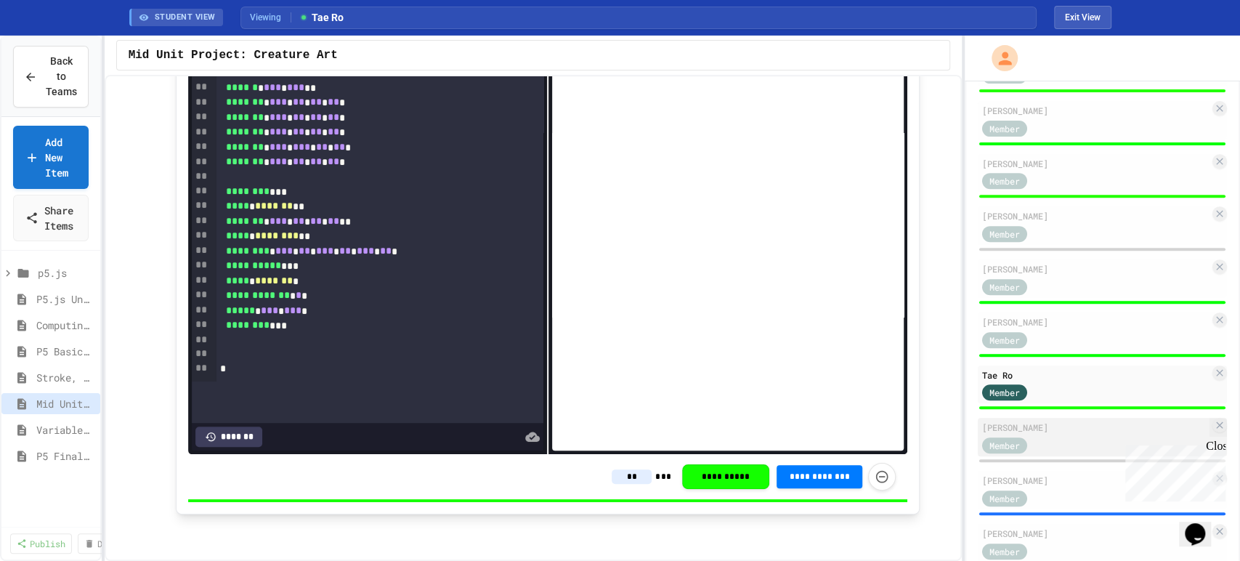
scroll to position [556, 0]
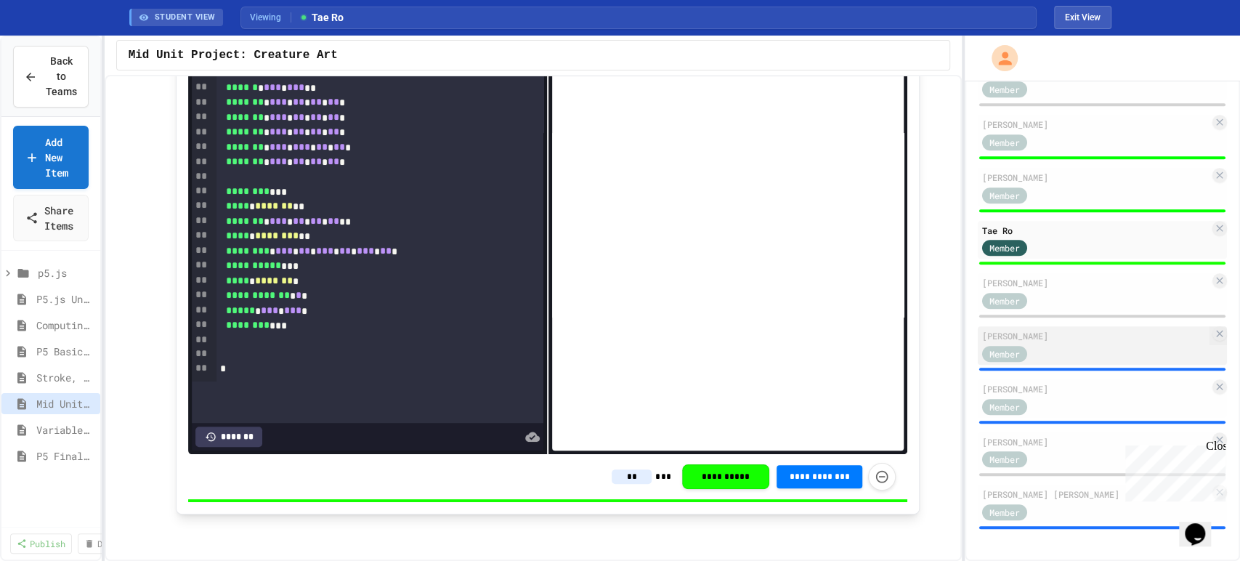
type input "**"
click at [1070, 336] on div "[PERSON_NAME]" at bounding box center [1095, 335] width 227 height 13
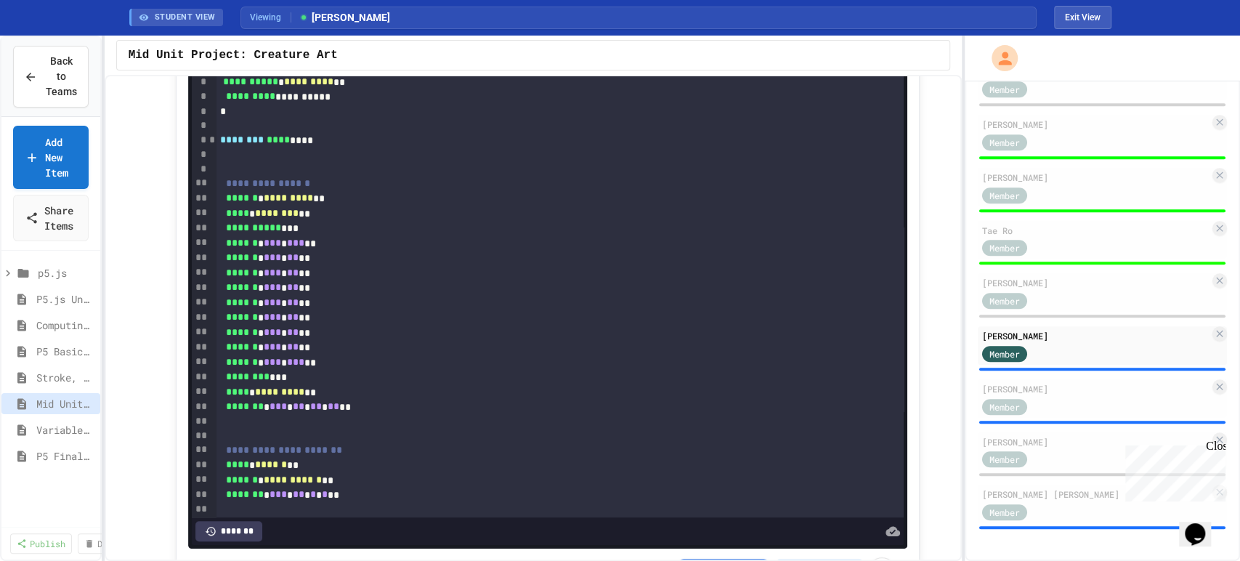
scroll to position [357, 0]
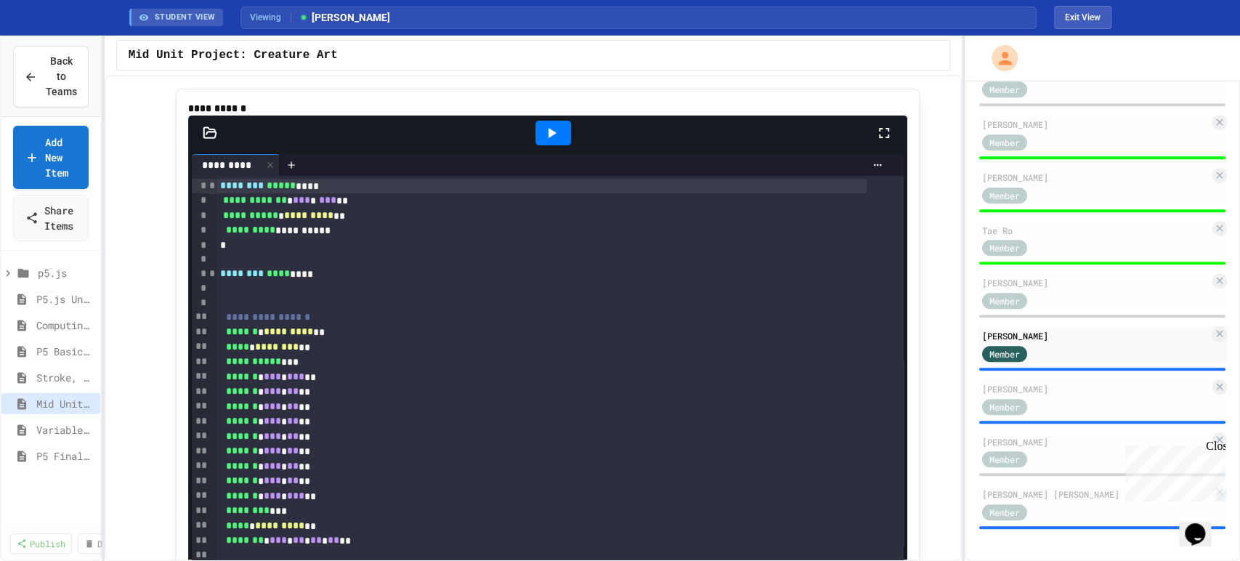
click at [552, 145] on div at bounding box center [553, 133] width 36 height 25
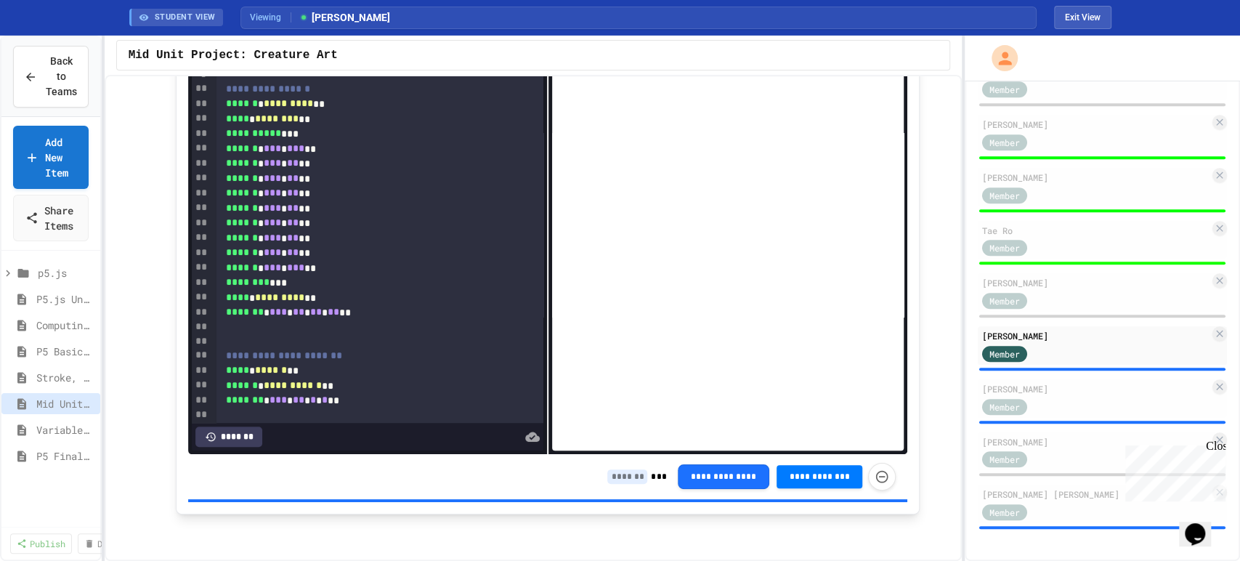
scroll to position [599, 0]
click at [615, 474] on input at bounding box center [627, 476] width 40 height 15
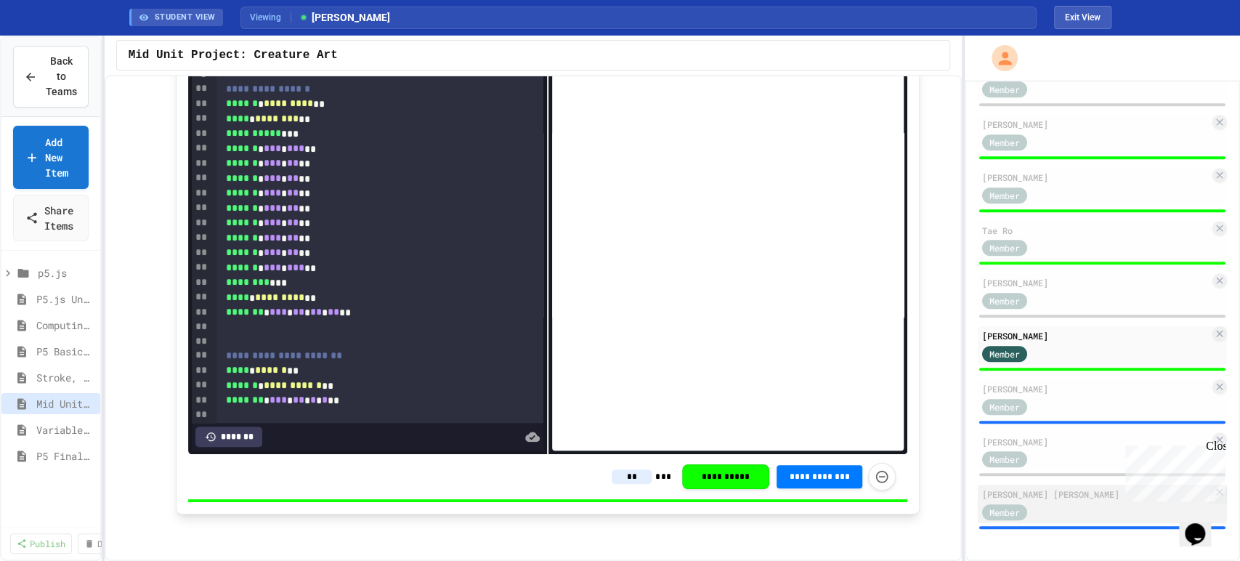
type input "**"
click at [1057, 505] on div "Member" at bounding box center [1095, 511] width 227 height 18
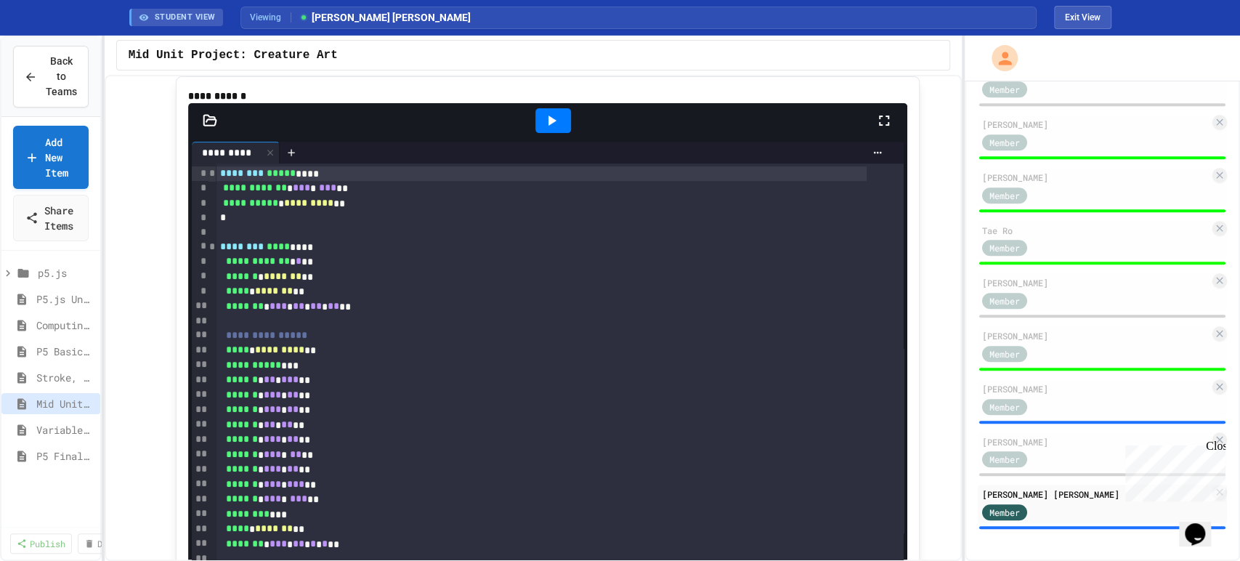
scroll to position [357, 0]
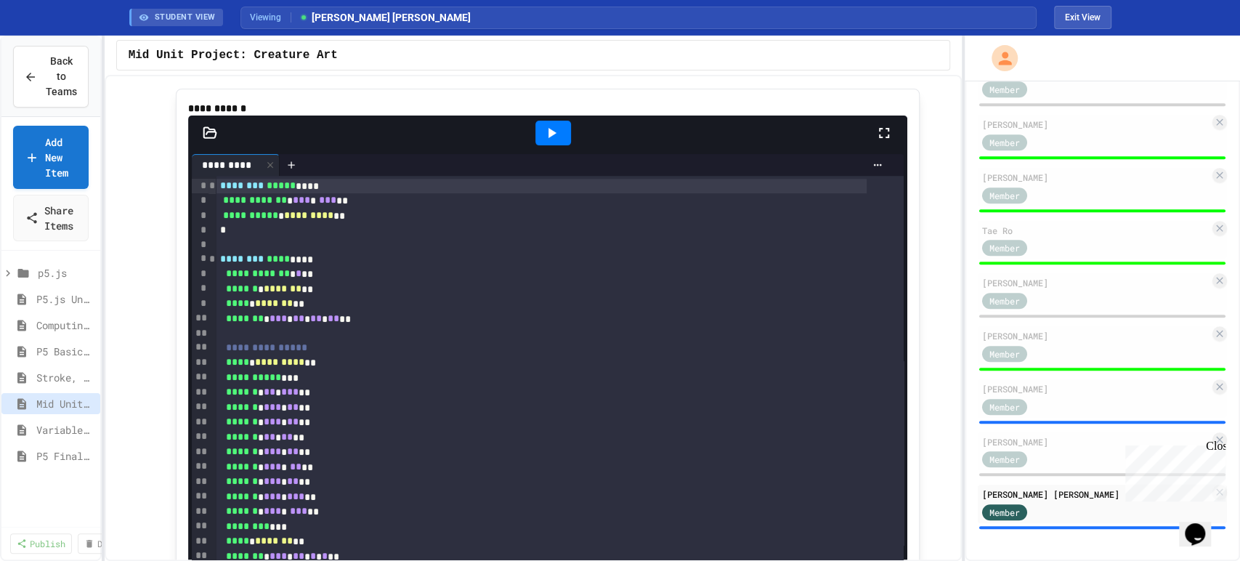
click at [546, 142] on icon at bounding box center [551, 132] width 17 height 17
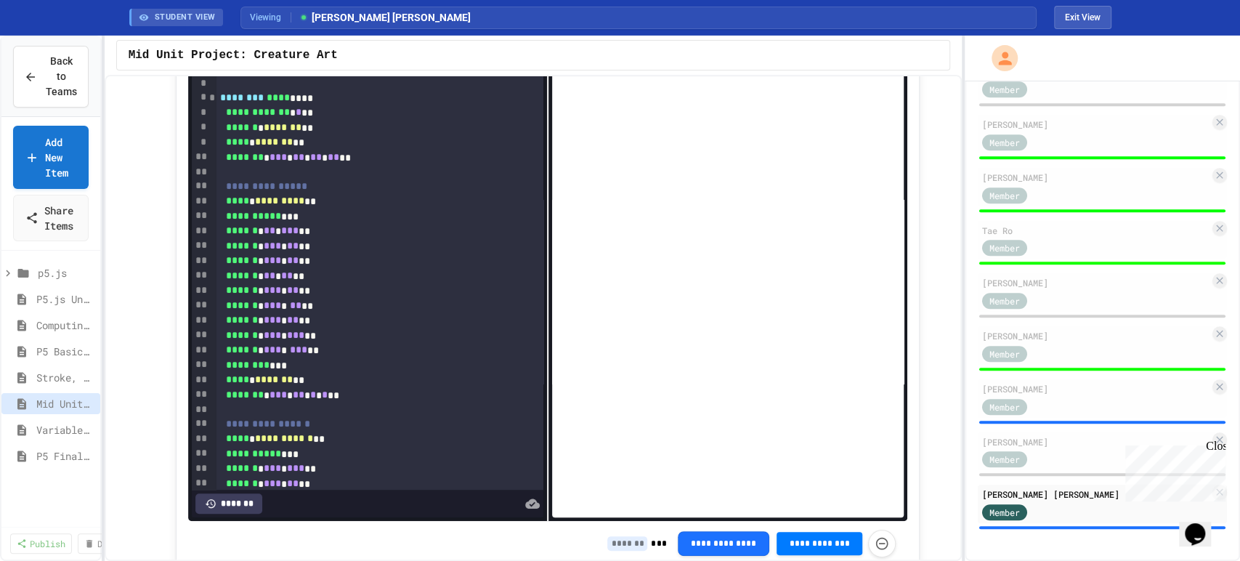
scroll to position [599, 0]
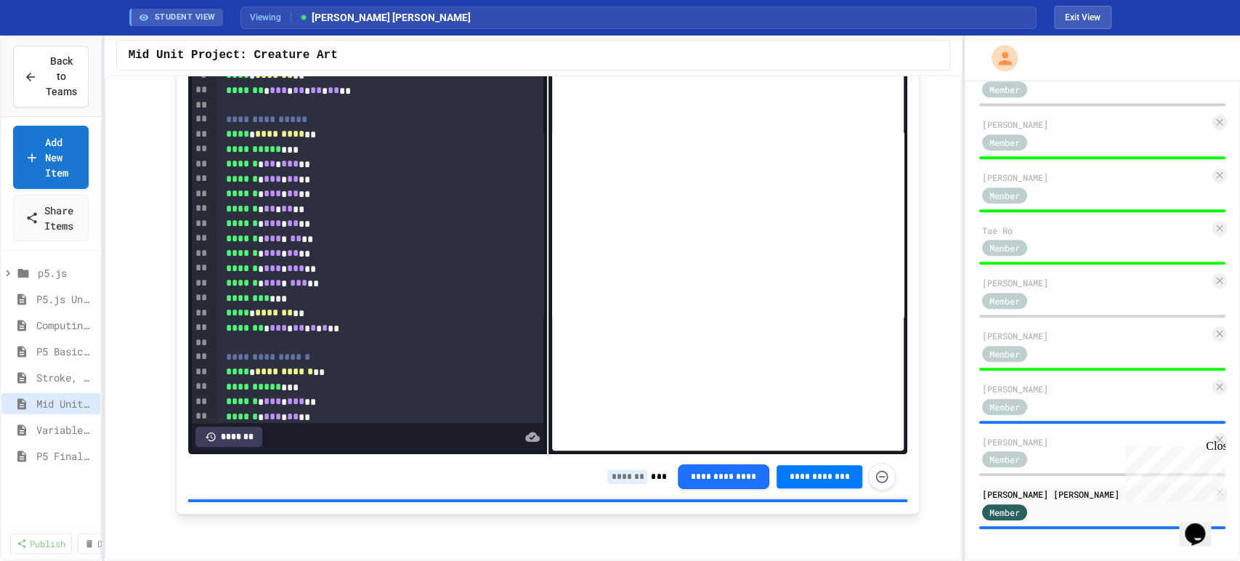
click at [621, 475] on input at bounding box center [627, 476] width 40 height 15
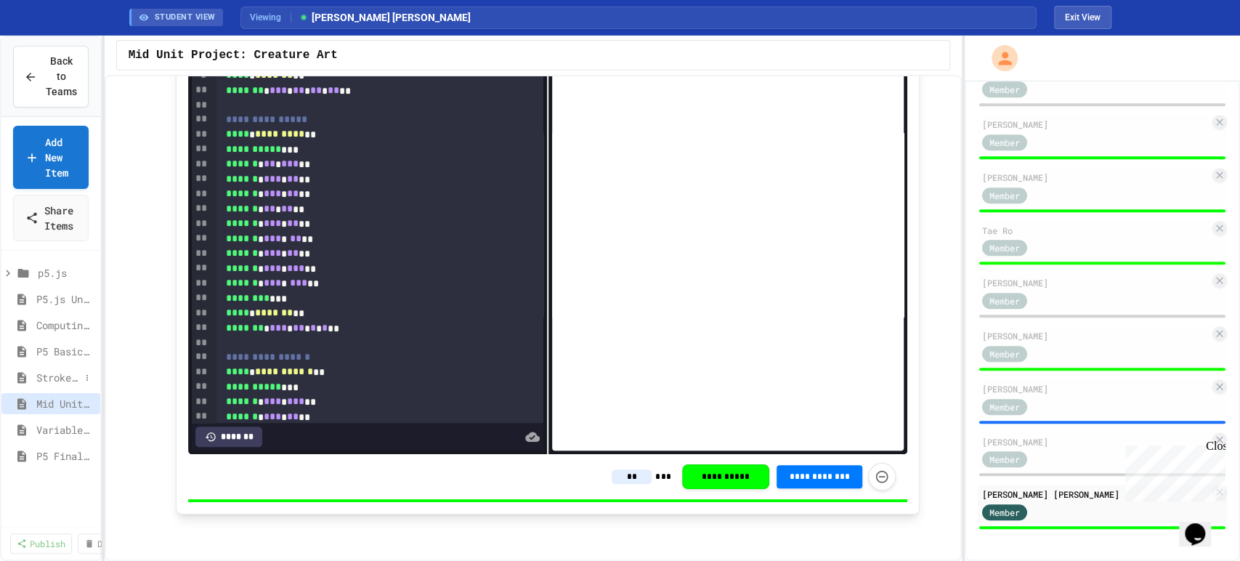
type input "**"
click at [60, 375] on span "Stroke, Paint, Transparency" at bounding box center [58, 377] width 44 height 15
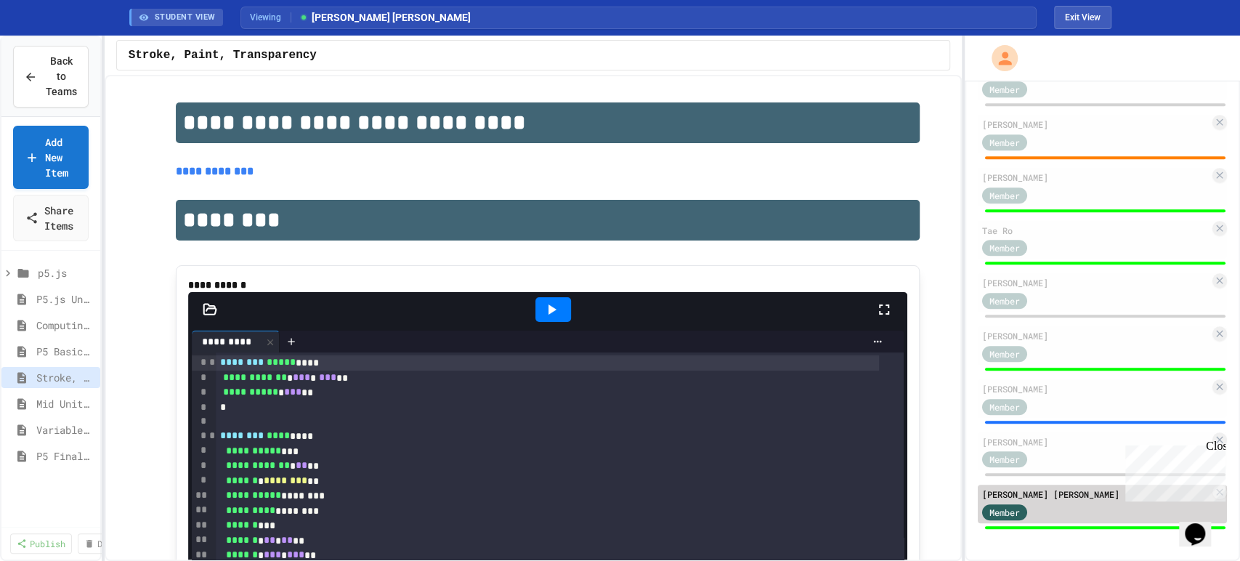
click at [1057, 507] on div "Member" at bounding box center [1095, 511] width 227 height 18
click at [47, 428] on span "Variables/Conditionals/Animation" at bounding box center [58, 429] width 44 height 15
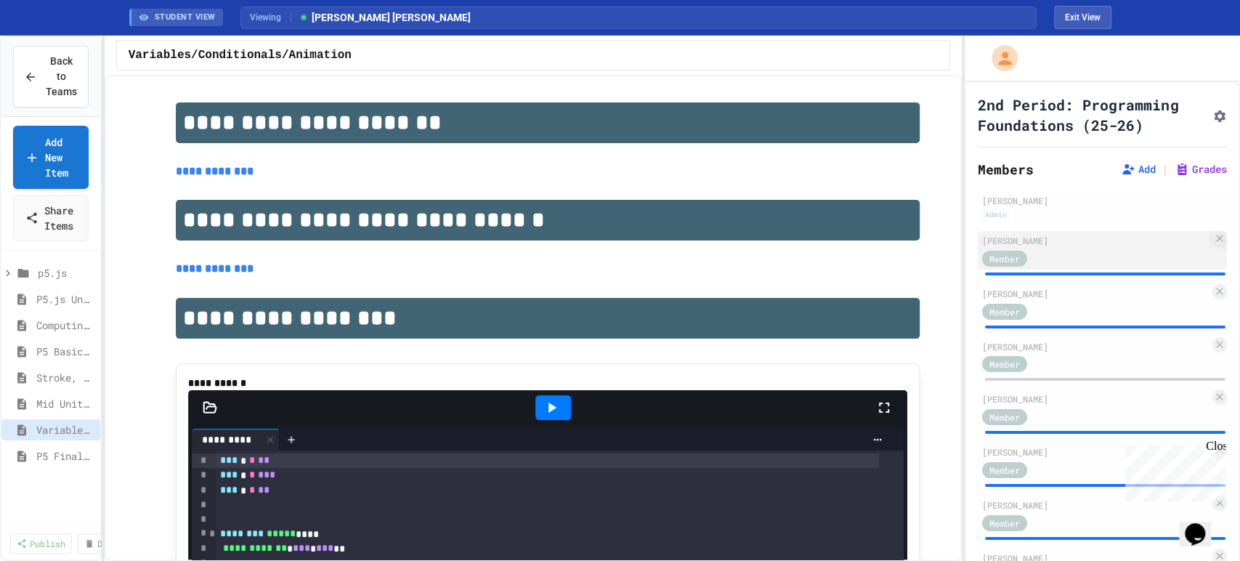
click at [1099, 267] on div "Member" at bounding box center [1095, 257] width 227 height 18
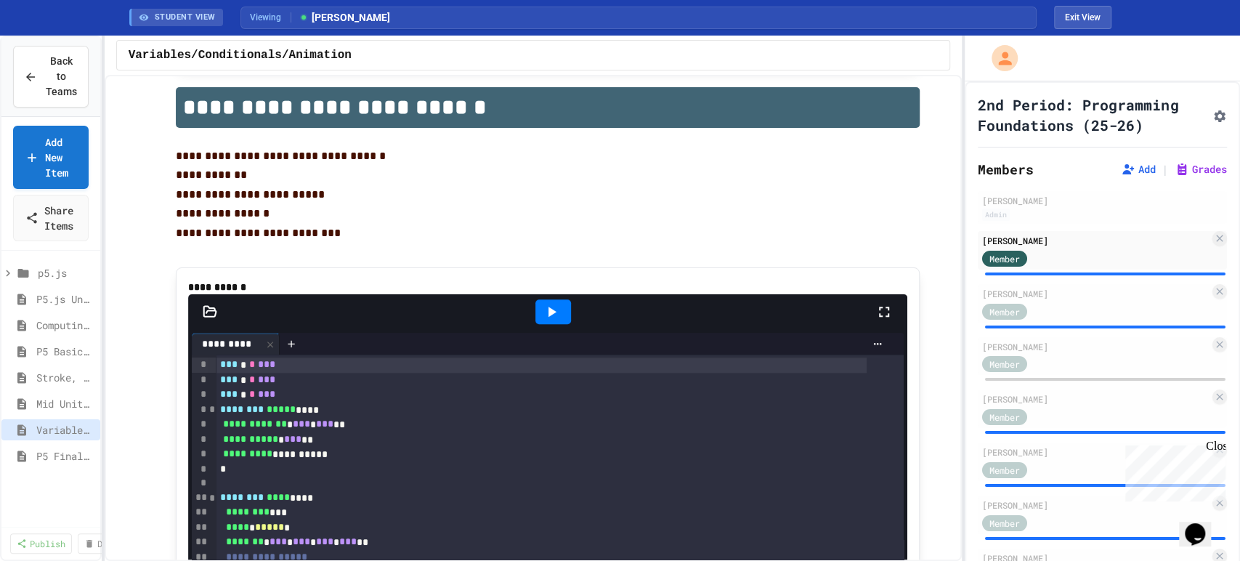
scroll to position [1049, 0]
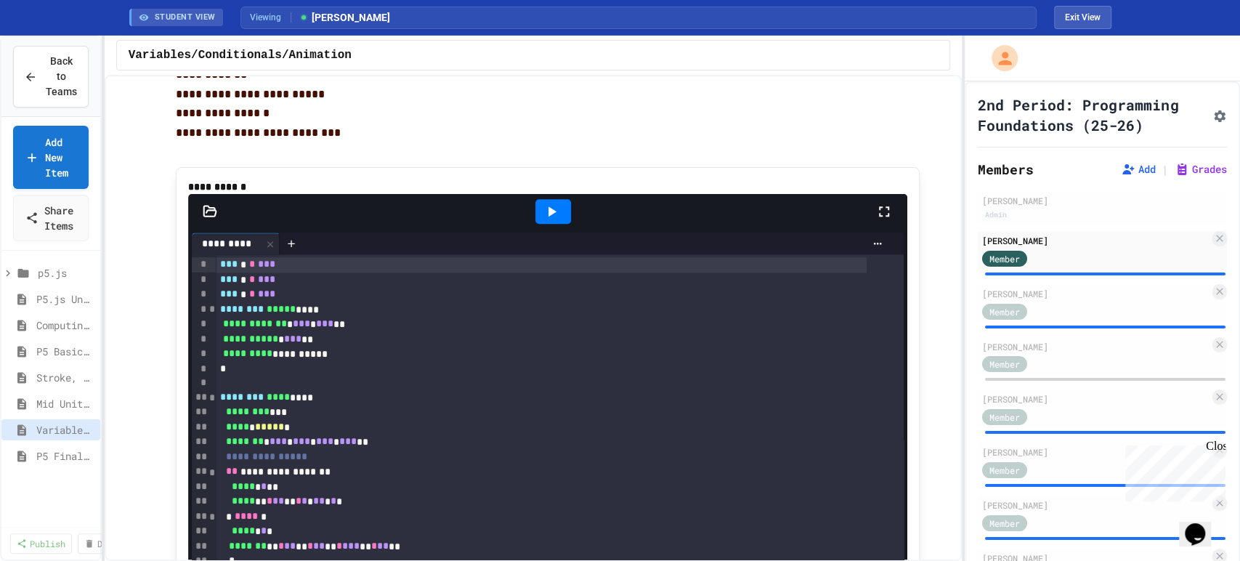
click at [550, 220] on icon at bounding box center [551, 211] width 17 height 17
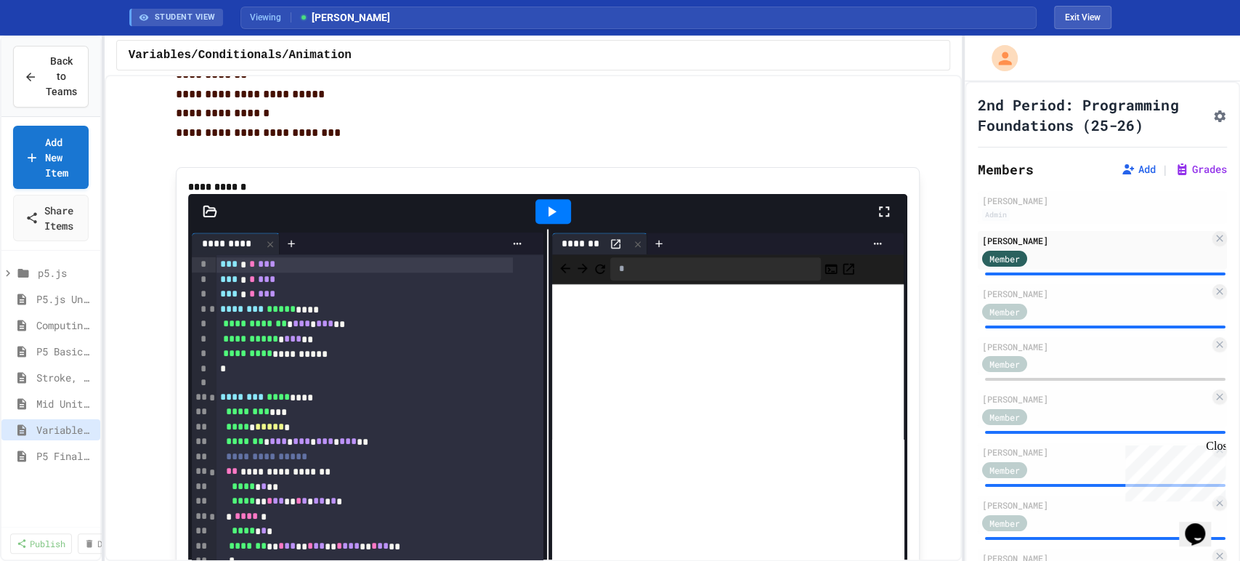
click at [879, 216] on icon at bounding box center [884, 211] width 10 height 10
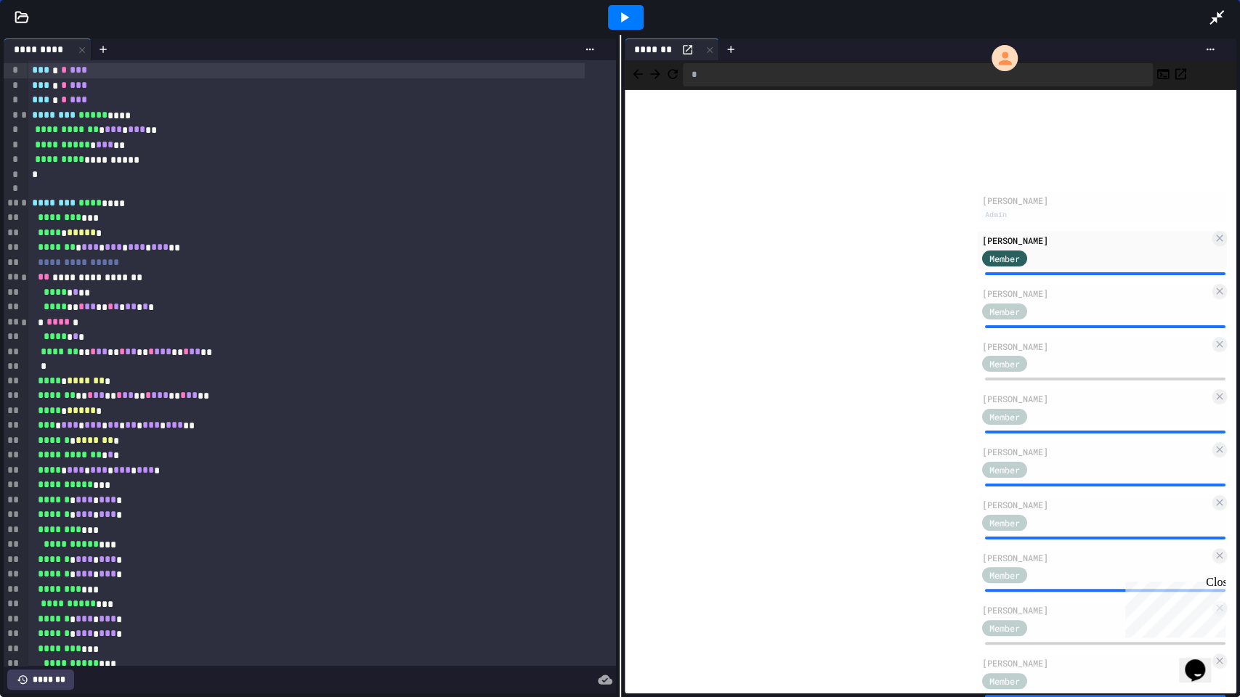
click at [1216, 16] on icon at bounding box center [1216, 17] width 15 height 15
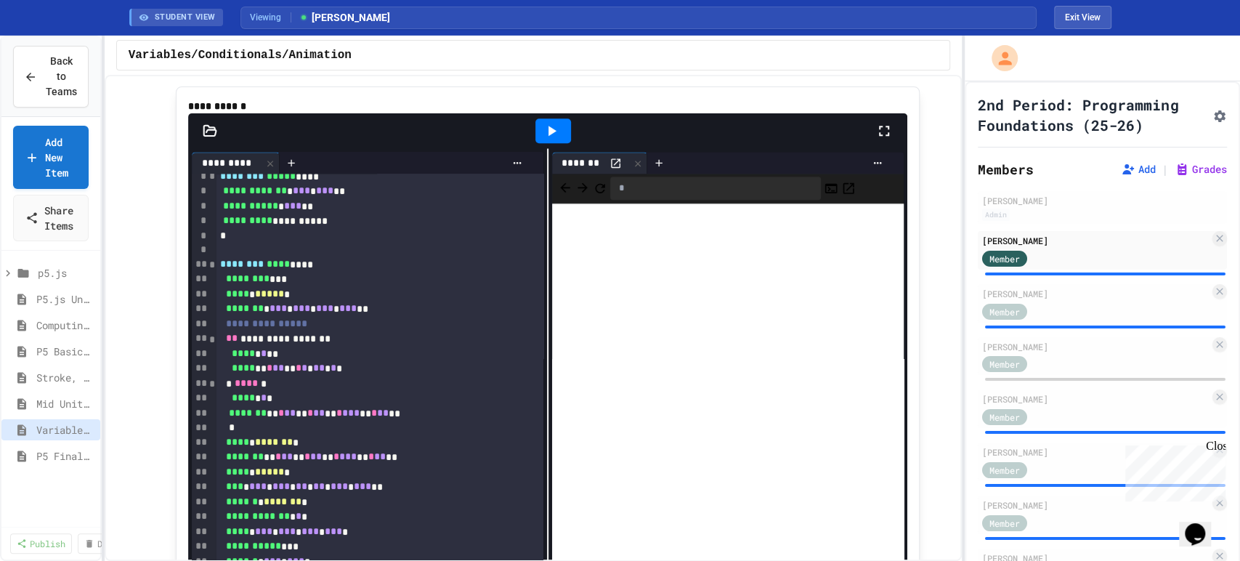
scroll to position [81, 0]
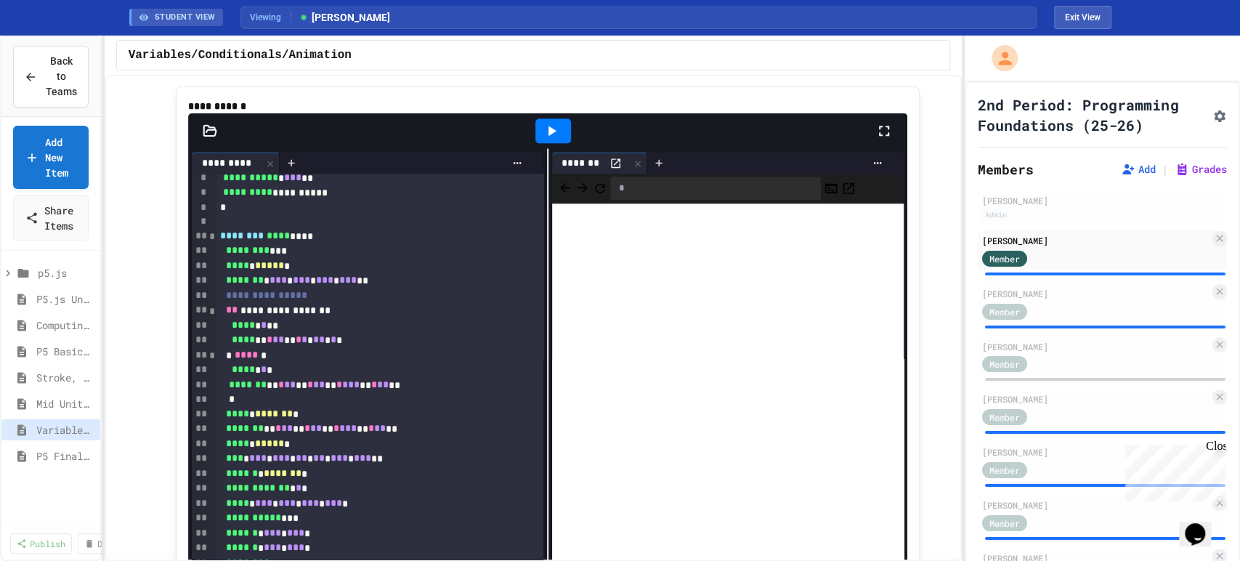
click at [550, 139] on icon at bounding box center [551, 130] width 17 height 17
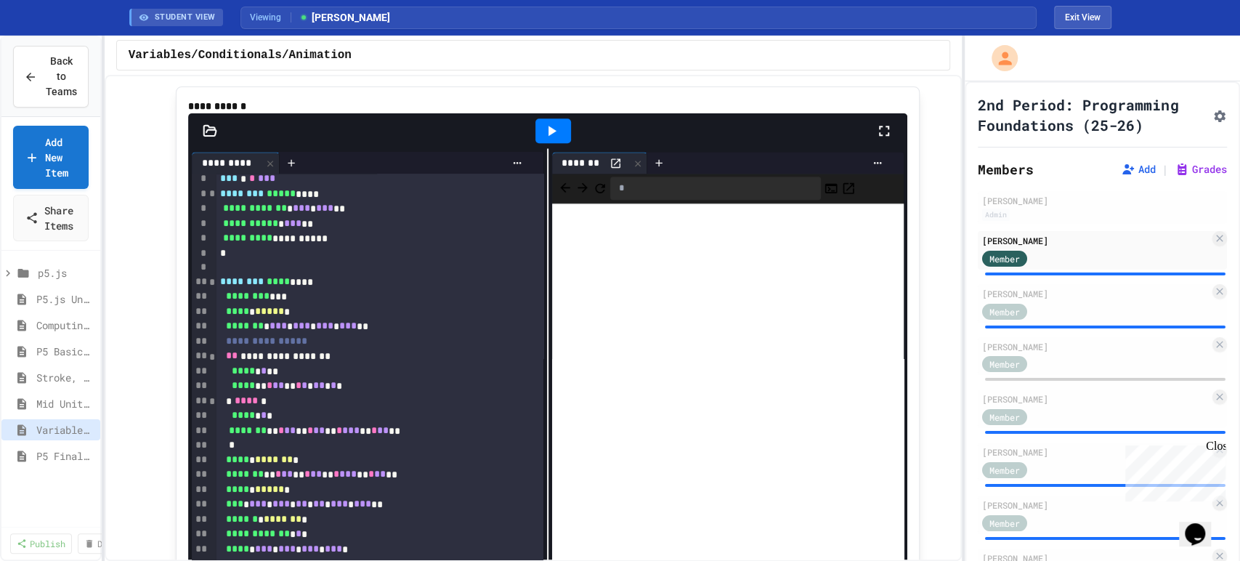
scroll to position [0, 0]
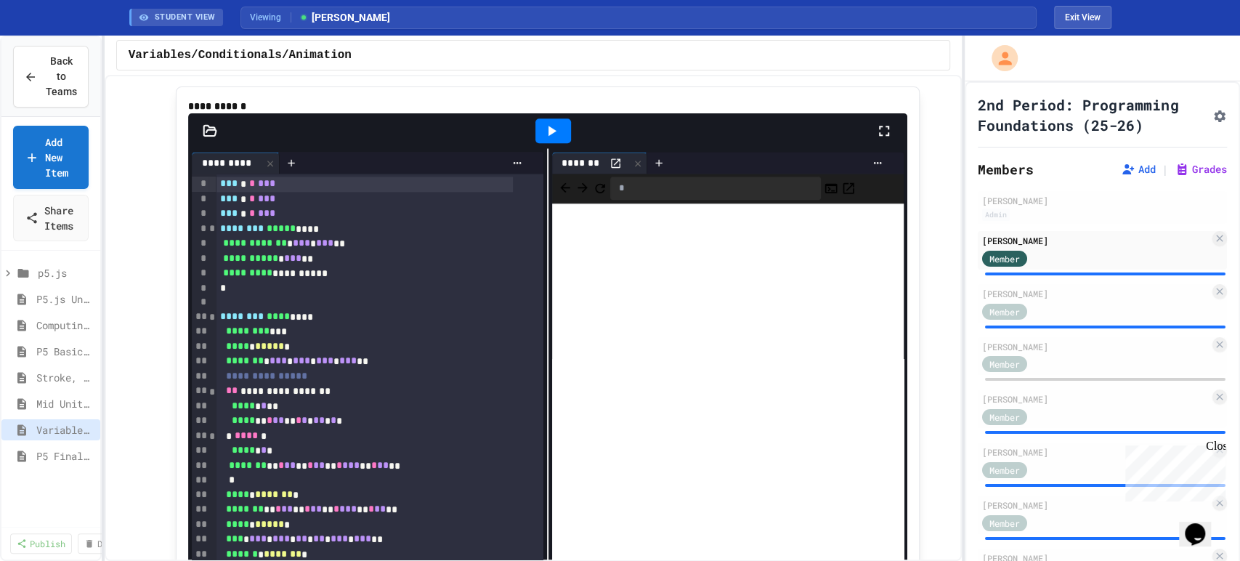
click at [220, 188] on span "***" at bounding box center [228, 183] width 17 height 10
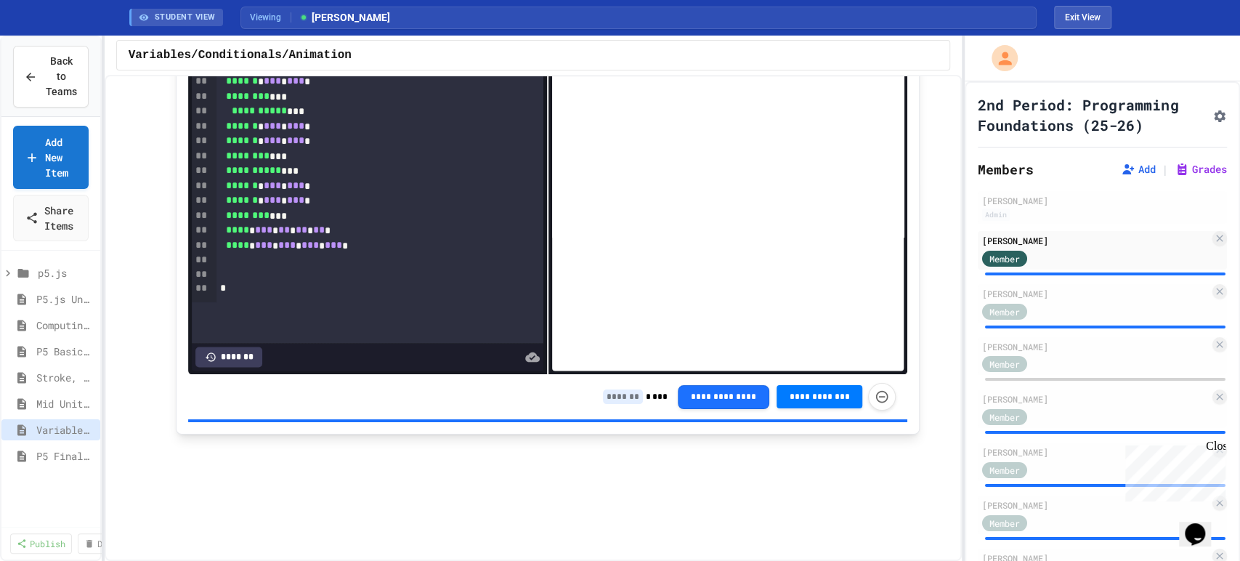
scroll to position [1533, 0]
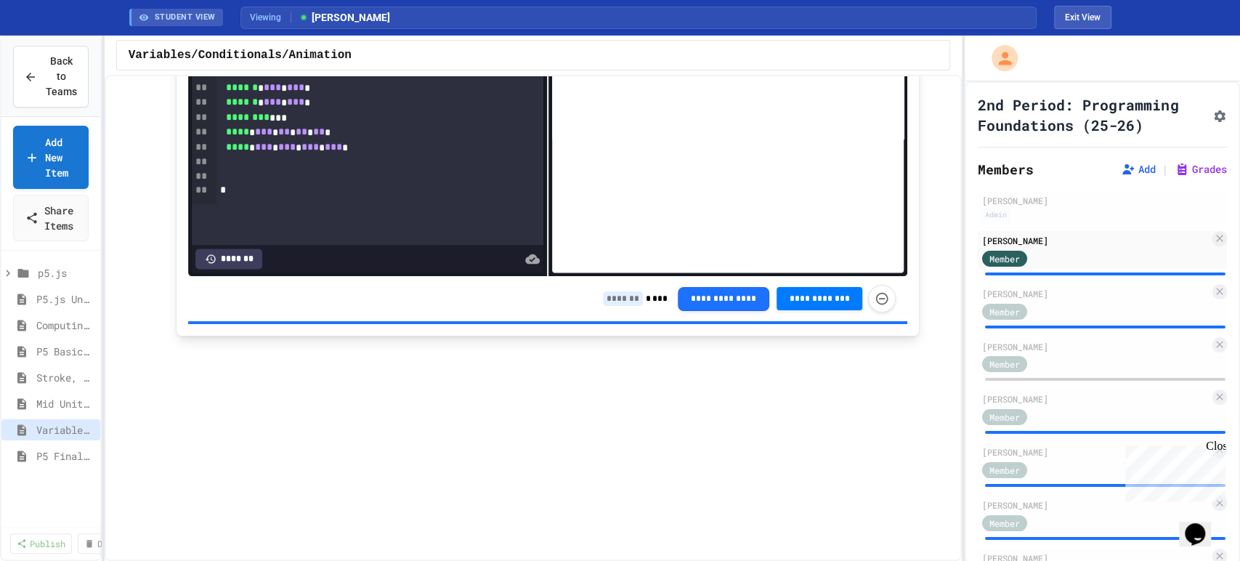
click at [617, 306] on input at bounding box center [623, 298] width 40 height 15
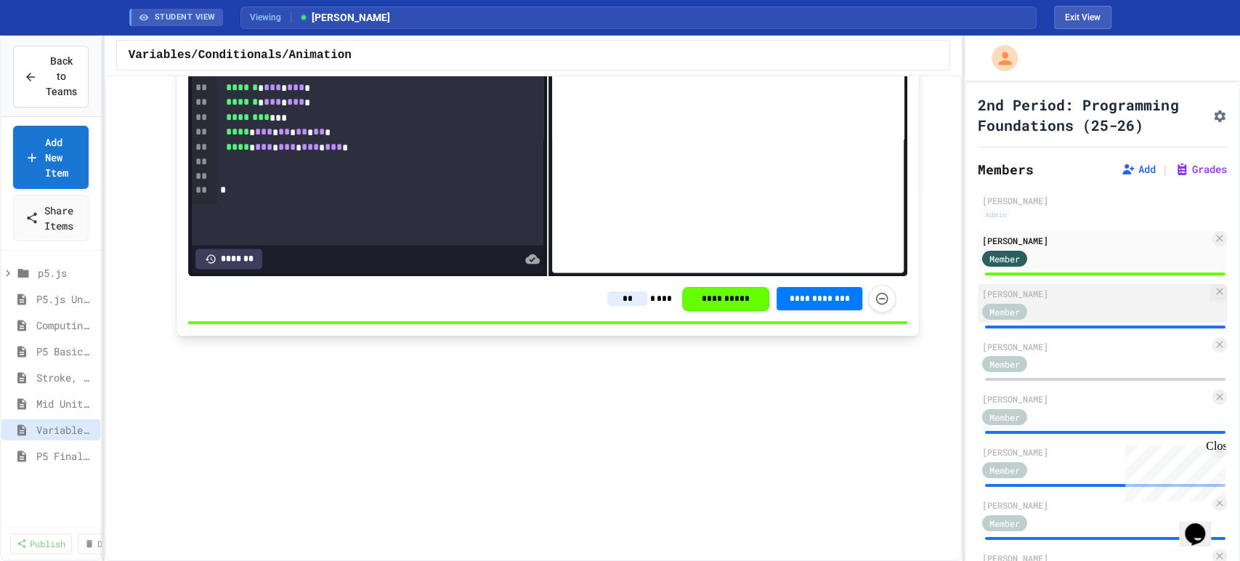
type input "**"
click at [1100, 320] on div "Member" at bounding box center [1095, 310] width 227 height 18
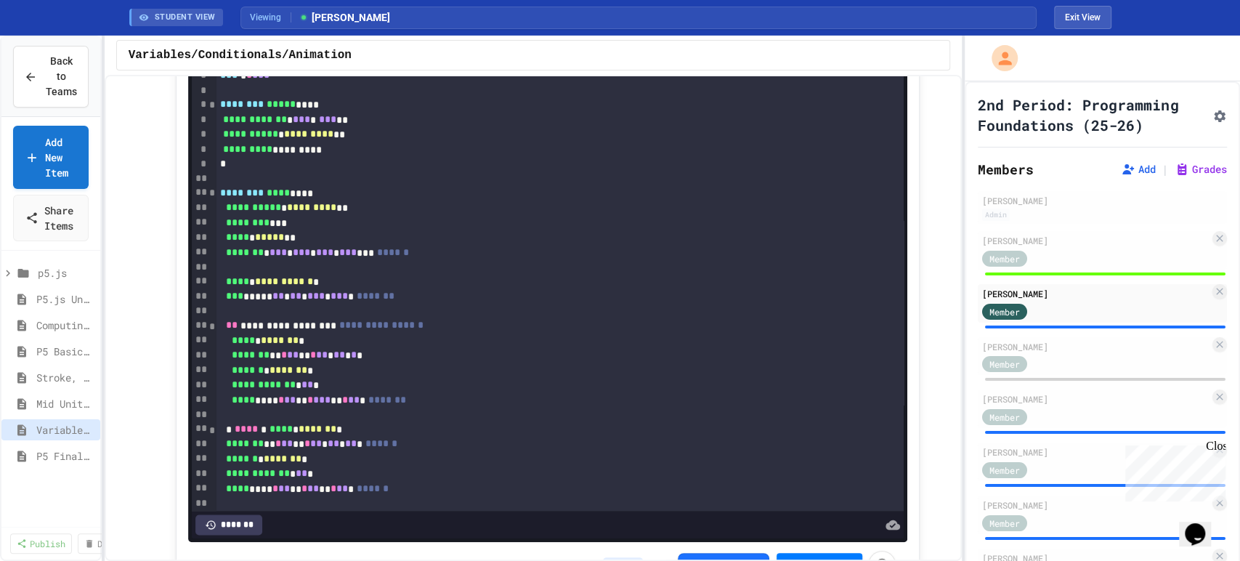
scroll to position [1129, 0]
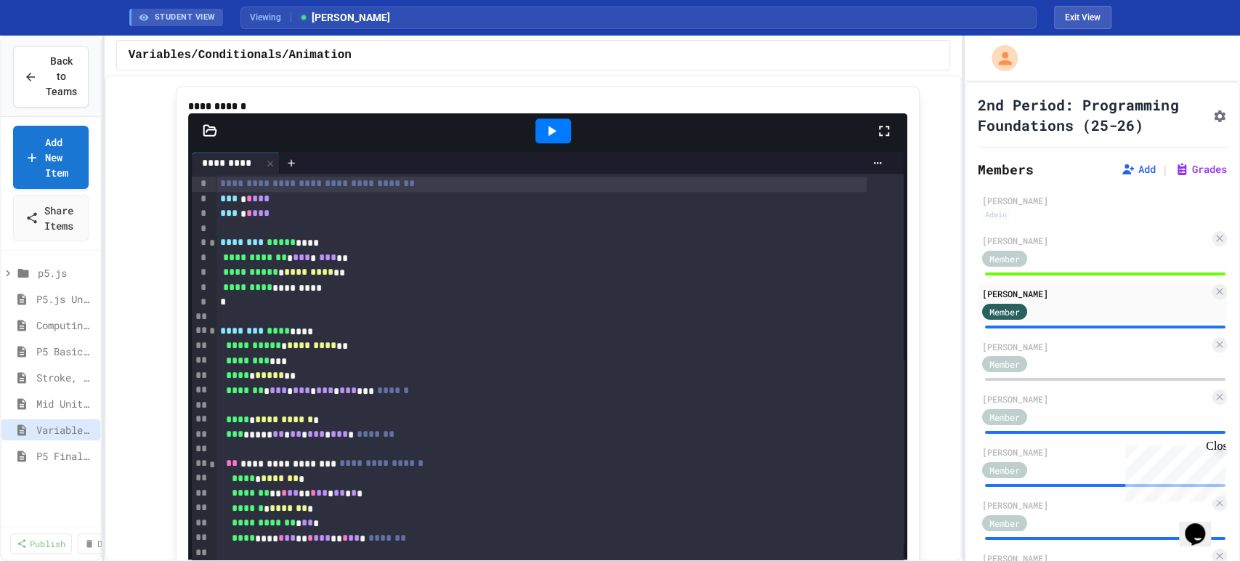
click at [547, 139] on icon at bounding box center [551, 130] width 17 height 17
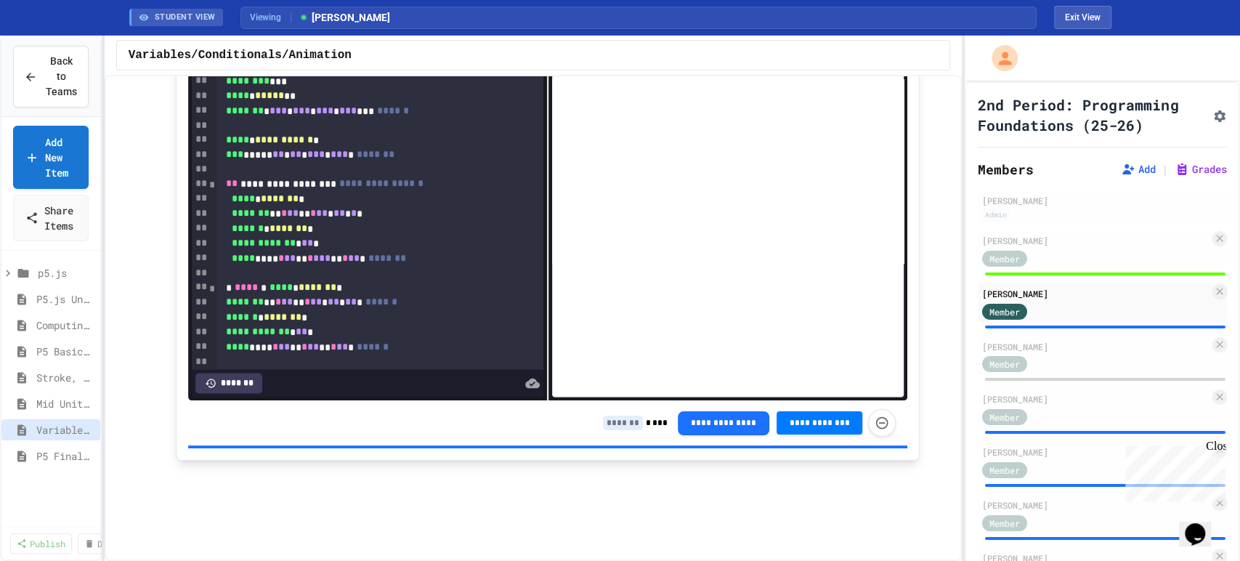
scroll to position [1614, 0]
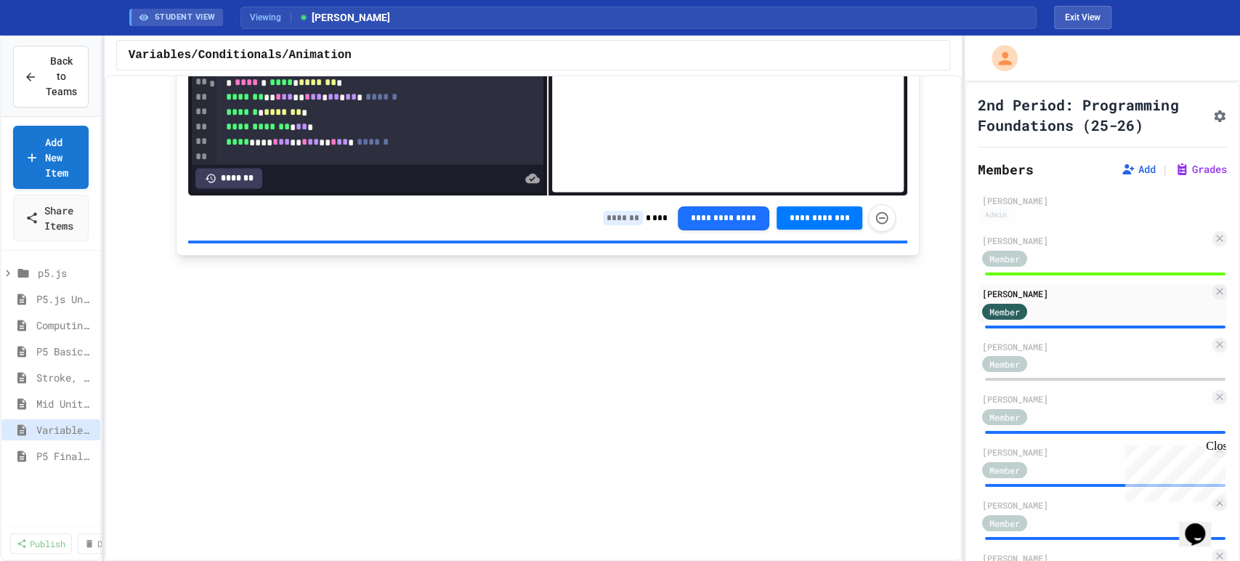
click at [616, 225] on input at bounding box center [623, 218] width 40 height 15
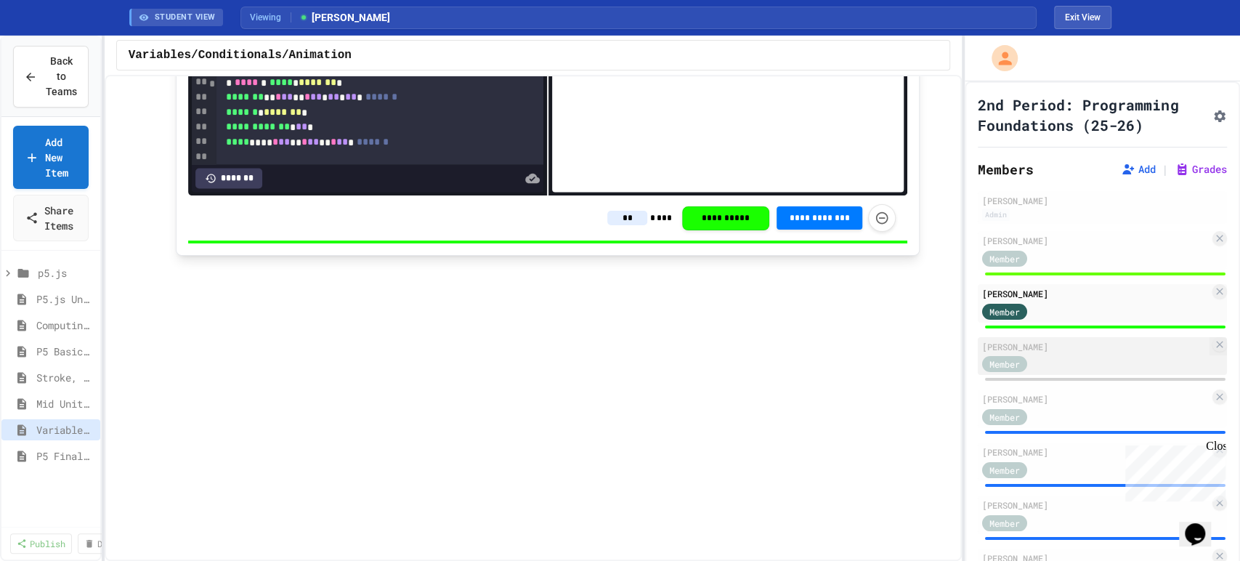
type input "**"
click at [1063, 373] on div "Member" at bounding box center [1095, 363] width 227 height 18
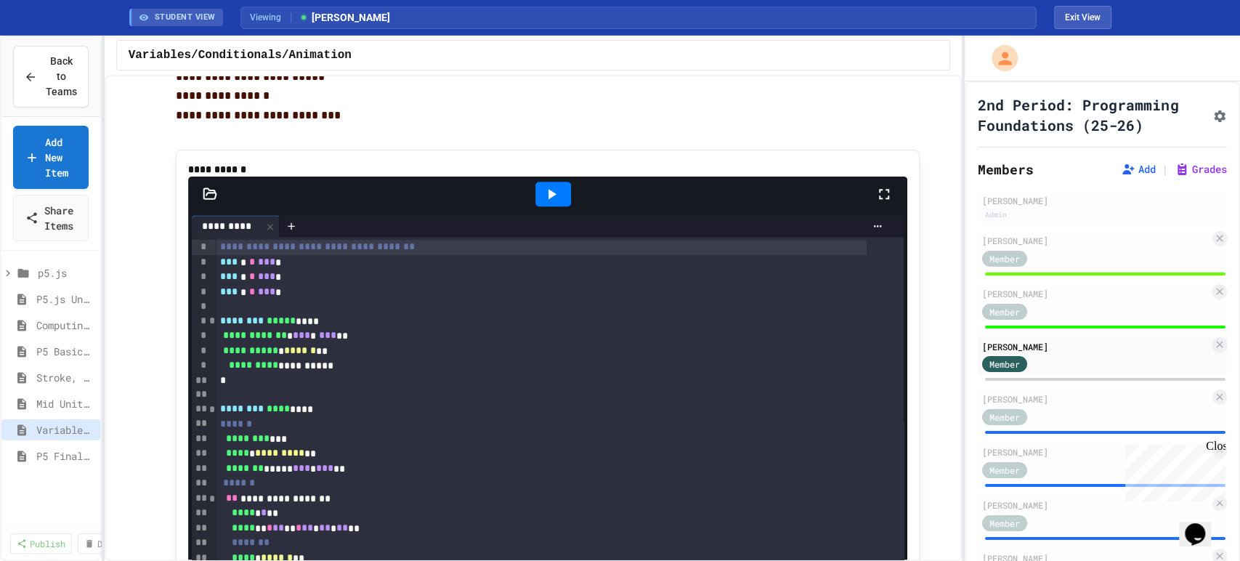
scroll to position [1049, 0]
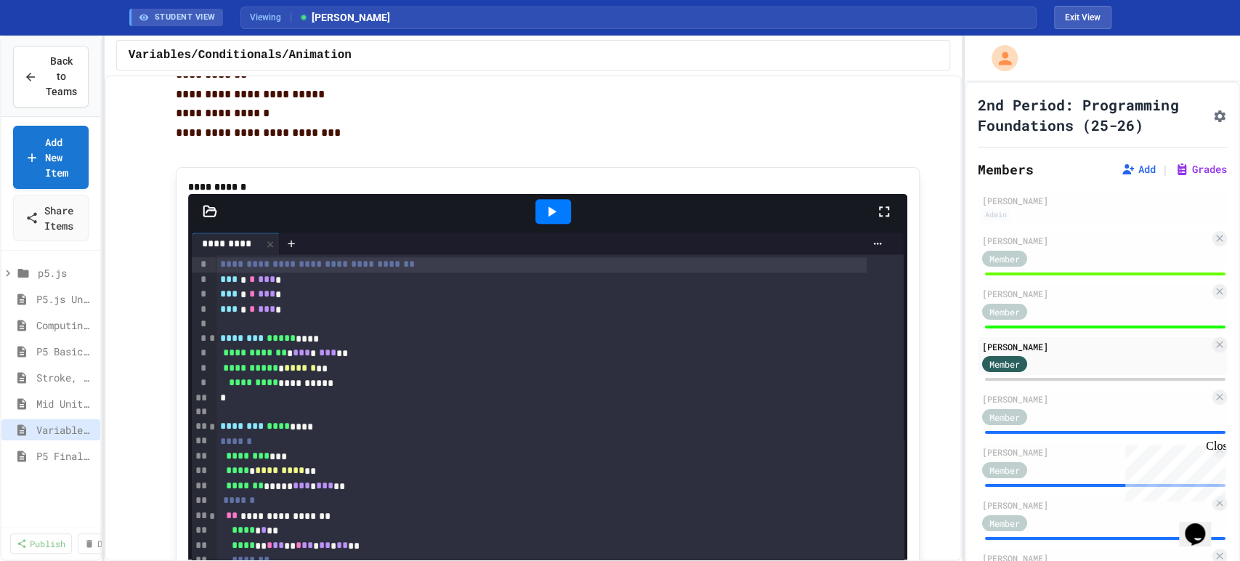
click at [548, 216] on icon at bounding box center [552, 211] width 8 height 10
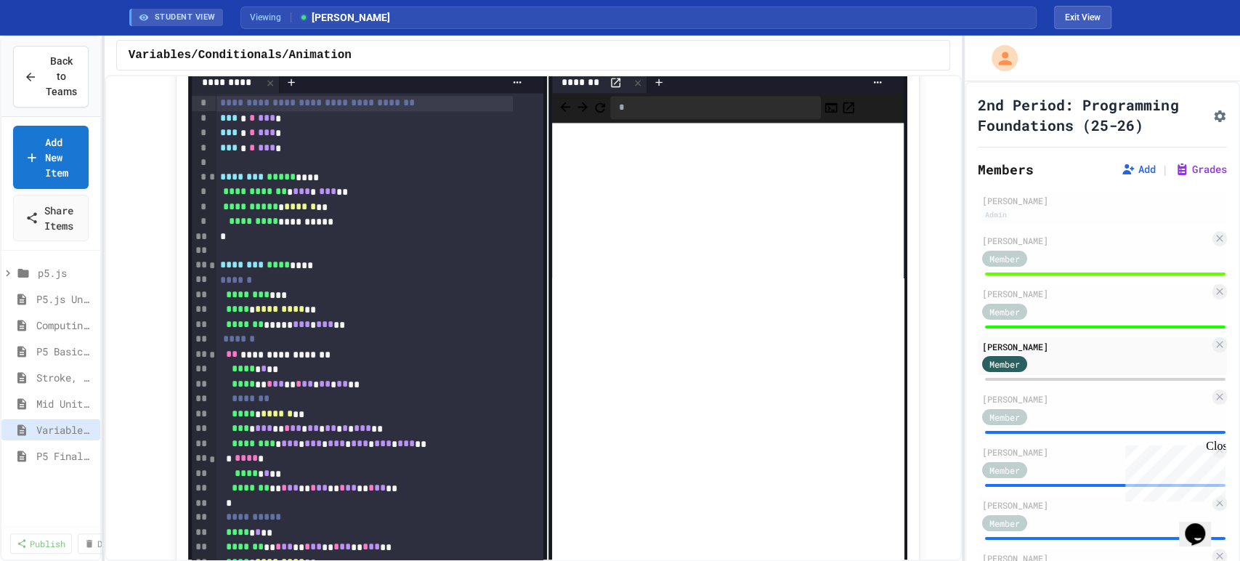
scroll to position [1533, 0]
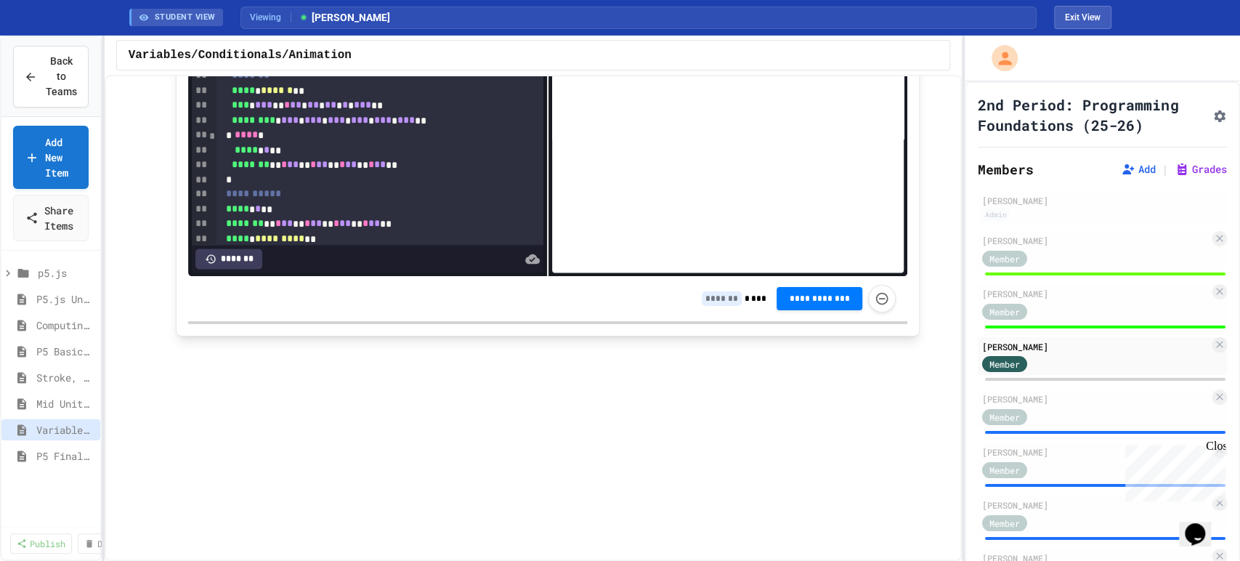
click at [713, 306] on input at bounding box center [722, 298] width 40 height 15
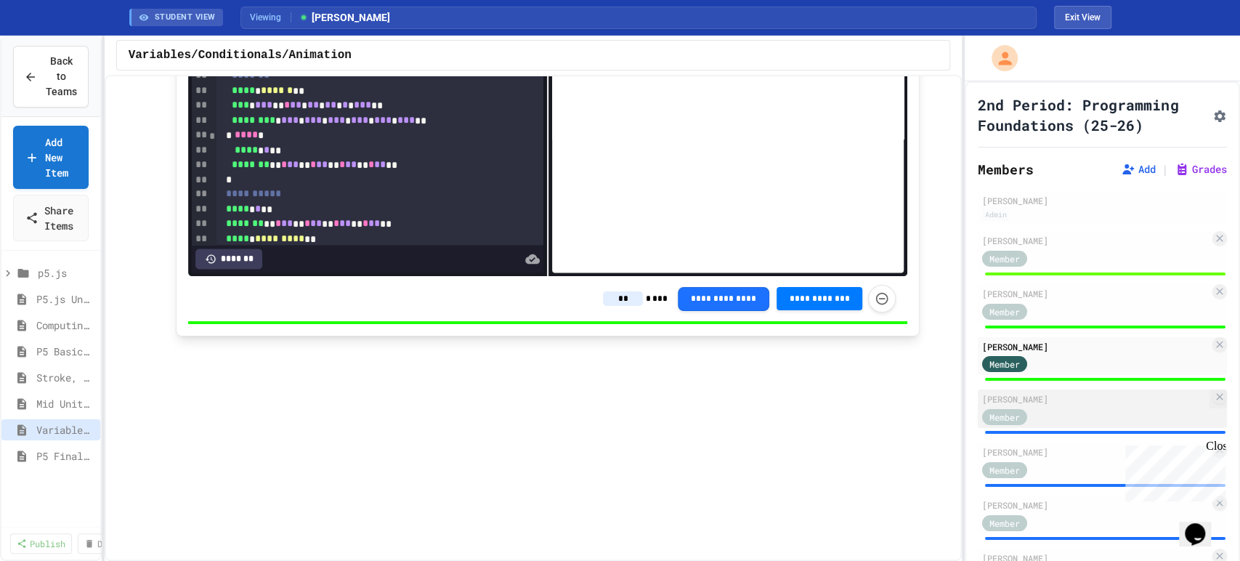
type input "**"
click at [1067, 425] on div "Member" at bounding box center [1095, 416] width 227 height 18
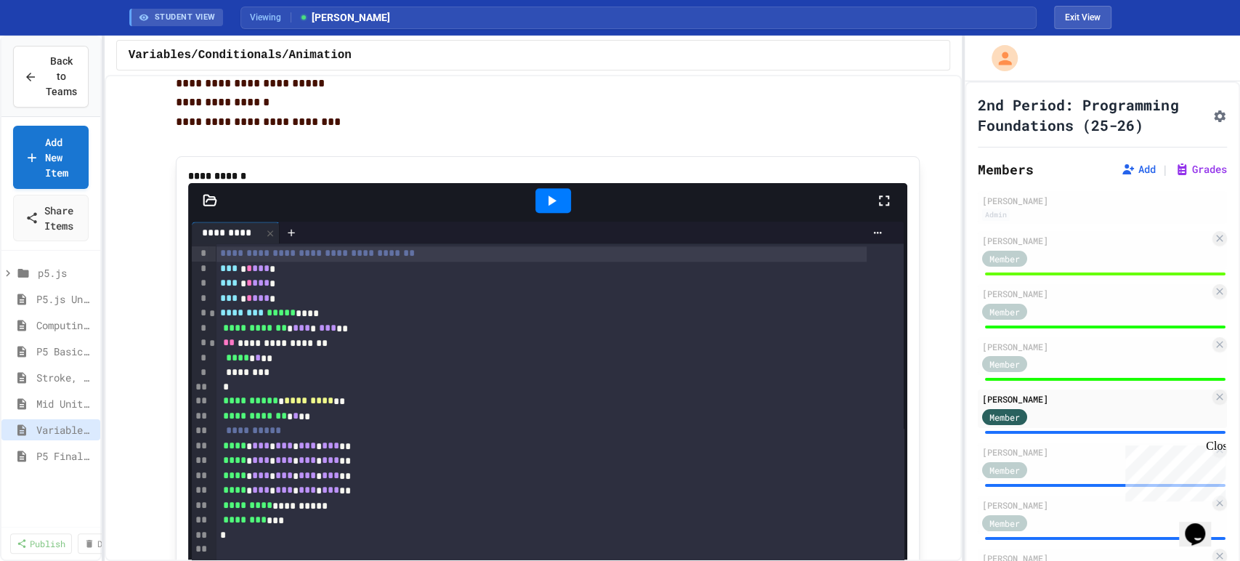
scroll to position [1049, 0]
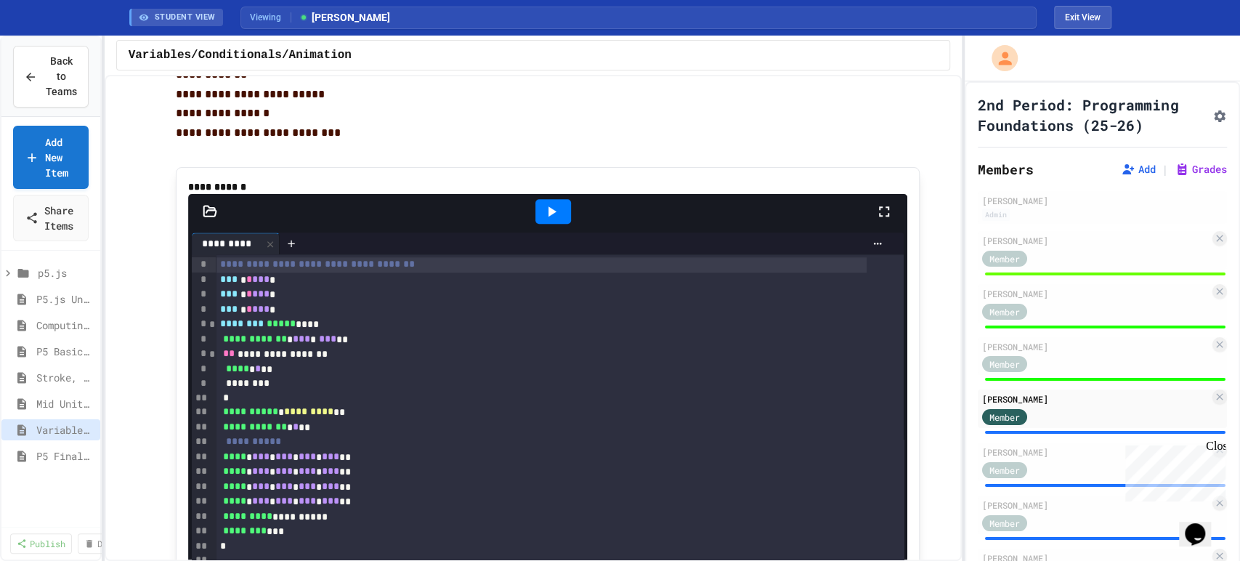
click at [544, 220] on icon at bounding box center [551, 211] width 17 height 17
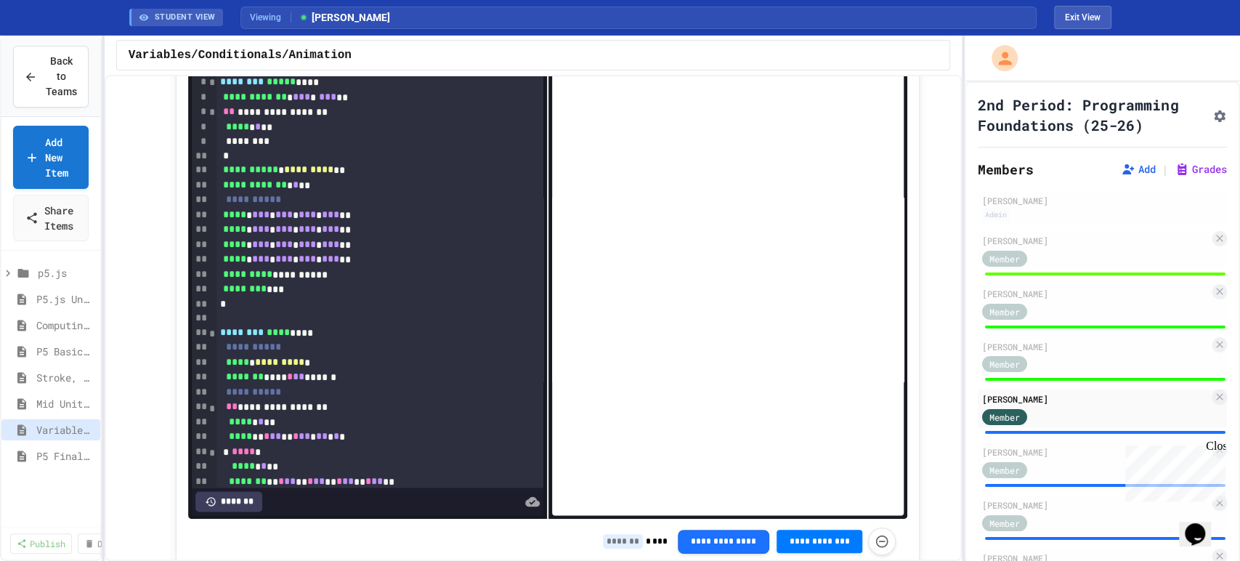
scroll to position [968, 0]
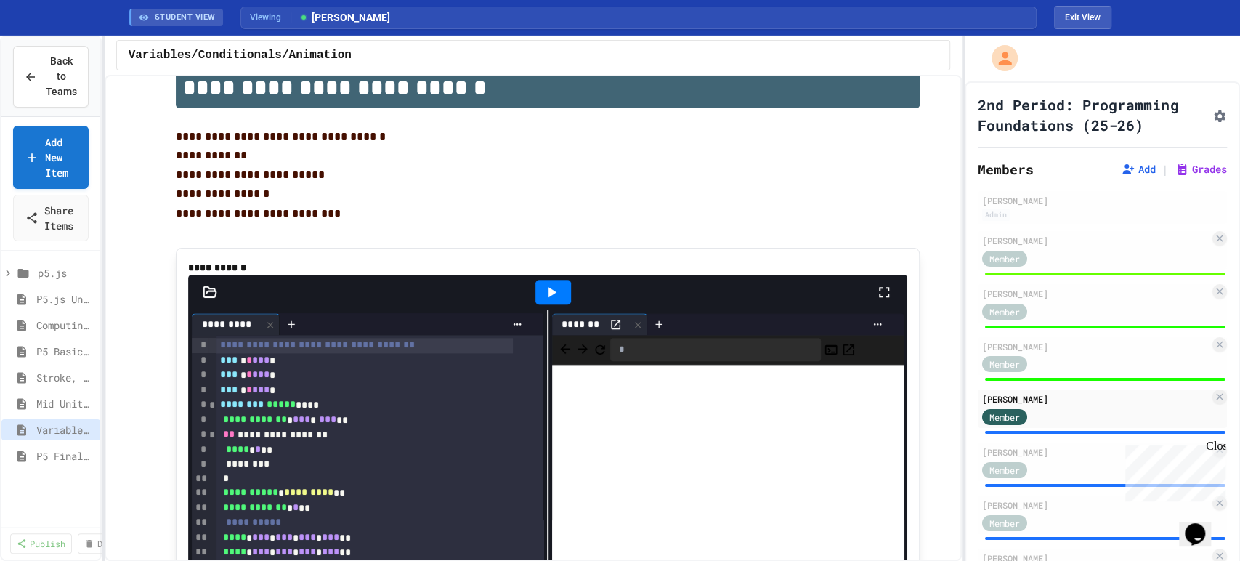
click at [216, 353] on div "**********" at bounding box center [364, 345] width 296 height 15
drag, startPoint x: 230, startPoint y: 365, endPoint x: 428, endPoint y: 368, distance: 197.6
click at [428, 353] on div "**********" at bounding box center [364, 345] width 296 height 15
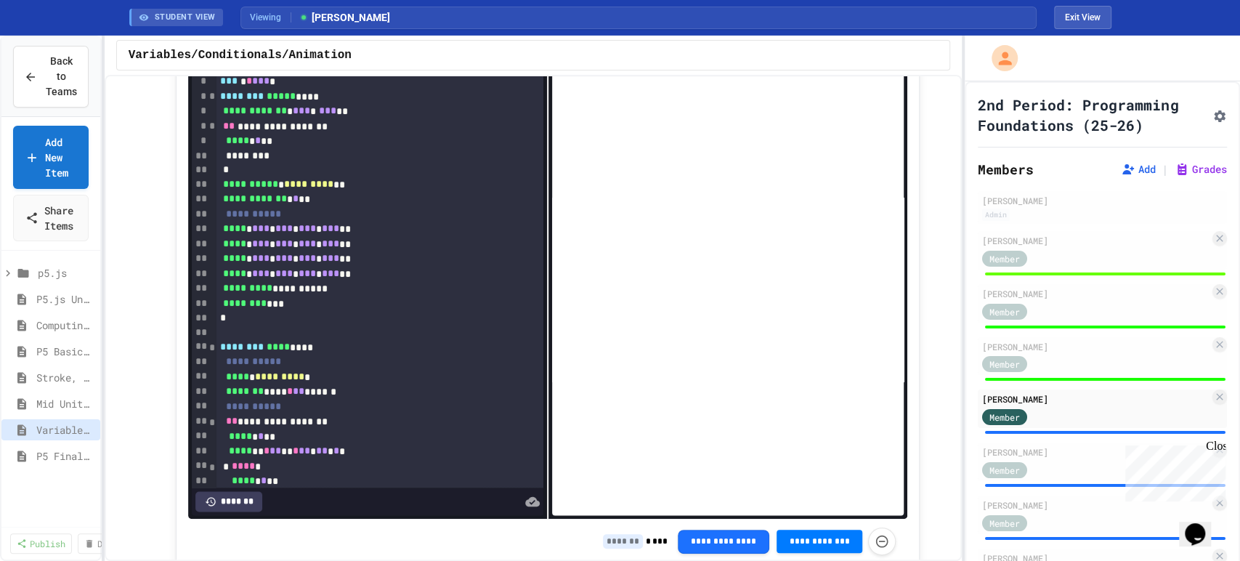
scroll to position [1614, 0]
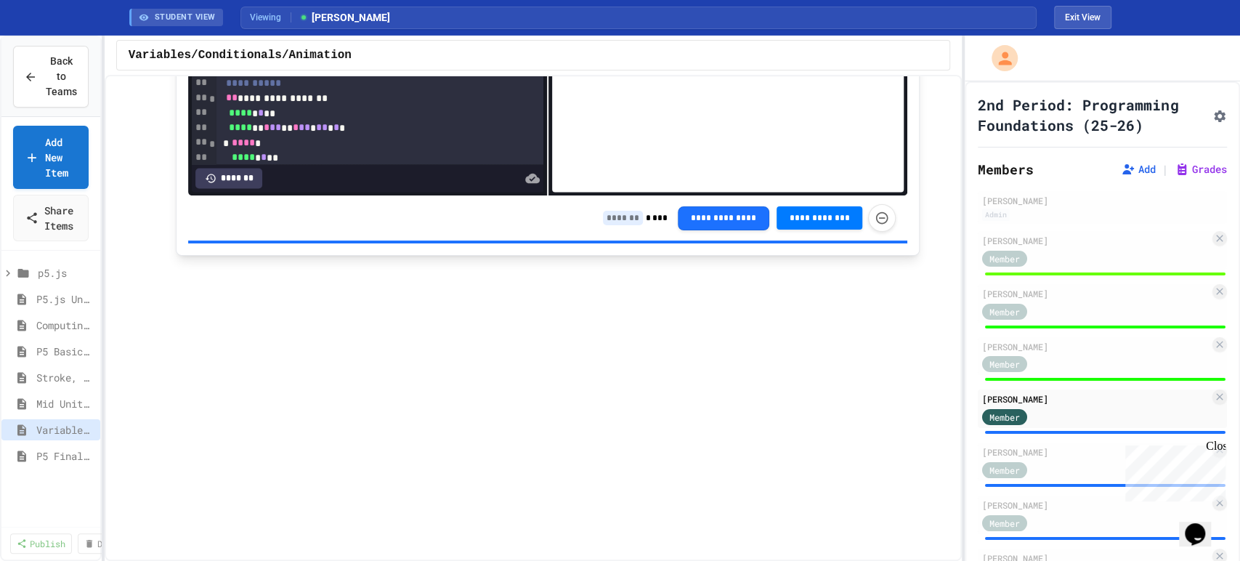
click at [612, 225] on input at bounding box center [623, 218] width 40 height 15
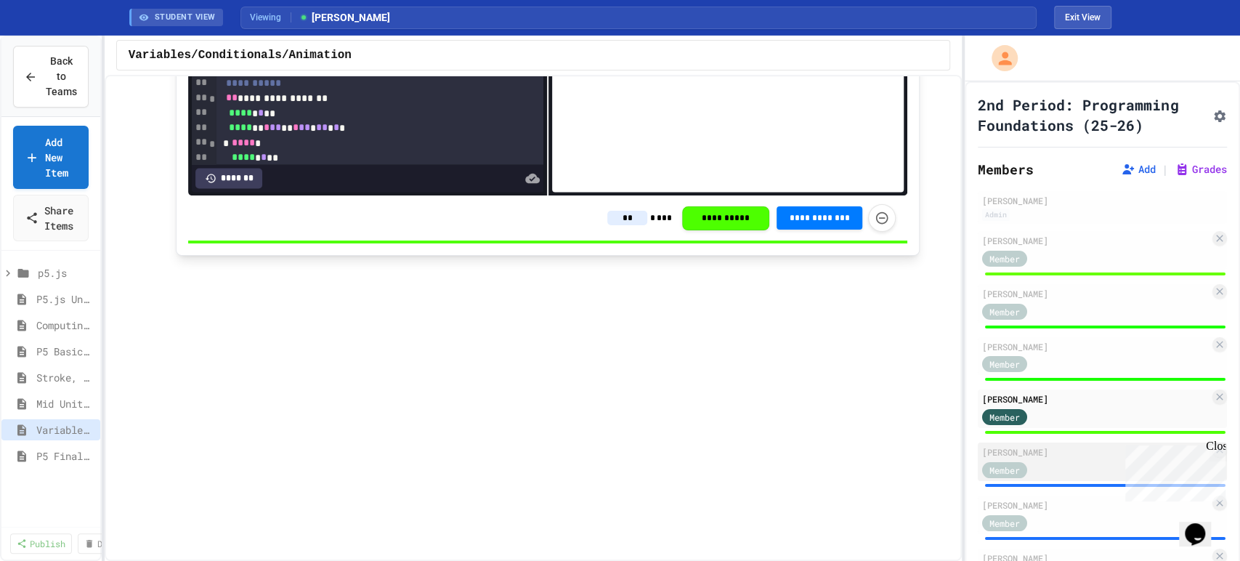
type input "**"
click at [1051, 478] on div "Member" at bounding box center [1018, 469] width 73 height 18
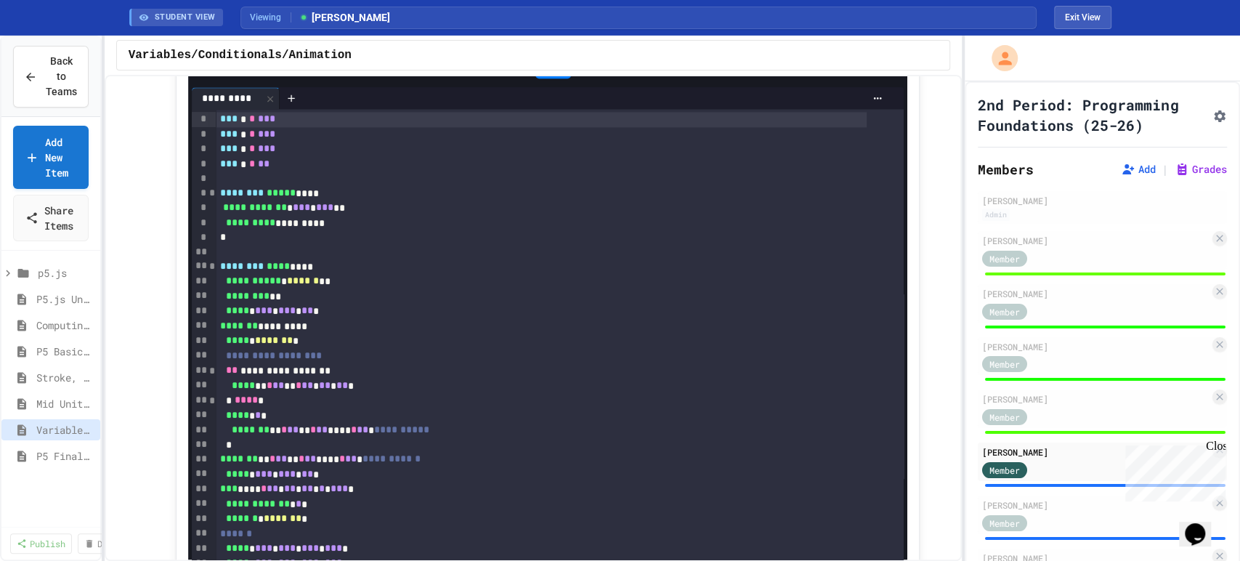
scroll to position [1049, 0]
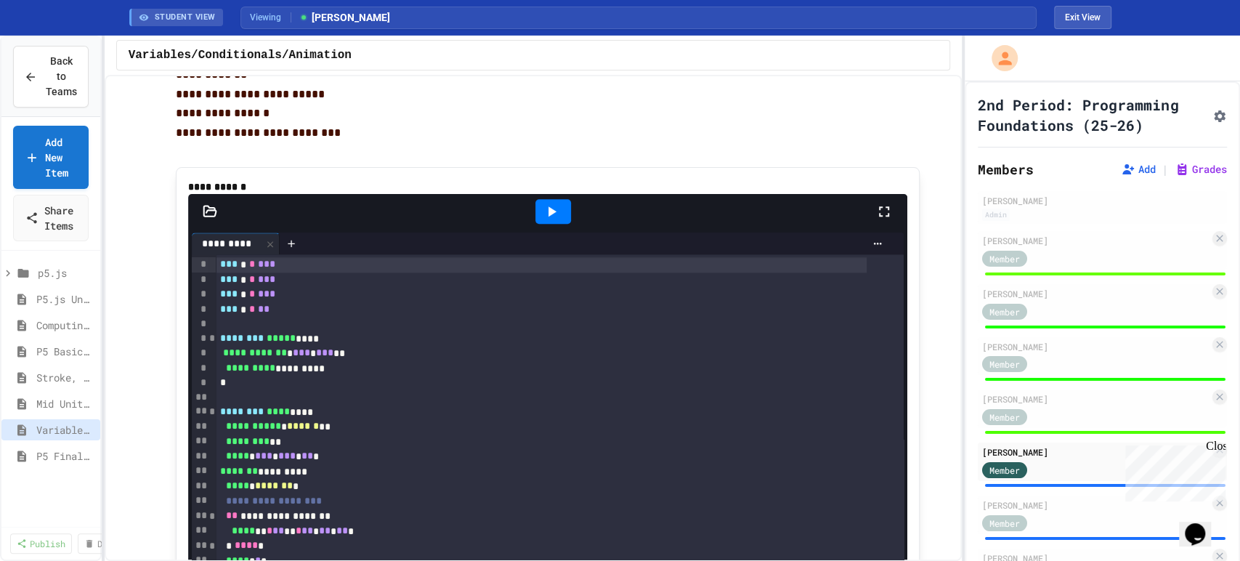
click at [549, 216] on icon at bounding box center [552, 211] width 8 height 10
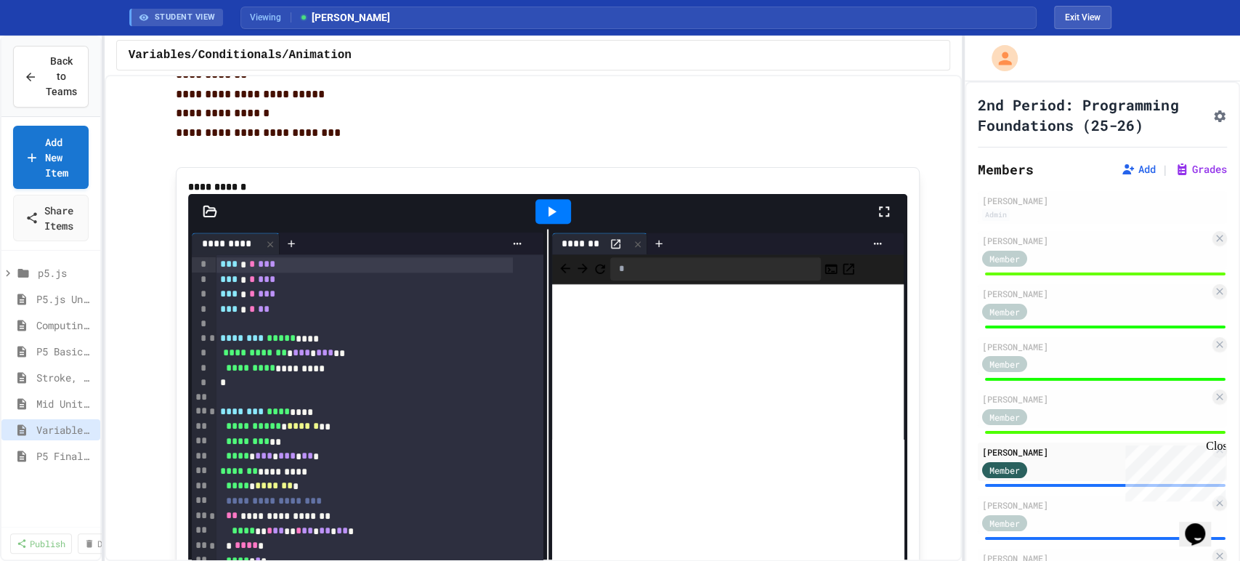
scroll to position [1291, 0]
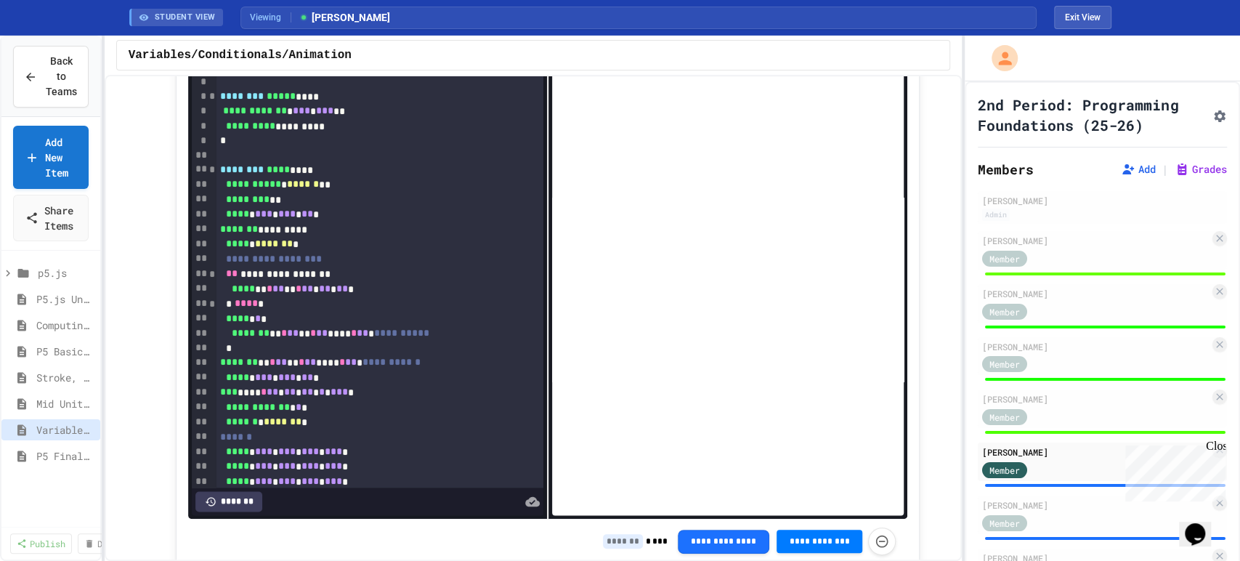
click at [622, 545] on input at bounding box center [623, 541] width 40 height 15
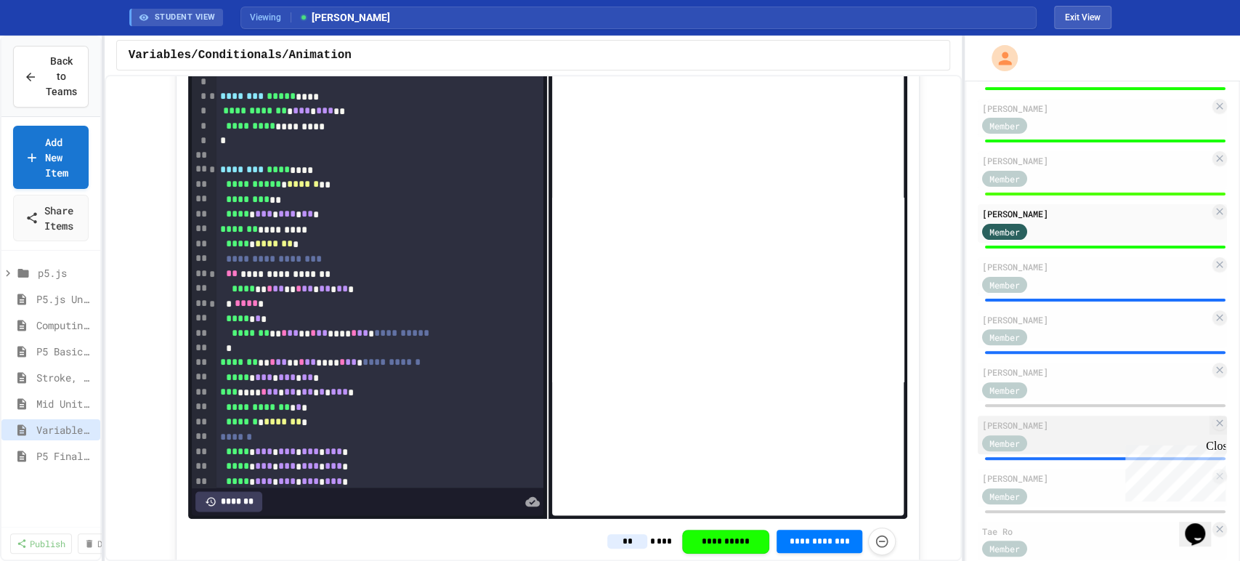
scroll to position [242, 0]
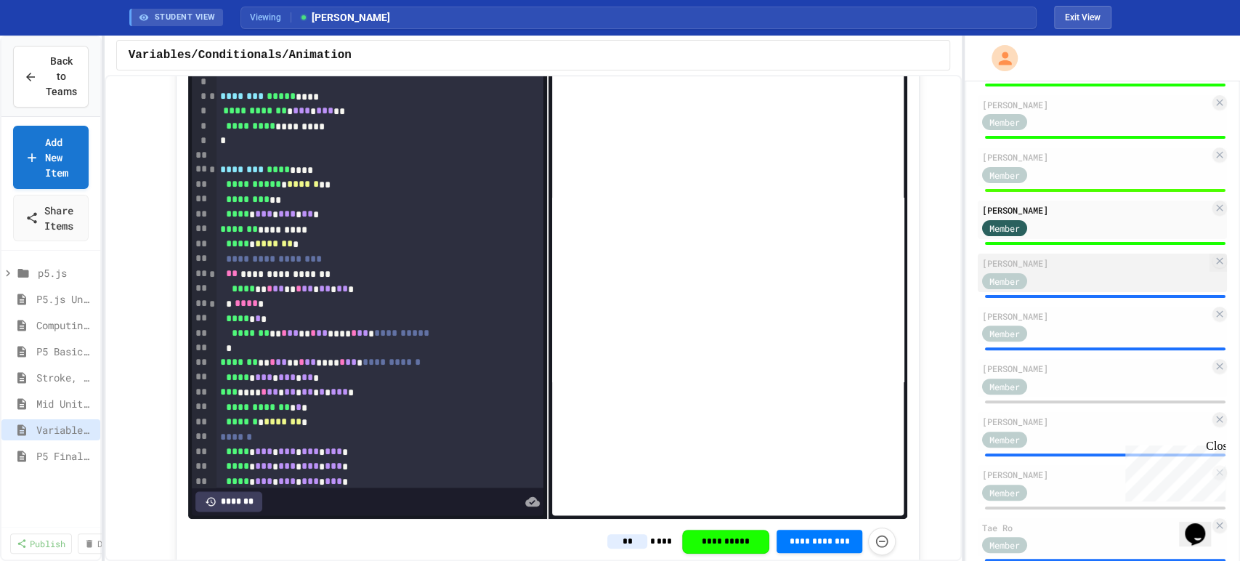
type input "**"
click at [1072, 269] on div "[PERSON_NAME]" at bounding box center [1095, 262] width 227 height 13
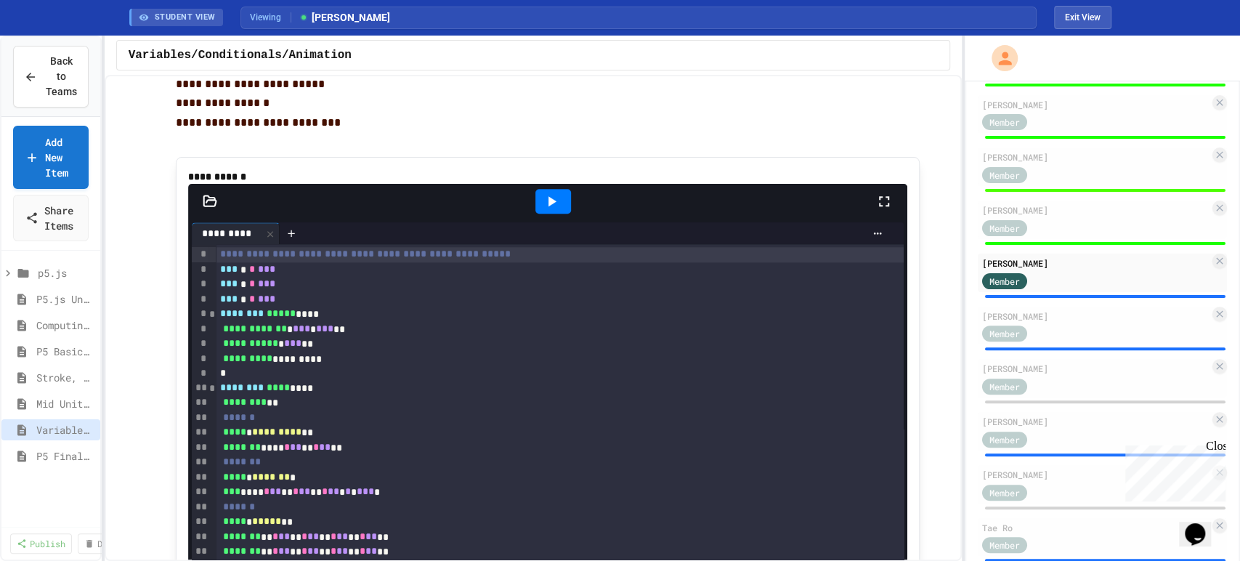
scroll to position [1049, 0]
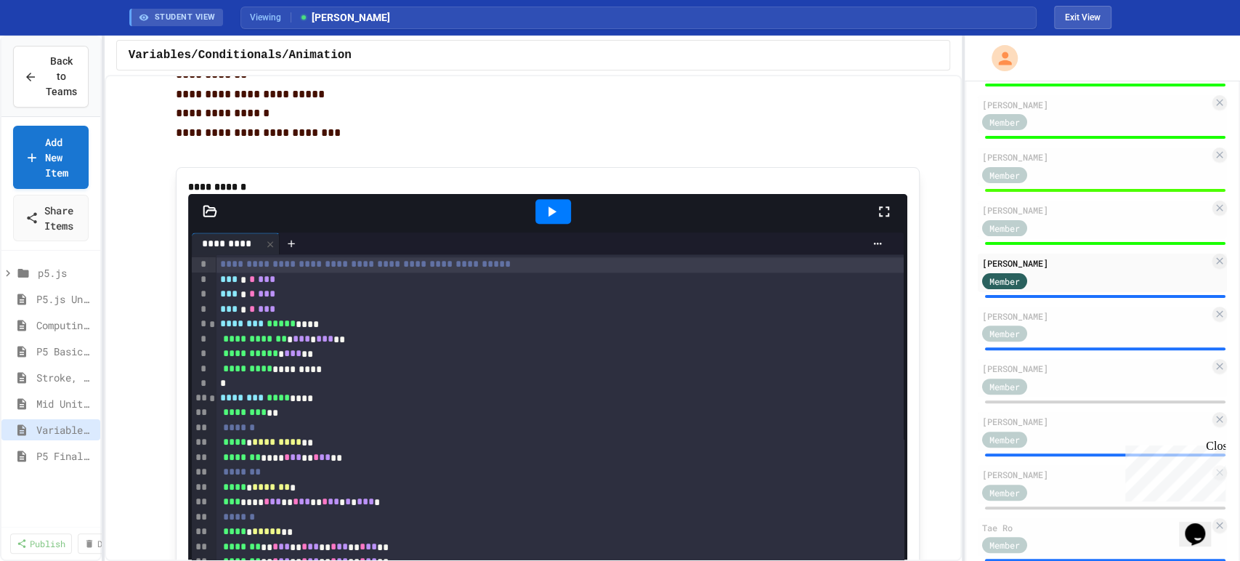
click at [548, 220] on icon at bounding box center [551, 211] width 17 height 17
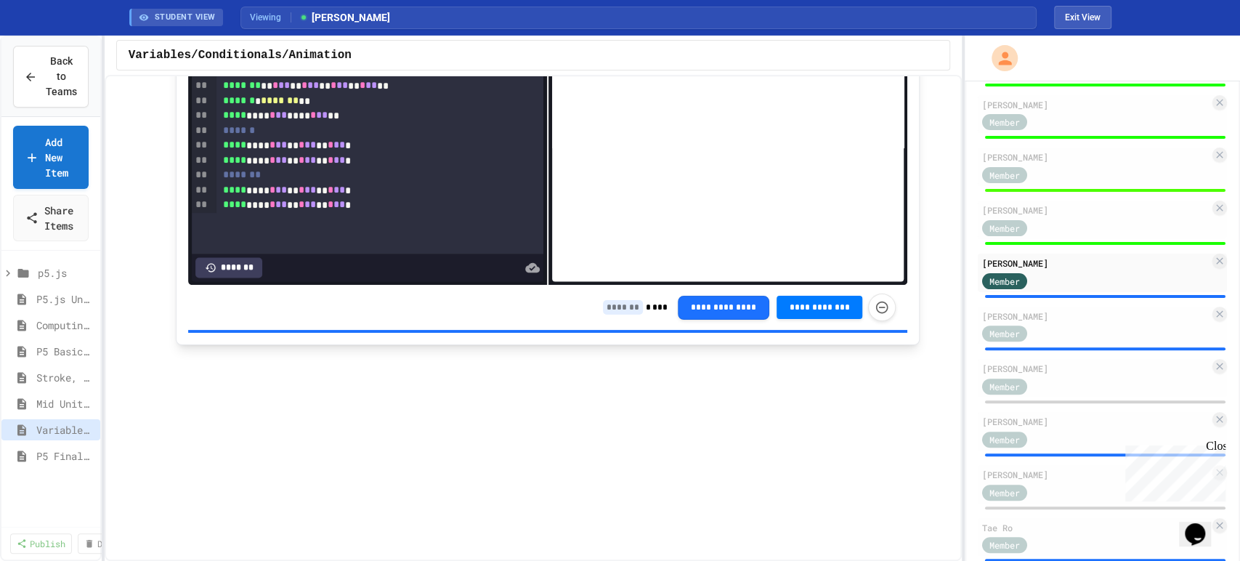
scroll to position [1533, 0]
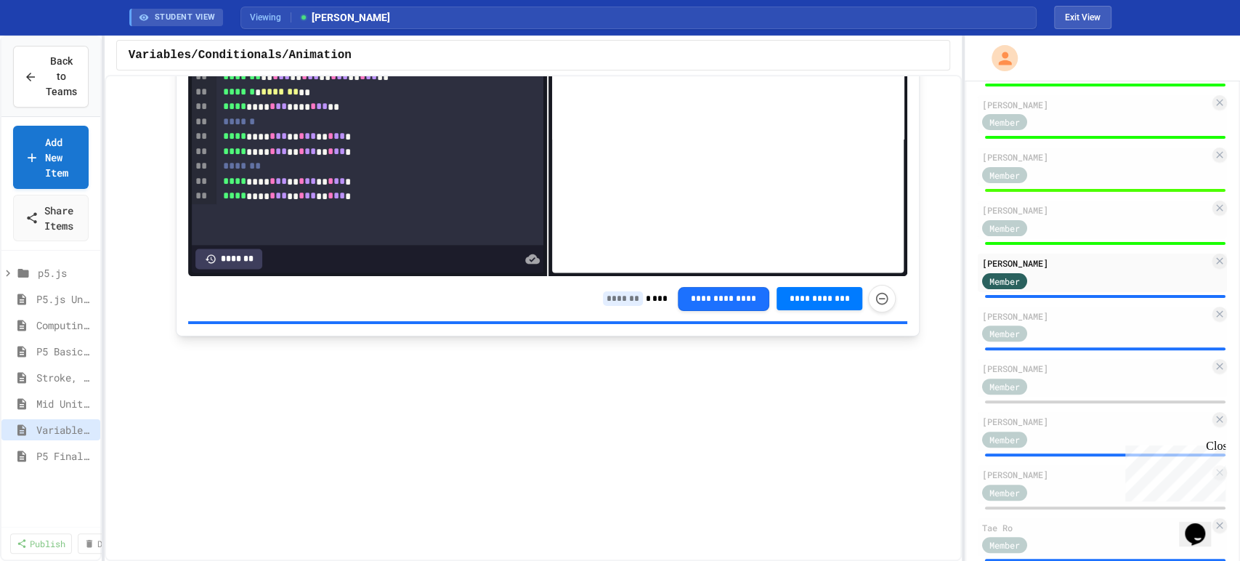
click at [622, 304] on input at bounding box center [623, 298] width 40 height 15
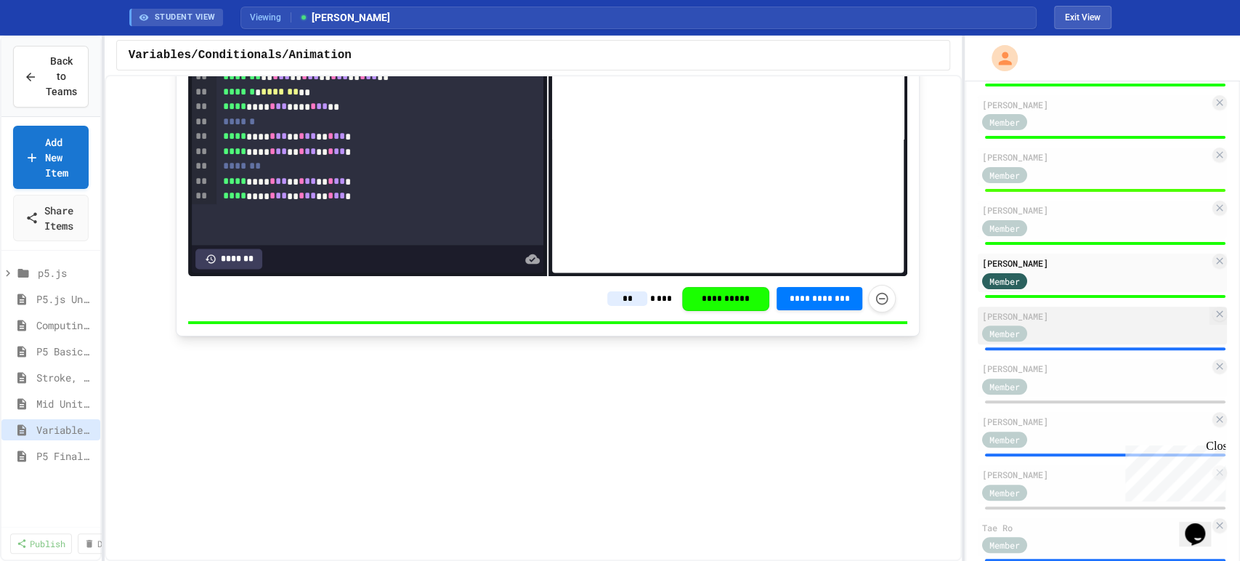
type input "**"
click at [1110, 342] on div "Member" at bounding box center [1095, 333] width 227 height 18
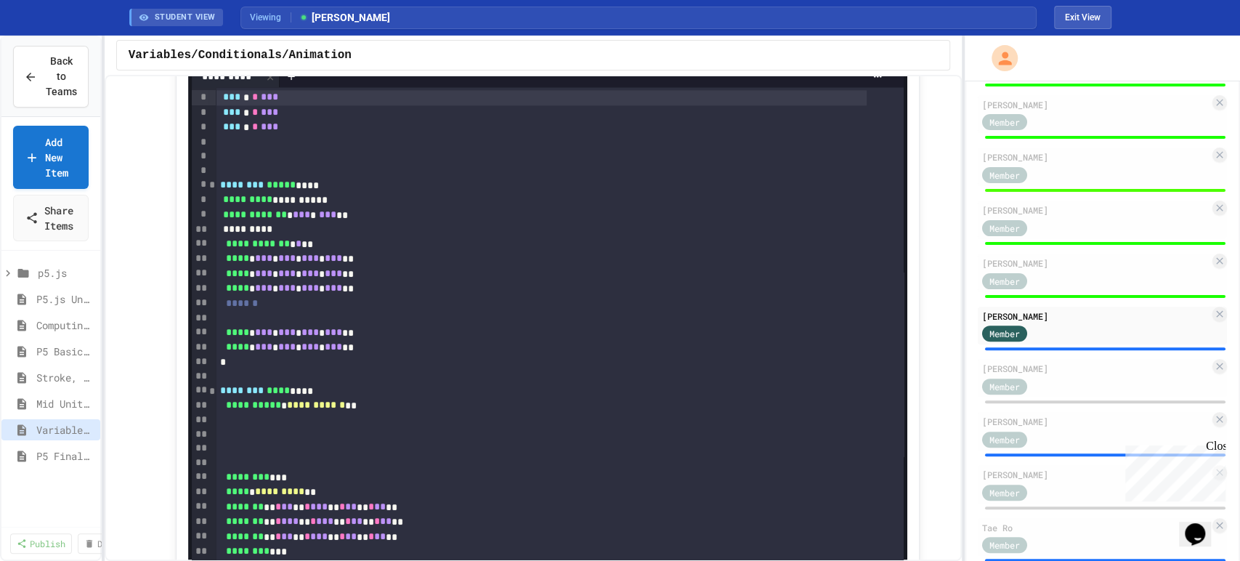
scroll to position [1049, 0]
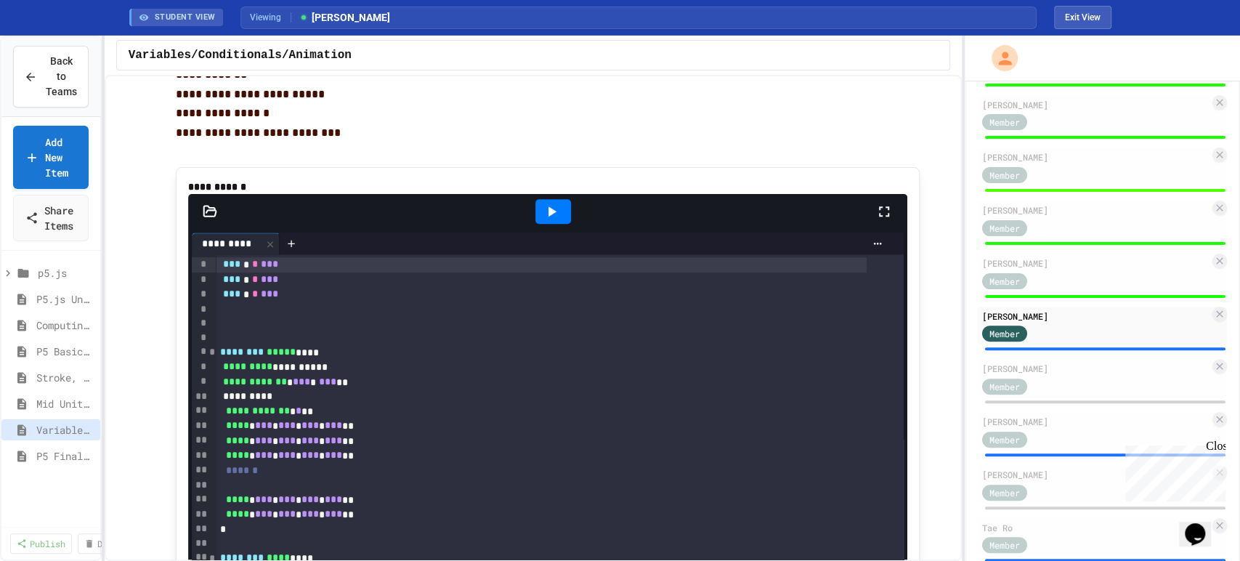
click at [543, 220] on icon at bounding box center [551, 211] width 17 height 17
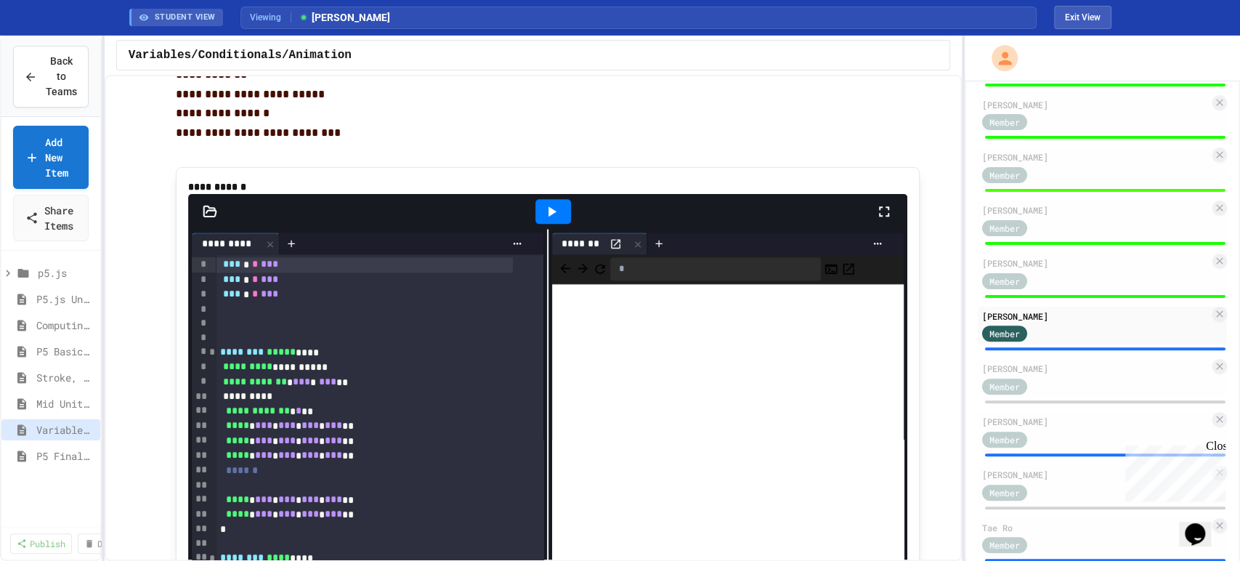
click at [550, 220] on icon at bounding box center [551, 211] width 17 height 17
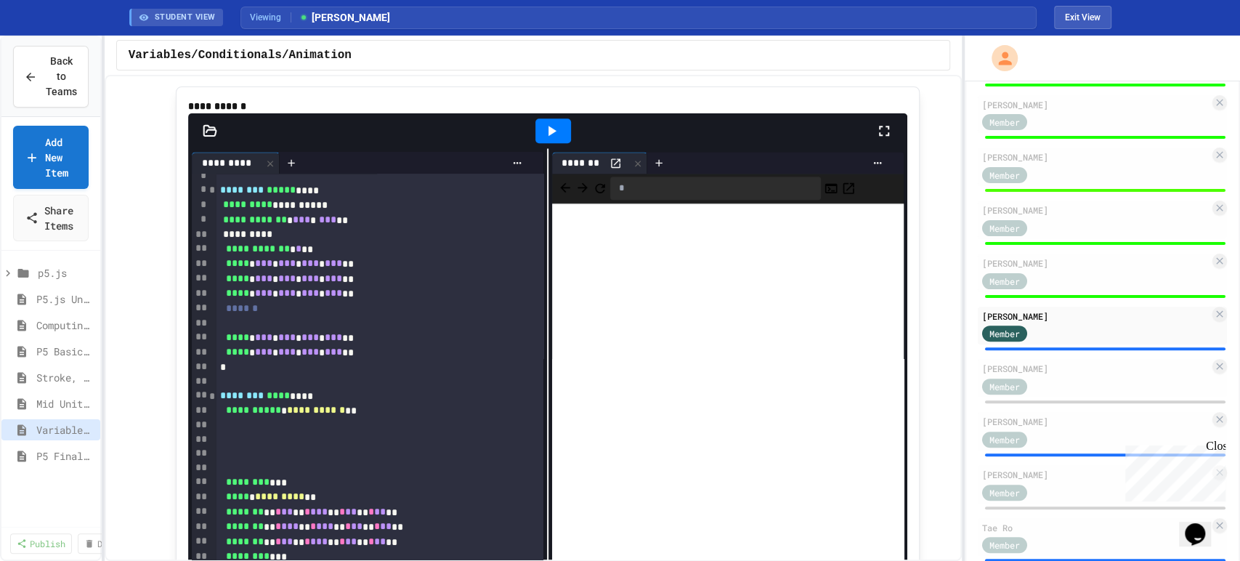
scroll to position [81, 0]
click at [220, 195] on span "********" at bounding box center [242, 190] width 44 height 10
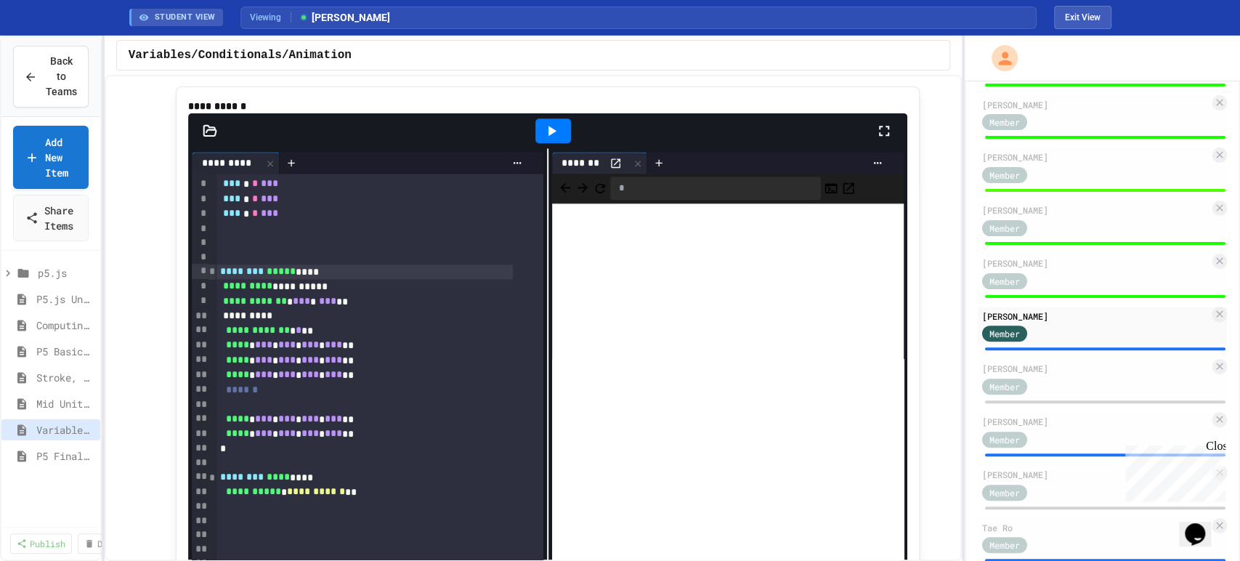
scroll to position [1049, 0]
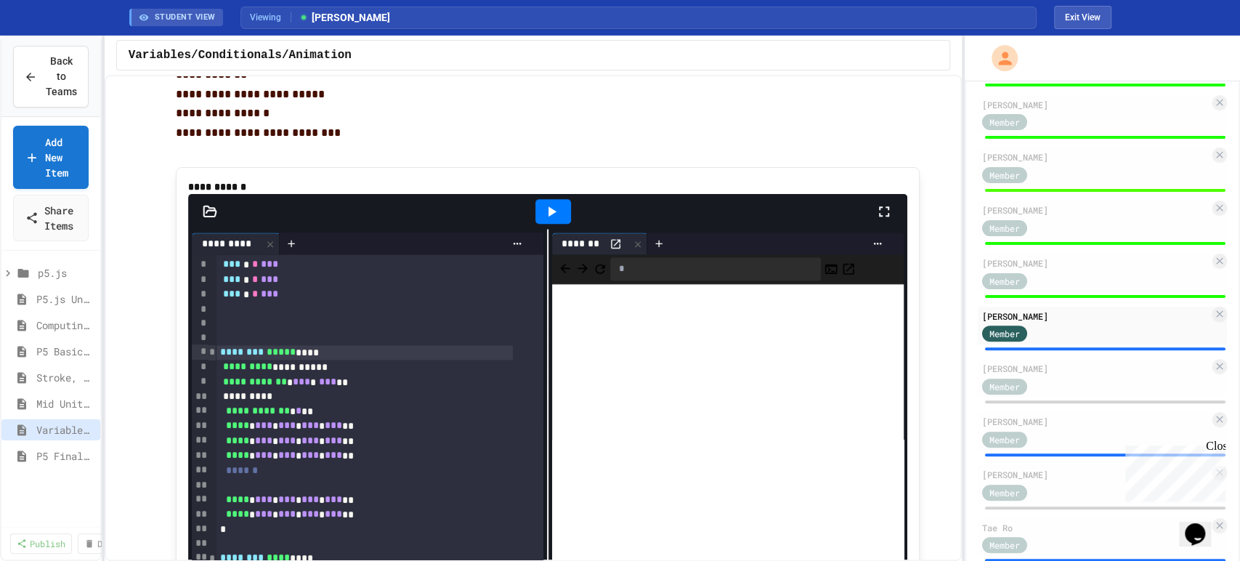
click at [223, 269] on span "***" at bounding box center [231, 264] width 17 height 10
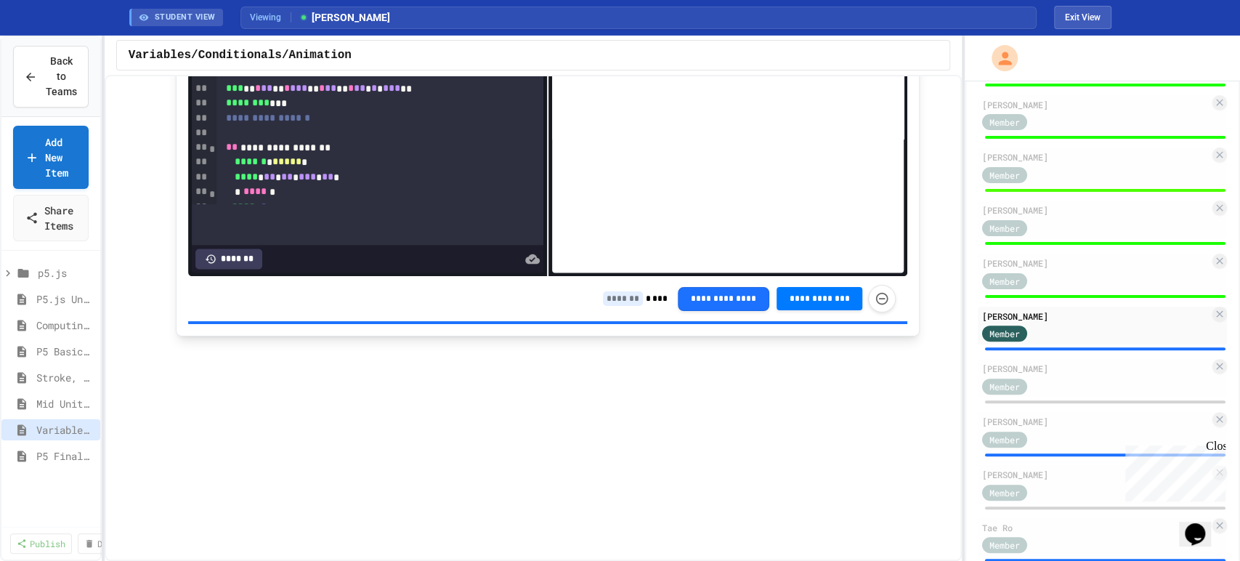
scroll to position [429, 0]
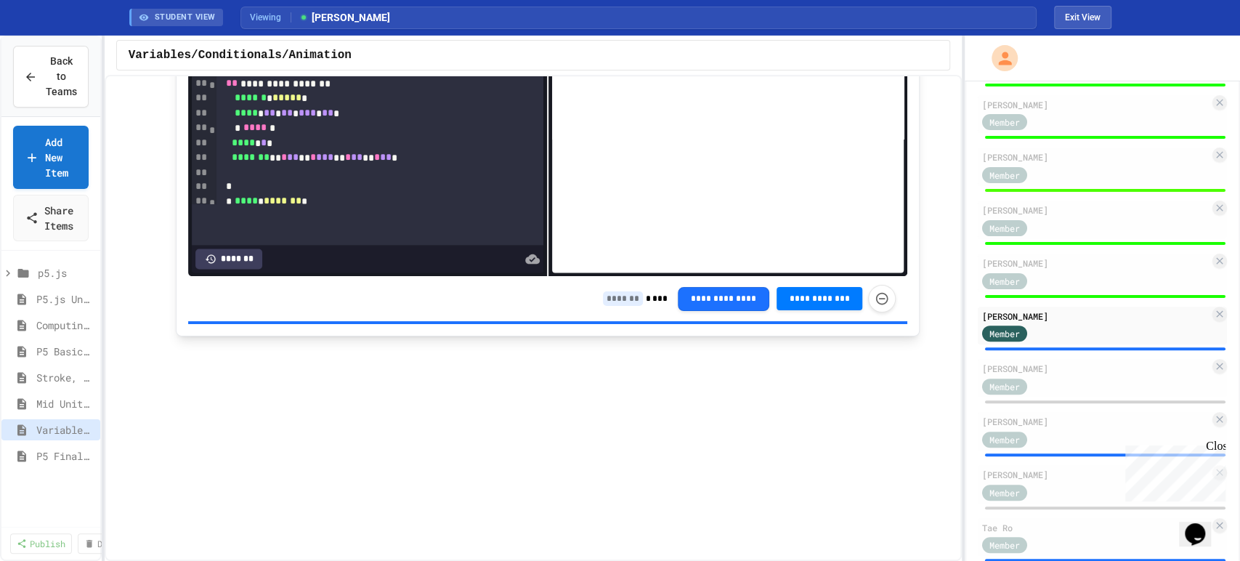
click at [622, 304] on input at bounding box center [623, 298] width 40 height 15
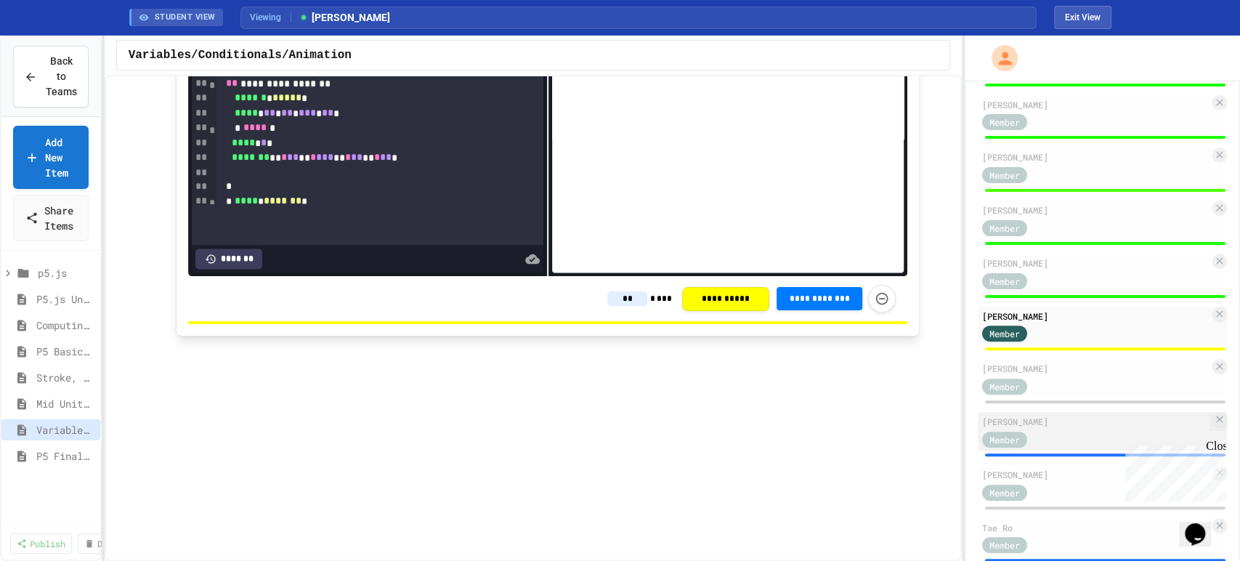
type input "**"
click at [1045, 447] on div "Member" at bounding box center [1018, 438] width 73 height 18
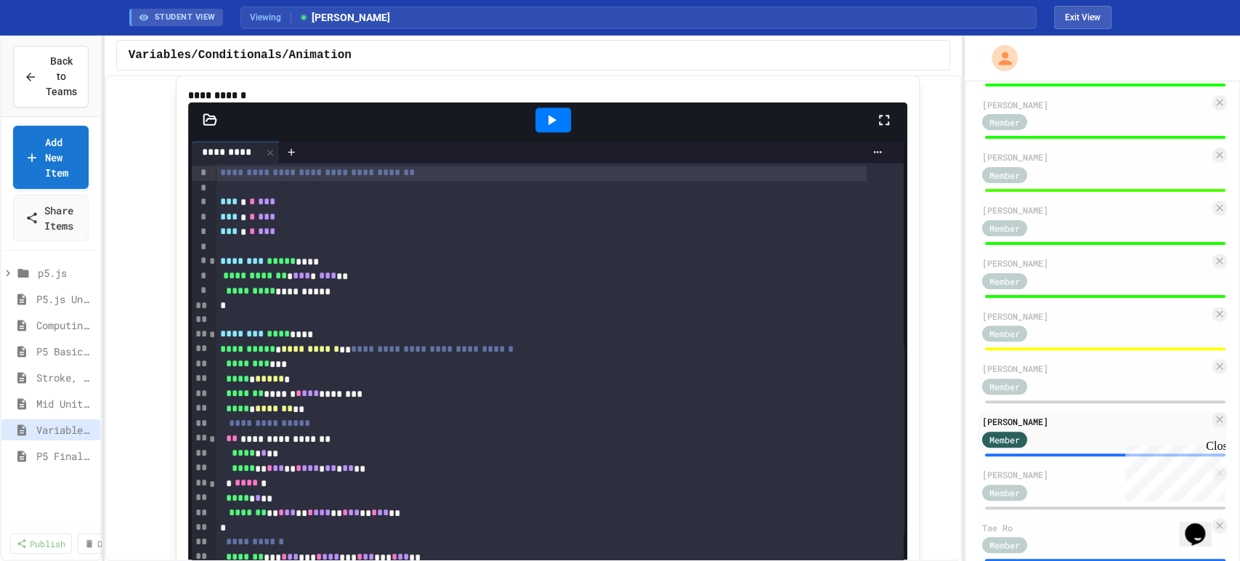
scroll to position [1129, 0]
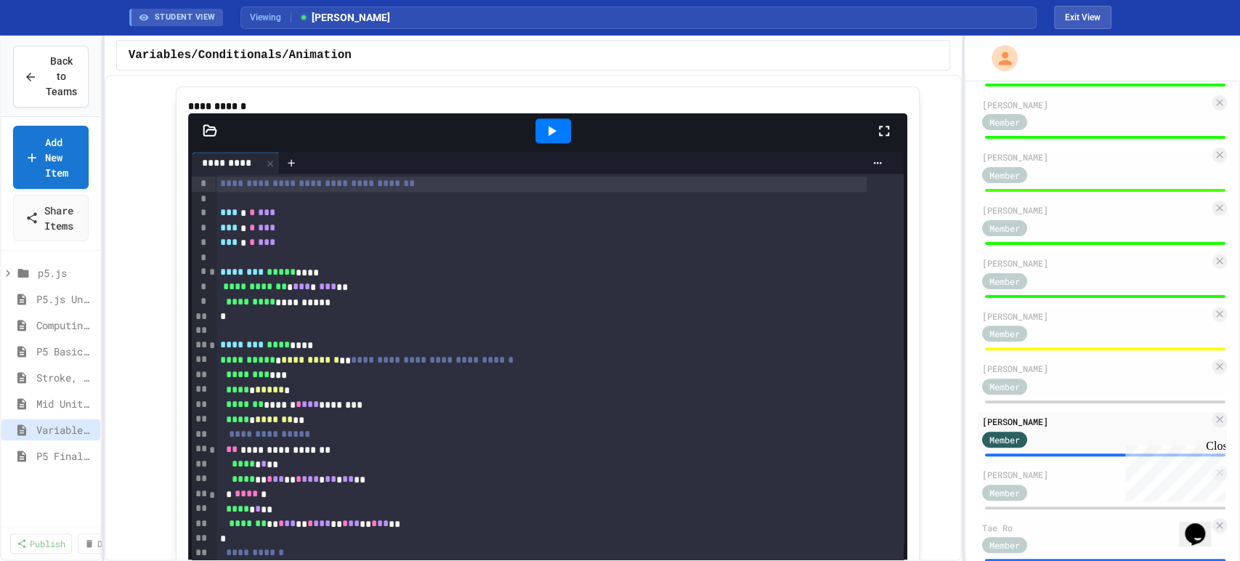
click at [548, 136] on icon at bounding box center [552, 131] width 8 height 10
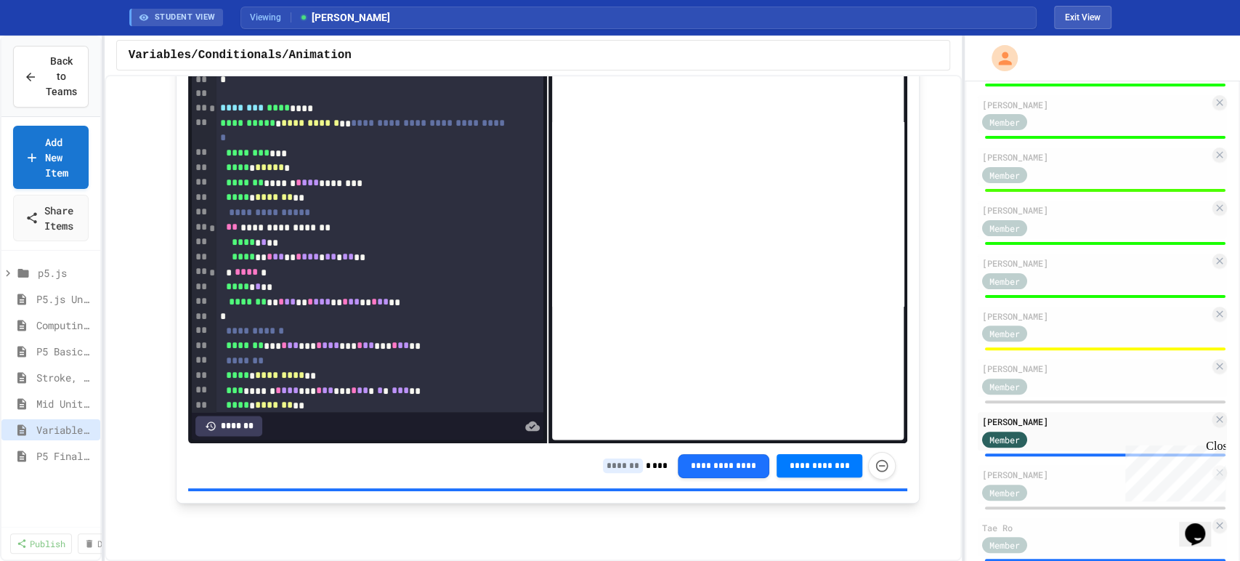
scroll to position [1453, 0]
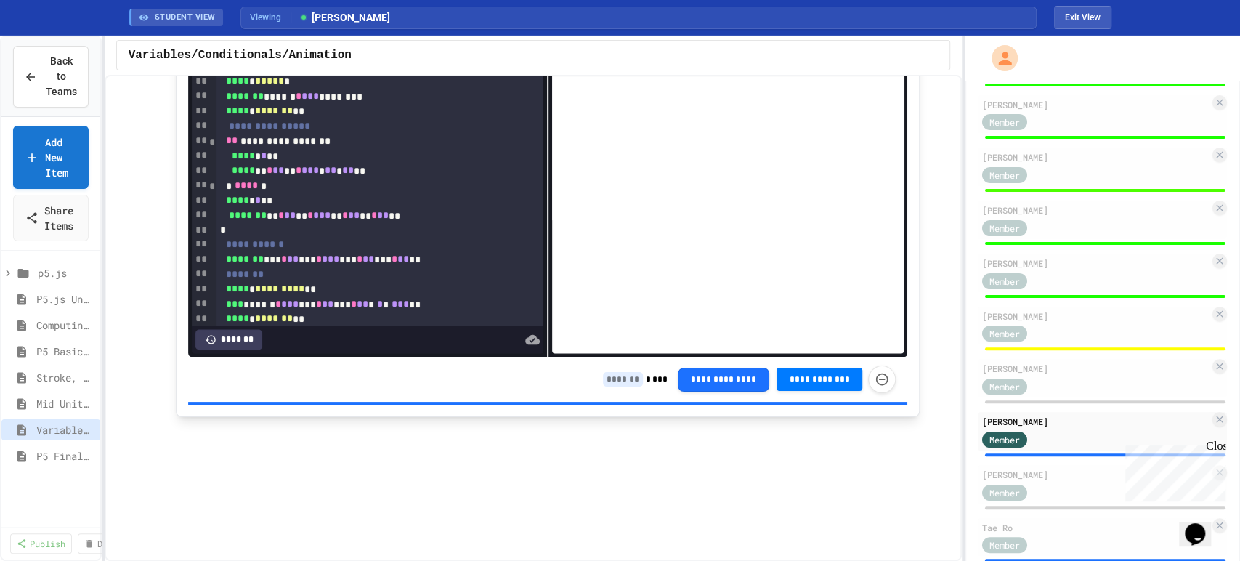
click at [605, 383] on input at bounding box center [623, 379] width 40 height 15
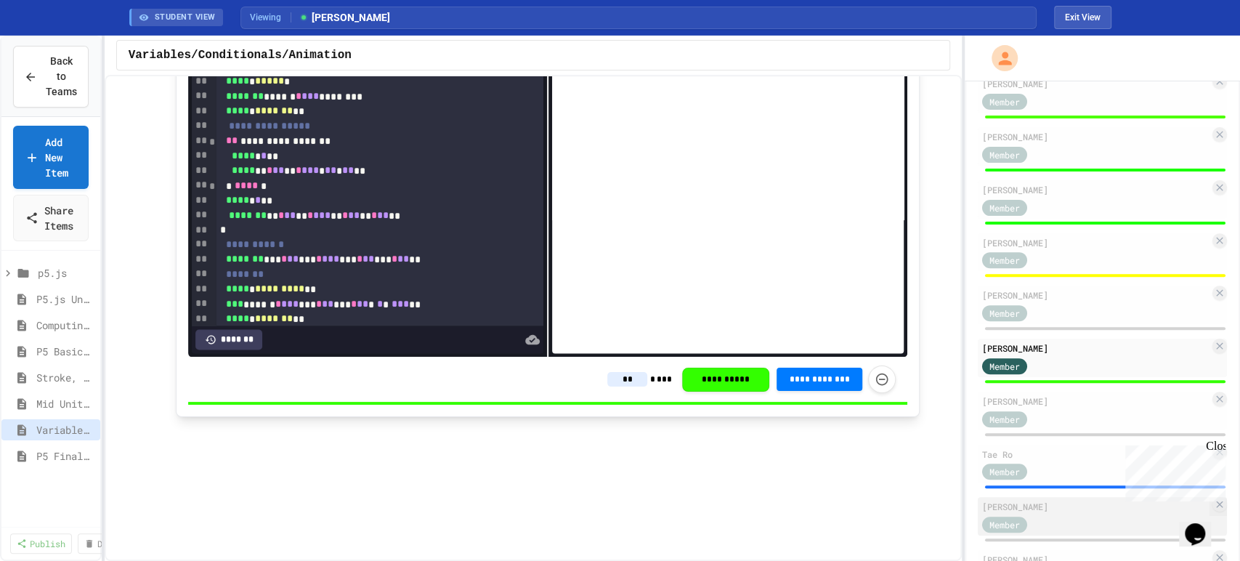
scroll to position [403, 0]
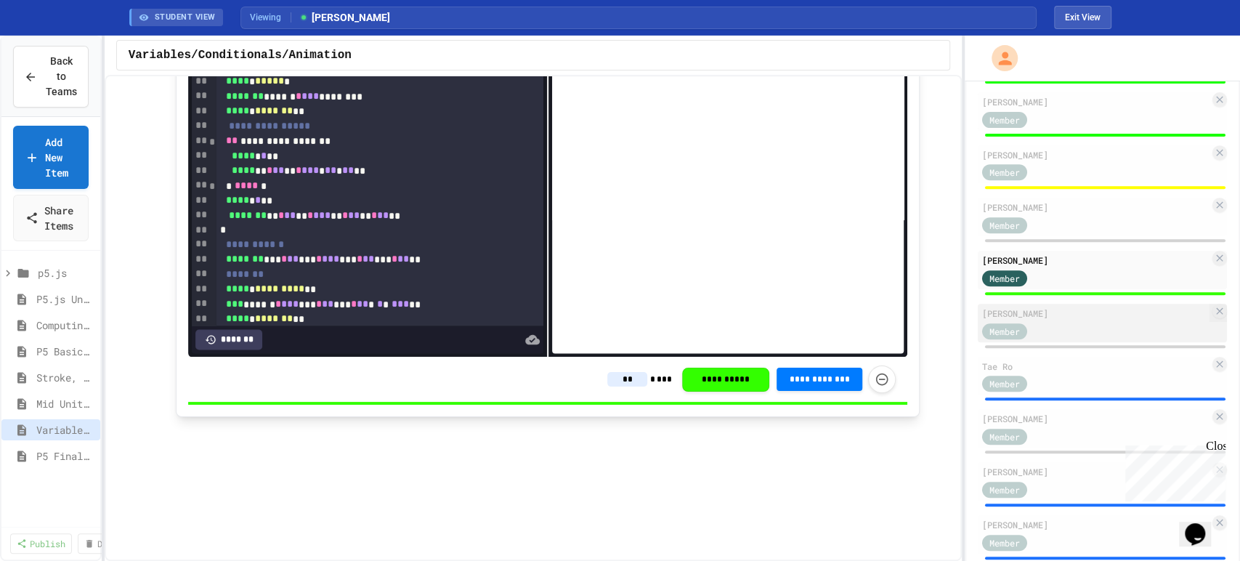
type input "**"
click at [1060, 339] on div "Member" at bounding box center [1095, 330] width 227 height 18
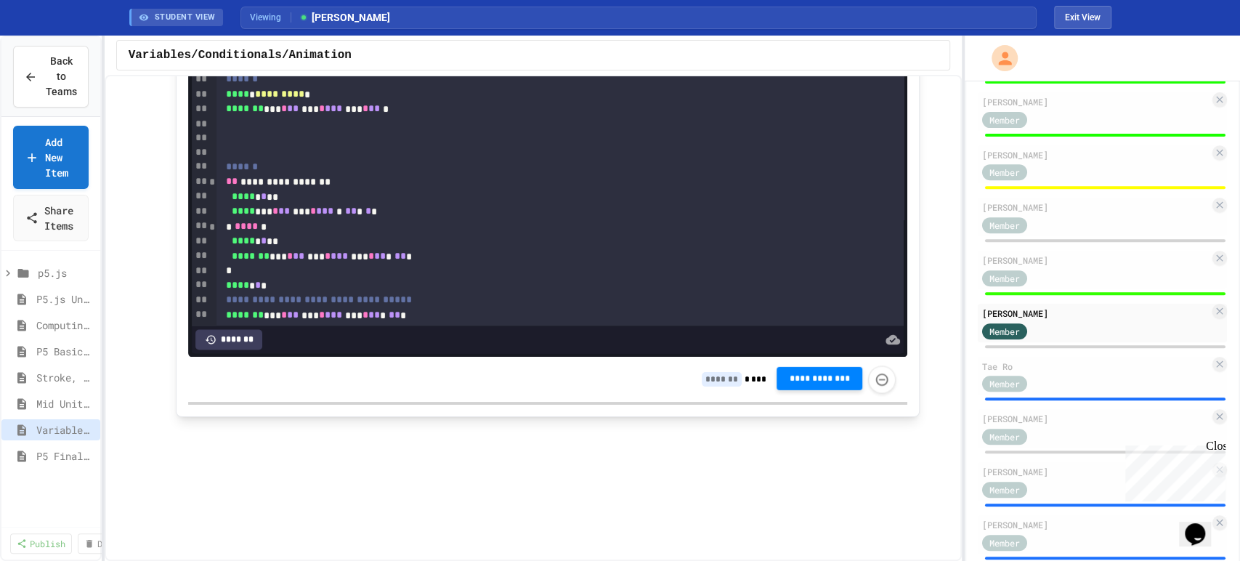
click at [816, 384] on span "**********" at bounding box center [819, 379] width 62 height 12
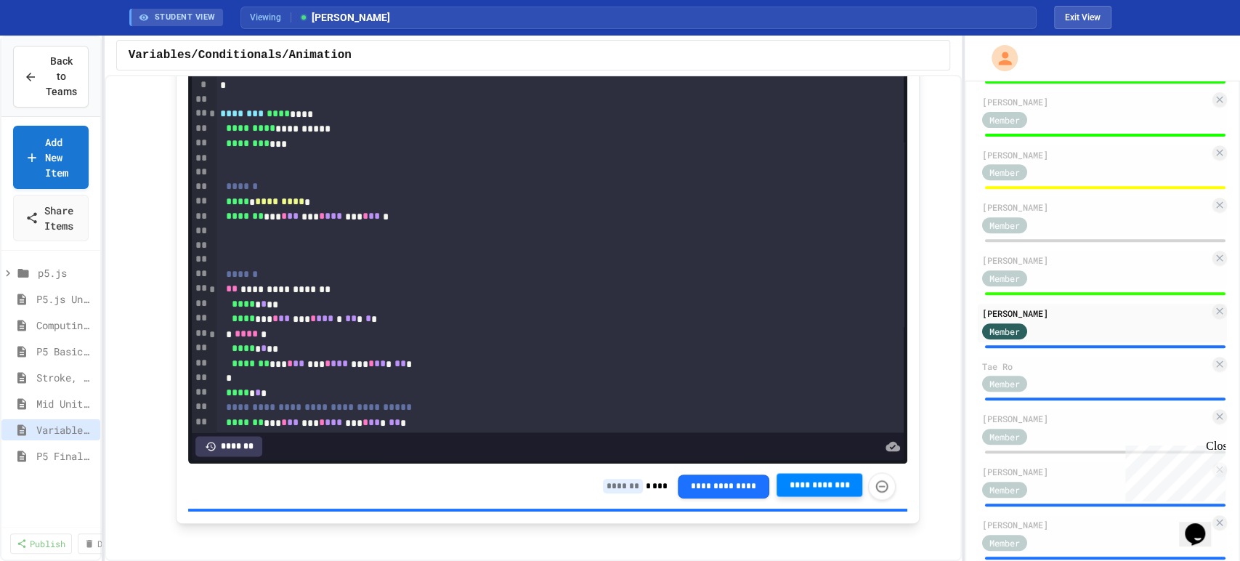
scroll to position [1129, 0]
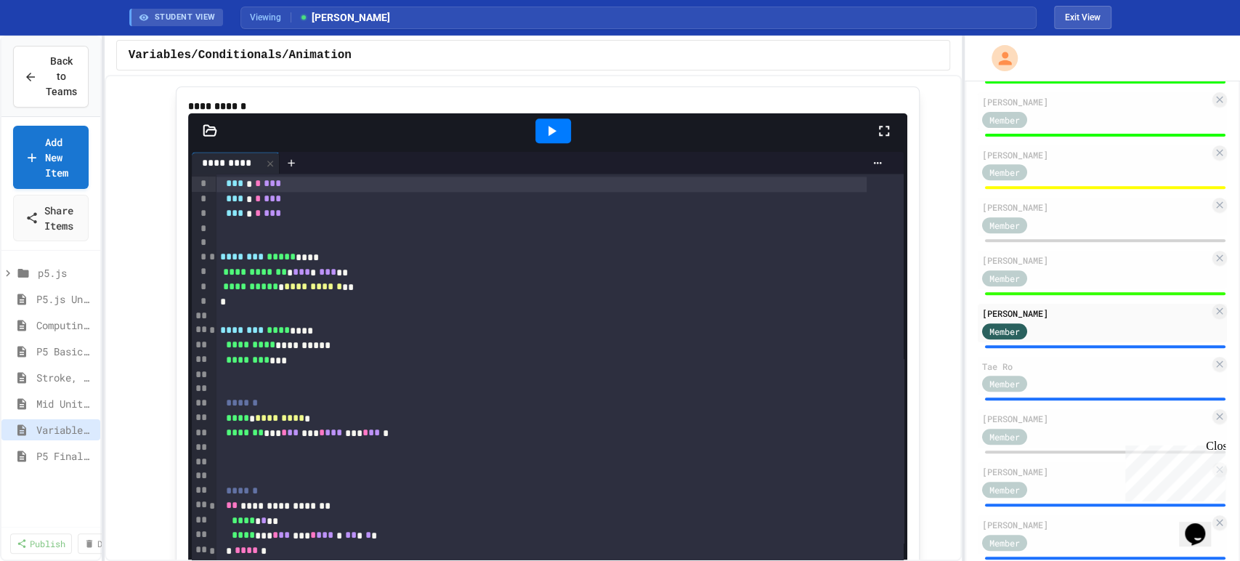
click at [543, 139] on icon at bounding box center [551, 130] width 17 height 17
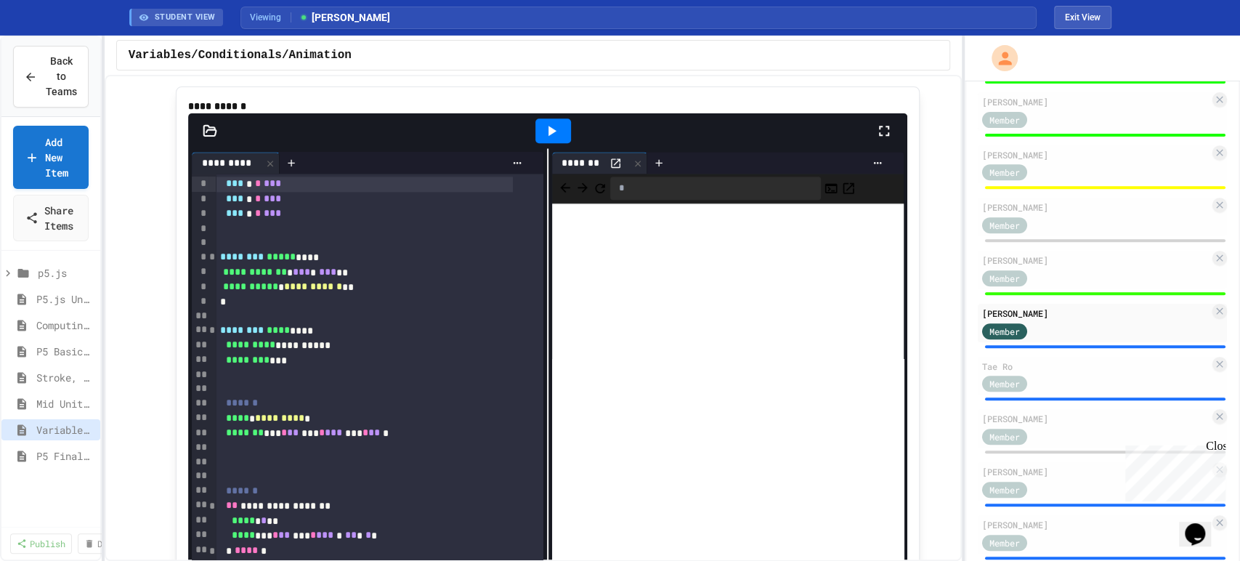
click at [224, 192] on div "*** * * ***" at bounding box center [364, 183] width 296 height 15
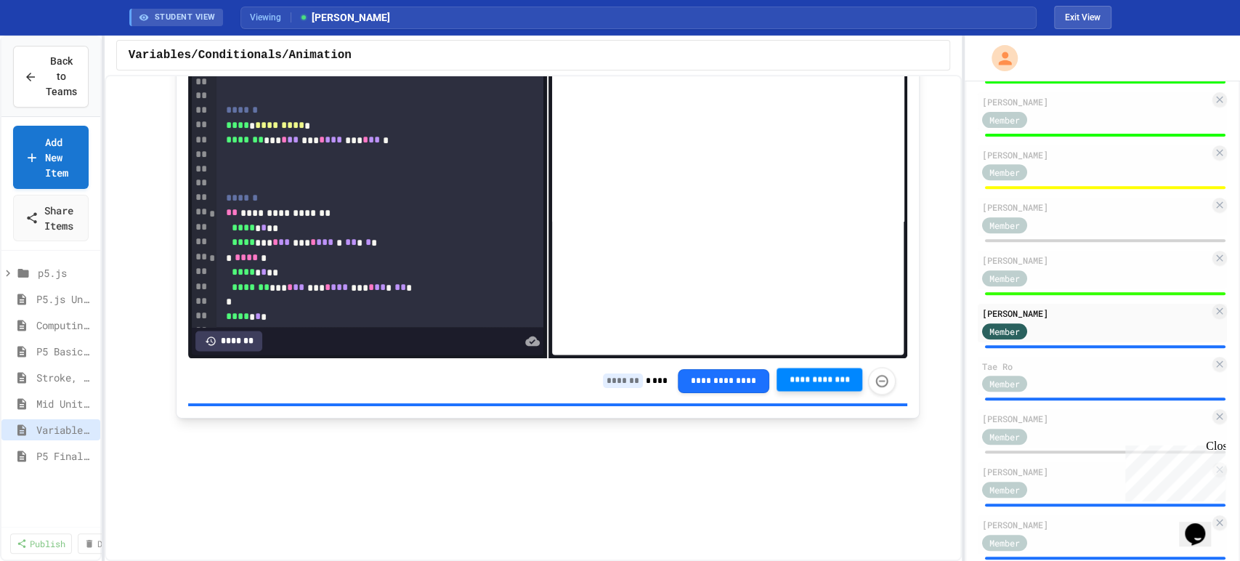
scroll to position [1694, 0]
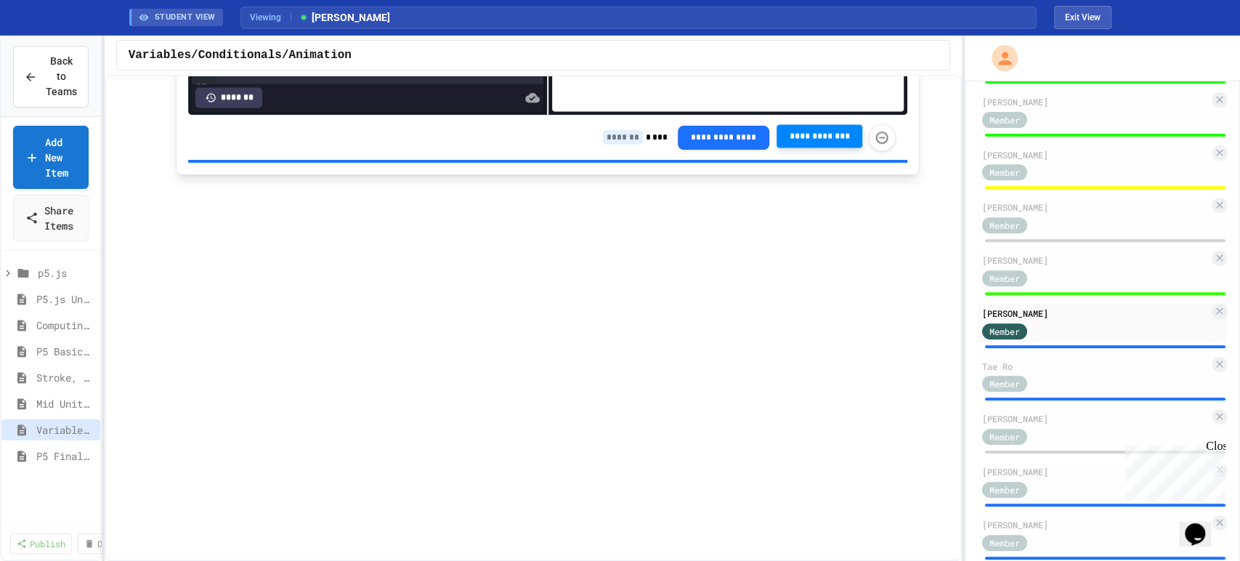
click at [609, 144] on input at bounding box center [623, 137] width 40 height 15
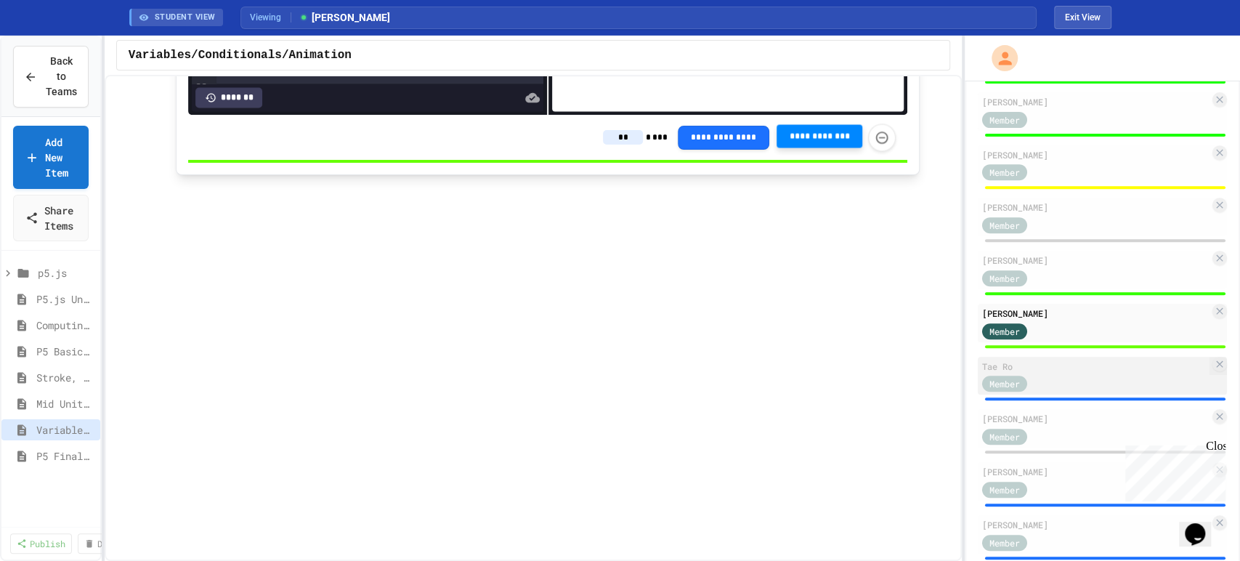
type input "**"
click at [1084, 373] on div "Tae Ro" at bounding box center [1095, 365] width 227 height 13
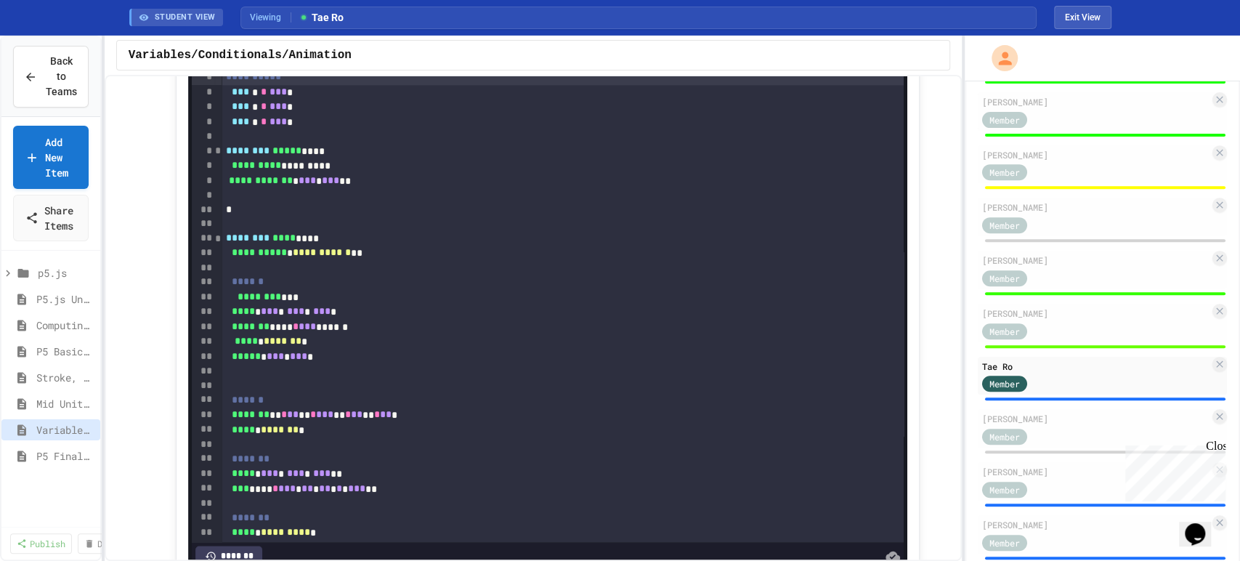
scroll to position [1129, 0]
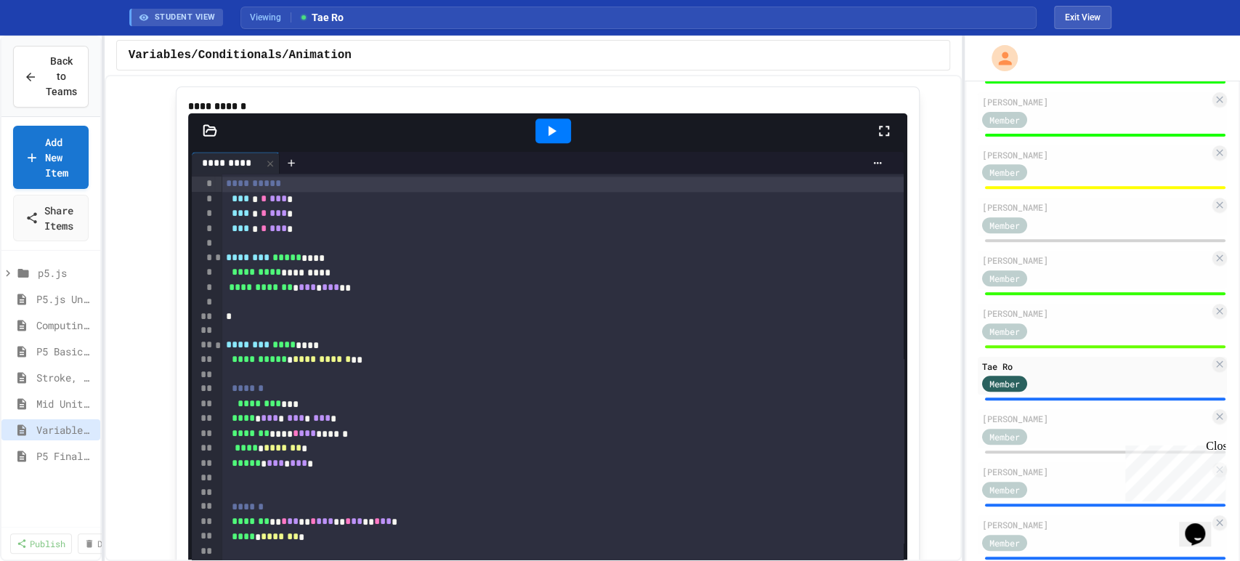
click at [549, 139] on icon at bounding box center [551, 130] width 17 height 17
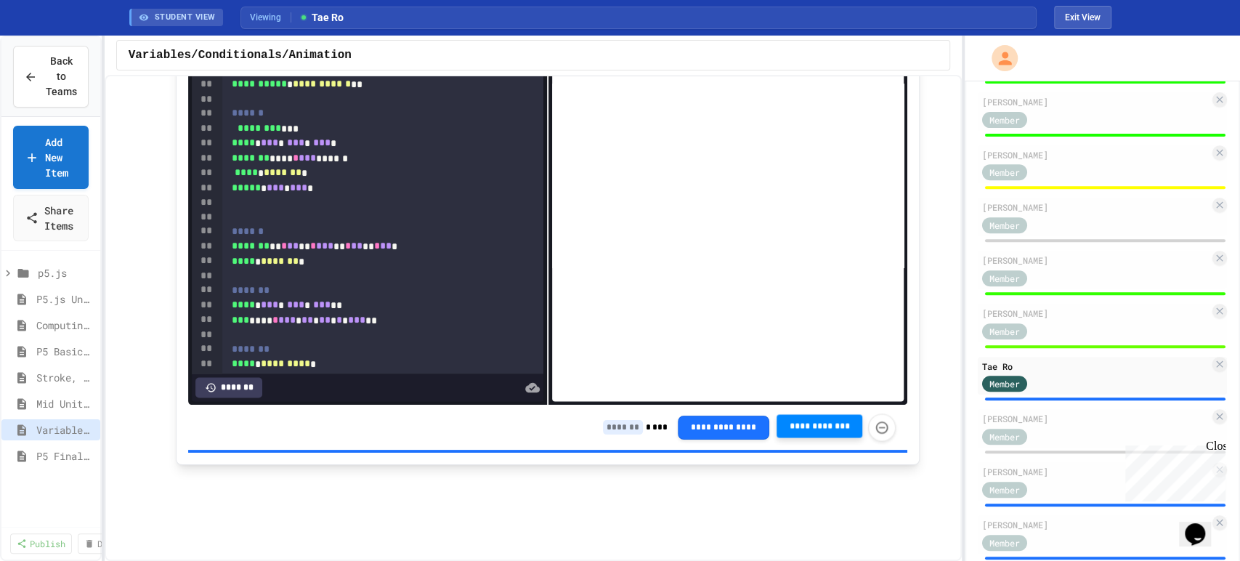
scroll to position [1614, 0]
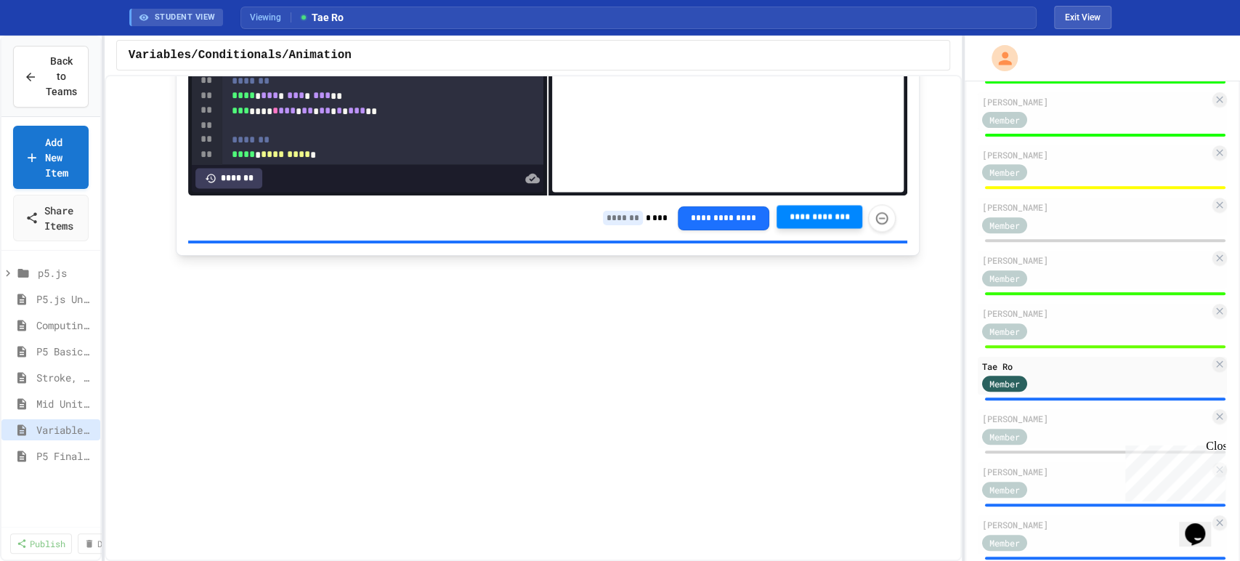
click at [603, 225] on input at bounding box center [623, 218] width 40 height 15
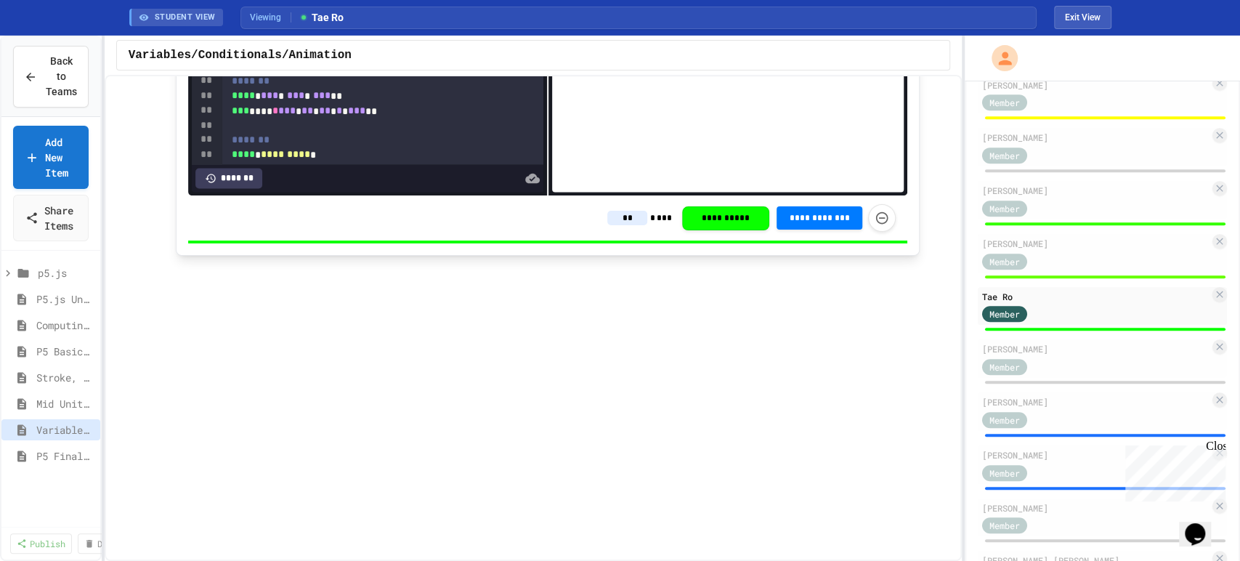
scroll to position [556, 0]
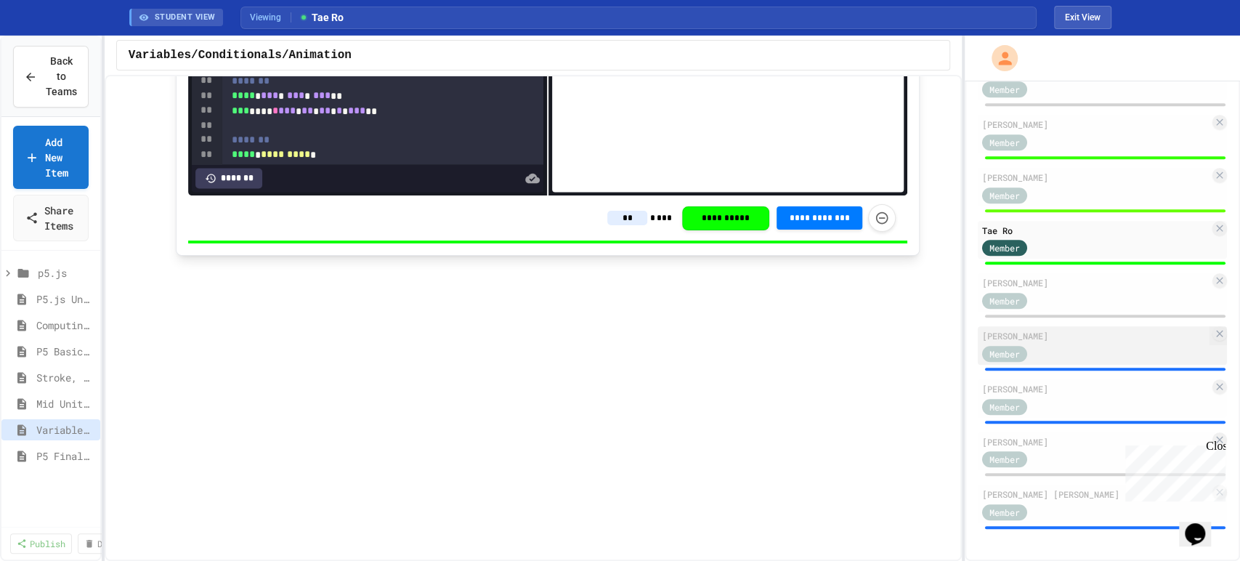
type input "**"
click at [1064, 352] on div "Member" at bounding box center [1095, 353] width 227 height 18
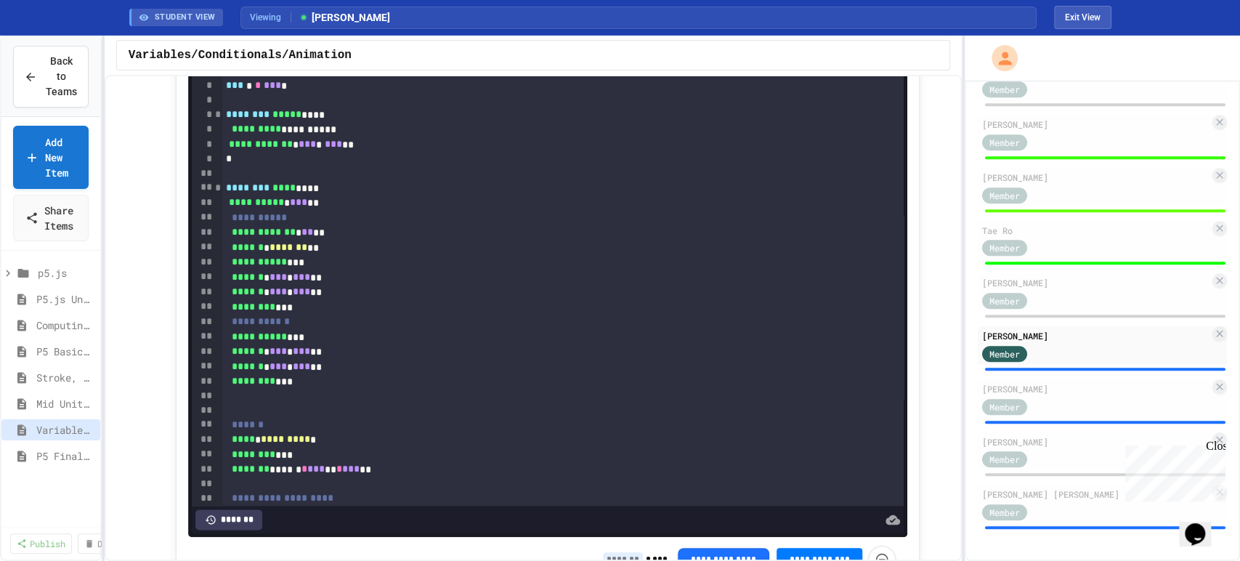
scroll to position [1210, 0]
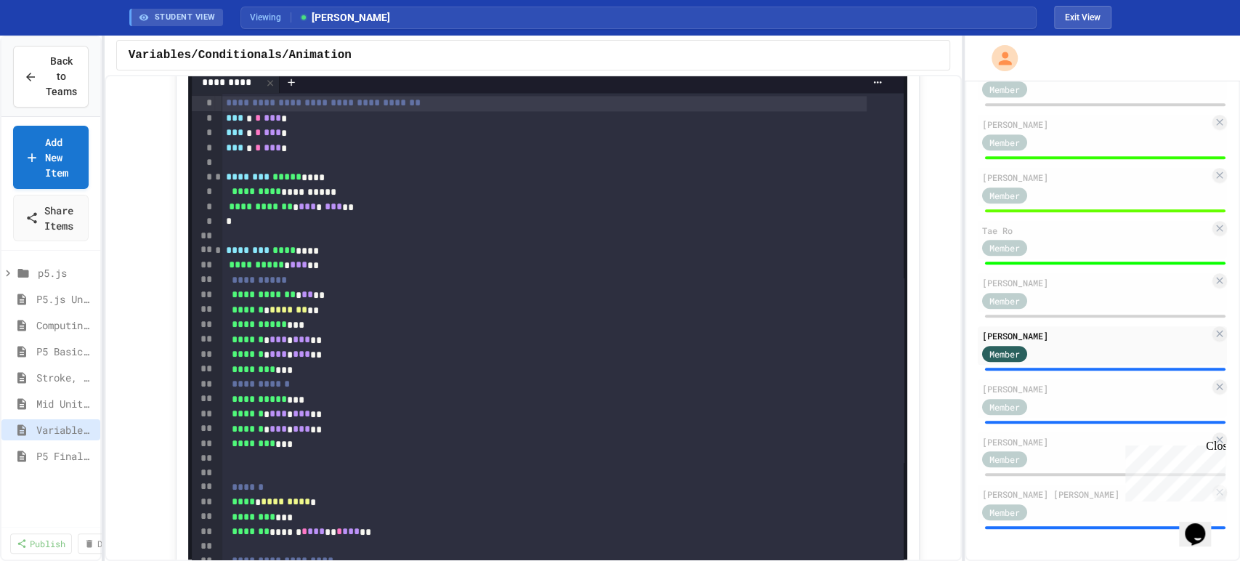
click at [544, 62] on div at bounding box center [553, 50] width 36 height 25
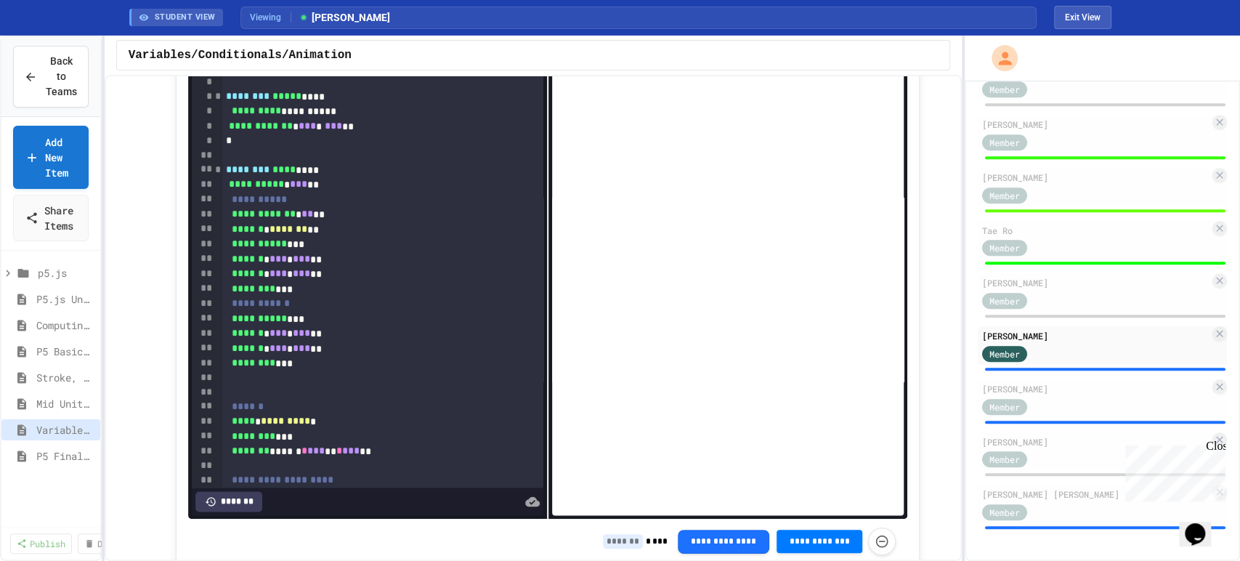
scroll to position [1371, 0]
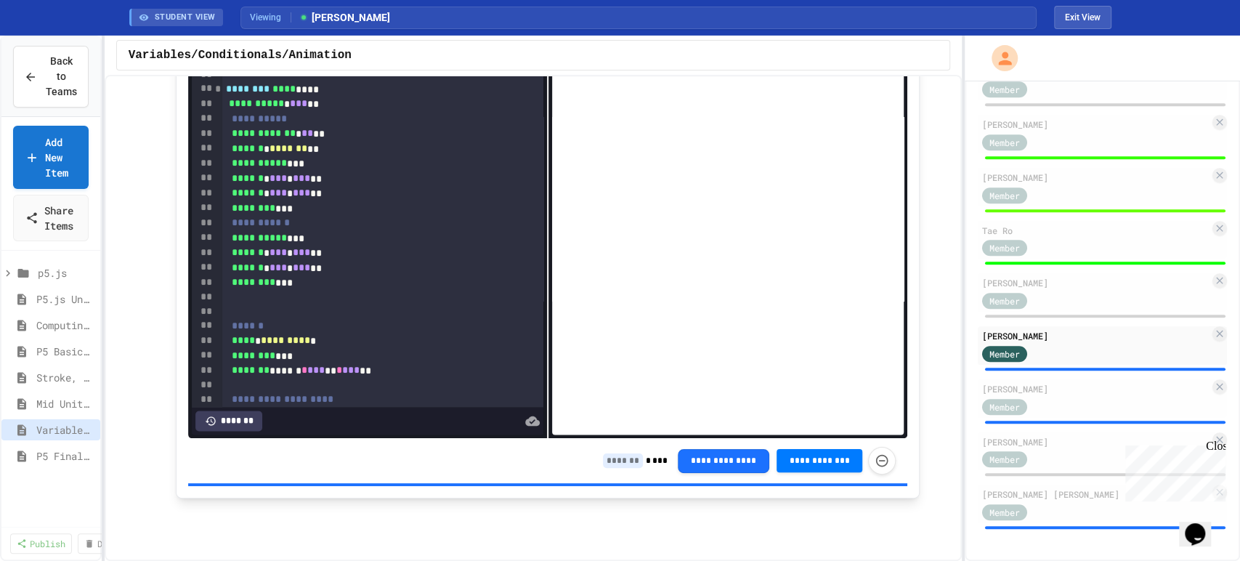
click at [616, 466] on input at bounding box center [623, 460] width 40 height 15
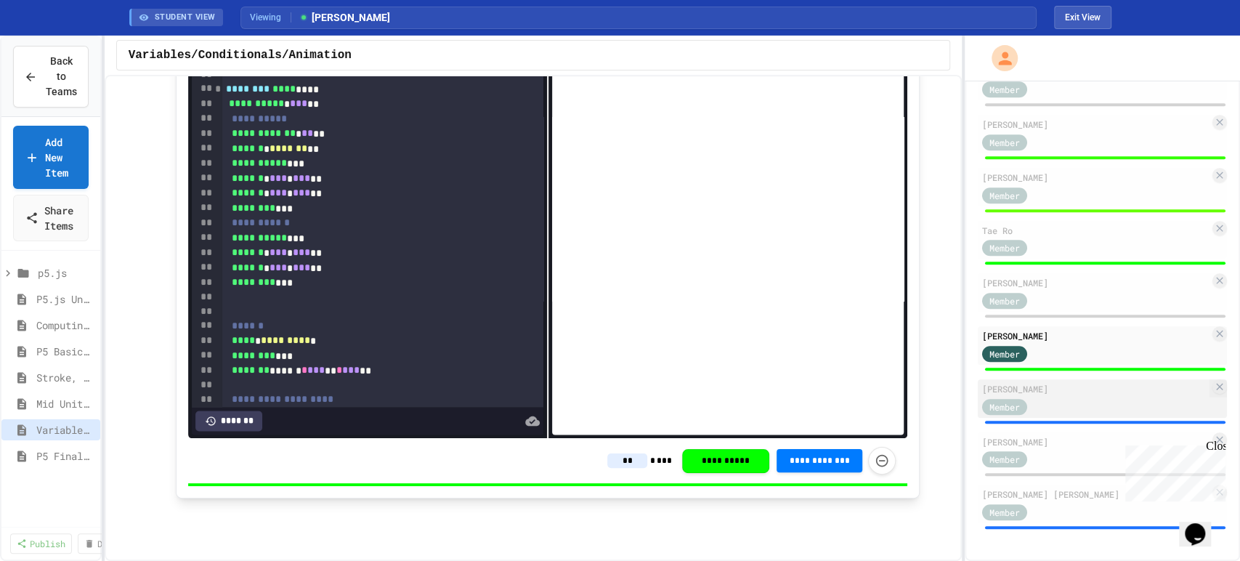
type input "**"
click at [1066, 407] on div "Member" at bounding box center [1095, 406] width 227 height 18
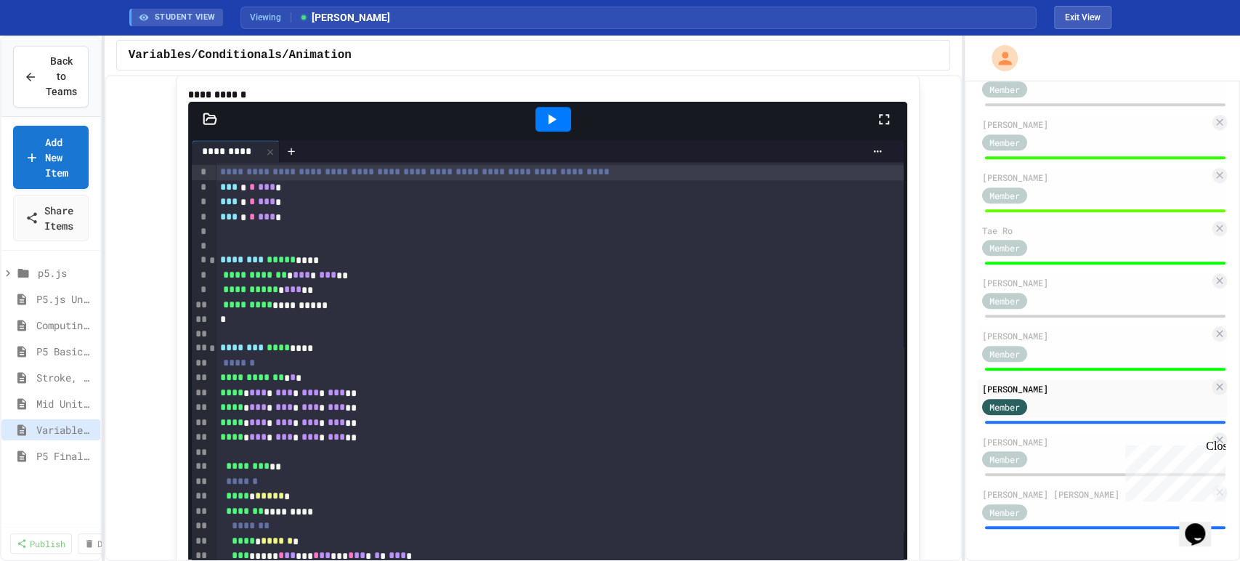
scroll to position [1129, 0]
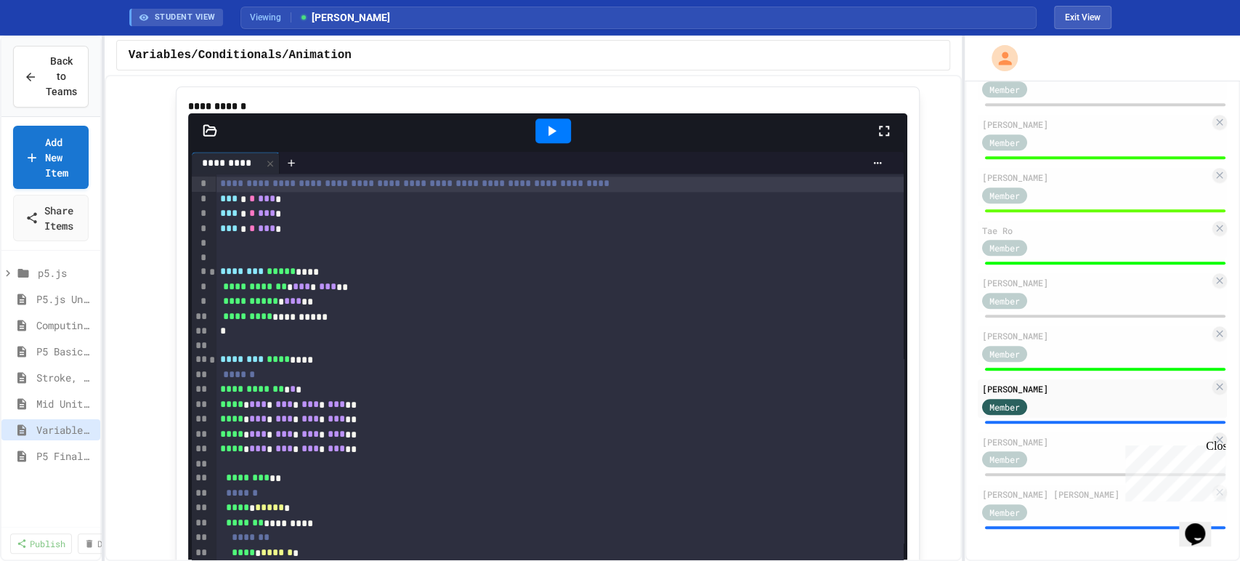
click at [556, 143] on div at bounding box center [553, 130] width 36 height 25
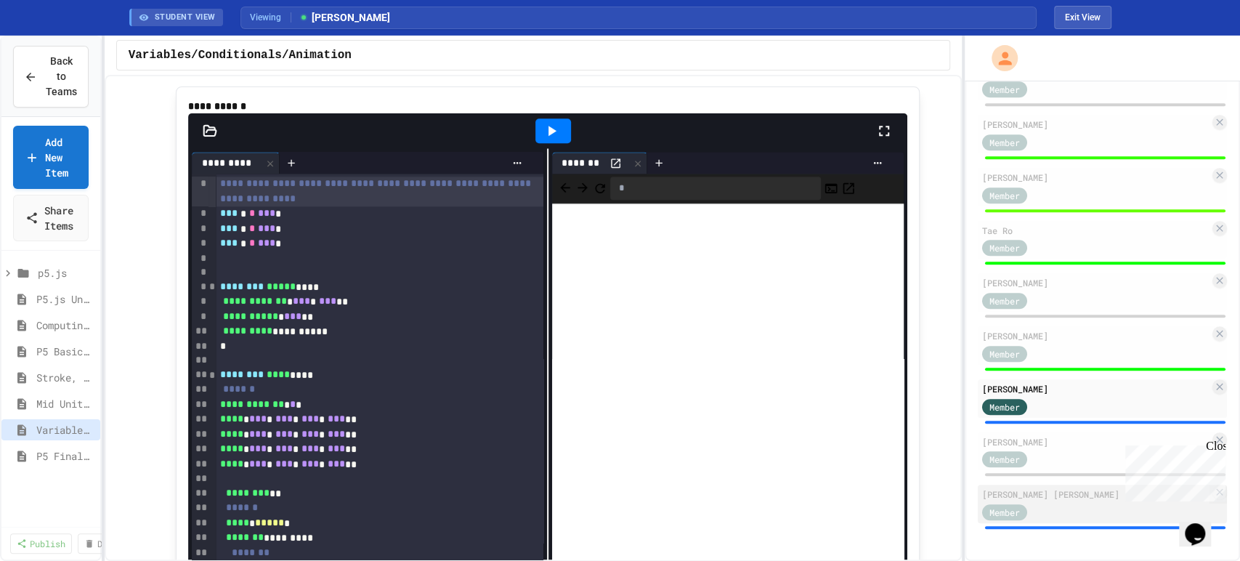
click at [1057, 508] on div "Member" at bounding box center [1095, 511] width 227 height 18
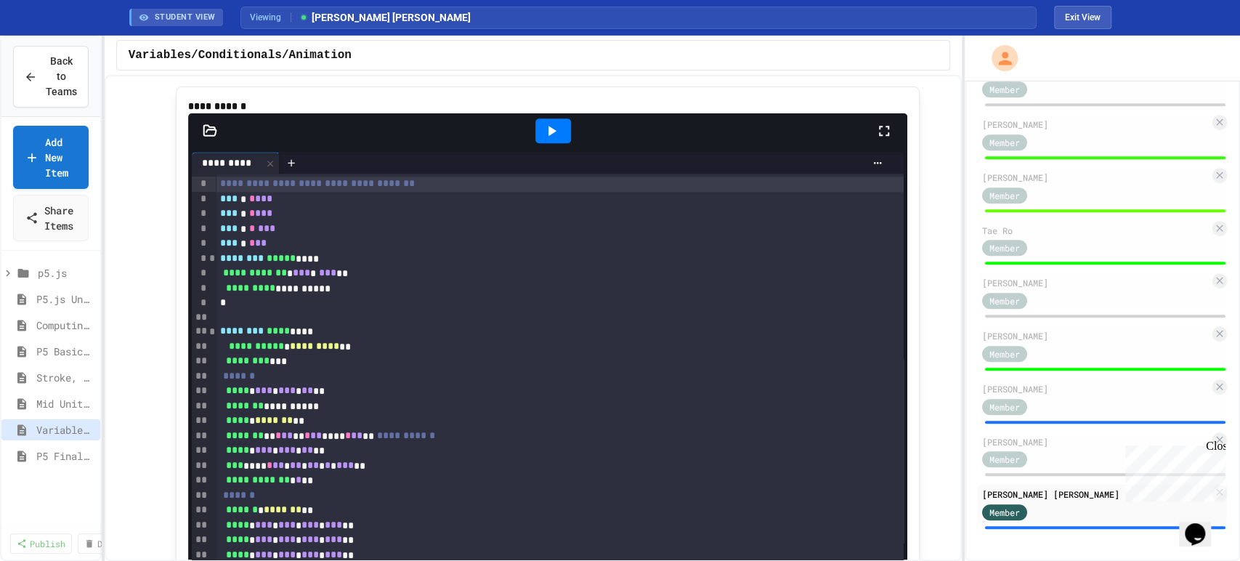
click at [553, 139] on icon at bounding box center [551, 130] width 17 height 17
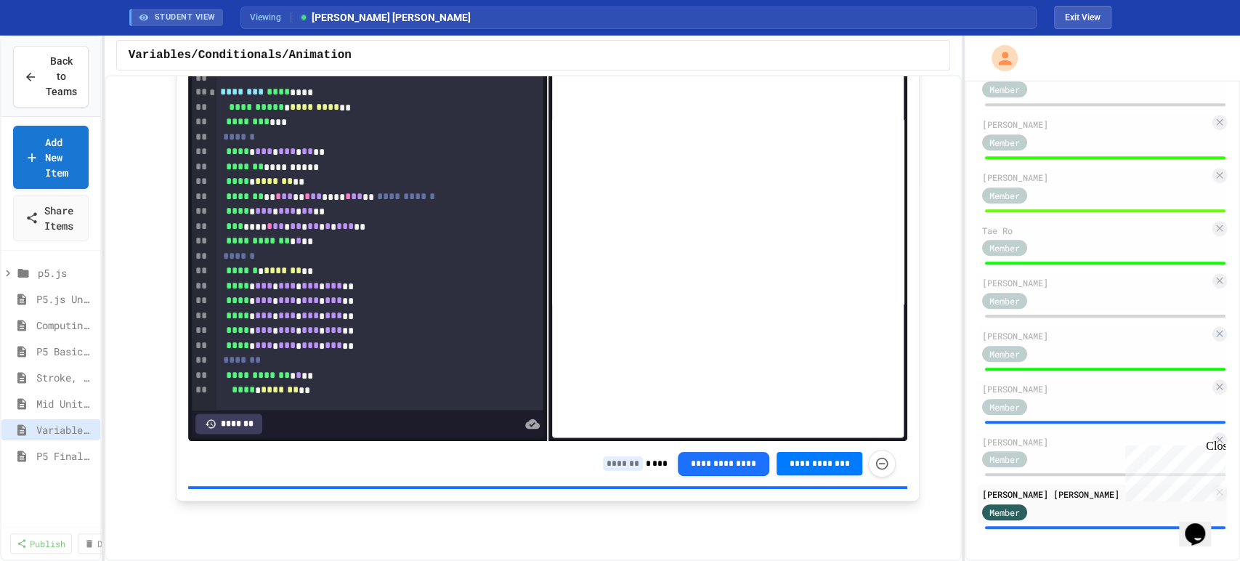
scroll to position [1533, 0]
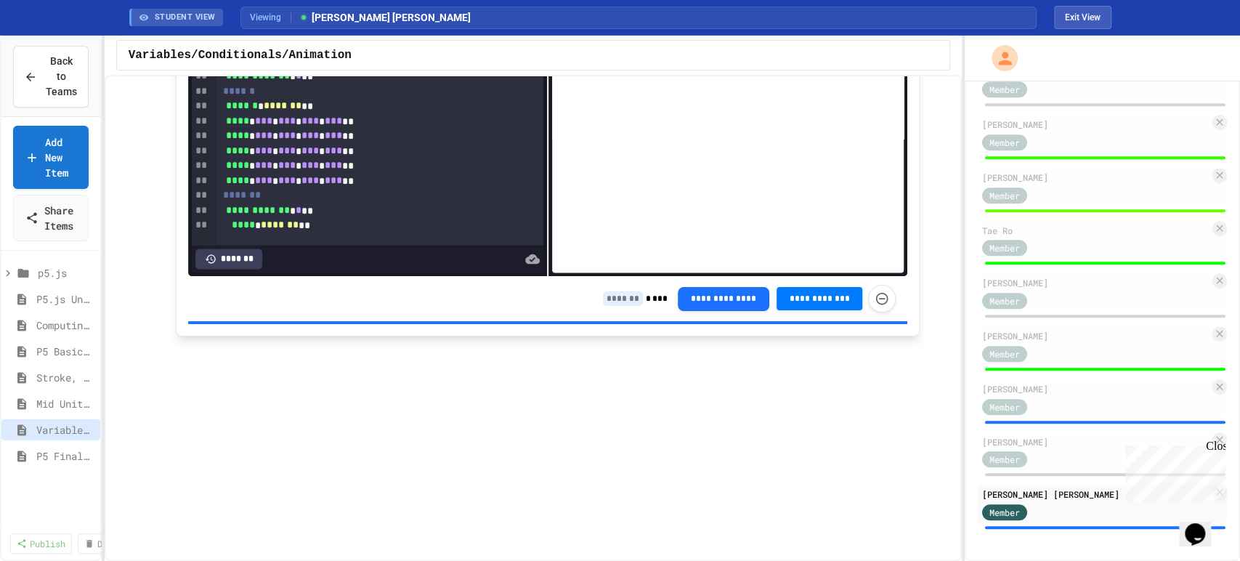
click at [622, 306] on input at bounding box center [623, 298] width 40 height 15
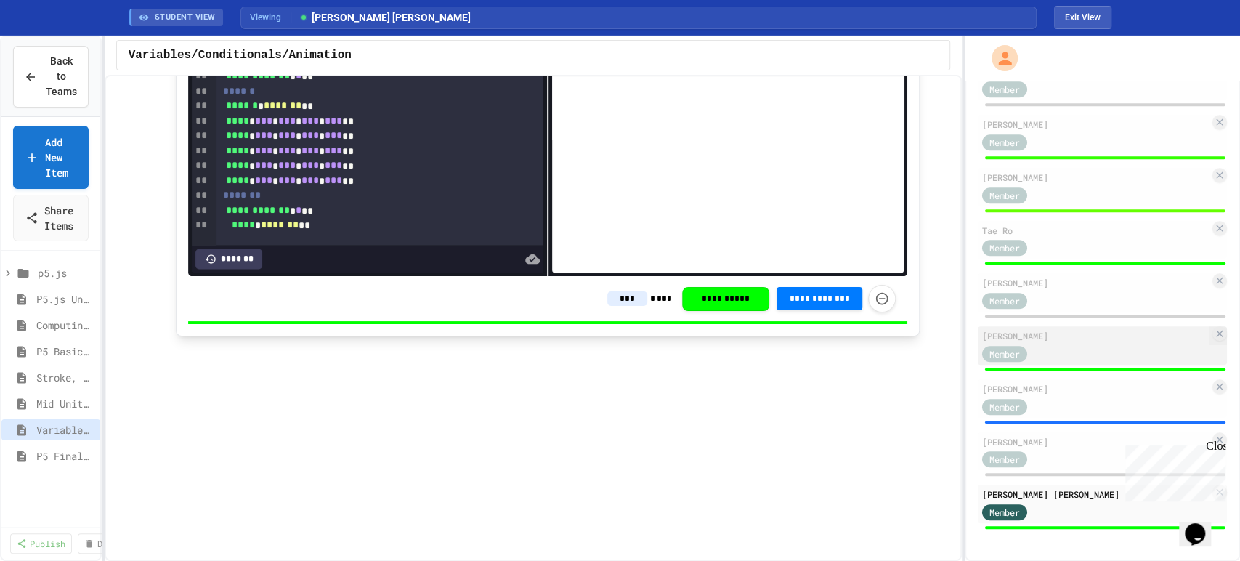
click at [1069, 350] on div "Member" at bounding box center [1095, 353] width 227 height 18
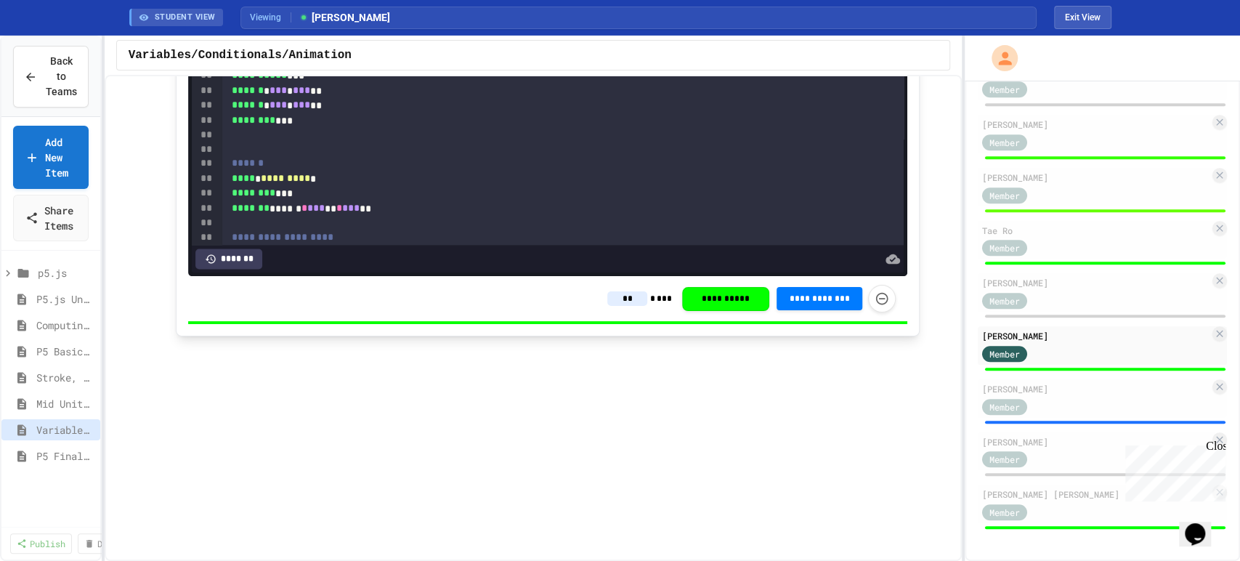
type input "*"
type input "***"
click at [408, 505] on p at bounding box center [548, 496] width 744 height 19
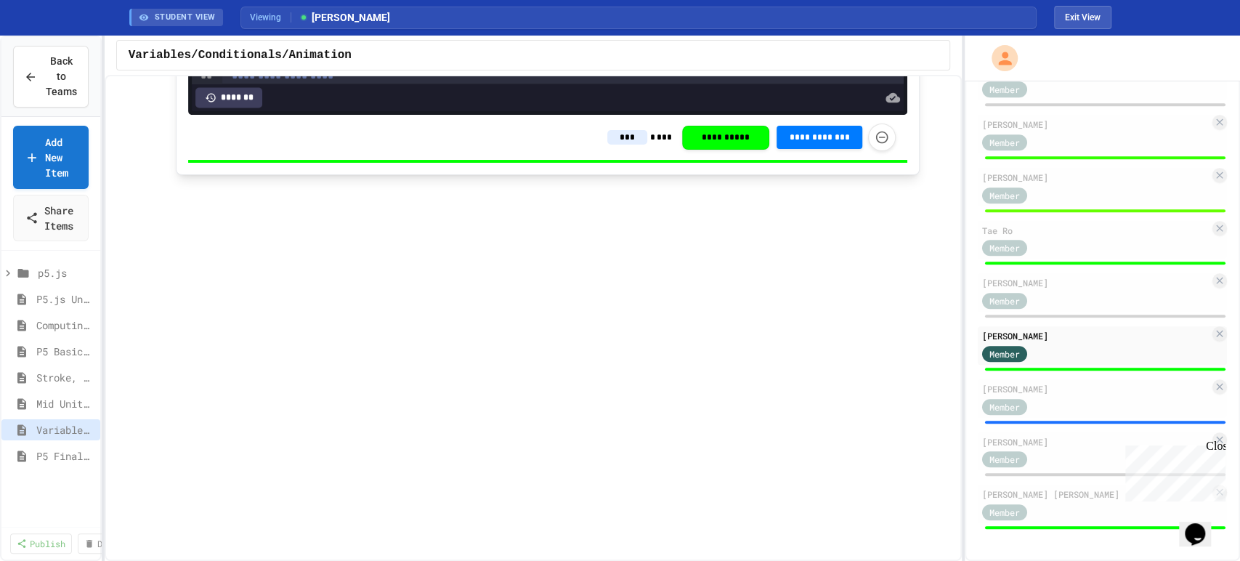
click at [414, 458] on p at bounding box center [548, 448] width 744 height 19
